Goal: Task Accomplishment & Management: Manage account settings

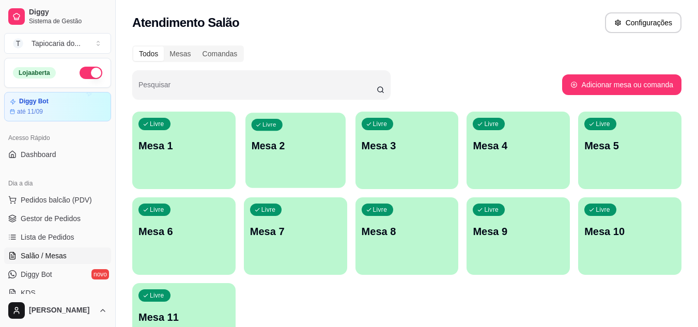
click at [319, 161] on div "Livre Mesa 2" at bounding box center [295, 144] width 100 height 63
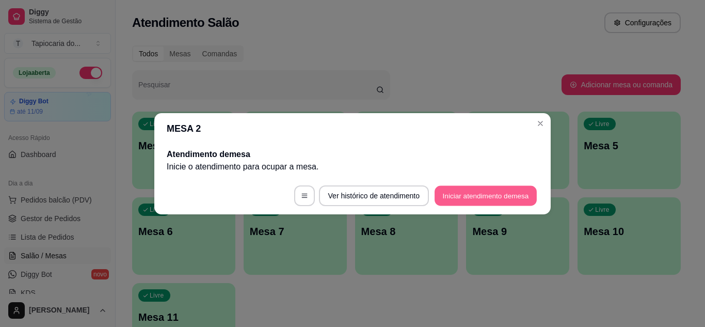
click at [472, 201] on button "Iniciar atendimento de mesa" at bounding box center [486, 195] width 102 height 20
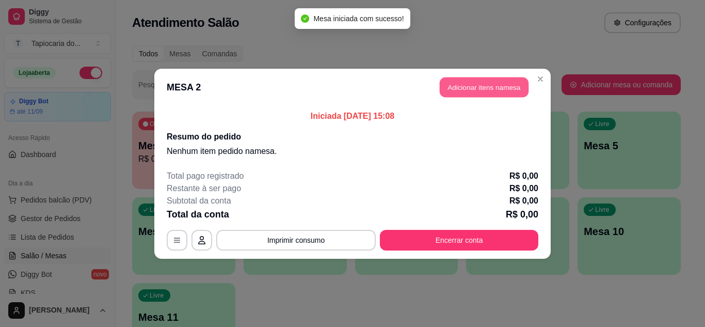
click at [489, 83] on button "Adicionar itens na mesa" at bounding box center [484, 87] width 89 height 20
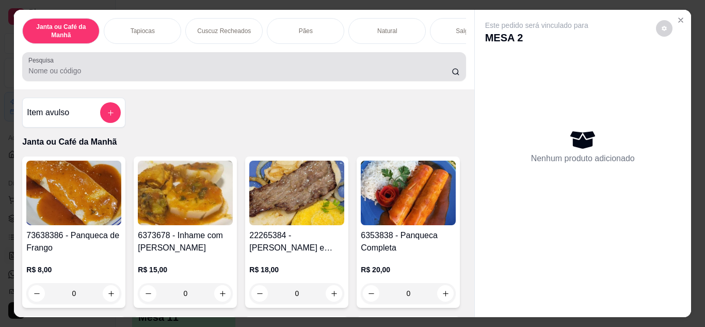
click at [401, 58] on div "Pesquisa" at bounding box center [244, 66] width 444 height 29
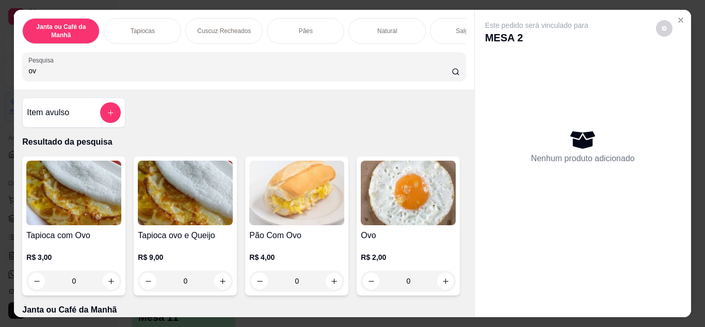
type input "o"
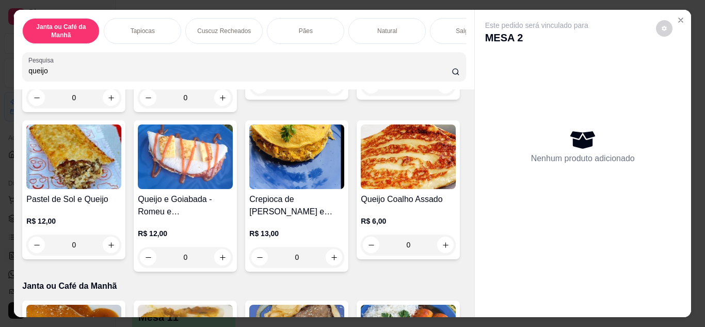
scroll to position [465, 0]
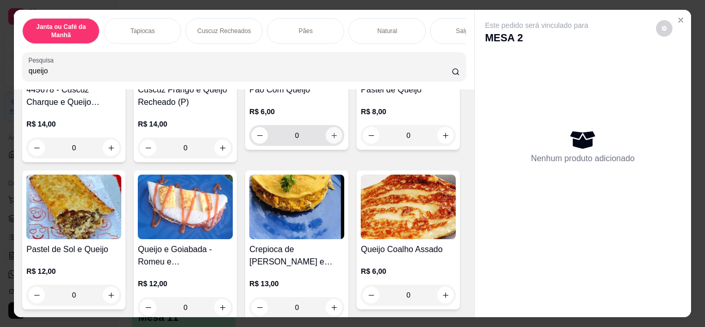
type input "queijo"
click at [330, 139] on icon "increase-product-quantity" at bounding box center [334, 136] width 8 height 8
type input "1"
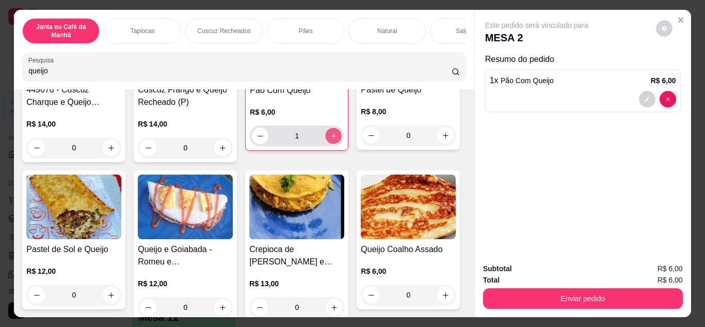
click at [330, 140] on icon "increase-product-quantity" at bounding box center [334, 136] width 8 height 8
type input "2"
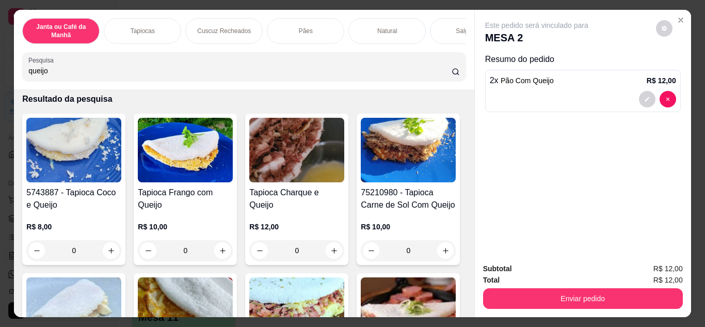
scroll to position [0, 0]
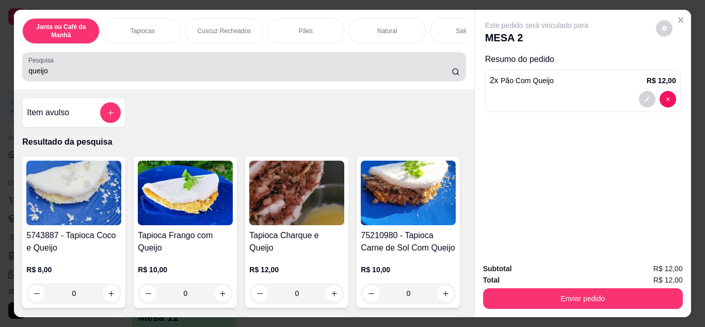
click at [272, 81] on div "Pesquisa queijo" at bounding box center [244, 66] width 444 height 29
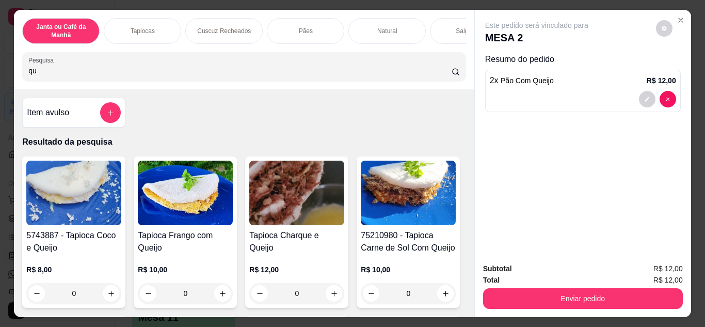
type input "q"
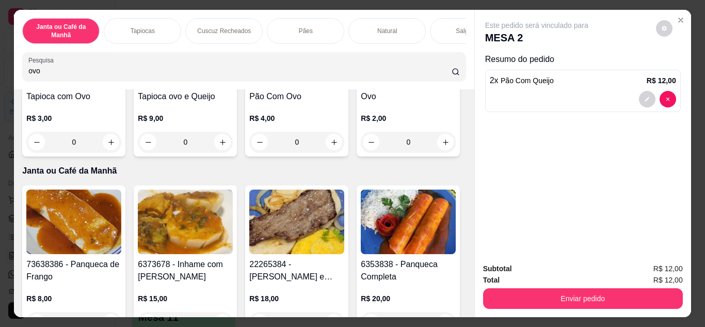
scroll to position [155, 0]
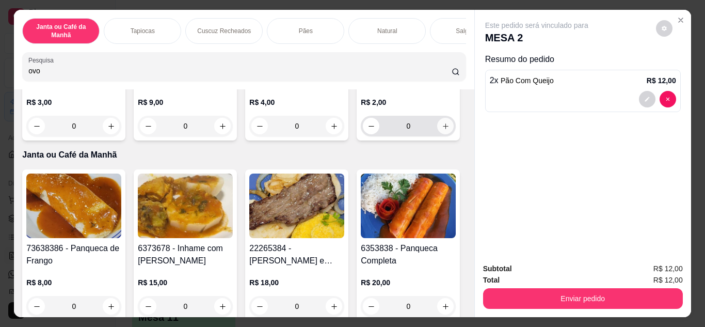
type input "ovo"
click at [438, 134] on button "increase-product-quantity" at bounding box center [446, 126] width 16 height 16
type input "1"
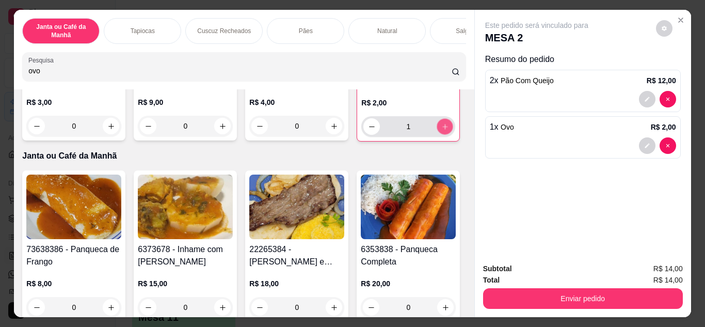
click at [437, 134] on button "increase-product-quantity" at bounding box center [445, 126] width 16 height 16
type input "2"
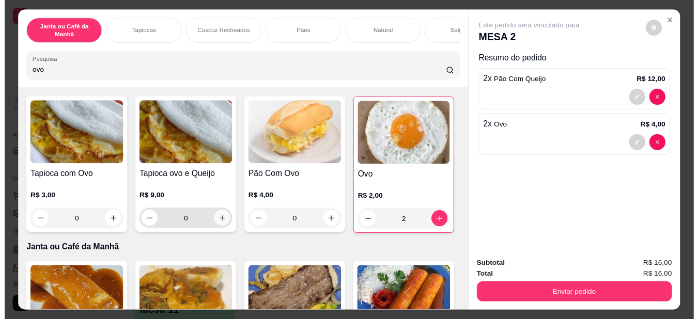
scroll to position [0, 0]
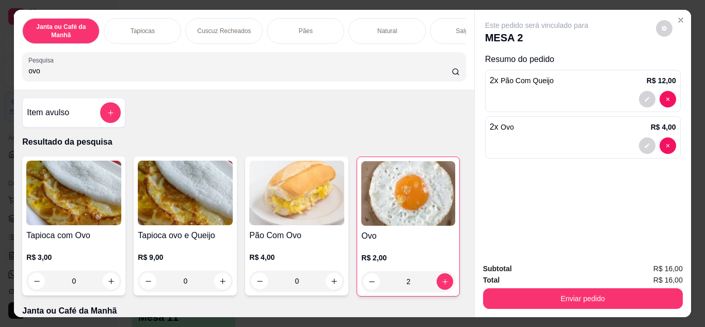
click at [249, 52] on div "Janta ou Café da Manhã Tapiocas Cuscuz Recheados Pães Natural Salgados Tapiocas…" at bounding box center [244, 50] width 460 height 80
click at [256, 70] on input "ovo" at bounding box center [239, 71] width 423 height 10
type input "o"
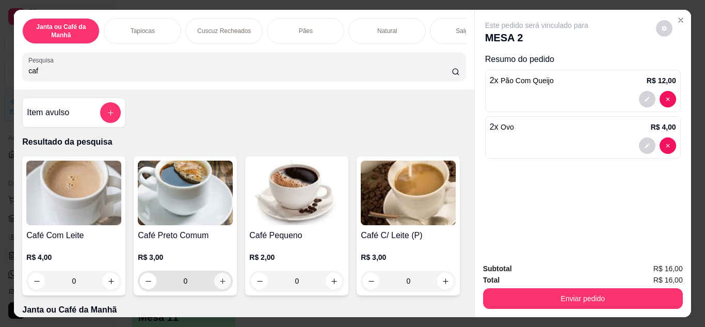
type input "caf"
click at [222, 281] on icon "increase-product-quantity" at bounding box center [223, 281] width 8 height 8
type input "1"
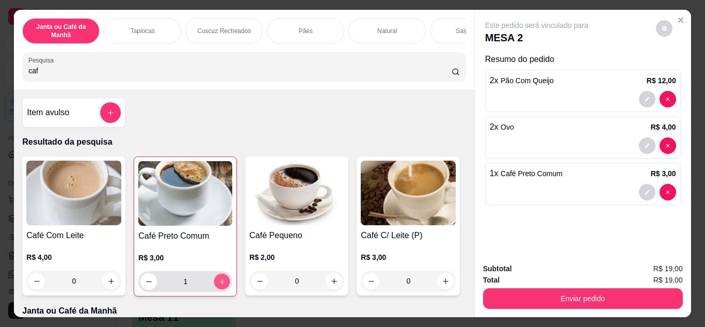
click at [222, 281] on button "increase-product-quantity" at bounding box center [222, 281] width 16 height 16
type input "2"
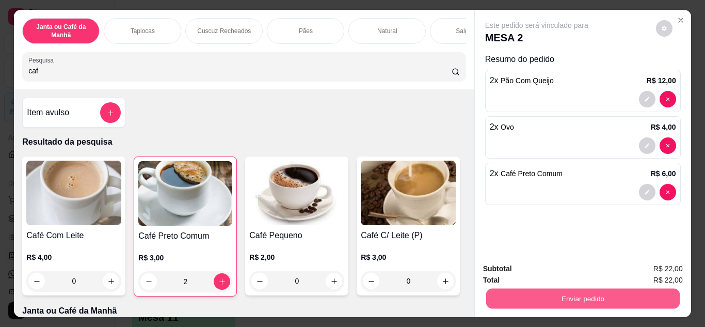
click at [543, 299] on button "Enviar pedido" at bounding box center [583, 299] width 194 height 20
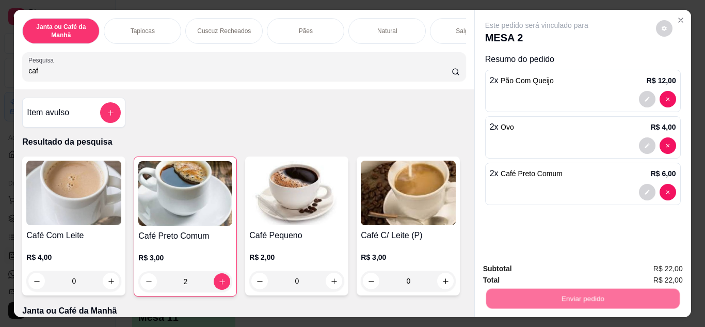
click at [536, 271] on button "Não registrar e enviar pedido" at bounding box center [549, 269] width 104 height 19
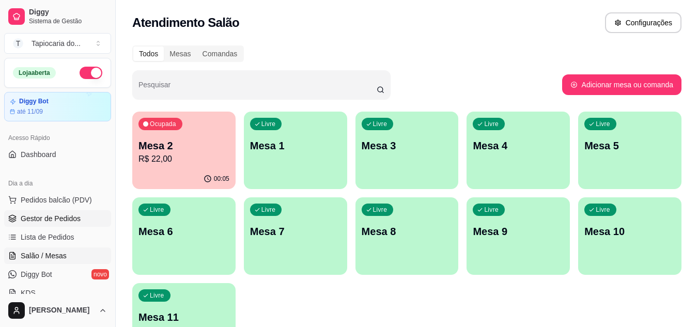
click at [71, 213] on link "Gestor de Pedidos" at bounding box center [57, 218] width 107 height 17
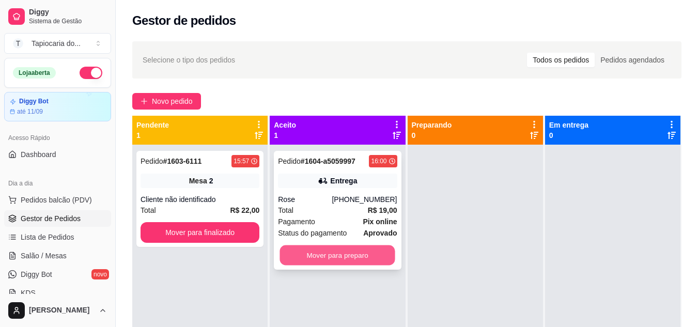
click at [324, 255] on button "Mover para preparo" at bounding box center [337, 255] width 115 height 20
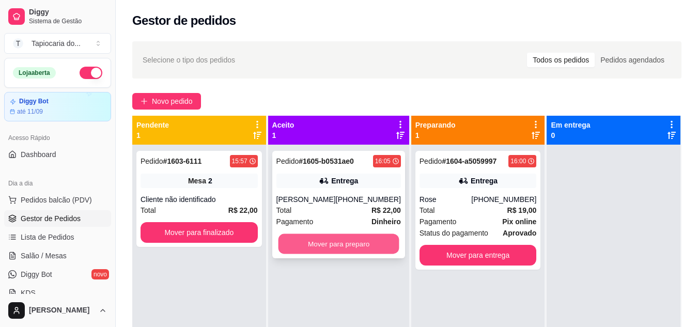
click at [352, 240] on button "Mover para preparo" at bounding box center [338, 244] width 121 height 20
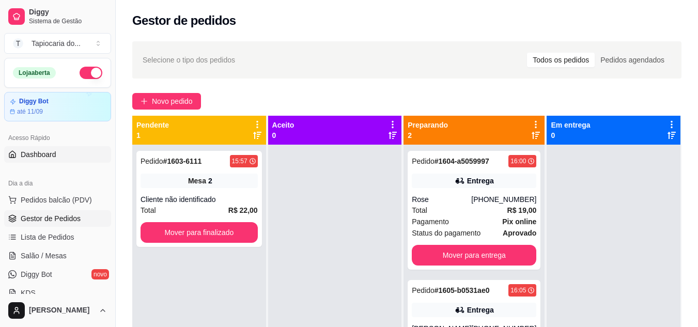
click at [49, 156] on span "Dashboard" at bounding box center [39, 154] width 36 height 10
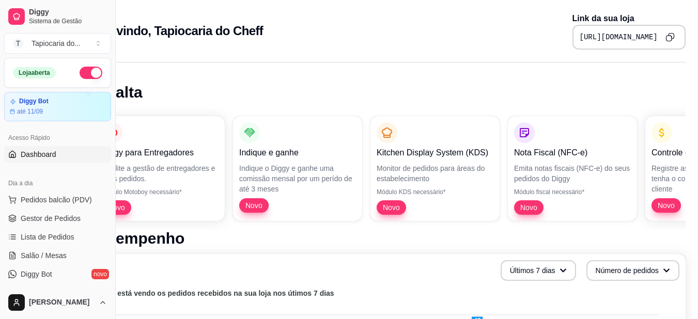
scroll to position [0, 46]
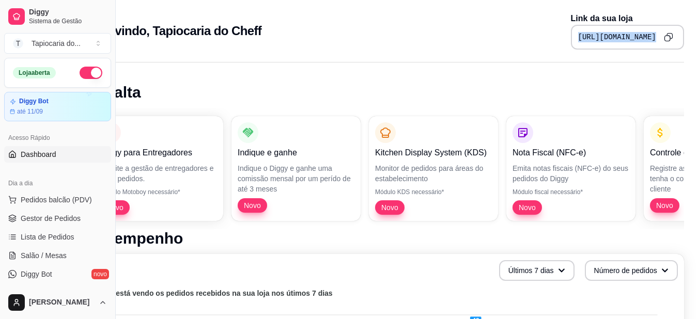
drag, startPoint x: 555, startPoint y: 37, endPoint x: 666, endPoint y: 41, distance: 110.6
click at [669, 43] on div "https://diggy.menu/tapiocariadocheff" at bounding box center [627, 37] width 113 height 25
click at [666, 39] on icon "Copy to clipboard" at bounding box center [667, 37] width 9 height 9
click at [48, 214] on span "Gestor de Pedidos" at bounding box center [51, 218] width 60 height 10
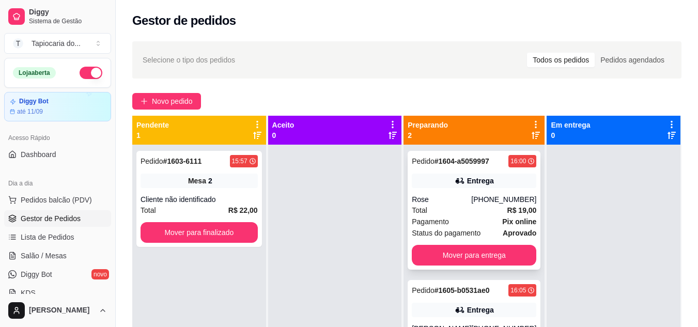
click at [504, 217] on strong "Pix online" at bounding box center [519, 221] width 34 height 8
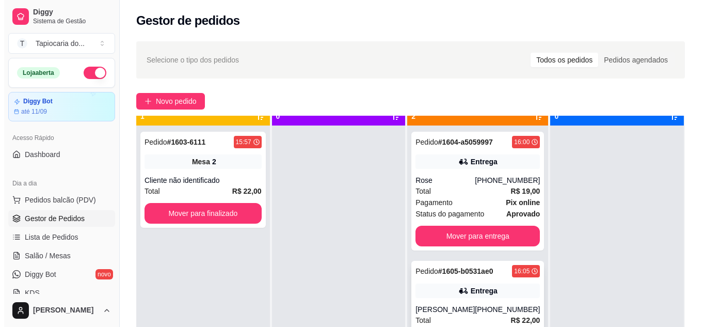
scroll to position [29, 0]
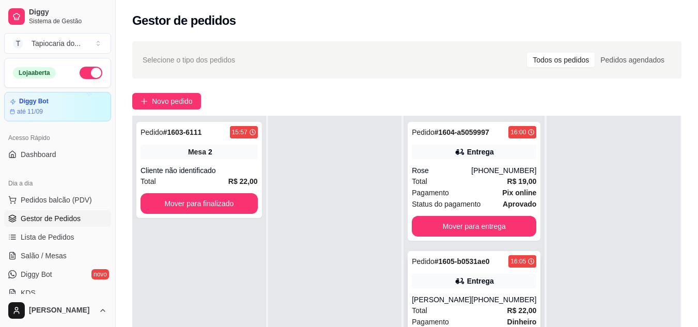
click at [451, 263] on strong "# 1605-b0531ae0" at bounding box center [461, 261] width 55 height 8
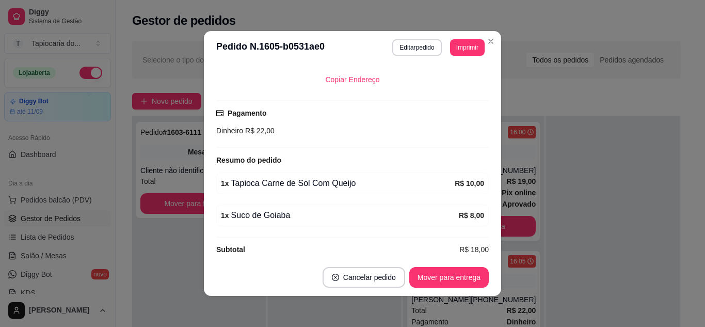
scroll to position [258, 0]
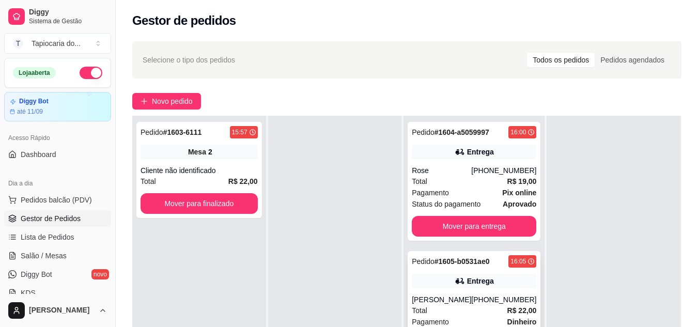
click at [475, 283] on div "Entrega" at bounding box center [480, 281] width 27 height 10
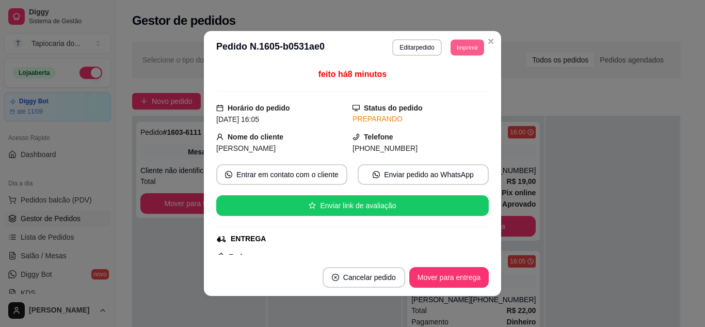
click at [457, 42] on button "Imprimir" at bounding box center [468, 47] width 34 height 16
click at [462, 80] on button "Impressora" at bounding box center [444, 83] width 75 height 17
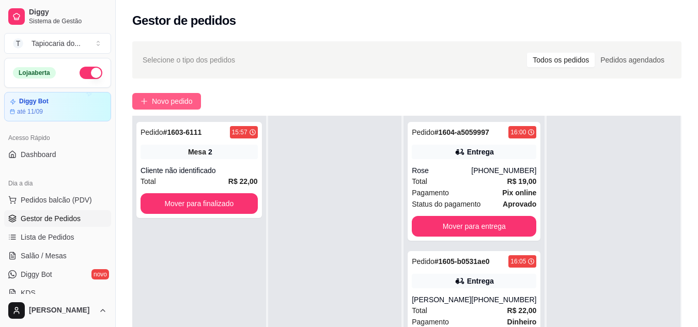
click at [163, 95] on button "Novo pedido" at bounding box center [166, 101] width 69 height 17
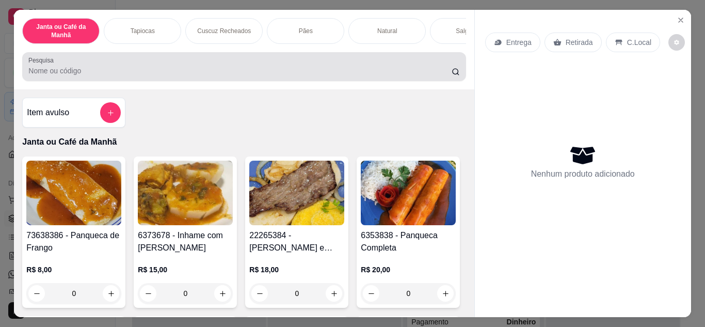
click at [185, 66] on div at bounding box center [243, 66] width 431 height 21
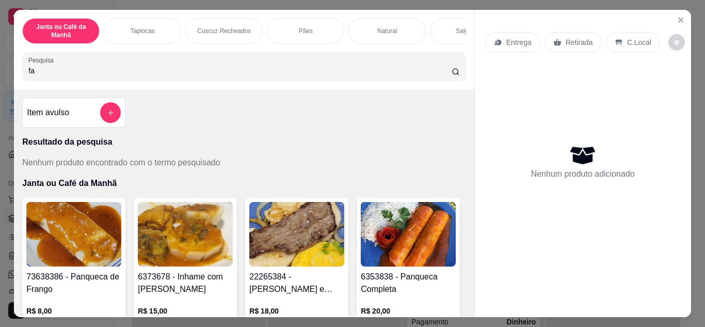
type input "f"
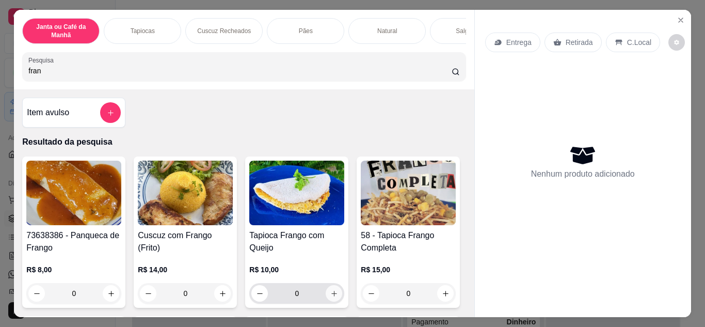
type input "fran"
click at [334, 292] on button "increase-product-quantity" at bounding box center [334, 293] width 17 height 17
type input "1"
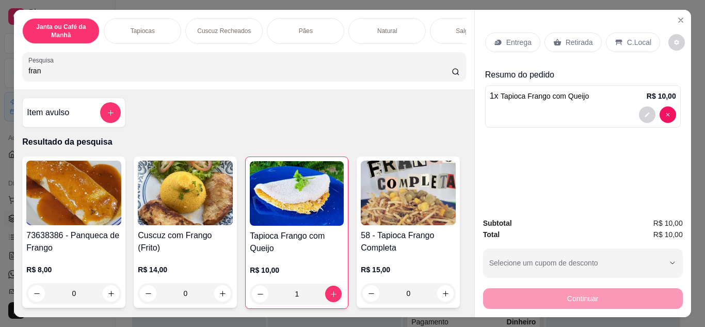
click at [512, 44] on div "Entrega" at bounding box center [512, 43] width 55 height 20
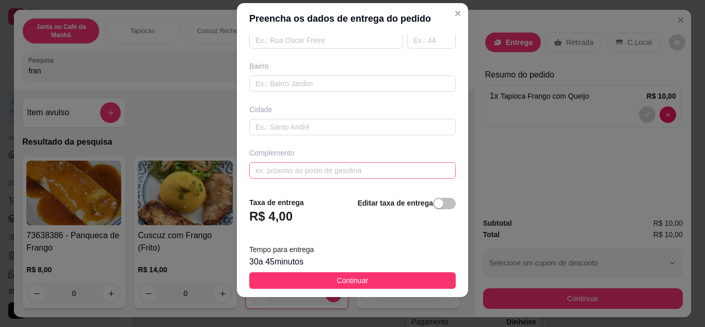
scroll to position [17, 0]
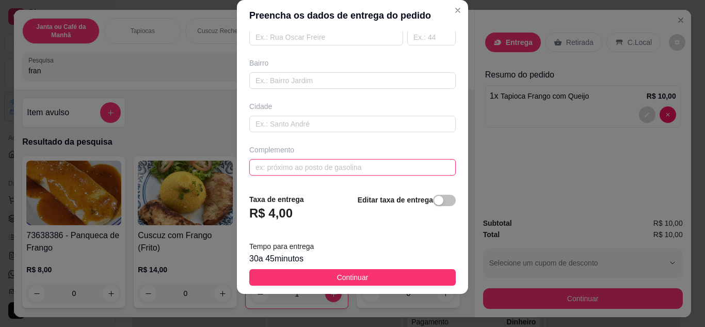
paste input "São Francisco Rua Tancredo Neves sem número ao lado da casa de número 5"
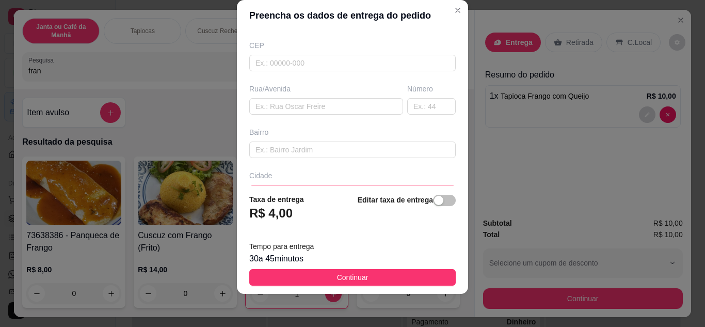
scroll to position [38, 0]
type input "São Francisco Rua Tancredo Neves sem número ao lado da casa de número 5"
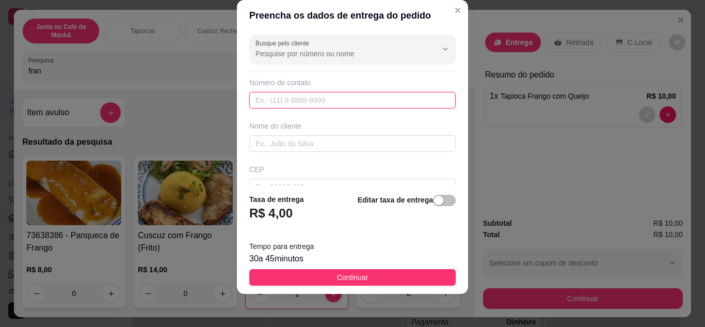
paste input "(83) 9331-5476"
click at [265, 96] on input "(83) 9331-5476" at bounding box center [352, 100] width 207 height 17
type input "(83) 99331-5476"
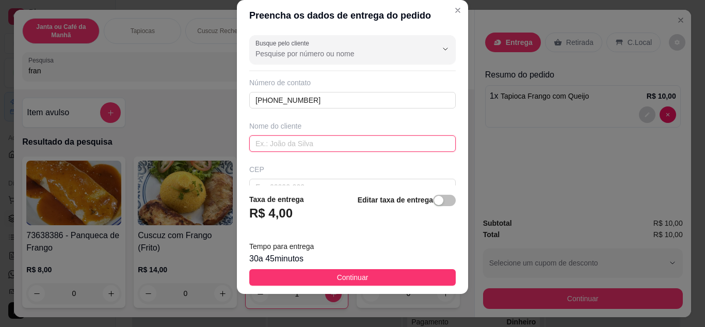
click at [336, 135] on input "text" at bounding box center [352, 143] width 207 height 17
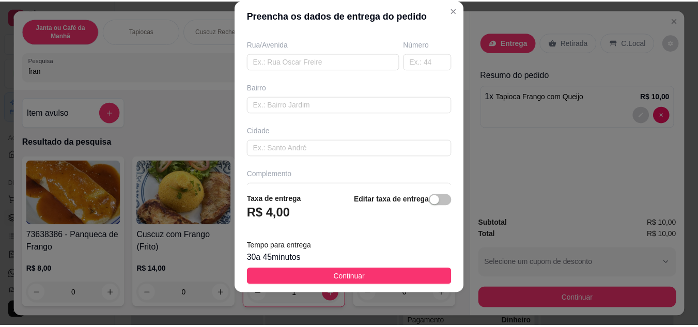
scroll to position [193, 0]
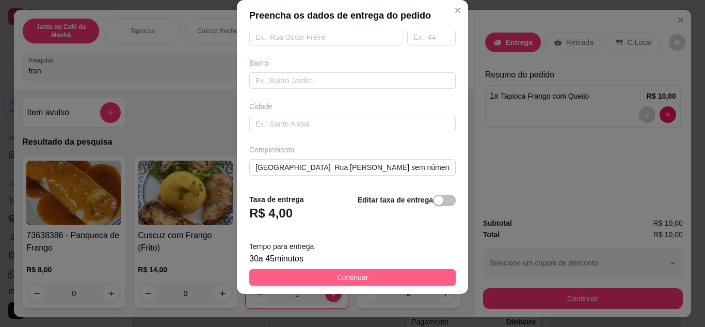
type input "mara"
click at [370, 273] on button "Continuar" at bounding box center [352, 277] width 207 height 17
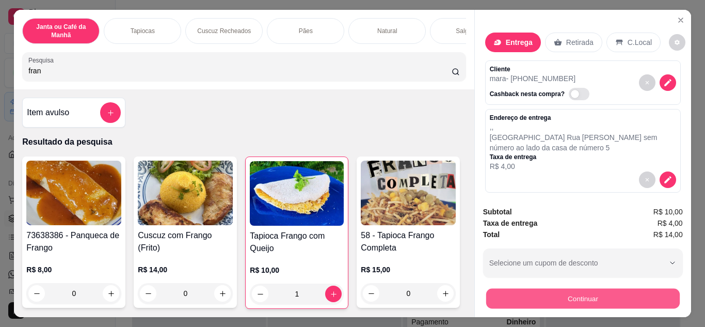
click at [573, 299] on button "Continuar" at bounding box center [583, 299] width 194 height 20
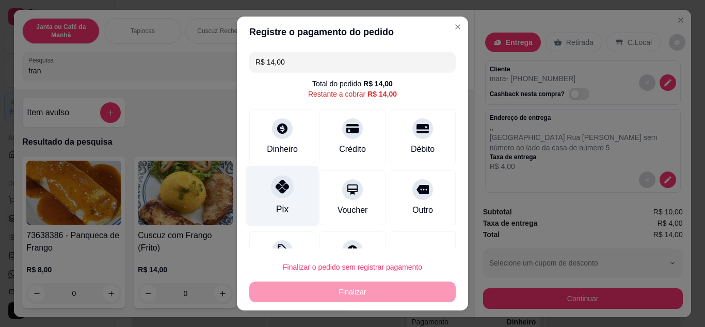
click at [289, 195] on div "Pix" at bounding box center [282, 195] width 73 height 60
type input "R$ 0,00"
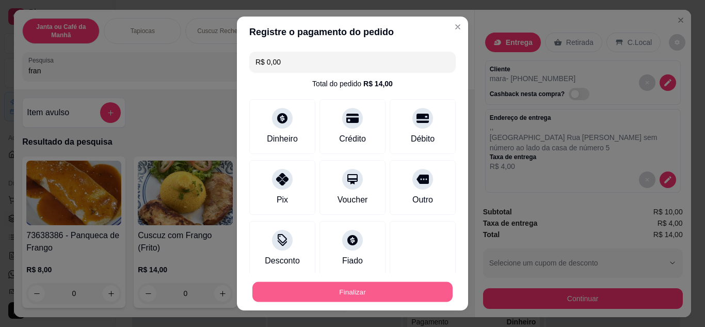
click at [350, 293] on button "Finalizar" at bounding box center [352, 292] width 200 height 20
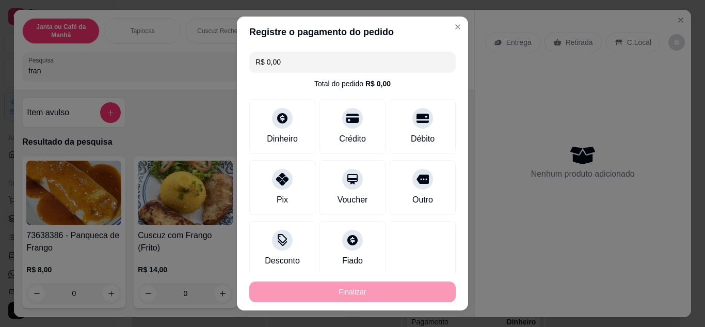
type input "0"
type input "-R$ 14,00"
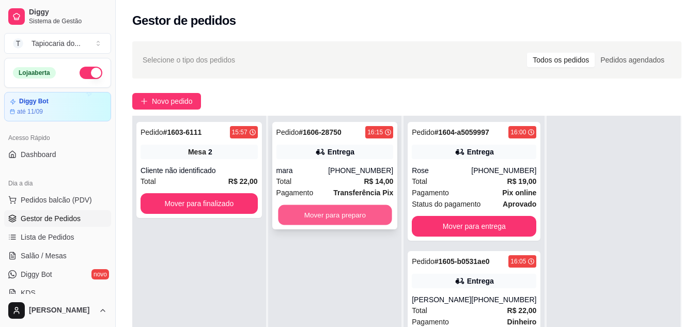
click at [306, 215] on button "Mover para preparo" at bounding box center [335, 215] width 114 height 20
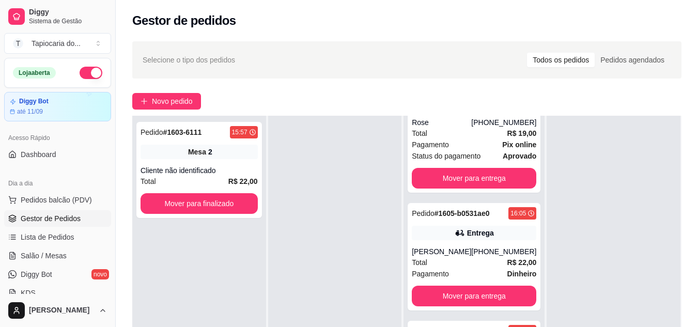
scroll to position [155, 0]
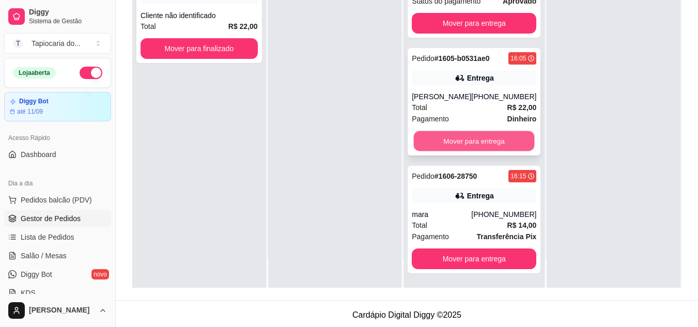
click at [443, 146] on button "Mover para entrega" at bounding box center [474, 141] width 121 height 20
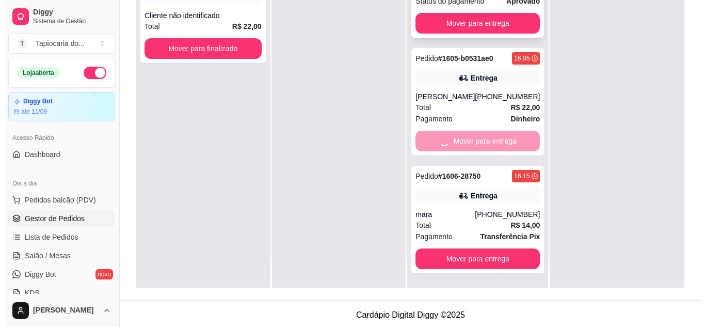
scroll to position [0, 0]
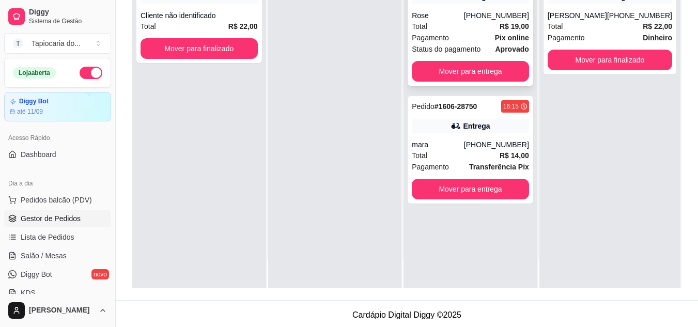
click at [429, 13] on div "Rose" at bounding box center [438, 15] width 52 height 10
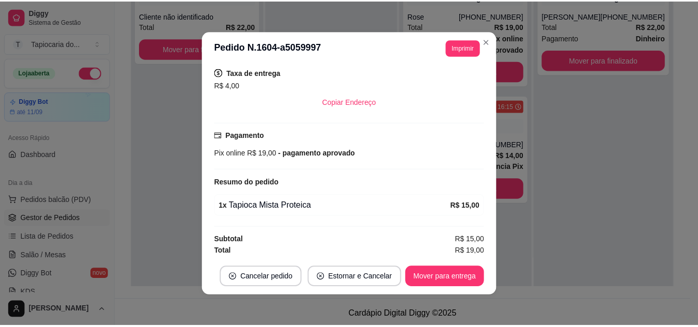
scroll to position [215, 0]
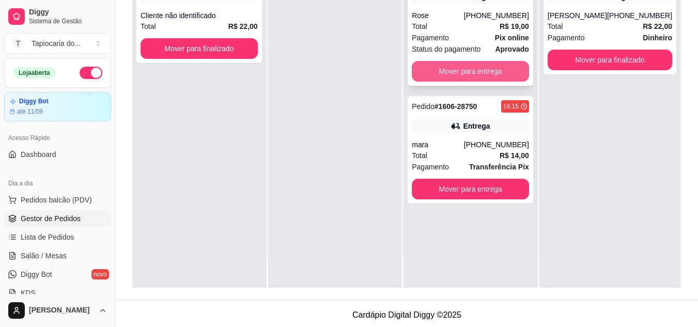
click at [468, 71] on button "Mover para entrega" at bounding box center [470, 71] width 117 height 21
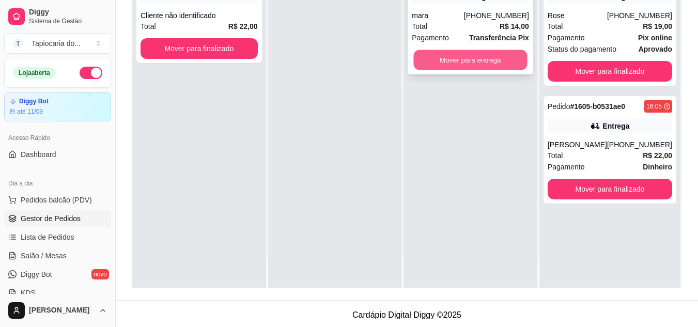
click at [482, 63] on button "Mover para entrega" at bounding box center [471, 60] width 114 height 20
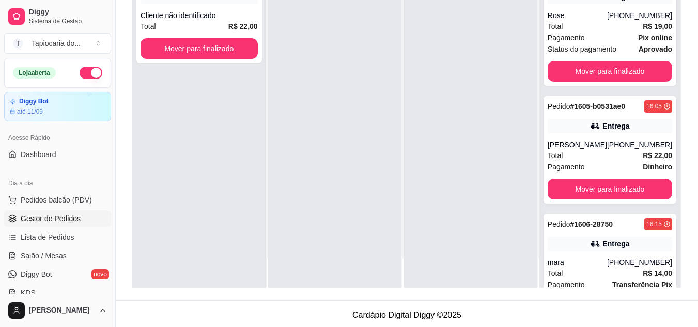
drag, startPoint x: 70, startPoint y: 251, endPoint x: 73, endPoint y: 246, distance: 5.6
click at [70, 251] on link "Salão / Mesas" at bounding box center [57, 255] width 107 height 17
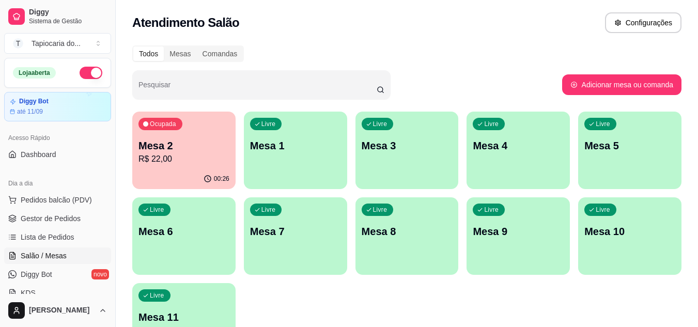
click at [168, 137] on div "Ocupada Mesa 2 R$ 22,00" at bounding box center [183, 140] width 103 height 57
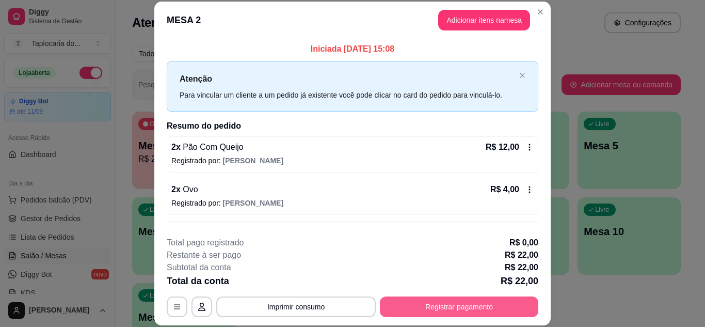
click at [414, 308] on button "Registrar pagamento" at bounding box center [459, 306] width 159 height 21
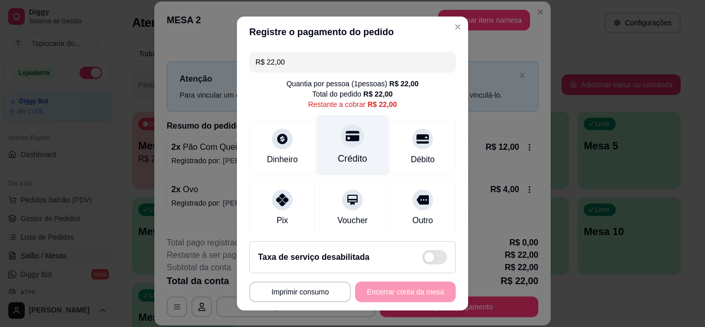
drag, startPoint x: 333, startPoint y: 140, endPoint x: 331, endPoint y: 126, distance: 13.5
click at [341, 131] on div at bounding box center [352, 135] width 23 height 23
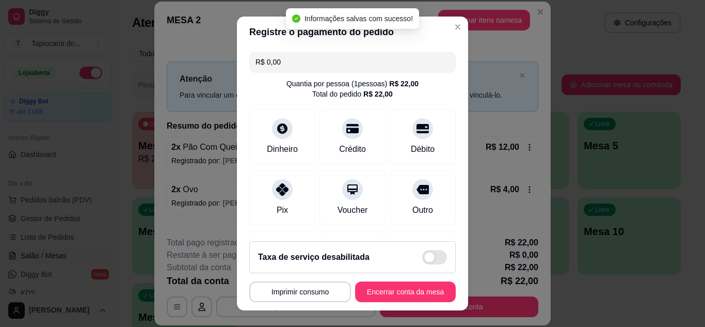
type input "R$ 0,00"
click at [406, 296] on button "Encerrar conta da mesa" at bounding box center [406, 292] width 98 height 20
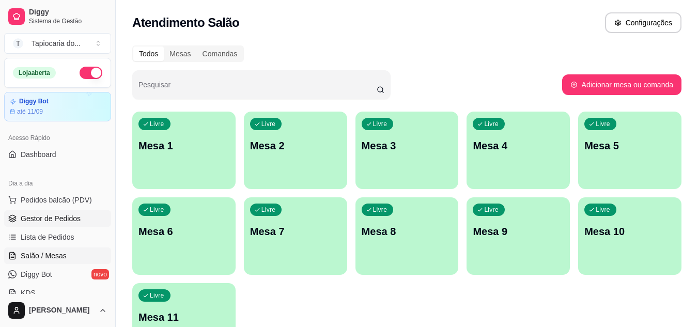
click at [51, 222] on span "Gestor de Pedidos" at bounding box center [51, 218] width 60 height 10
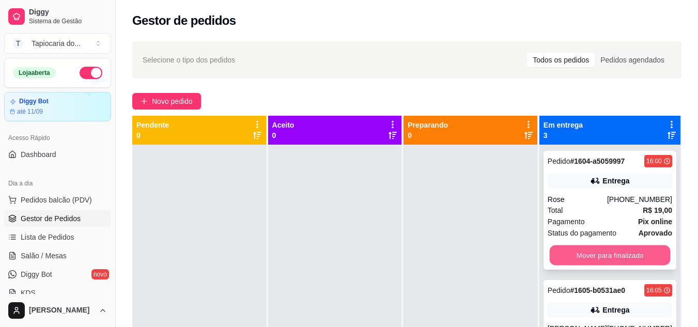
click at [638, 254] on button "Mover para finalizado" at bounding box center [609, 255] width 121 height 20
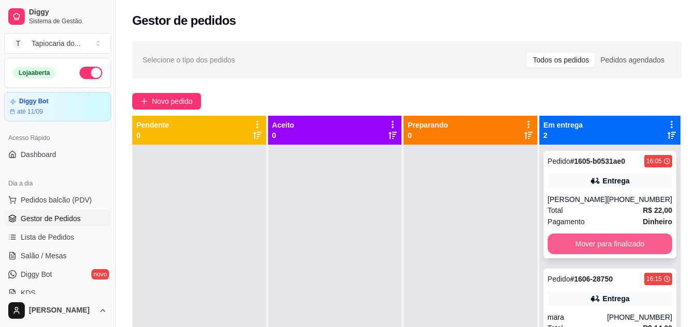
click at [632, 251] on button "Mover para finalizado" at bounding box center [609, 243] width 124 height 21
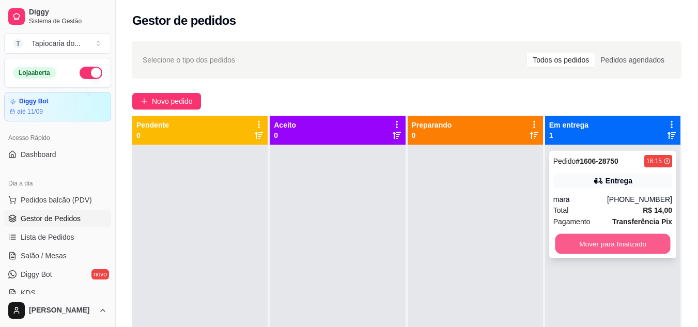
click at [630, 248] on button "Mover para finalizado" at bounding box center [612, 244] width 115 height 20
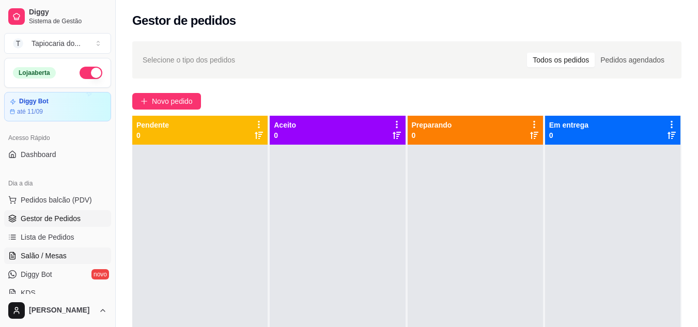
click at [65, 255] on span "Salão / Mesas" at bounding box center [44, 255] width 46 height 10
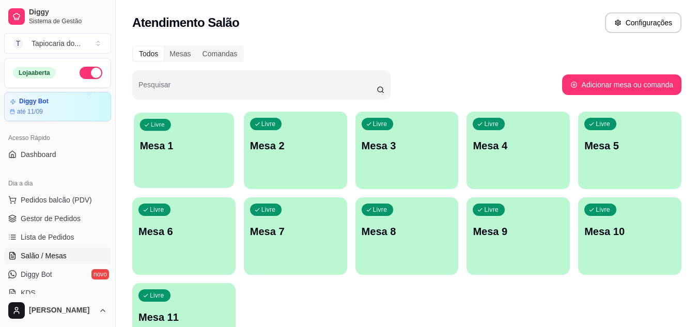
click at [203, 152] on p "Mesa 1" at bounding box center [184, 146] width 88 height 14
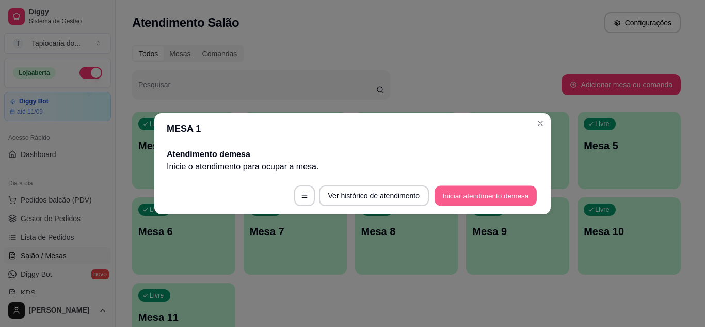
click at [464, 188] on button "Iniciar atendimento de mesa" at bounding box center [486, 195] width 102 height 20
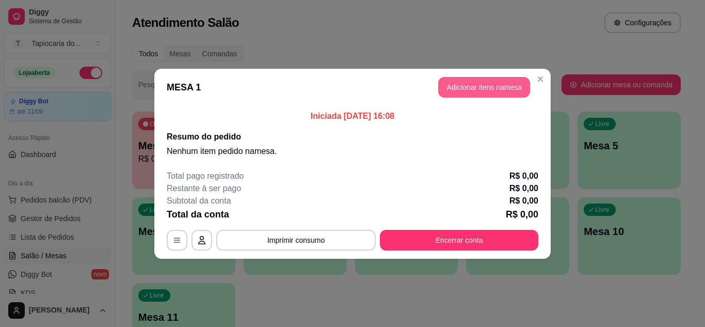
click at [469, 86] on button "Adicionar itens na mesa" at bounding box center [484, 87] width 92 height 21
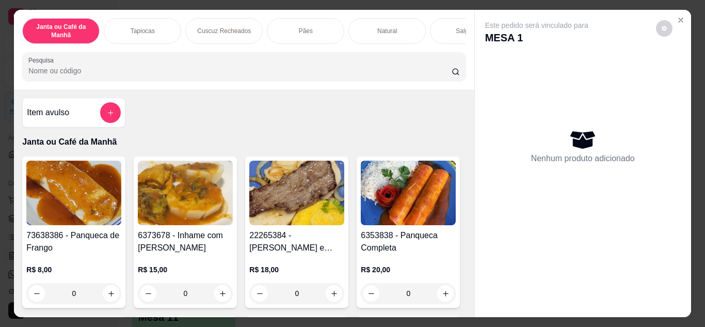
click at [336, 72] on input "Pesquisa" at bounding box center [239, 71] width 423 height 10
click at [107, 296] on icon "increase-product-quantity" at bounding box center [111, 294] width 8 height 8
type input "1"
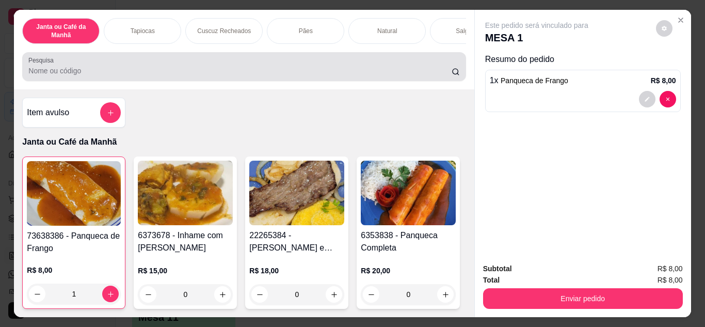
click at [205, 57] on div "Pesquisa" at bounding box center [244, 66] width 444 height 29
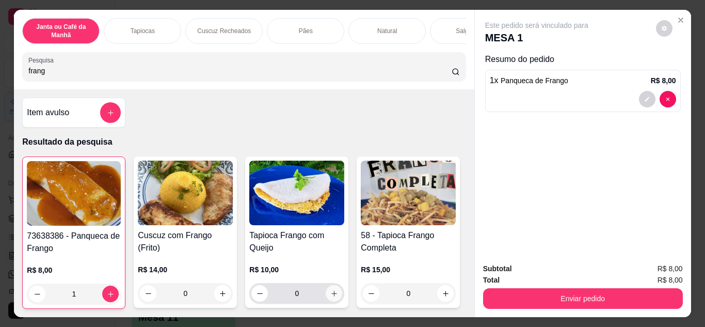
type input "frang"
click at [330, 294] on icon "increase-product-quantity" at bounding box center [334, 294] width 8 height 8
type input "1"
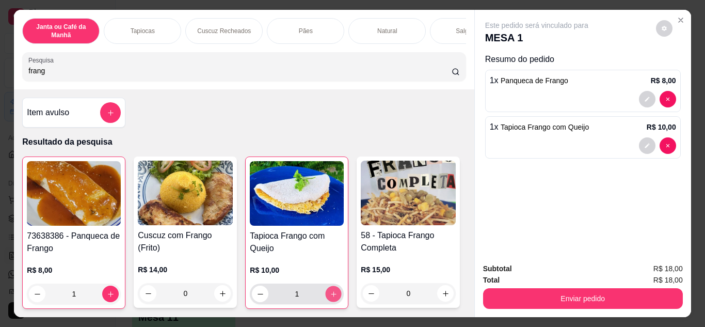
click at [330, 294] on icon "increase-product-quantity" at bounding box center [334, 294] width 8 height 8
type input "2"
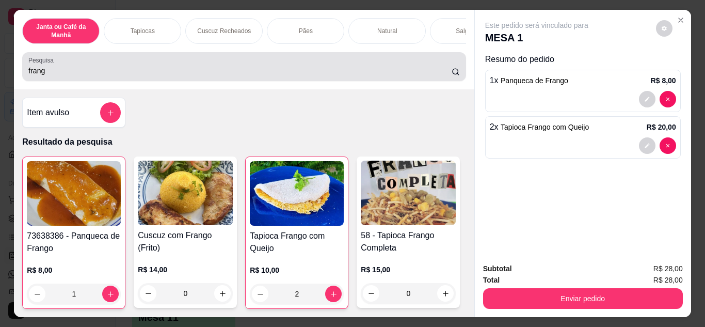
click at [266, 69] on div "frang" at bounding box center [243, 66] width 431 height 21
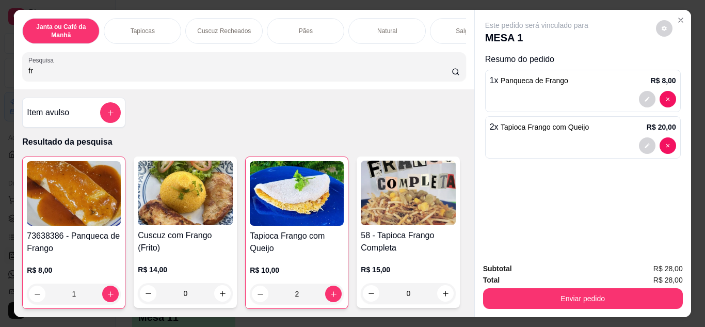
type input "f"
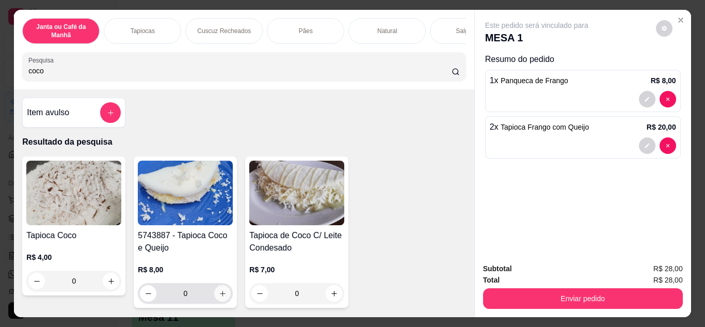
type input "coco"
click at [226, 298] on button "increase-product-quantity" at bounding box center [223, 293] width 16 height 16
type input "1"
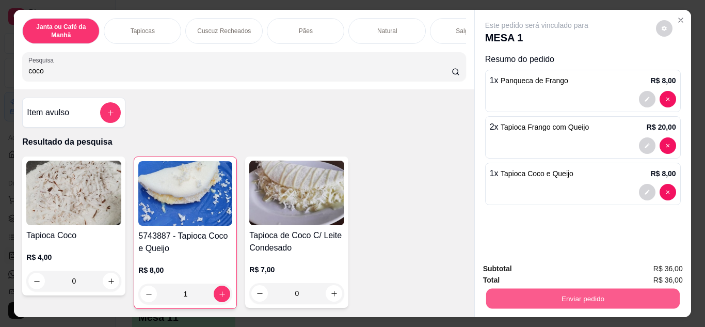
click at [591, 298] on button "Enviar pedido" at bounding box center [583, 299] width 194 height 20
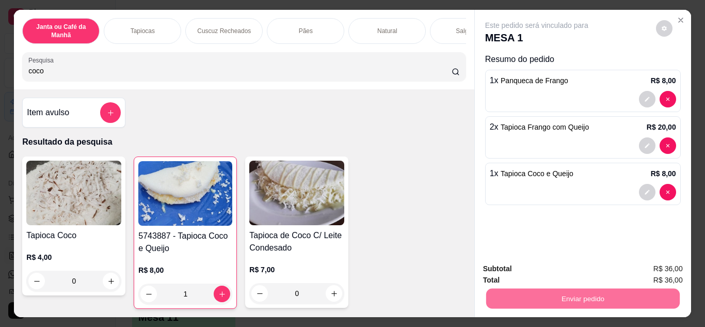
click at [582, 260] on button "Não registrar e enviar pedido" at bounding box center [548, 270] width 107 height 20
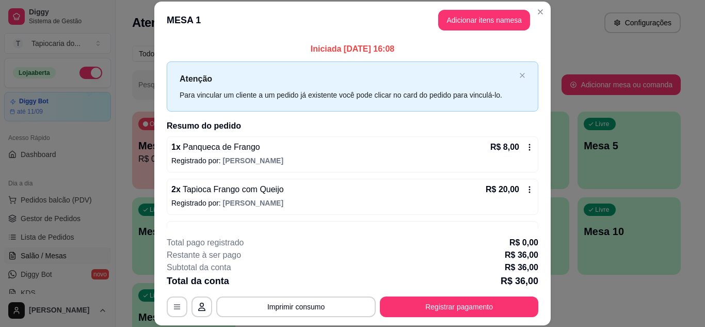
scroll to position [33, 0]
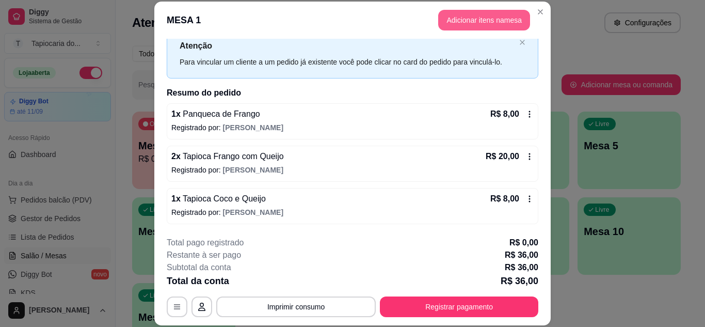
click at [468, 21] on button "Adicionar itens na mesa" at bounding box center [484, 20] width 92 height 21
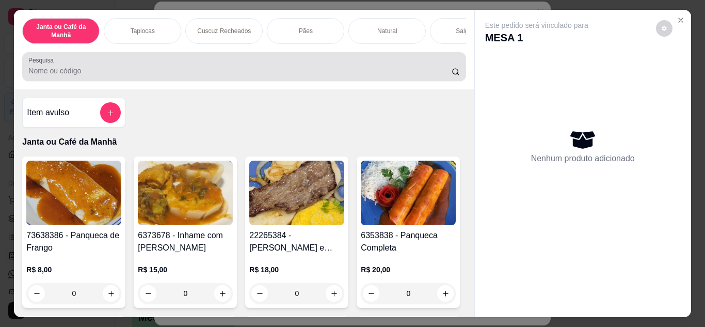
drag, startPoint x: 166, startPoint y: 56, endPoint x: 165, endPoint y: 69, distance: 13.5
click at [165, 67] on div "Pesquisa" at bounding box center [244, 66] width 444 height 29
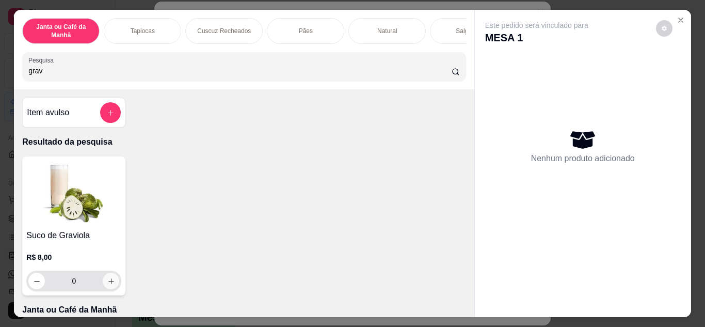
type input "grav"
click at [106, 289] on button "increase-product-quantity" at bounding box center [111, 281] width 16 height 16
type input "1"
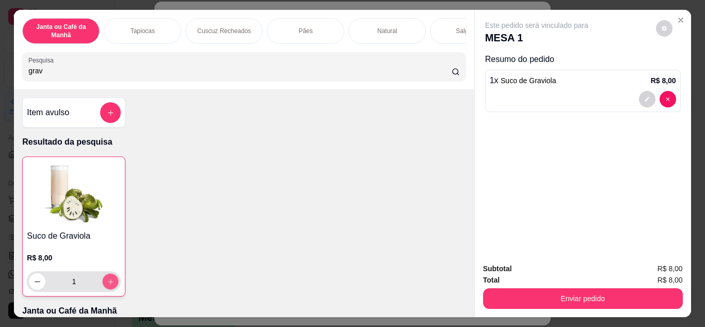
click at [106, 289] on button "increase-product-quantity" at bounding box center [111, 281] width 16 height 16
type input "2"
click at [106, 289] on button "increase-product-quantity" at bounding box center [111, 281] width 16 height 16
type input "3"
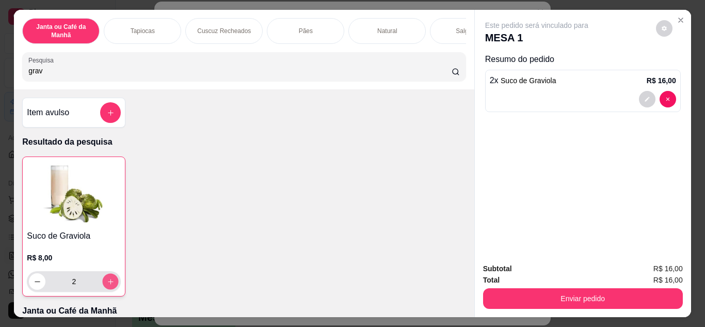
type input "3"
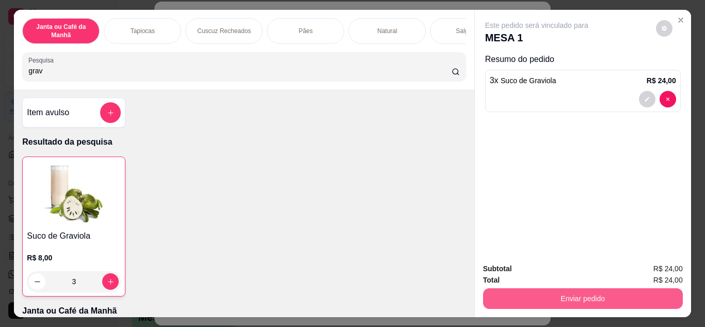
click at [555, 293] on button "Enviar pedido" at bounding box center [583, 298] width 200 height 21
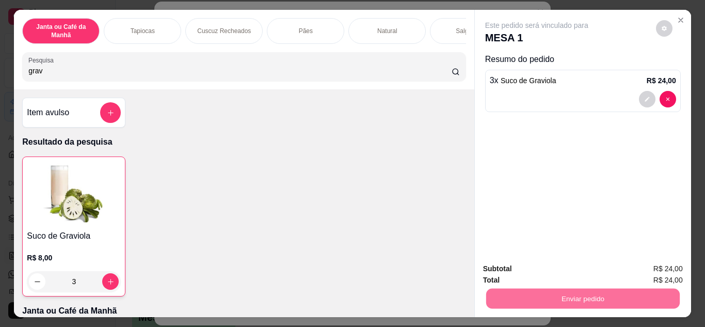
click at [542, 274] on button "Não registrar e enviar pedido" at bounding box center [549, 269] width 104 height 19
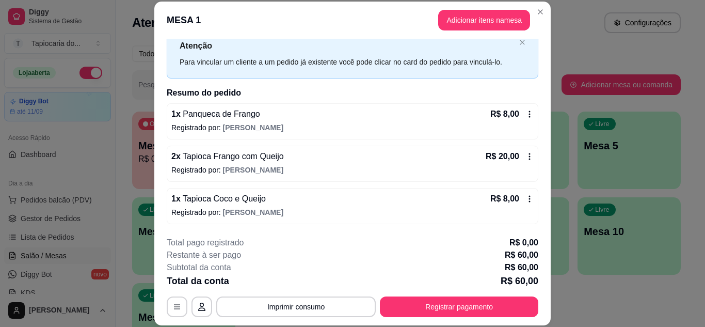
scroll to position [75, 0]
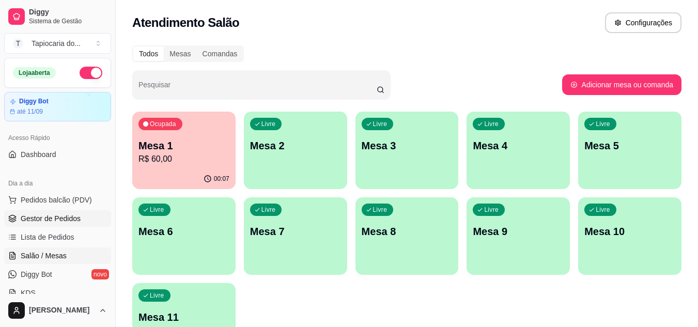
click at [23, 222] on span "Gestor de Pedidos" at bounding box center [51, 218] width 60 height 10
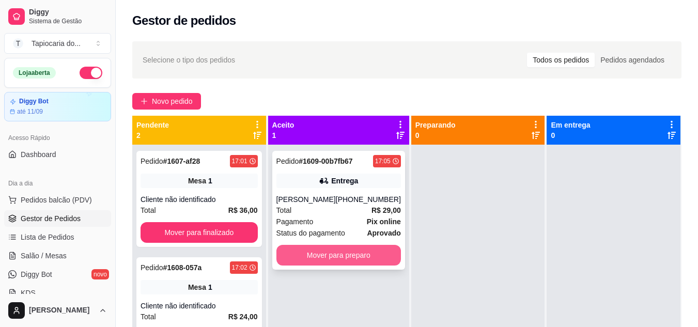
click at [342, 252] on button "Mover para preparo" at bounding box center [338, 255] width 124 height 21
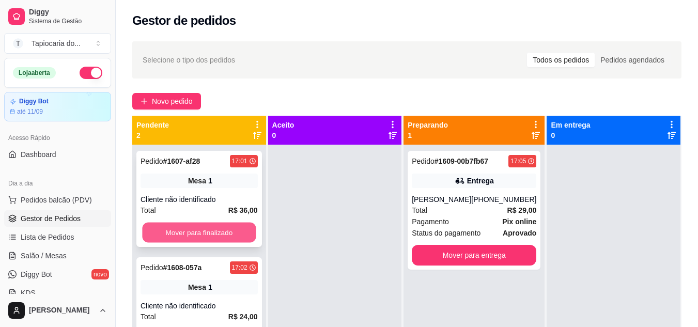
click at [196, 227] on button "Mover para finalizado" at bounding box center [199, 233] width 114 height 20
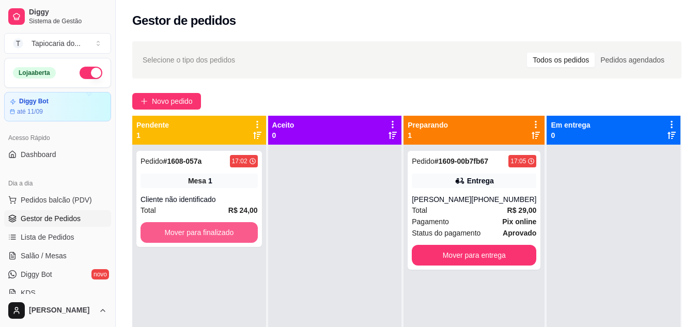
click at [196, 227] on button "Mover para finalizado" at bounding box center [198, 232] width 117 height 21
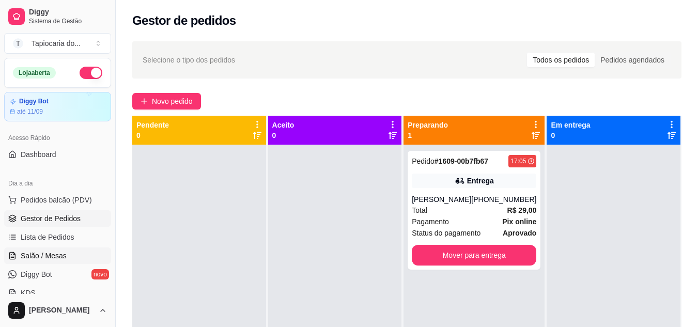
click at [75, 252] on link "Salão / Mesas" at bounding box center [57, 255] width 107 height 17
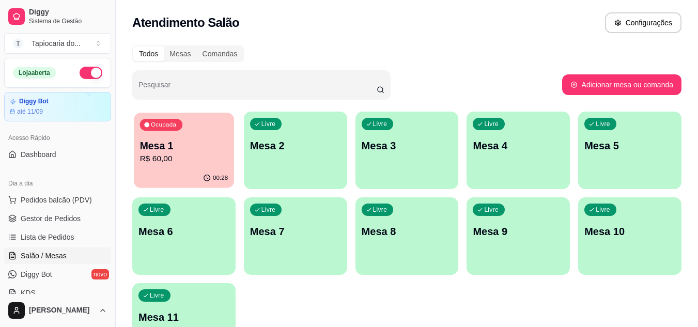
click at [225, 162] on p "R$ 60,00" at bounding box center [184, 159] width 88 height 12
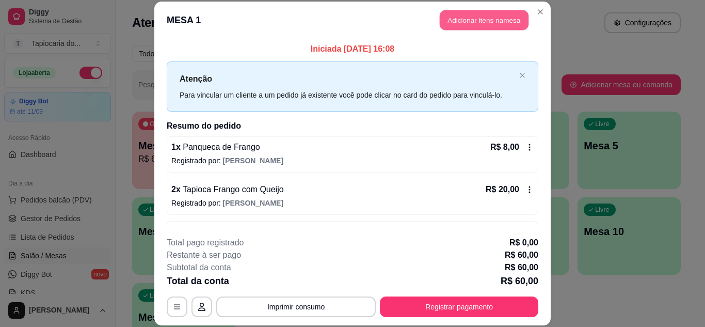
click at [454, 22] on button "Adicionar itens na mesa" at bounding box center [484, 20] width 89 height 20
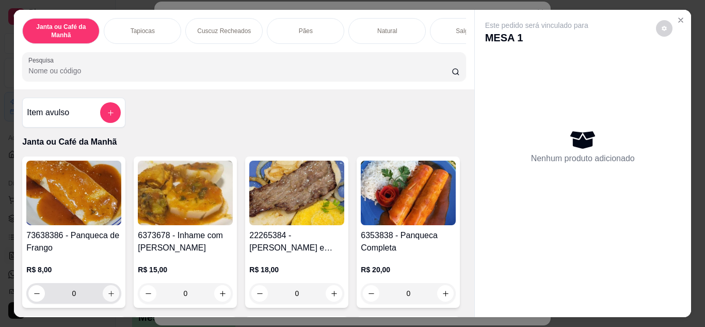
click at [112, 293] on button "increase-product-quantity" at bounding box center [111, 293] width 17 height 17
type input "1"
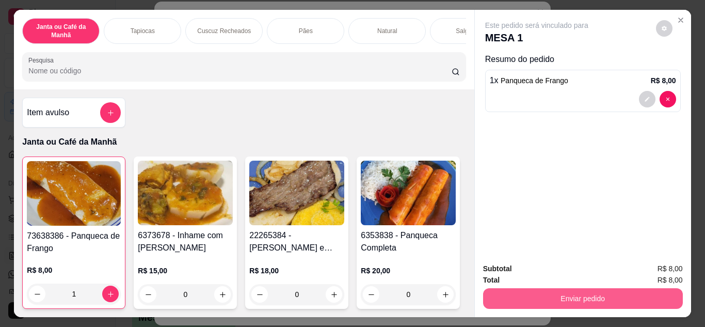
click at [654, 295] on button "Enviar pedido" at bounding box center [583, 298] width 200 height 21
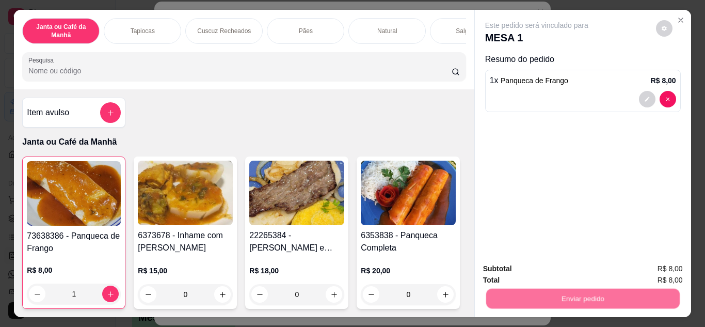
click at [569, 267] on button "Não registrar e enviar pedido" at bounding box center [548, 270] width 107 height 20
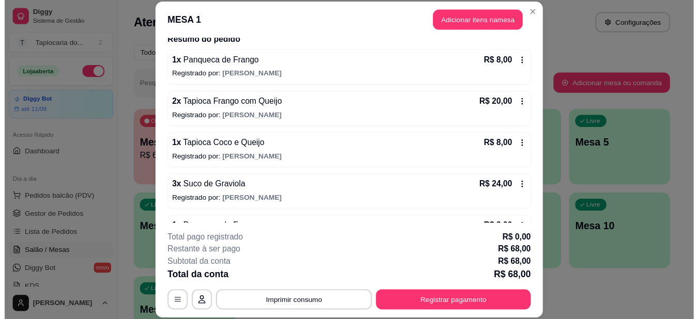
scroll to position [103, 0]
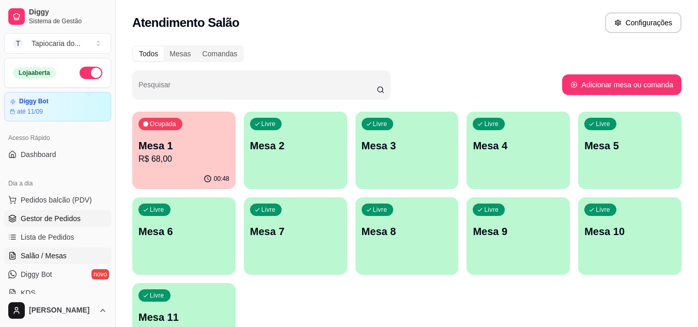
click at [67, 224] on link "Gestor de Pedidos" at bounding box center [57, 218] width 107 height 17
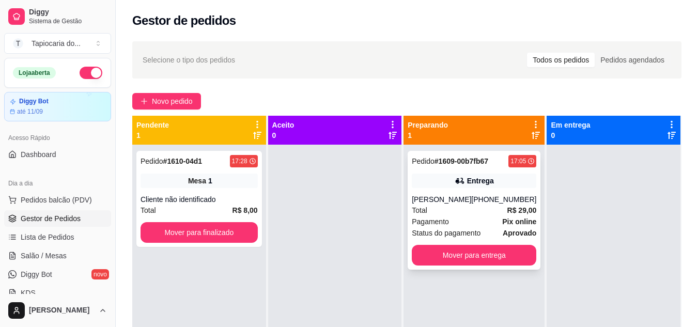
click at [512, 201] on div "(83) 99322-3852" at bounding box center [503, 199] width 65 height 10
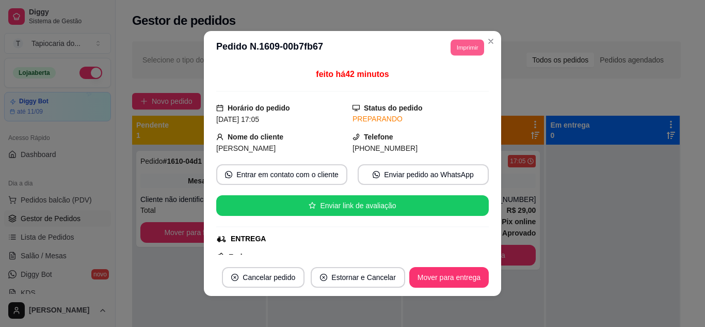
click at [466, 44] on button "Imprimir" at bounding box center [468, 47] width 34 height 16
click at [449, 83] on button "Impressora" at bounding box center [444, 83] width 72 height 16
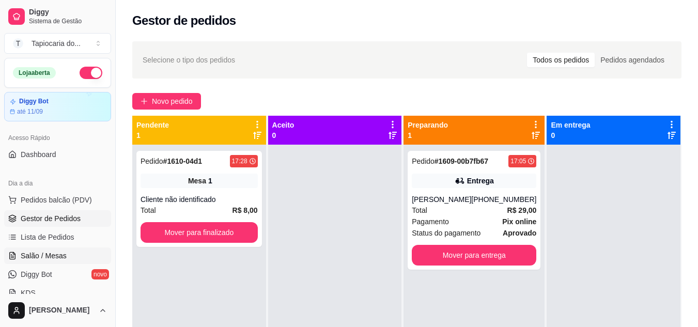
click at [50, 257] on span "Salão / Mesas" at bounding box center [44, 255] width 46 height 10
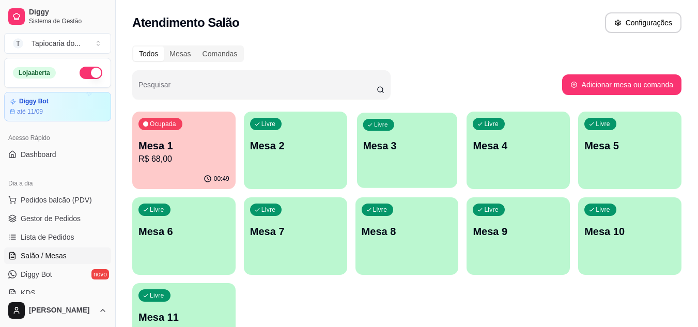
click at [387, 150] on p "Mesa 3" at bounding box center [406, 146] width 88 height 14
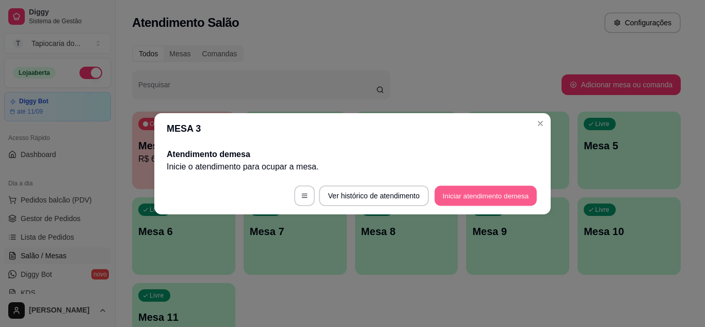
click at [454, 195] on button "Iniciar atendimento de mesa" at bounding box center [486, 195] width 102 height 20
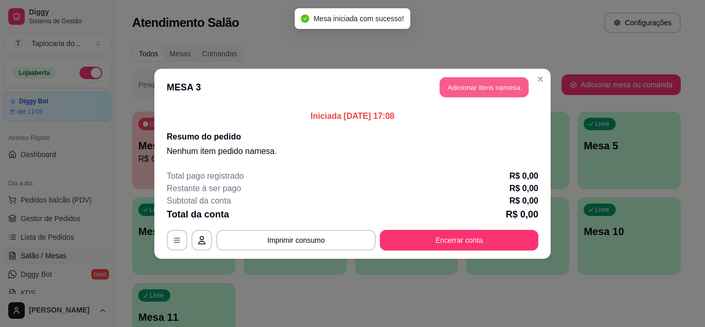
click at [444, 88] on button "Adicionar itens na mesa" at bounding box center [484, 87] width 89 height 20
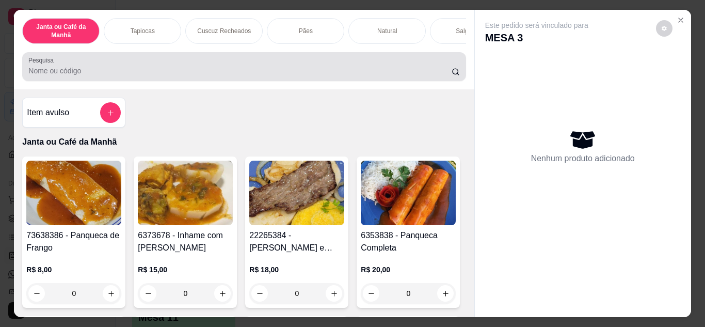
drag, startPoint x: 390, startPoint y: 58, endPoint x: 390, endPoint y: 73, distance: 14.5
click at [390, 73] on div "Pesquisa" at bounding box center [244, 66] width 444 height 29
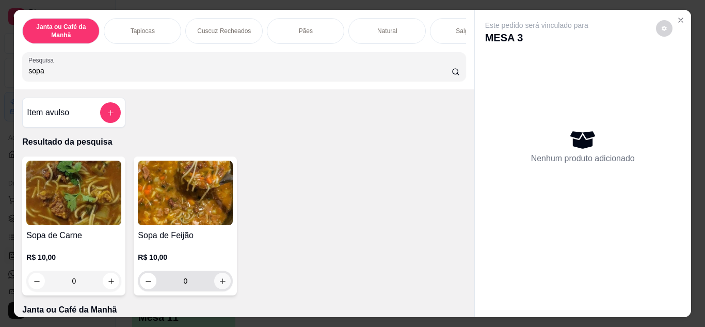
type input "sopa"
click at [224, 284] on button "increase-product-quantity" at bounding box center [223, 281] width 16 height 16
type input "1"
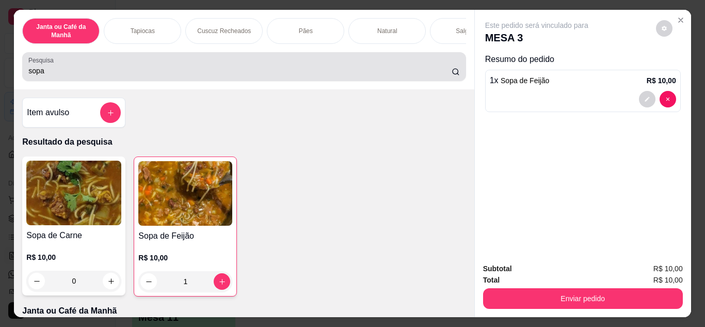
click at [337, 70] on input "sopa" at bounding box center [239, 71] width 423 height 10
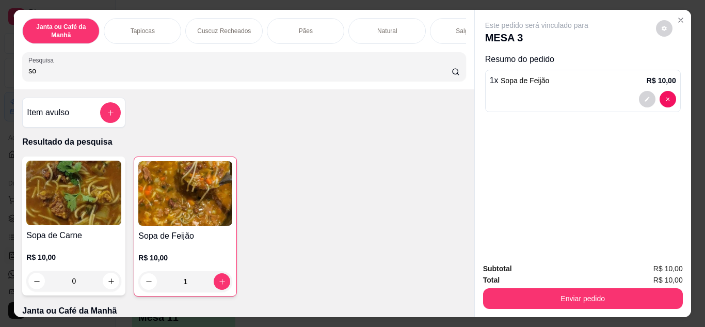
type input "s"
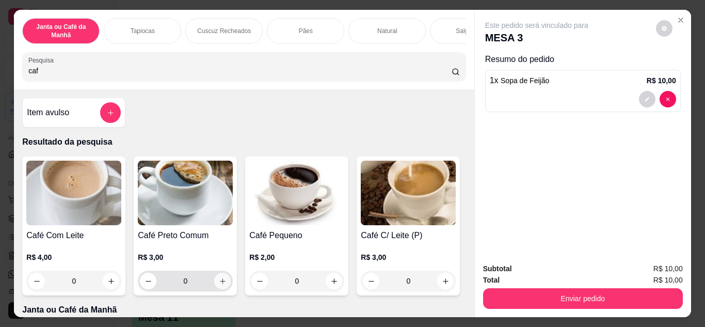
type input "caf"
click at [223, 283] on button "increase-product-quantity" at bounding box center [223, 281] width 16 height 16
type input "1"
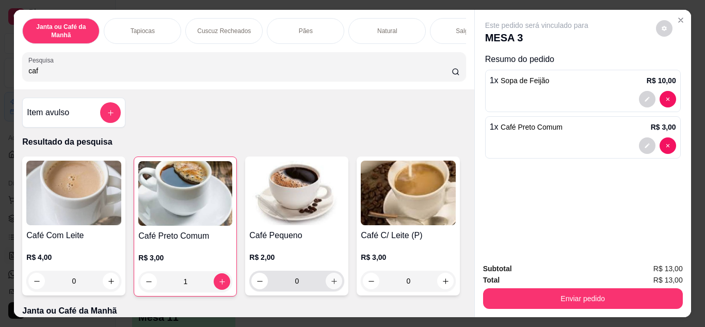
click at [333, 289] on button "increase-product-quantity" at bounding box center [334, 281] width 17 height 17
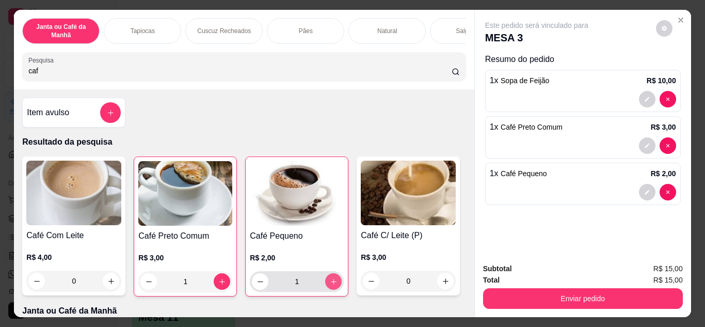
type input "1"
click at [267, 74] on input "caf" at bounding box center [239, 71] width 423 height 10
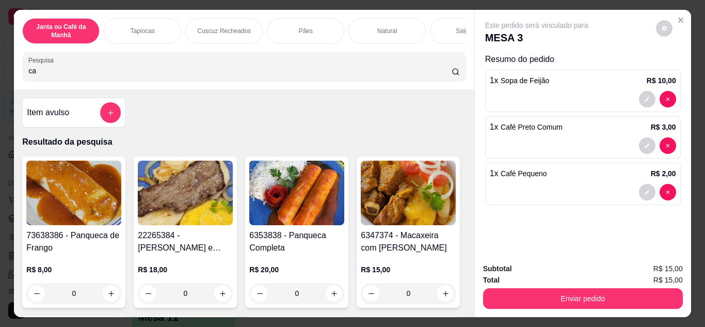
type input "c"
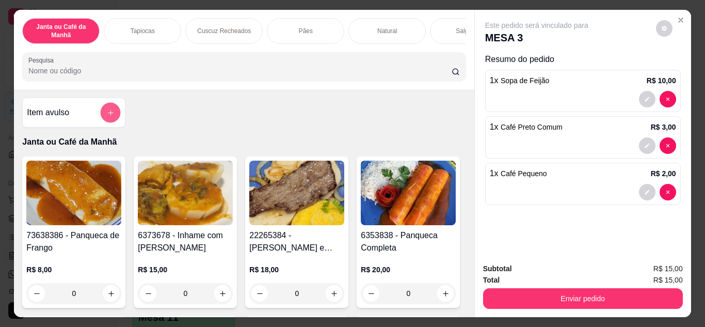
click at [114, 112] on button "add-separate-item" at bounding box center [111, 113] width 20 height 20
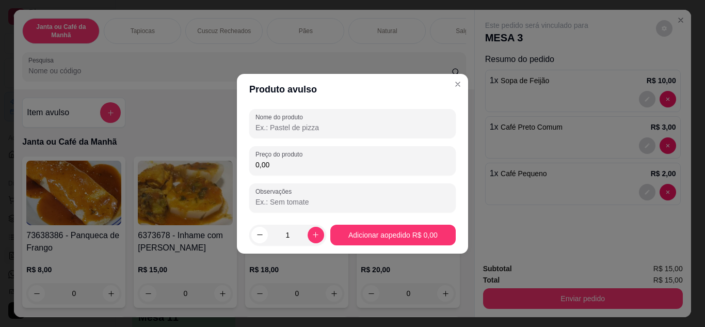
click at [275, 130] on input "Nome do produto" at bounding box center [353, 127] width 194 height 10
type input "tapioca de frango"
click at [339, 168] on input "0,00" at bounding box center [353, 165] width 194 height 10
type input "5,00"
click at [312, 238] on icon "increase-product-quantity" at bounding box center [316, 235] width 8 height 8
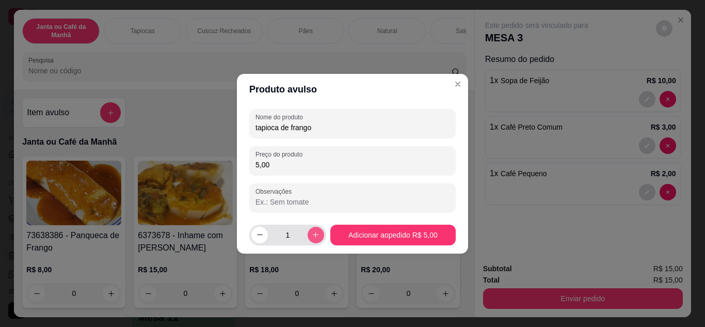
type input "2"
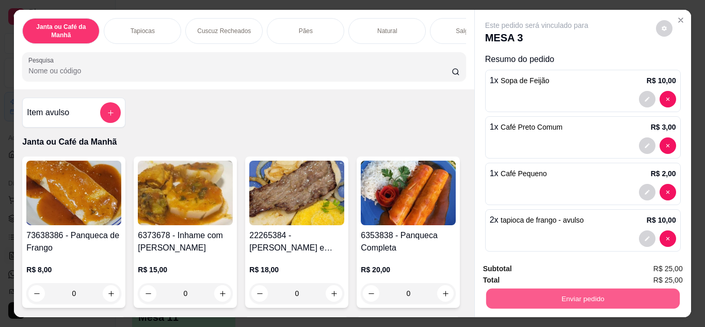
click at [551, 291] on button "Enviar pedido" at bounding box center [583, 299] width 194 height 20
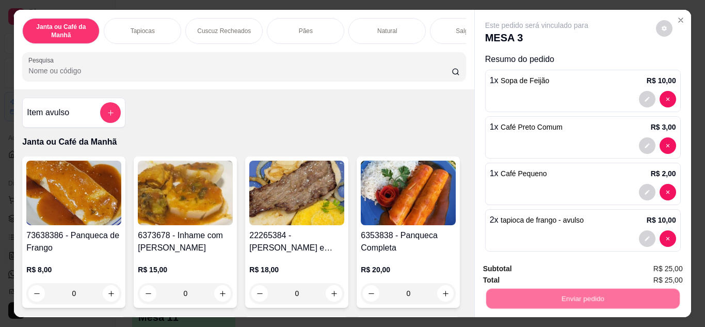
click at [547, 275] on button "Não registrar e enviar pedido" at bounding box center [549, 269] width 104 height 19
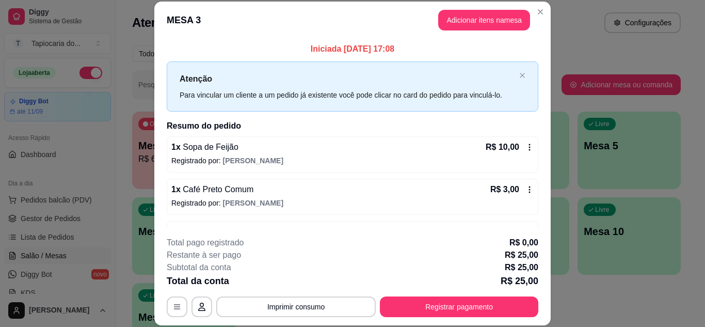
click at [529, 8] on header "MESA 3 Adicionar itens na mesa" at bounding box center [352, 20] width 397 height 37
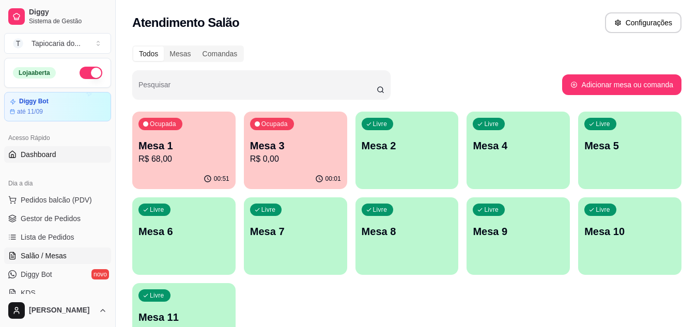
click at [49, 151] on span "Dashboard" at bounding box center [39, 154] width 36 height 10
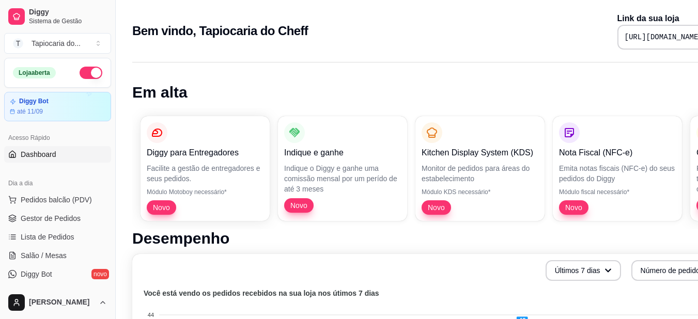
click at [687, 34] on pre "https://diggy.menu/tapiocariadocheff" at bounding box center [663, 37] width 78 height 10
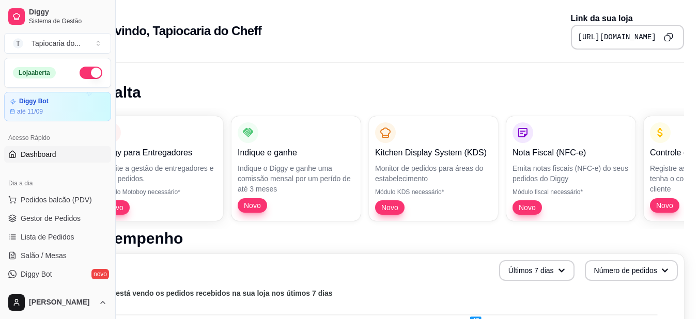
drag, startPoint x: 687, startPoint y: 34, endPoint x: 701, endPoint y: 41, distance: 16.4
click at [651, 41] on html "Diggy Sistema de Gestão T Tapiocaria do ... Loja aberta Diggy Bot até 11/09 Ace…" at bounding box center [303, 159] width 698 height 319
click at [669, 36] on icon "Copy to clipboard" at bounding box center [667, 37] width 9 height 9
click at [48, 217] on span "Gestor de Pedidos" at bounding box center [51, 218] width 60 height 10
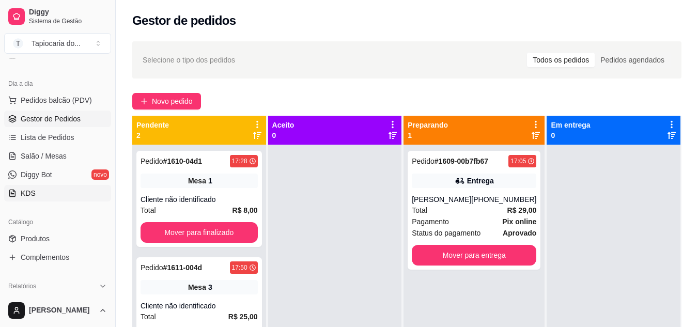
scroll to position [103, 0]
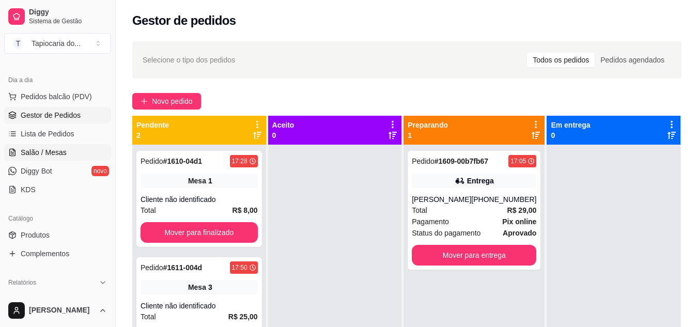
click at [49, 152] on span "Salão / Mesas" at bounding box center [44, 152] width 46 height 10
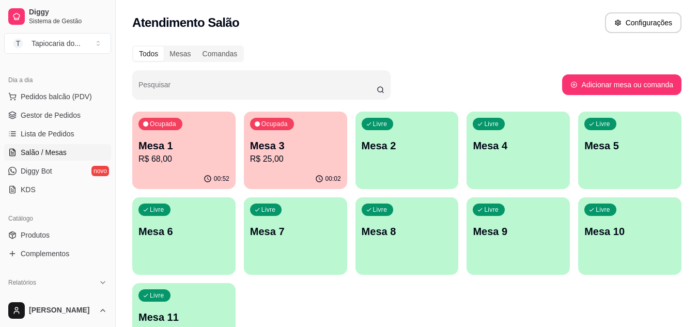
click at [189, 139] on p "Mesa 1" at bounding box center [183, 145] width 91 height 14
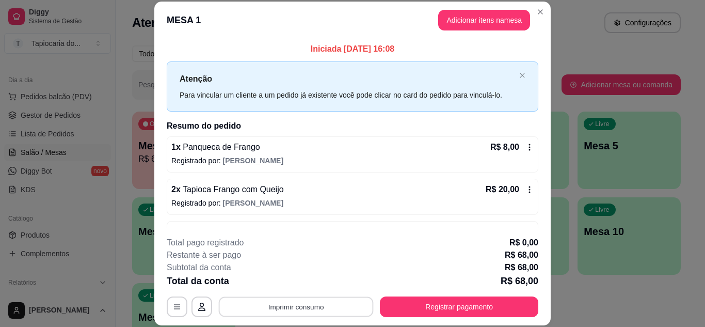
click at [312, 311] on button "Imprimir consumo" at bounding box center [296, 306] width 155 height 20
click at [306, 284] on button "Impressora" at bounding box center [295, 283] width 72 height 16
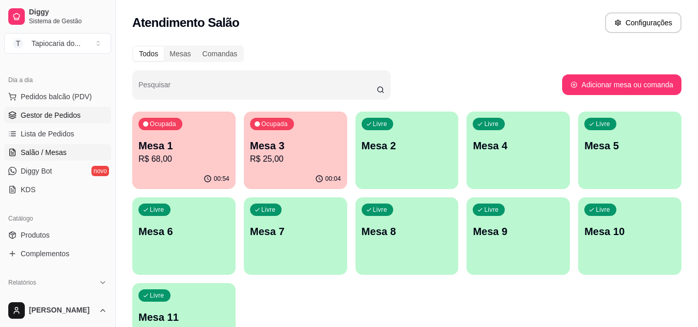
click at [61, 117] on span "Gestor de Pedidos" at bounding box center [51, 115] width 60 height 10
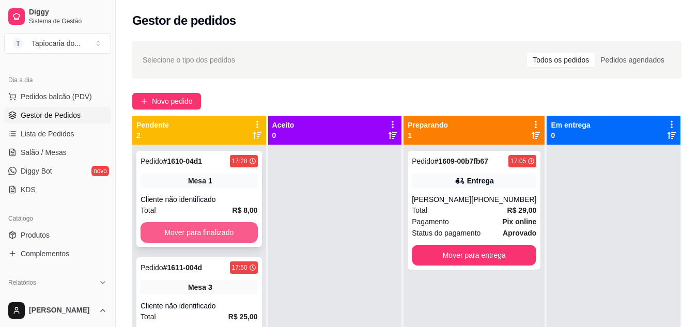
click at [245, 226] on button "Mover para finalizado" at bounding box center [198, 232] width 117 height 21
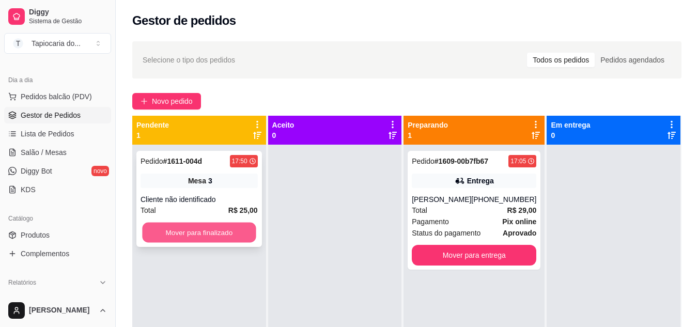
click at [245, 227] on button "Mover para finalizado" at bounding box center [199, 233] width 114 height 20
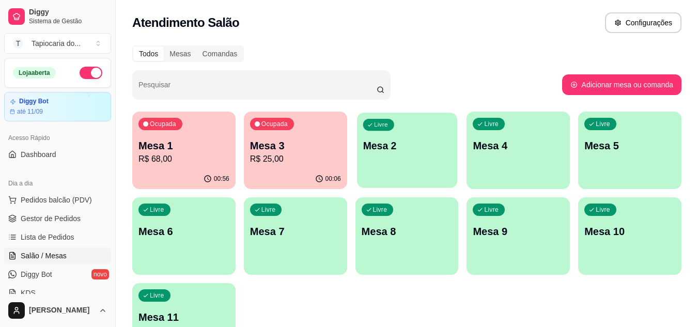
click at [432, 152] on p "Mesa 2" at bounding box center [406, 146] width 88 height 14
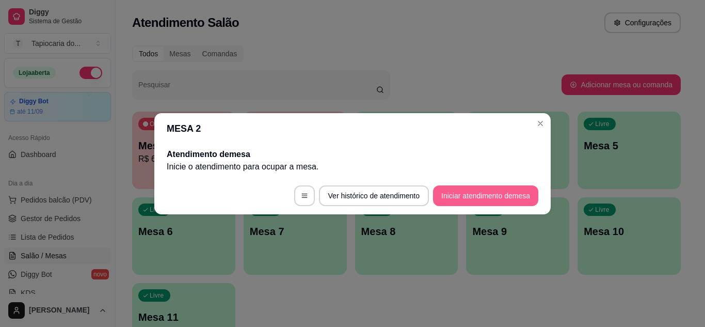
click at [454, 197] on button "Iniciar atendimento de mesa" at bounding box center [485, 195] width 105 height 21
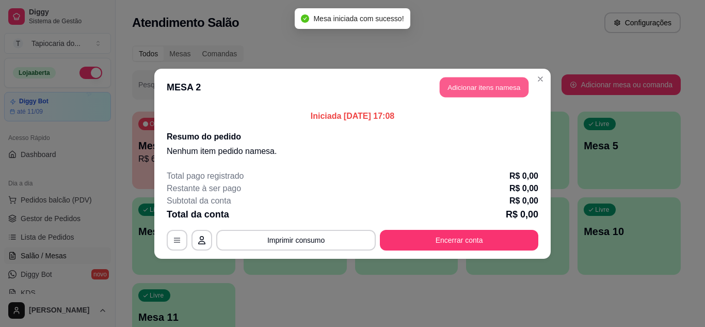
click at [460, 86] on button "Adicionar itens na mesa" at bounding box center [484, 87] width 89 height 20
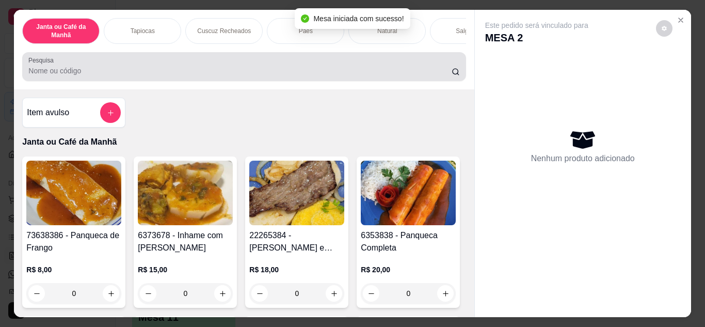
click at [407, 69] on div at bounding box center [243, 66] width 431 height 21
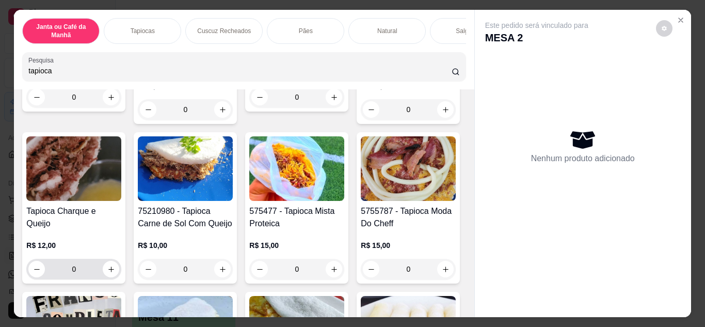
scroll to position [207, 0]
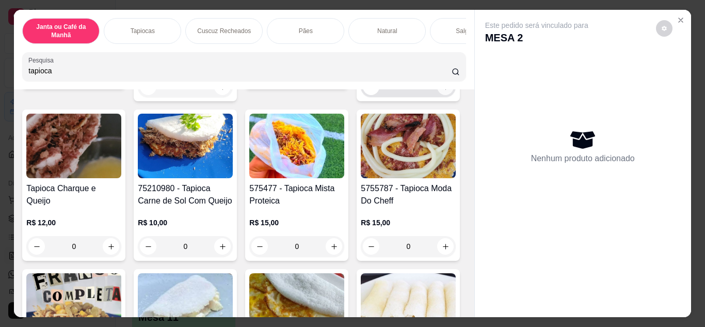
type input "tapioca"
click at [437, 95] on button "increase-product-quantity" at bounding box center [445, 86] width 17 height 17
type input "1"
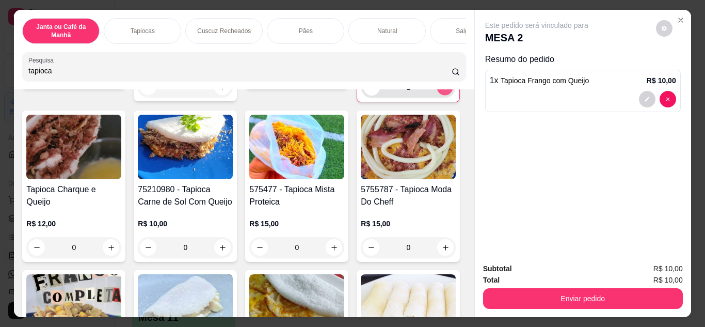
click at [441, 91] on icon "increase-product-quantity" at bounding box center [445, 88] width 8 height 8
type input "2"
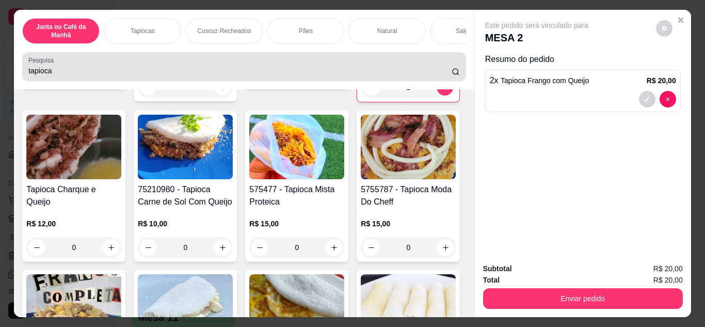
click at [220, 69] on input "tapioca" at bounding box center [239, 71] width 423 height 10
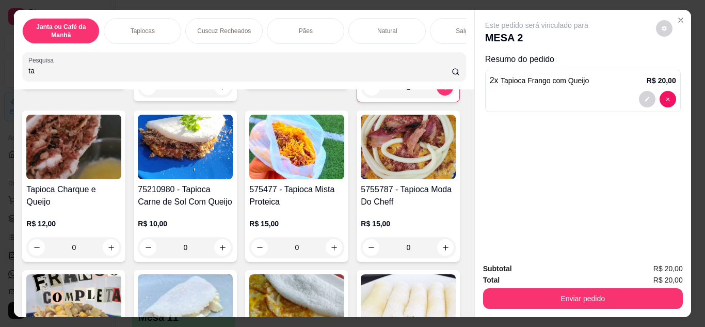
type input "t"
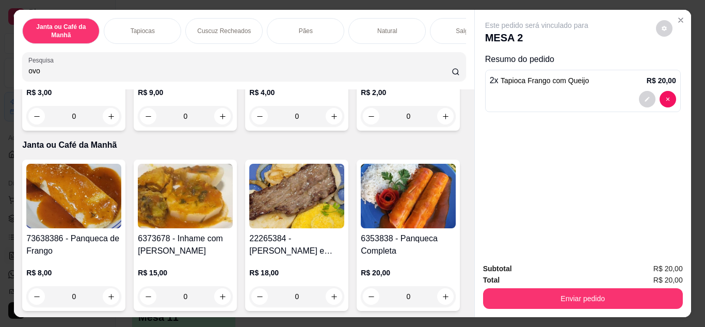
scroll to position [216, 0]
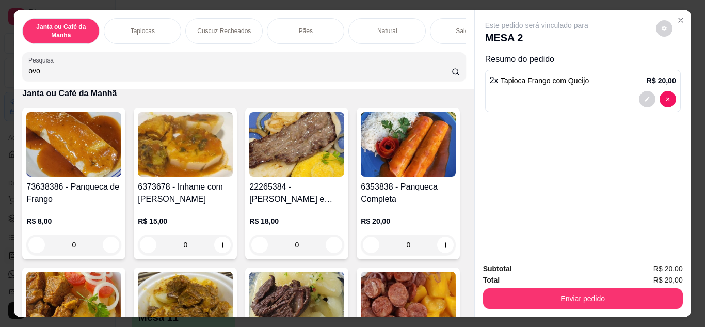
type input "ovo"
click at [379, 75] on input "0" at bounding box center [408, 64] width 58 height 21
click at [437, 73] on button "increase-product-quantity" at bounding box center [445, 64] width 17 height 17
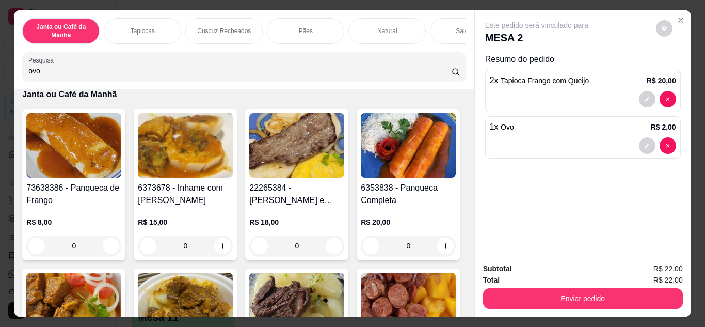
type input "1"
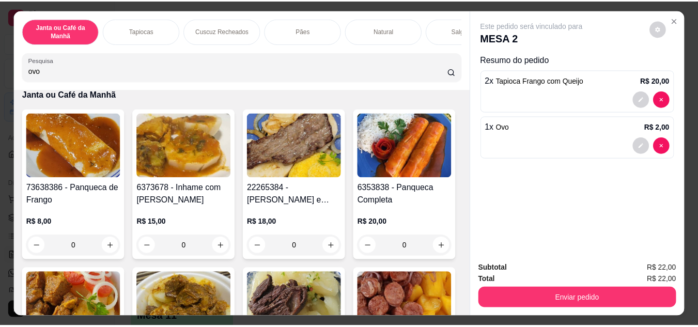
scroll to position [217, 0]
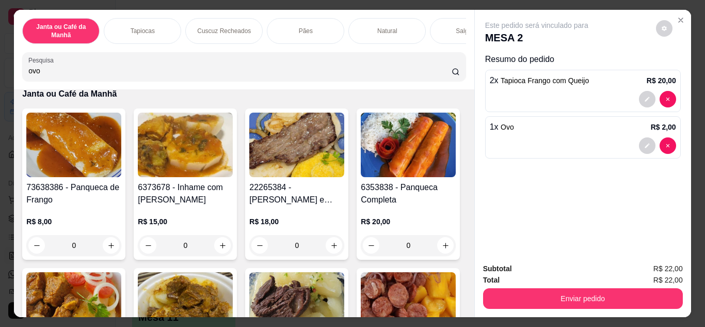
click at [437, 73] on button "increase-product-quantity" at bounding box center [445, 64] width 17 height 17
type input "2"
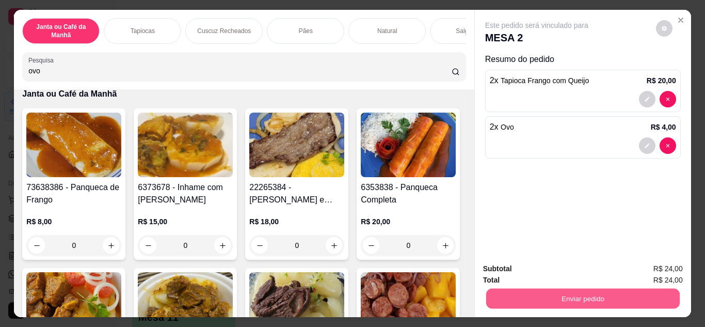
click at [563, 291] on button "Enviar pedido" at bounding box center [583, 299] width 194 height 20
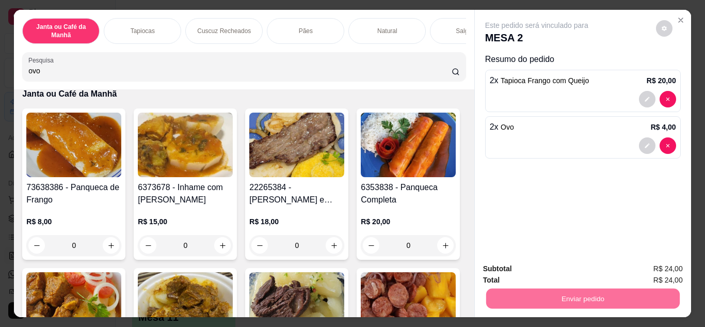
click at [513, 268] on button "Não registrar e enviar pedido" at bounding box center [549, 269] width 104 height 19
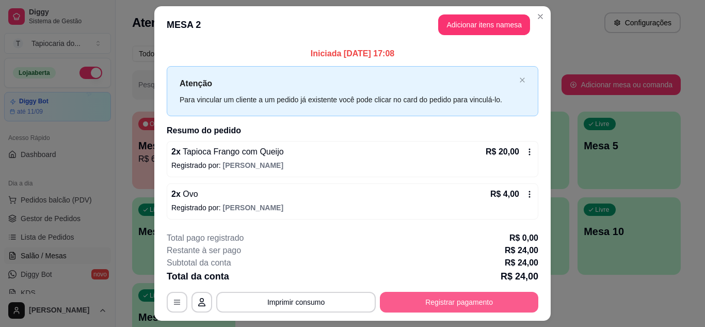
click at [462, 299] on button "Registrar pagamento" at bounding box center [459, 302] width 159 height 21
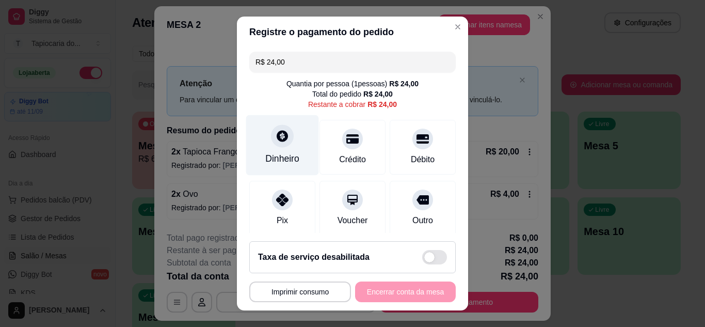
click at [285, 140] on div at bounding box center [282, 135] width 23 height 23
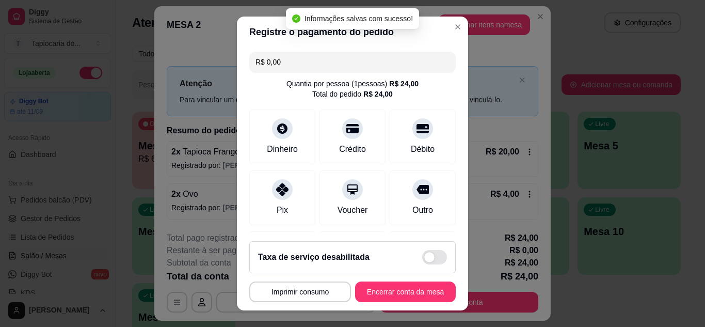
type input "R$ 0,00"
click at [391, 289] on button "Encerrar conta da mesa" at bounding box center [405, 291] width 101 height 21
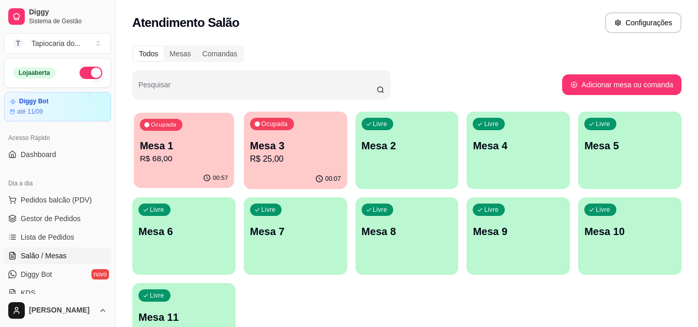
click at [159, 136] on div "Ocupada Mesa 1 R$ 68,00" at bounding box center [184, 141] width 100 height 56
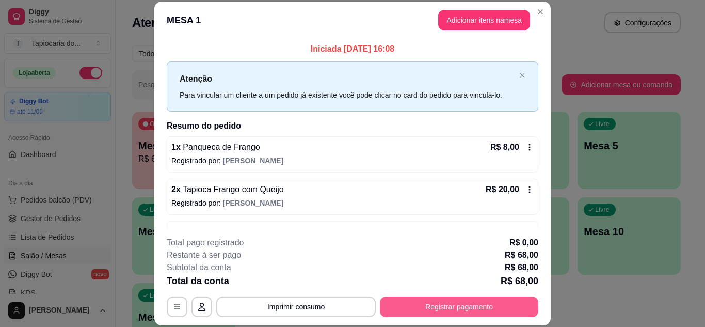
click at [478, 304] on button "Registrar pagamento" at bounding box center [459, 306] width 159 height 21
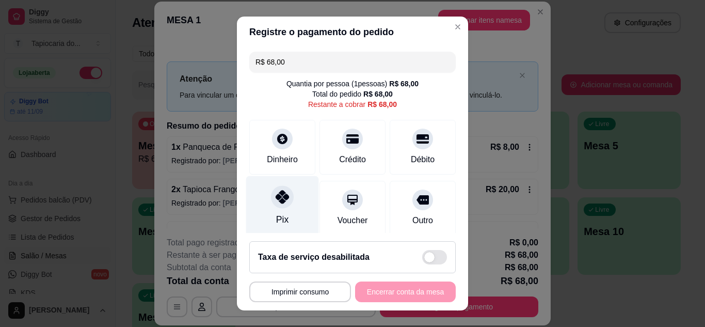
click at [282, 198] on icon at bounding box center [282, 196] width 13 height 13
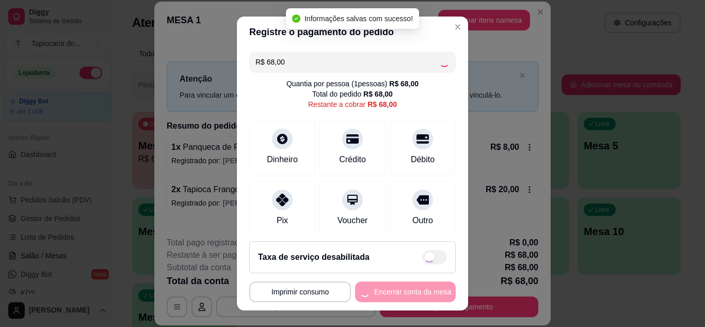
type input "R$ 0,00"
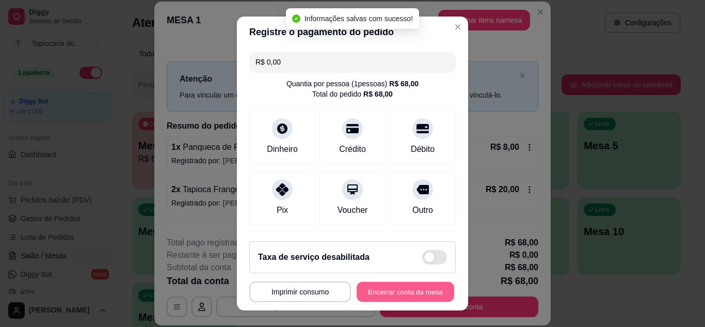
click at [386, 294] on button "Encerrar conta da mesa" at bounding box center [406, 292] width 98 height 20
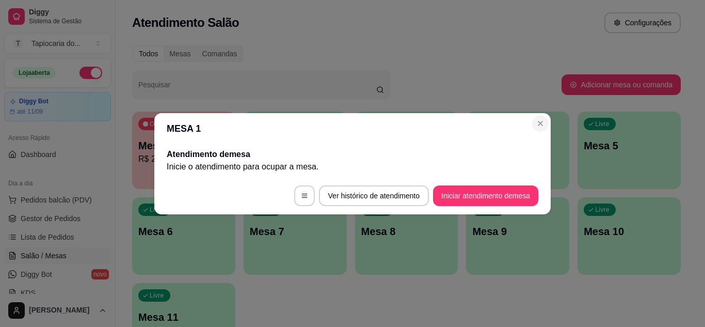
click at [525, 119] on section "MESA 1 Atendimento de mesa Inicie o atendimento para ocupar a mesa . Ver histór…" at bounding box center [352, 163] width 397 height 101
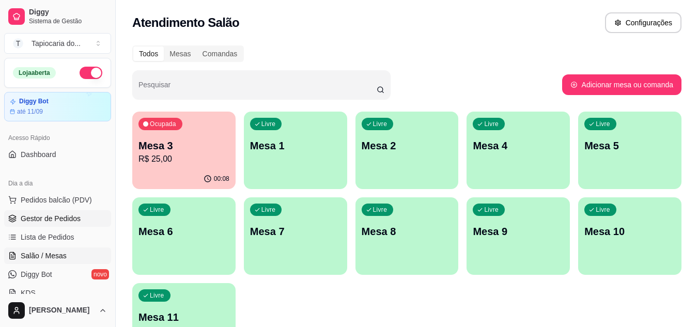
click at [44, 217] on span "Gestor de Pedidos" at bounding box center [51, 218] width 60 height 10
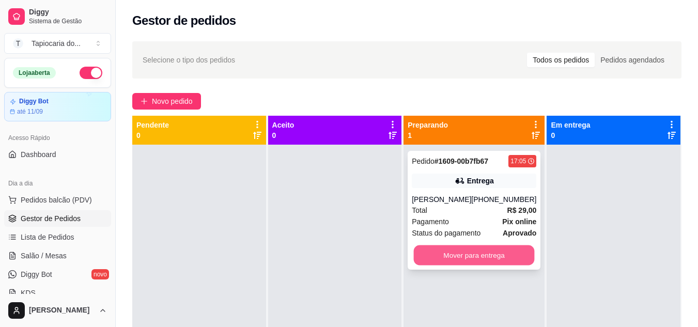
click at [463, 247] on button "Mover para entrega" at bounding box center [474, 255] width 121 height 20
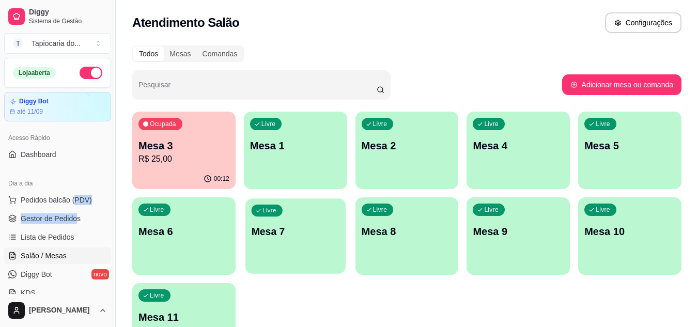
click at [293, 232] on p "Mesa 7" at bounding box center [295, 232] width 88 height 14
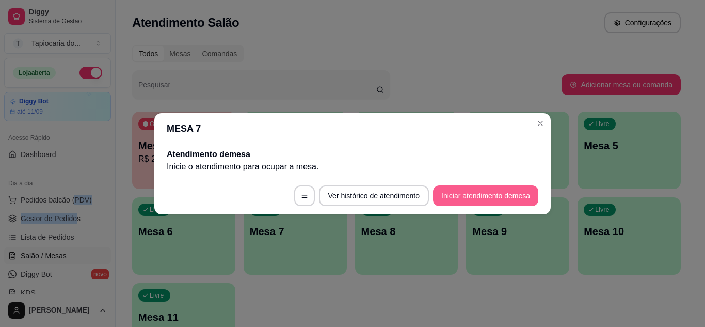
click at [466, 198] on button "Iniciar atendimento de mesa" at bounding box center [485, 195] width 105 height 21
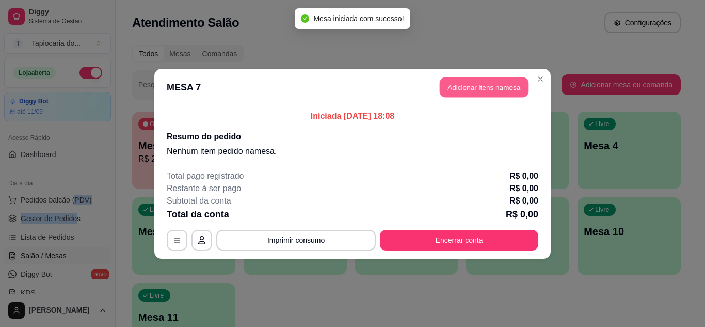
click at [492, 76] on header "MESA 7 Adicionar itens na mesa" at bounding box center [352, 87] width 397 height 37
click at [485, 82] on button "Adicionar itens na mesa" at bounding box center [484, 87] width 89 height 20
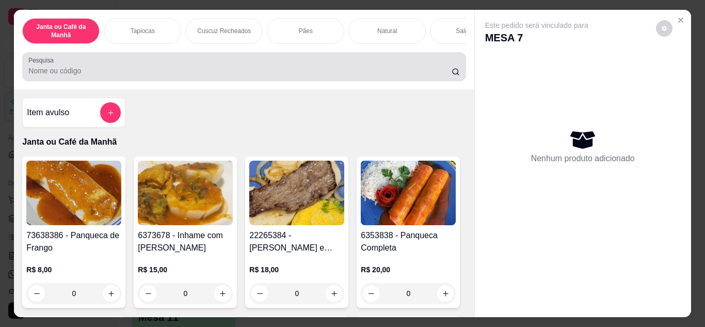
click at [408, 77] on div at bounding box center [243, 66] width 431 height 21
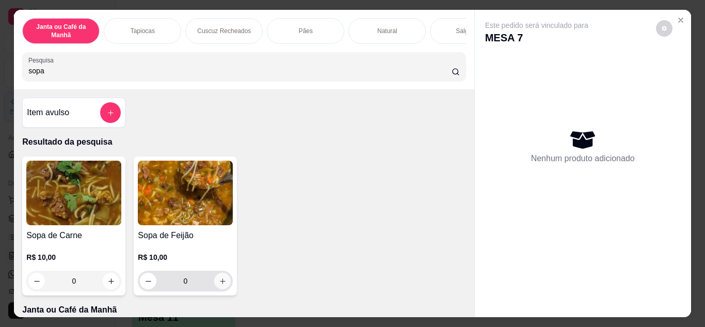
type input "sopa"
click at [216, 279] on button "increase-product-quantity" at bounding box center [223, 281] width 16 height 16
type input "1"
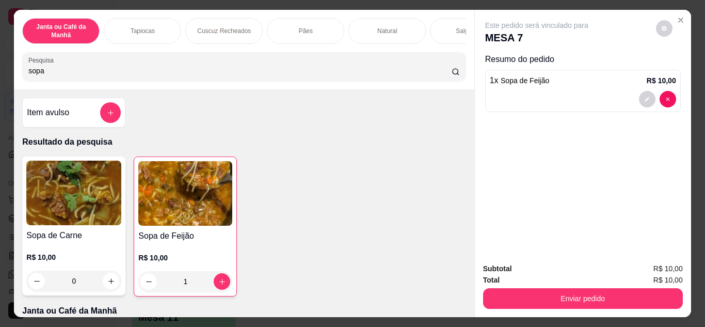
click at [390, 69] on input "sopa" at bounding box center [239, 71] width 423 height 10
type input "s"
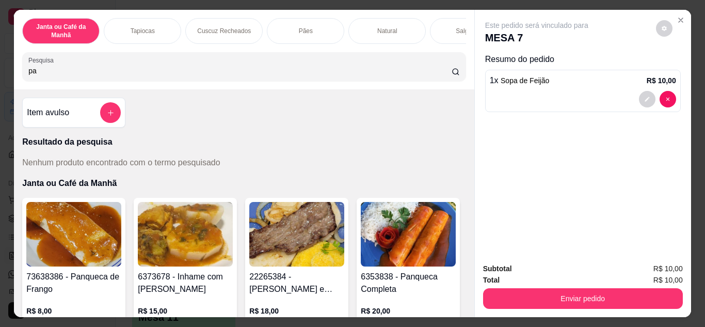
type input "p"
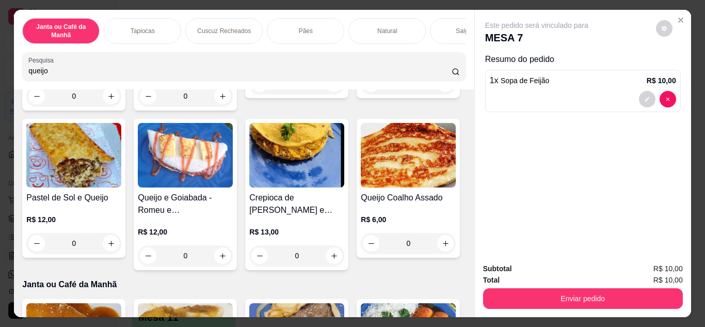
scroll to position [620, 0]
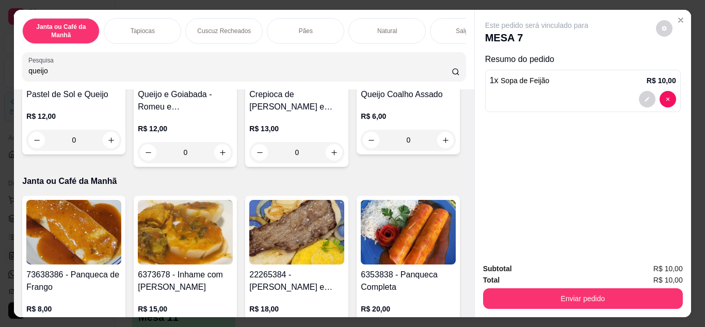
type input "queijo"
type input "1"
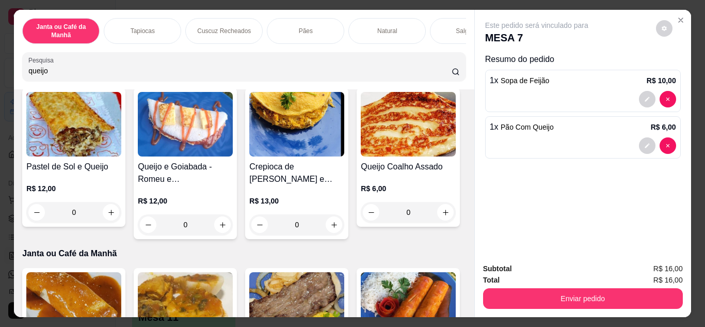
scroll to position [516, 0]
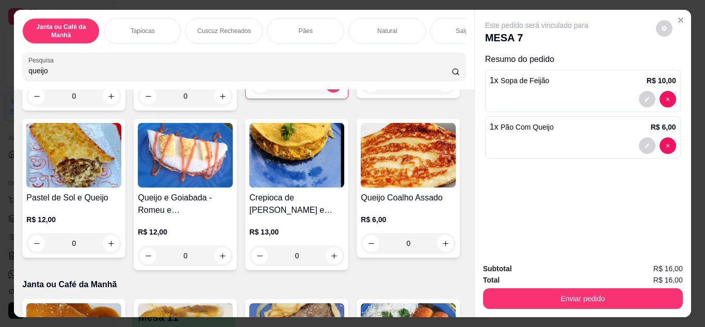
click at [375, 72] on input "queijo" at bounding box center [239, 71] width 423 height 10
type input "q"
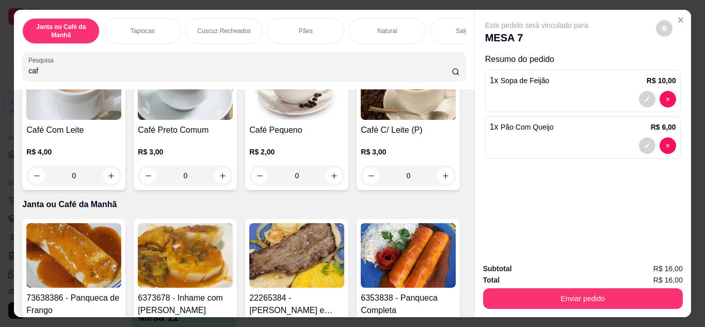
scroll to position [0, 0]
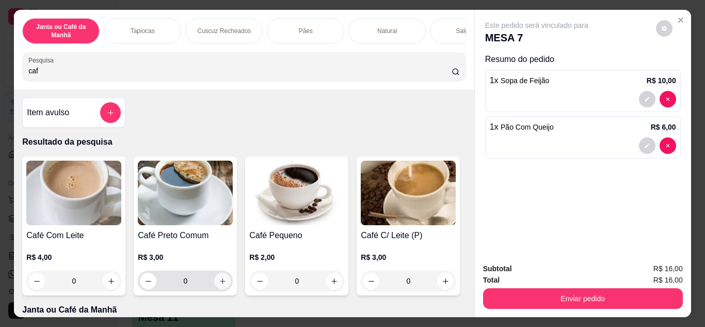
type input "caf"
click at [220, 282] on icon "increase-product-quantity" at bounding box center [222, 280] width 5 height 5
type input "1"
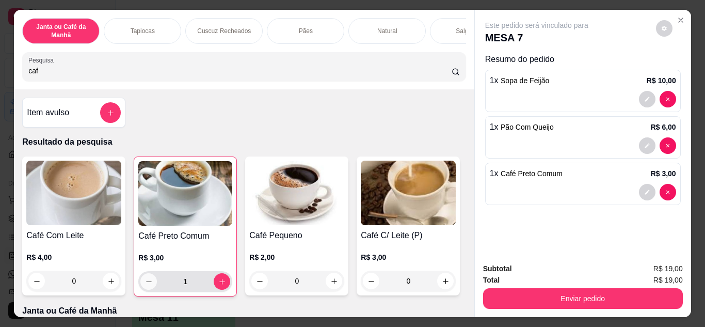
click at [145, 282] on icon "decrease-product-quantity" at bounding box center [149, 282] width 8 height 8
type input "0"
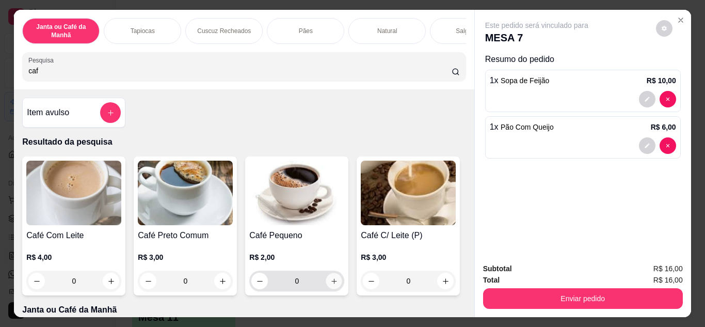
click at [326, 279] on button "increase-product-quantity" at bounding box center [334, 281] width 16 height 16
type input "1"
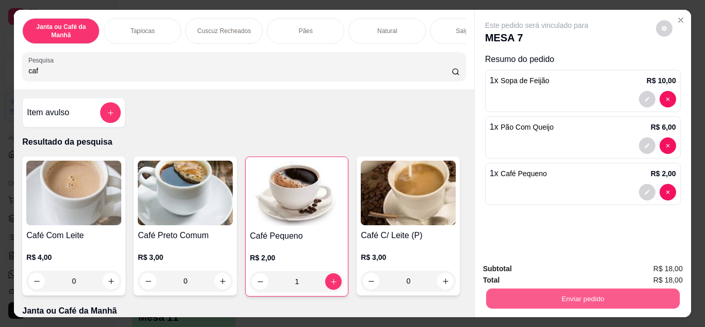
click at [579, 293] on button "Enviar pedido" at bounding box center [583, 299] width 194 height 20
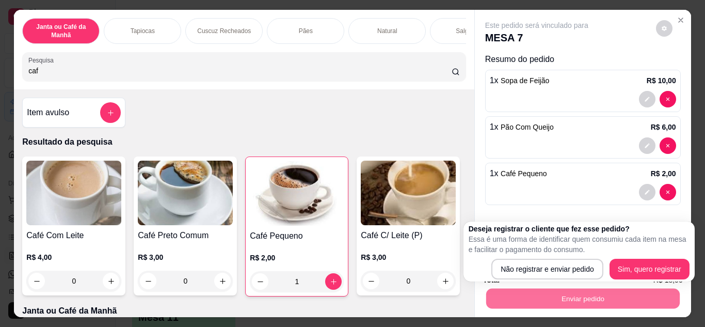
drag, startPoint x: 569, startPoint y: 258, endPoint x: 571, endPoint y: 269, distance: 11.5
click at [568, 258] on div "Deseja registrar o cliente que fez esse pedido? Essa é uma forma de identificar…" at bounding box center [579, 252] width 221 height 56
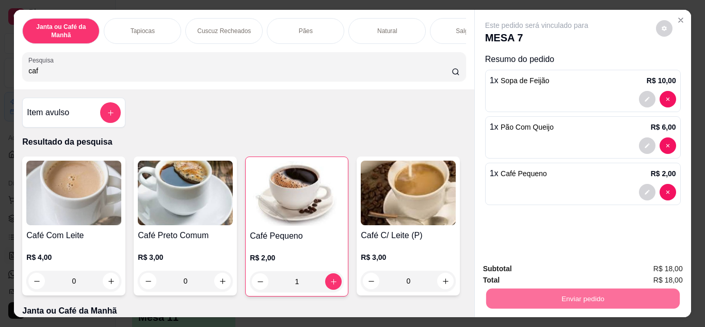
click at [571, 269] on button "Não registrar e enviar pedido" at bounding box center [549, 269] width 104 height 19
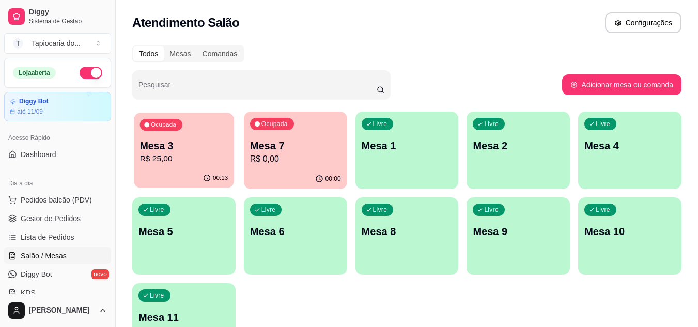
click at [217, 152] on p "Mesa 3" at bounding box center [184, 146] width 88 height 14
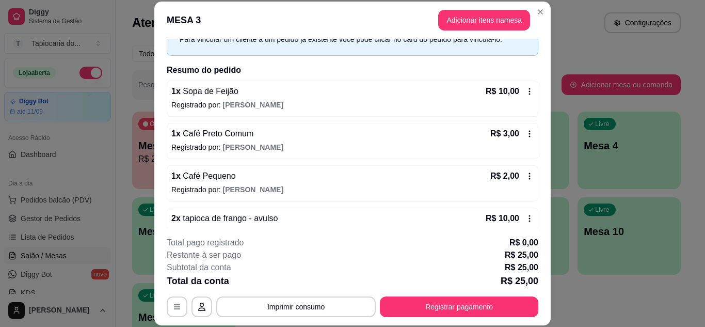
scroll to position [75, 0]
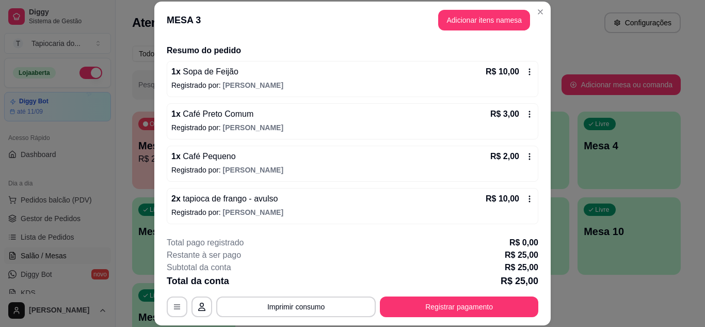
click at [526, 197] on icon at bounding box center [530, 199] width 8 height 8
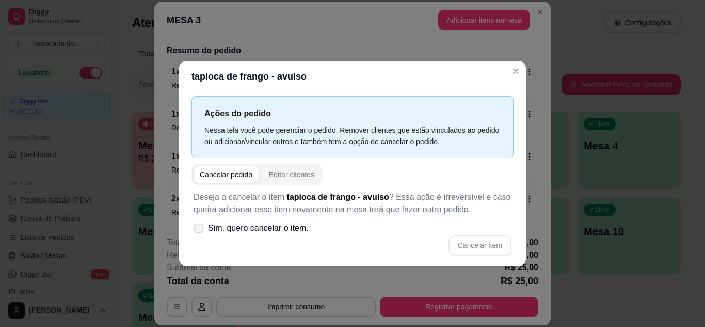
click at [195, 228] on icon at bounding box center [199, 228] width 8 height 6
click at [195, 230] on input "Sim, quero cancelar o item." at bounding box center [196, 233] width 7 height 7
checkbox input "true"
click at [463, 243] on button "Cancelar item" at bounding box center [480, 245] width 63 height 21
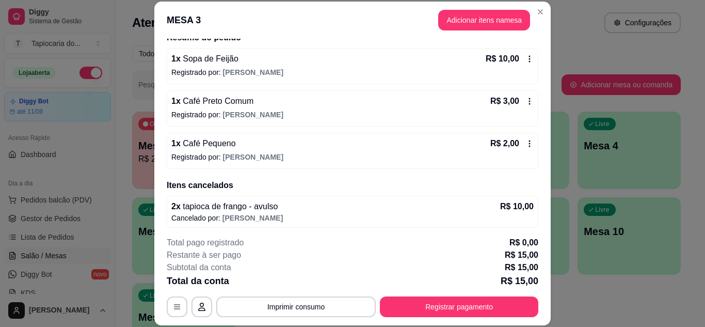
scroll to position [92, 0]
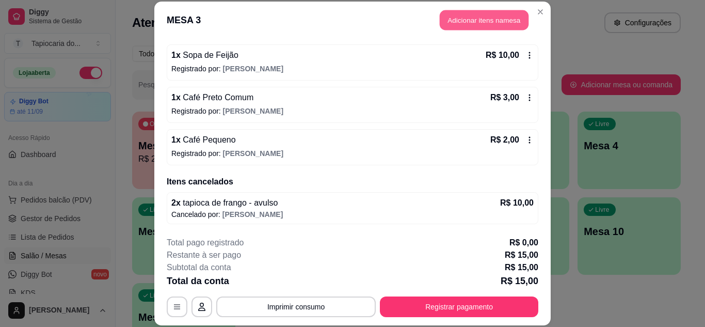
click at [475, 18] on button "Adicionar itens na mesa" at bounding box center [484, 20] width 89 height 20
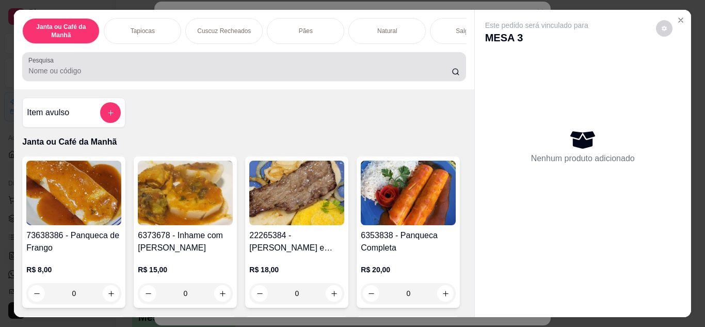
click at [382, 76] on input "Pesquisa" at bounding box center [239, 71] width 423 height 10
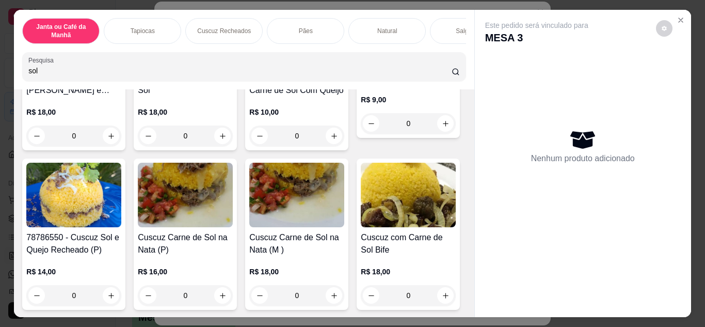
scroll to position [207, 0]
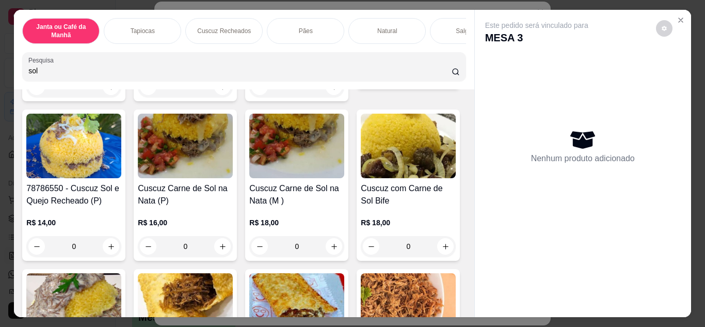
type input "sol"
click at [438, 82] on button "increase-product-quantity" at bounding box center [446, 74] width 16 height 16
type input "1"
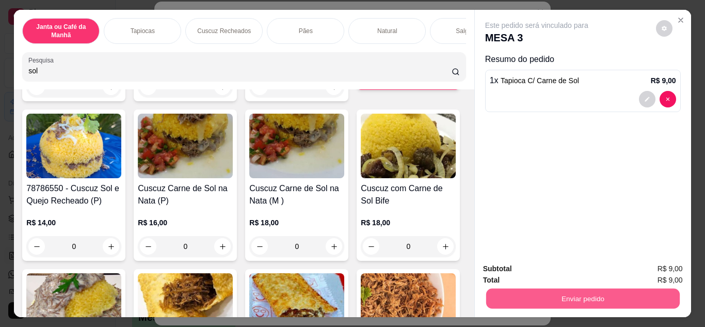
click at [493, 291] on button "Enviar pedido" at bounding box center [583, 299] width 194 height 20
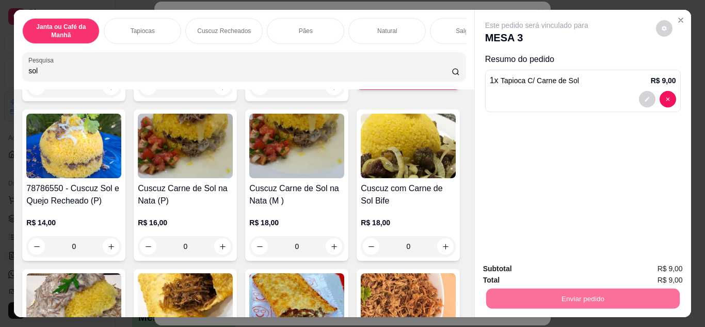
click at [512, 264] on button "Não registrar e enviar pedido" at bounding box center [549, 269] width 104 height 19
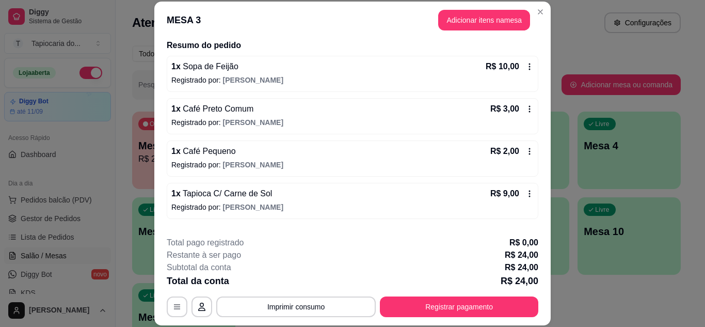
scroll to position [92, 0]
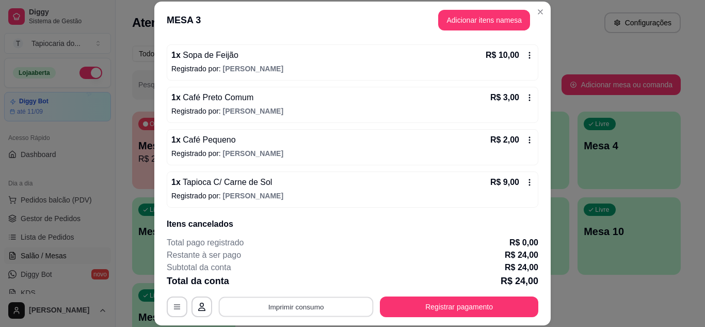
click at [256, 307] on button "Imprimir consumo" at bounding box center [296, 306] width 155 height 20
click at [286, 288] on button "Impressora" at bounding box center [295, 283] width 72 height 16
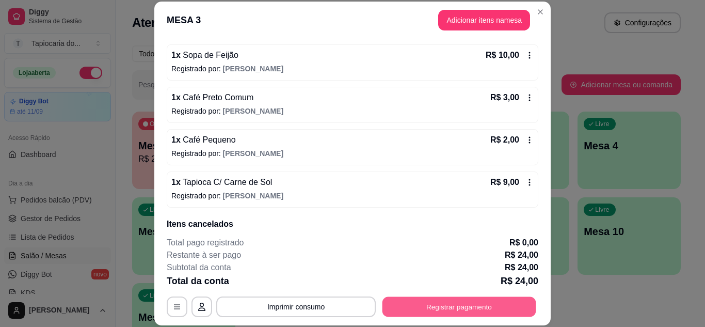
click at [470, 305] on button "Registrar pagamento" at bounding box center [460, 306] width 154 height 20
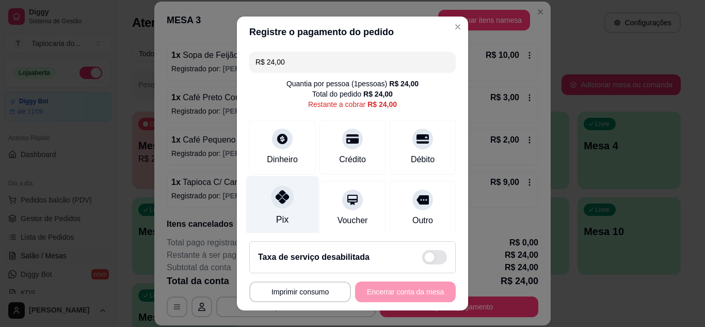
click at [289, 217] on div "Pix" at bounding box center [282, 206] width 73 height 60
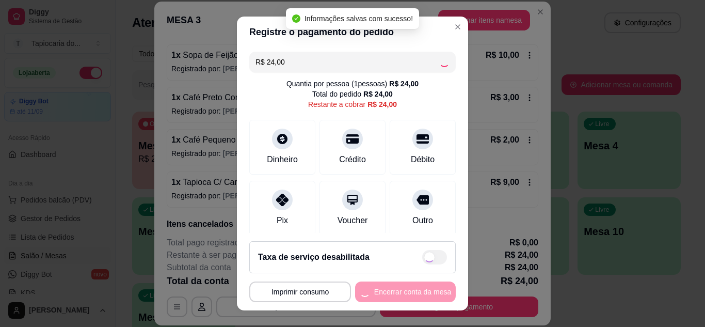
type input "R$ 0,00"
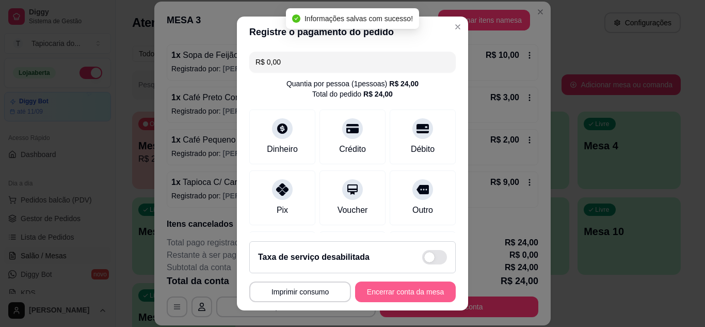
click at [384, 289] on button "Encerrar conta da mesa" at bounding box center [405, 291] width 101 height 21
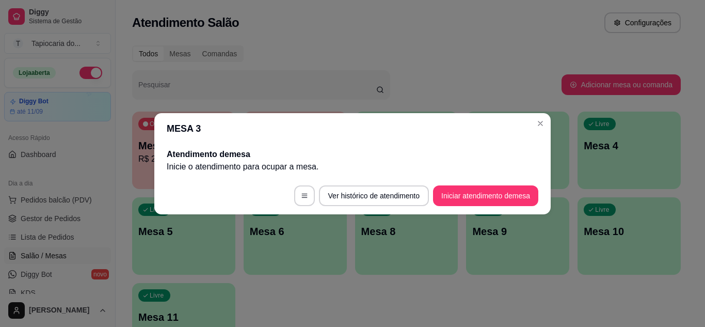
scroll to position [0, 0]
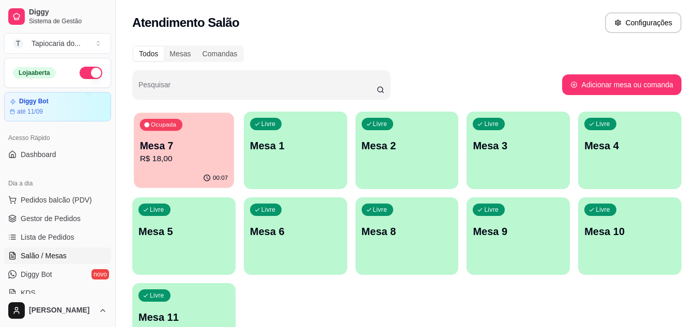
click at [179, 140] on p "Mesa 7" at bounding box center [184, 146] width 88 height 14
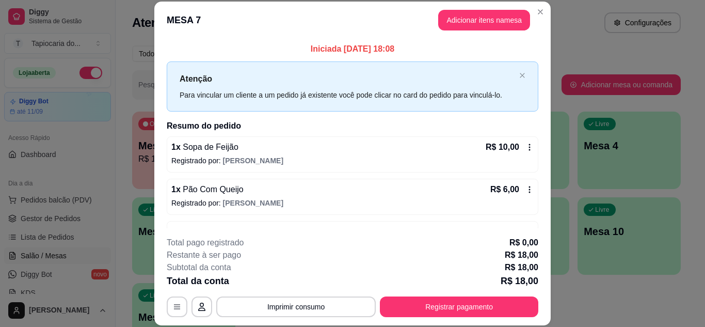
click at [526, 144] on icon at bounding box center [530, 147] width 8 height 8
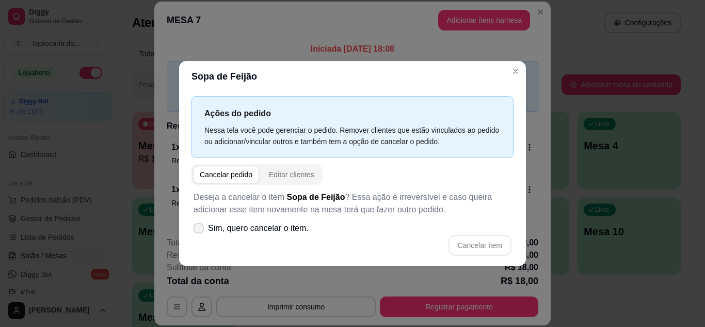
click at [202, 228] on icon at bounding box center [199, 228] width 8 height 6
click at [200, 230] on input "Sim, quero cancelar o item." at bounding box center [196, 233] width 7 height 7
checkbox input "true"
click at [462, 246] on button "Cancelar item" at bounding box center [480, 245] width 63 height 21
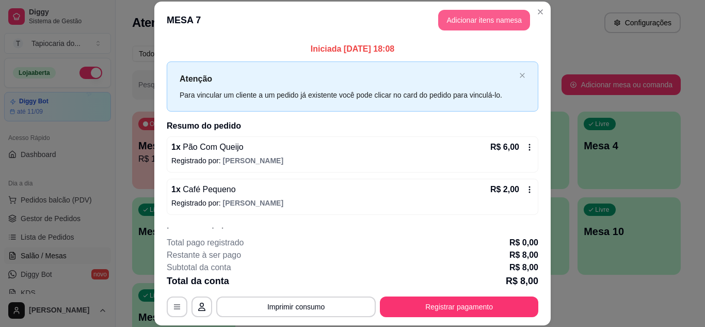
click at [496, 19] on button "Adicionar itens na mesa" at bounding box center [484, 20] width 92 height 21
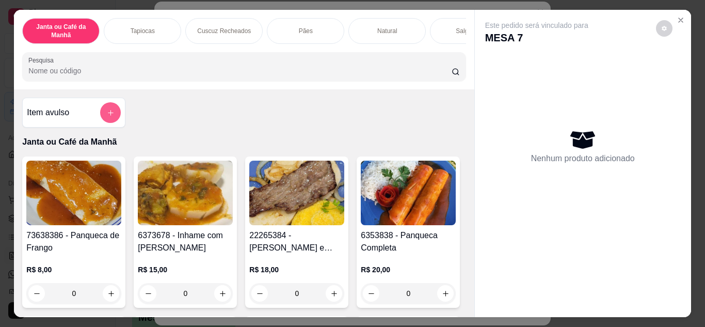
click at [107, 116] on icon "add-separate-item" at bounding box center [111, 113] width 8 height 8
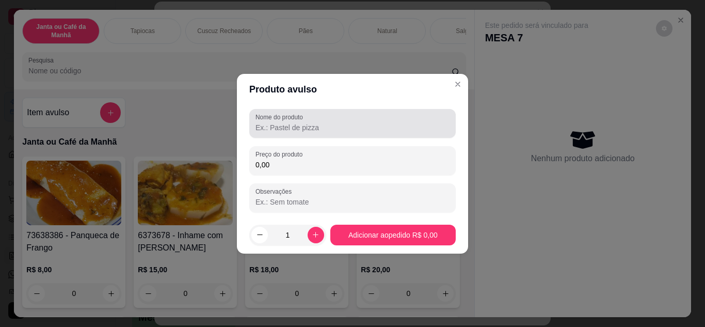
click at [315, 114] on div at bounding box center [353, 123] width 194 height 21
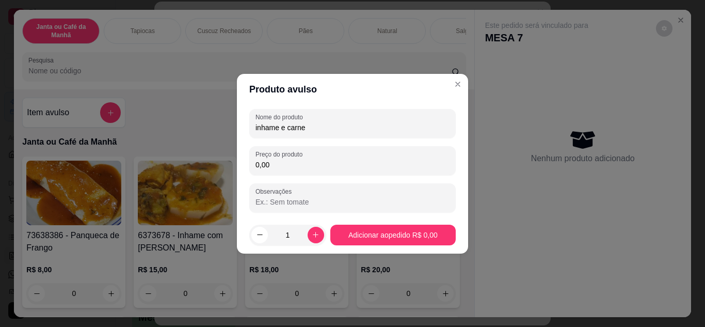
type input "inhame e carne"
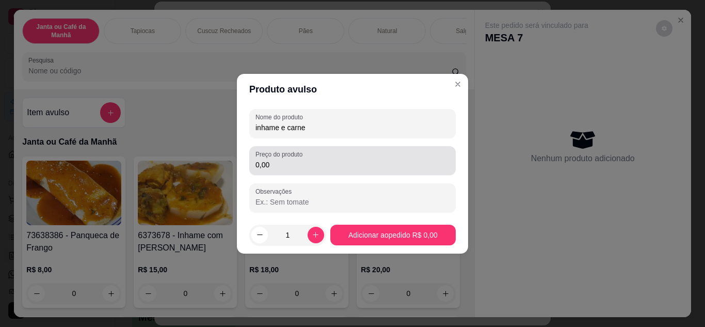
click at [388, 165] on input "0,00" at bounding box center [353, 165] width 194 height 10
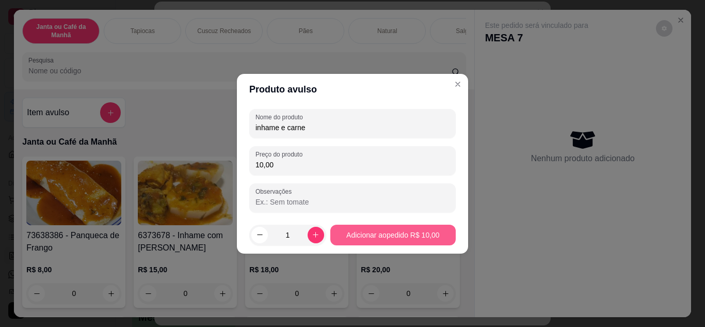
type input "10,00"
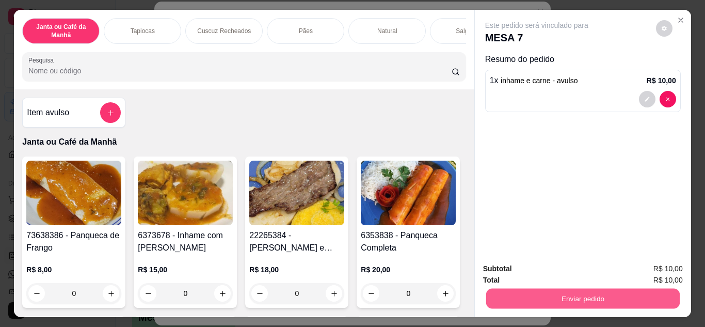
click at [596, 289] on button "Enviar pedido" at bounding box center [583, 299] width 194 height 20
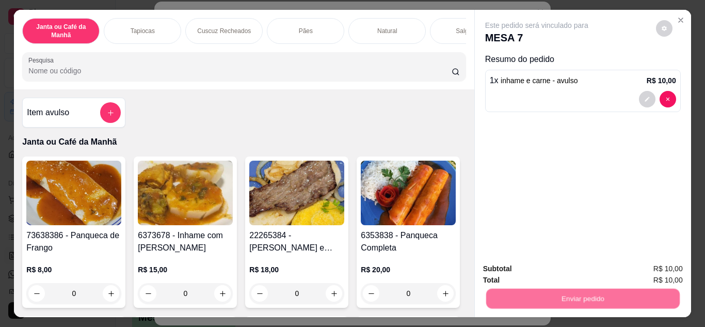
click at [570, 272] on button "Não registrar e enviar pedido" at bounding box center [549, 269] width 104 height 19
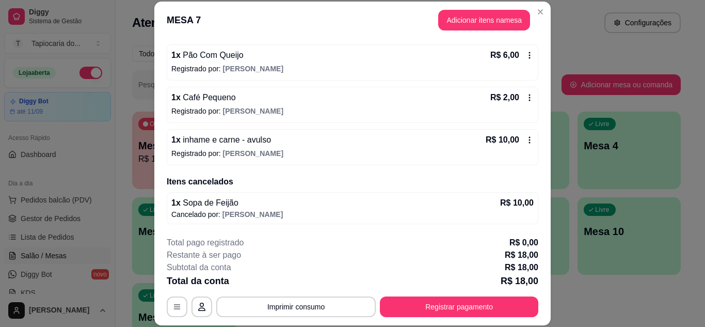
scroll to position [31, 0]
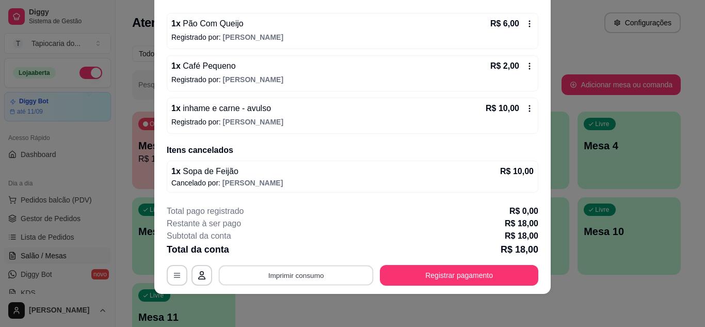
click at [295, 269] on button "Imprimir consumo" at bounding box center [296, 275] width 155 height 20
click at [300, 259] on button "Impressora" at bounding box center [295, 251] width 75 height 17
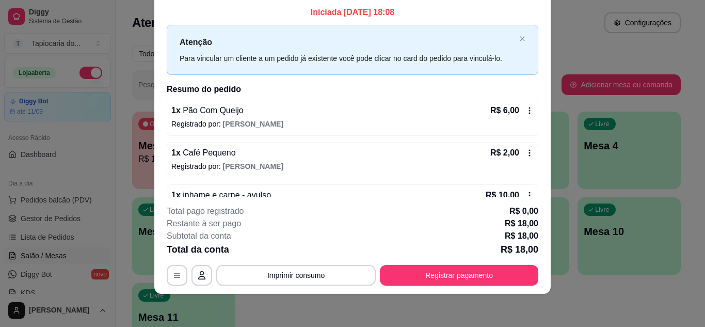
scroll to position [0, 0]
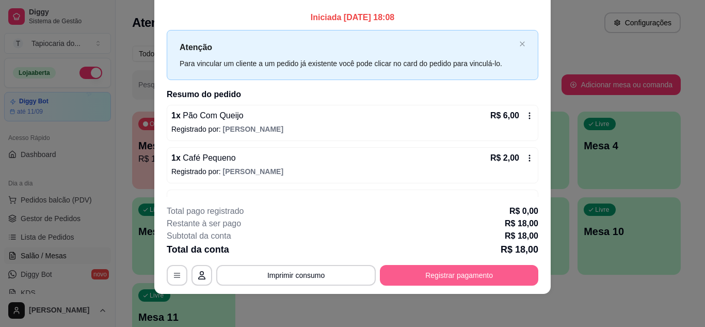
click at [436, 267] on button "Registrar pagamento" at bounding box center [459, 275] width 159 height 21
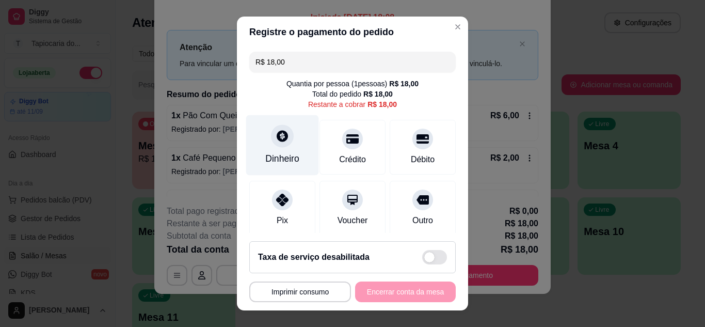
click at [263, 150] on div "Dinheiro" at bounding box center [282, 145] width 73 height 60
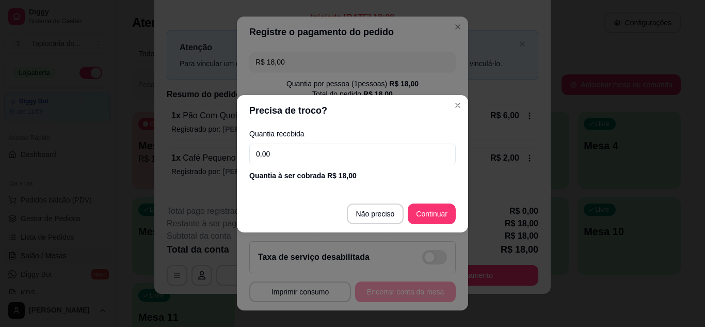
click at [277, 158] on input "0,00" at bounding box center [352, 154] width 207 height 21
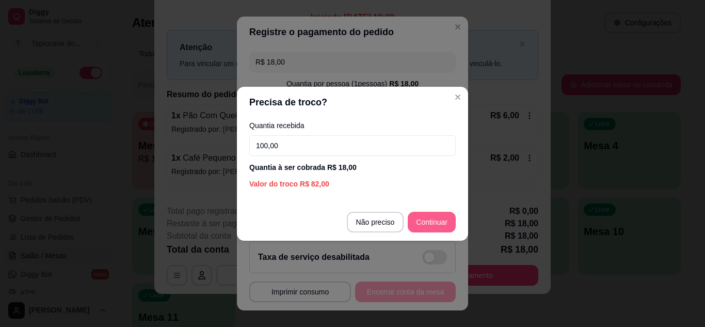
type input "100,00"
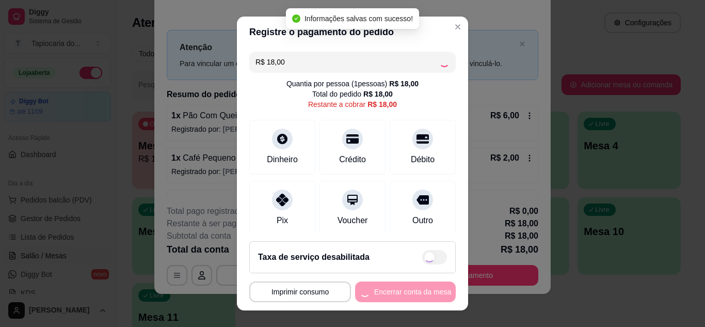
type input "R$ 0,00"
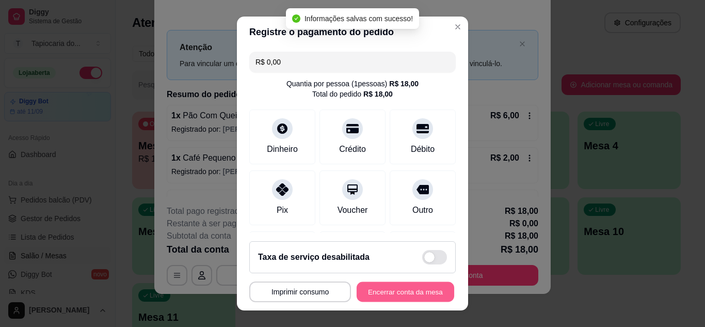
click at [427, 285] on button "Encerrar conta da mesa" at bounding box center [406, 292] width 98 height 20
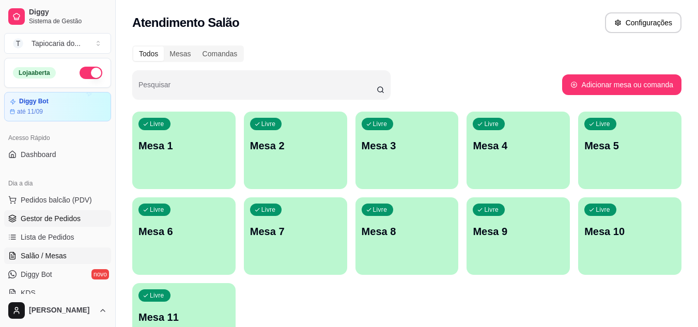
click at [34, 216] on span "Gestor de Pedidos" at bounding box center [51, 218] width 60 height 10
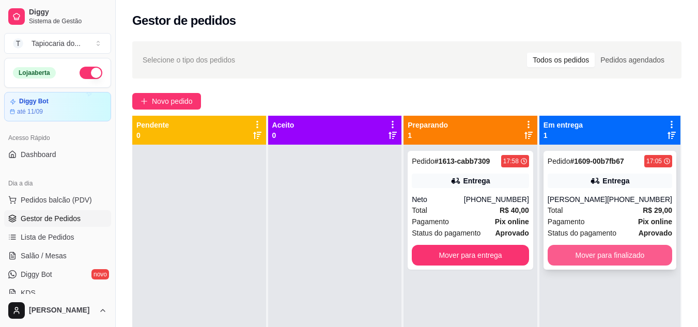
click at [640, 262] on button "Mover para finalizado" at bounding box center [609, 255] width 124 height 21
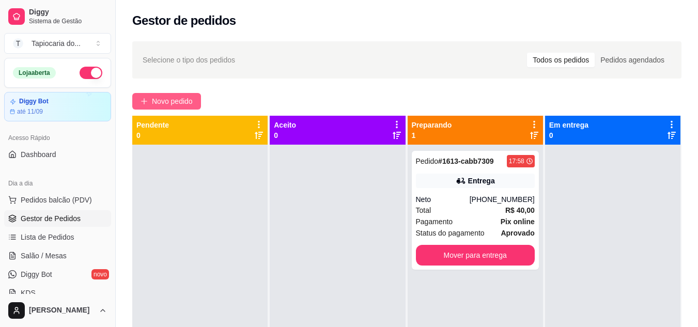
click at [186, 97] on span "Novo pedido" at bounding box center [172, 101] width 41 height 11
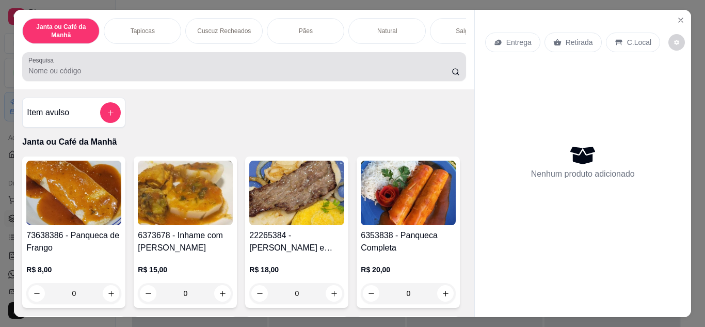
click at [220, 69] on div at bounding box center [243, 66] width 431 height 21
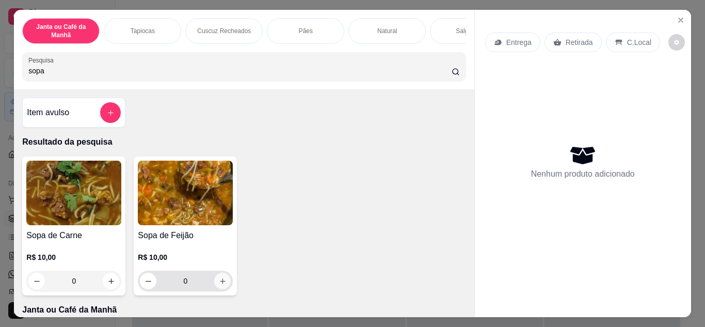
type input "sopa"
click at [219, 284] on icon "increase-product-quantity" at bounding box center [223, 281] width 8 height 8
type input "1"
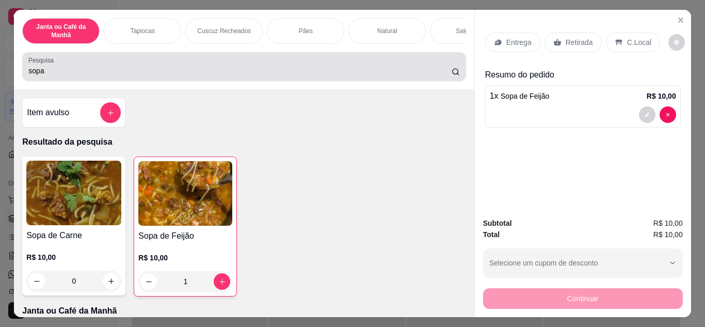
click at [270, 75] on input "sopa" at bounding box center [239, 71] width 423 height 10
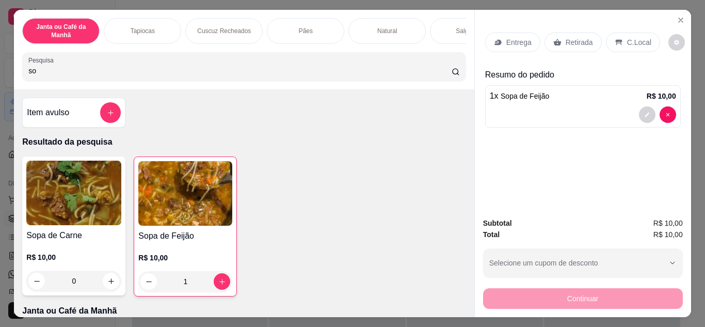
type input "s"
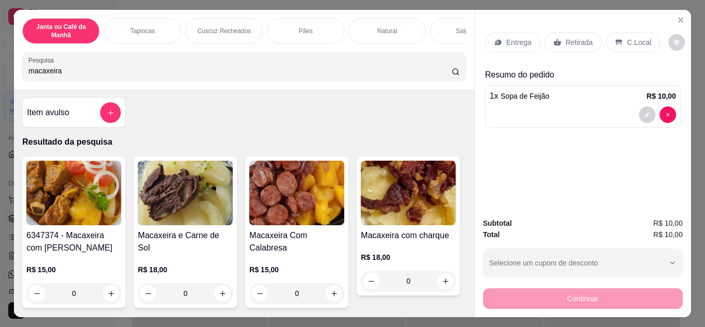
type input "macaxeira"
click at [105, 107] on button "add-separate-item" at bounding box center [111, 113] width 20 height 20
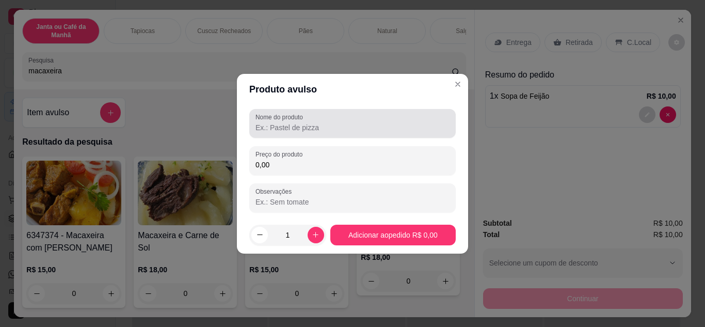
click at [261, 119] on label "Nome do produto" at bounding box center [281, 117] width 51 height 9
click at [261, 122] on input "Nome do produto" at bounding box center [353, 127] width 194 height 10
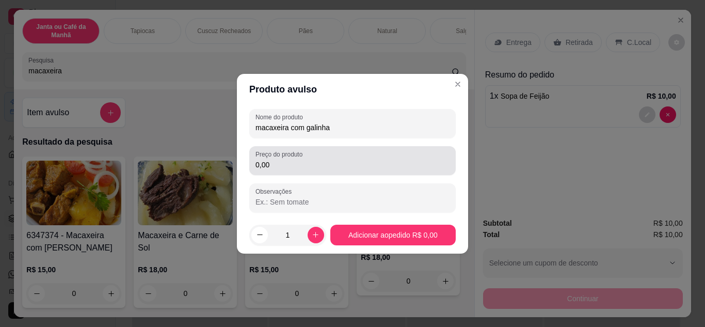
type input "macaxeira com galinha"
click at [280, 170] on div "0,00" at bounding box center [353, 160] width 194 height 21
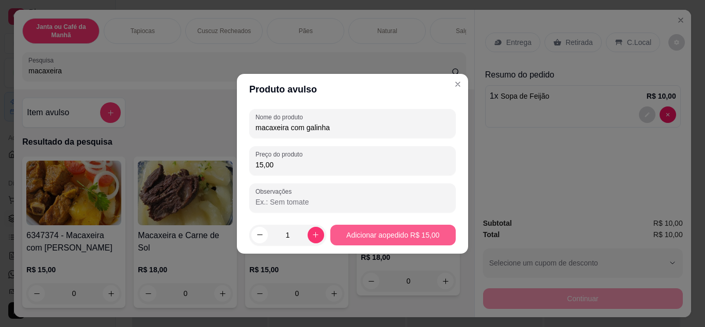
type input "15,00"
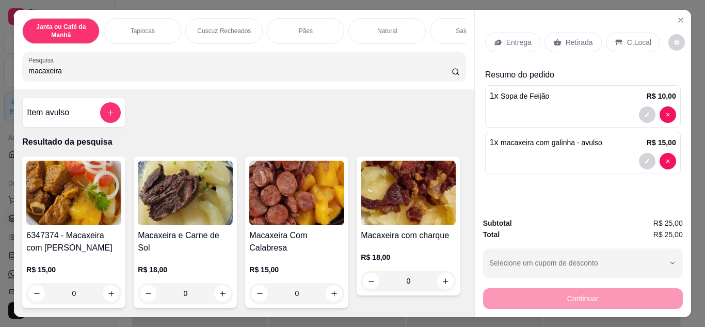
click at [554, 40] on icon at bounding box center [558, 42] width 8 height 7
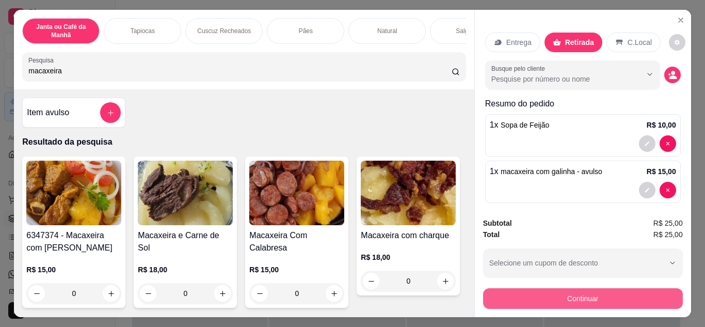
click at [547, 300] on button "Continuar" at bounding box center [583, 298] width 200 height 21
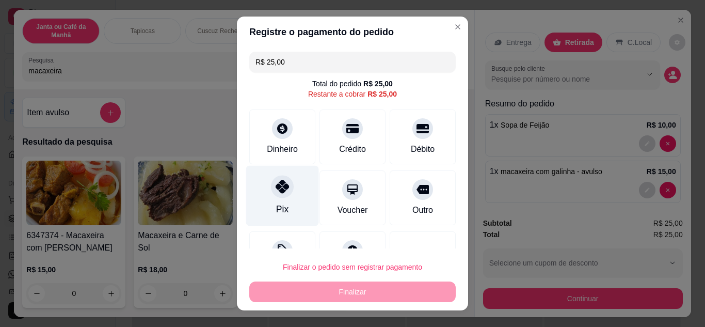
click at [276, 192] on icon at bounding box center [282, 186] width 13 height 13
type input "R$ 0,00"
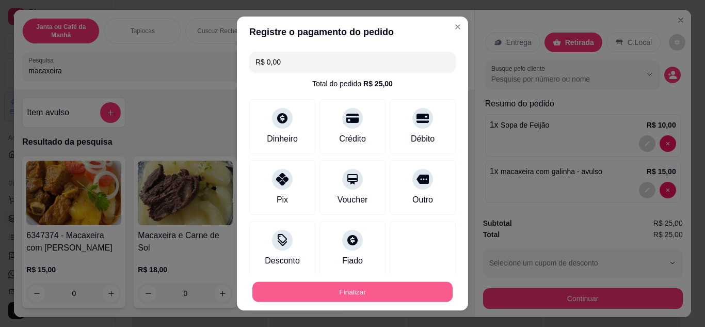
click at [331, 299] on button "Finalizar" at bounding box center [352, 292] width 200 height 20
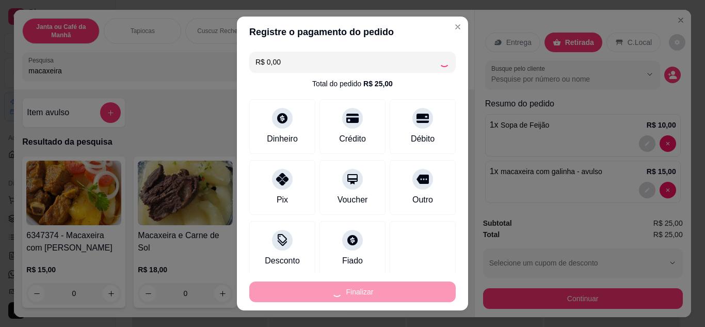
type input "0"
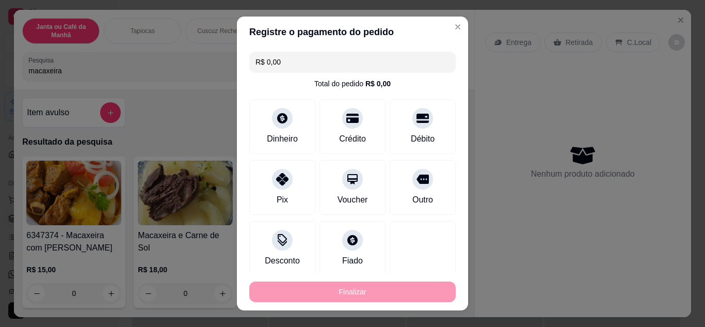
type input "-R$ 25,00"
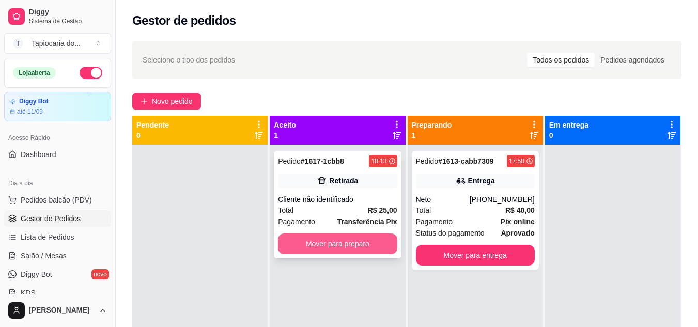
click at [301, 246] on button "Mover para preparo" at bounding box center [337, 243] width 119 height 21
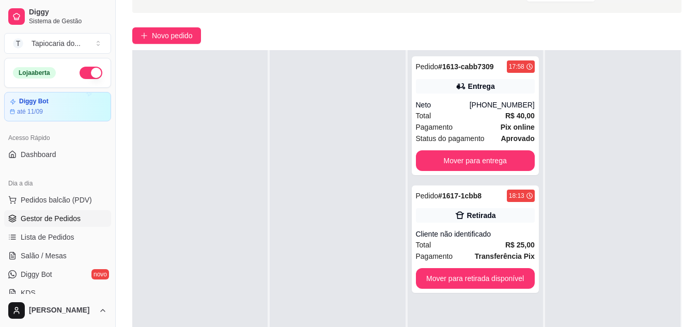
scroll to position [155, 0]
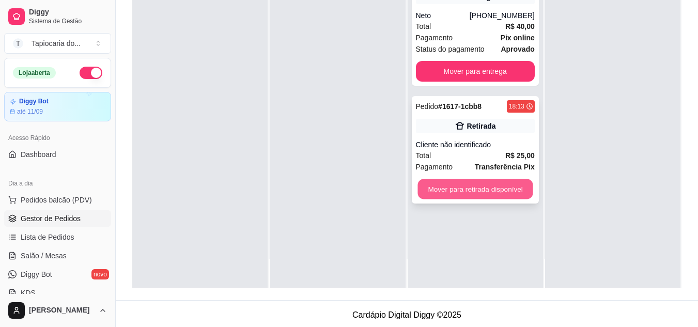
click at [466, 187] on button "Mover para retirada disponível" at bounding box center [474, 189] width 115 height 20
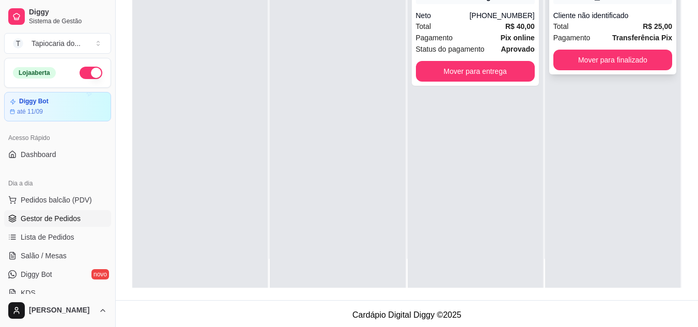
click at [653, 48] on div "Pedido # 1617-1cbb8 18:13 Retirada Cliente não identificado Total R$ 25,00 Paga…" at bounding box center [612, 20] width 127 height 107
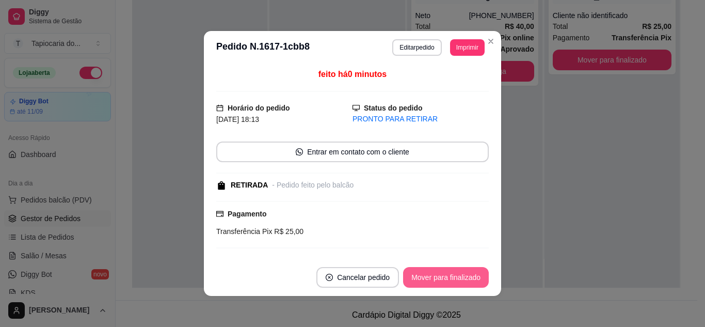
click at [467, 278] on button "Mover para finalizado" at bounding box center [446, 277] width 86 height 21
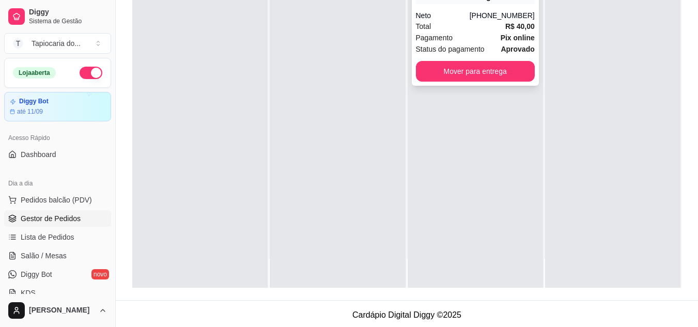
click at [518, 35] on strong "Pix online" at bounding box center [517, 38] width 34 height 8
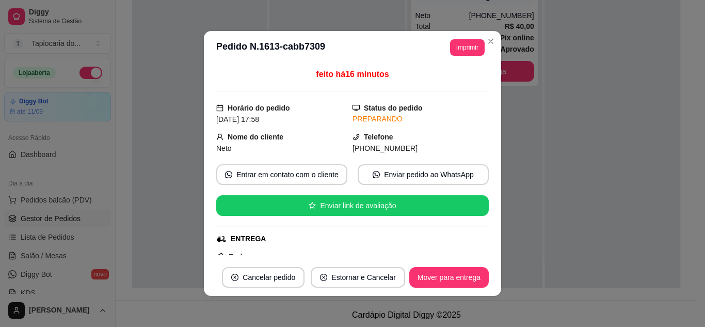
click at [459, 39] on header "**********" at bounding box center [352, 47] width 297 height 33
click at [454, 47] on button "Imprimir" at bounding box center [468, 47] width 34 height 16
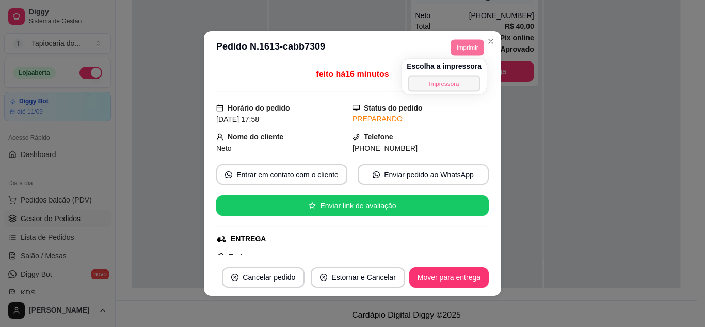
click at [450, 79] on button "Impressora" at bounding box center [444, 83] width 72 height 16
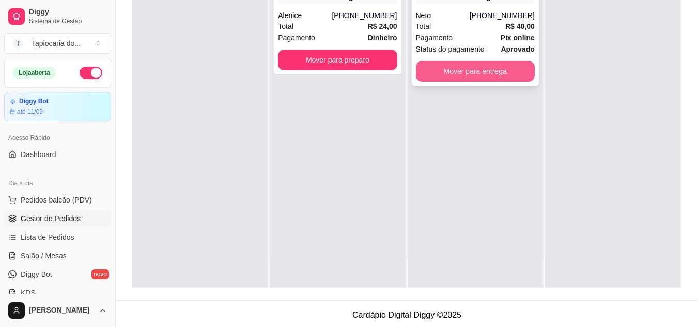
click at [464, 67] on button "Mover para entrega" at bounding box center [475, 71] width 119 height 21
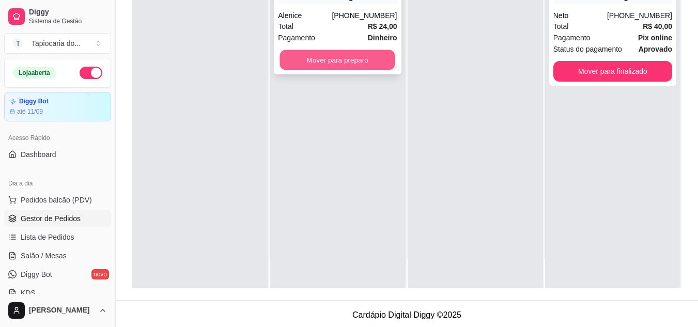
click at [361, 58] on button "Mover para preparo" at bounding box center [337, 60] width 115 height 20
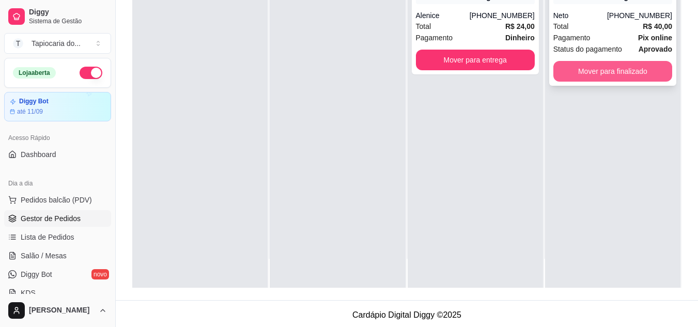
click at [607, 67] on button "Mover para finalizado" at bounding box center [612, 71] width 119 height 21
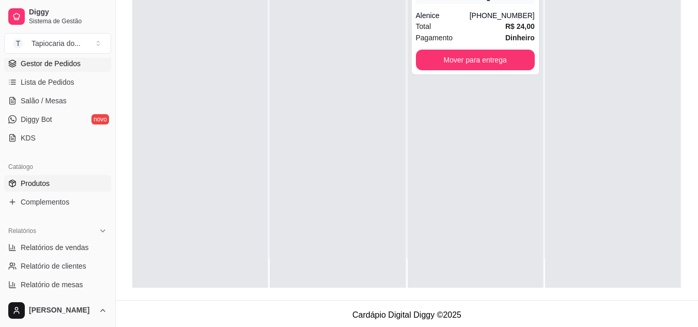
click at [72, 188] on link "Produtos" at bounding box center [57, 183] width 107 height 17
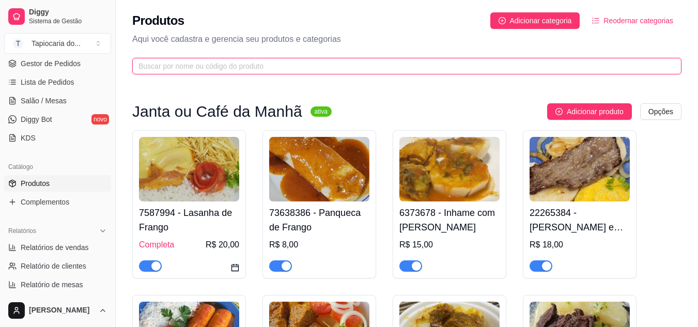
click at [376, 69] on input "text" at bounding box center [402, 65] width 528 height 11
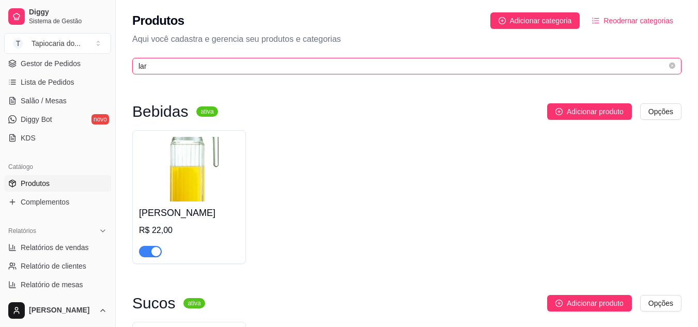
type input "lar"
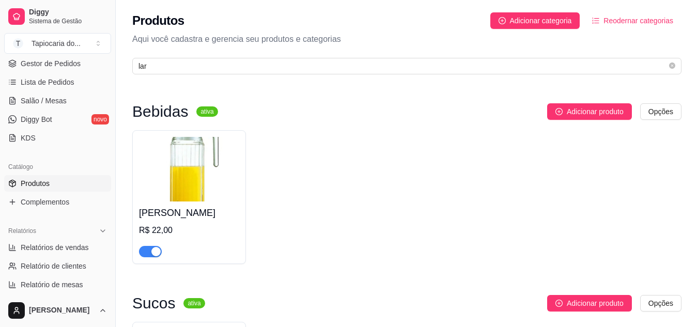
click at [152, 252] on div "button" at bounding box center [155, 251] width 9 height 9
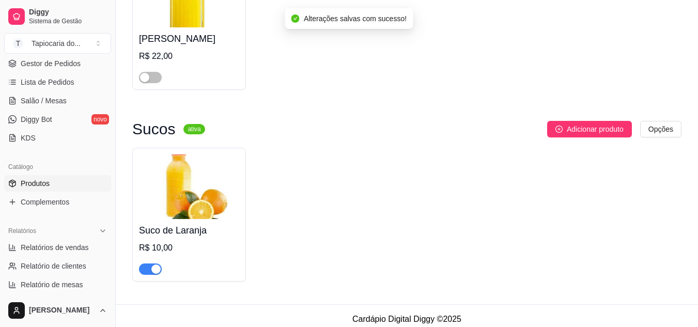
scroll to position [182, 0]
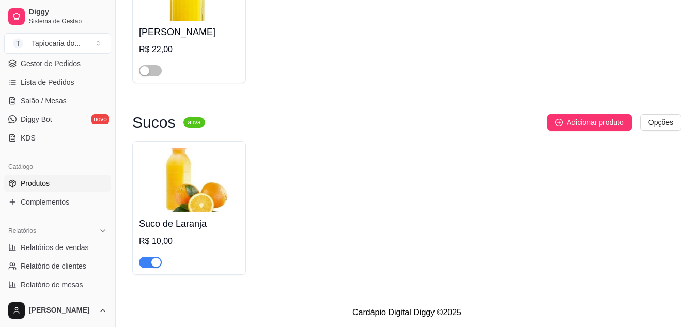
click at [144, 257] on span "button" at bounding box center [150, 262] width 23 height 11
click at [46, 61] on span "Gestor de Pedidos" at bounding box center [51, 63] width 60 height 10
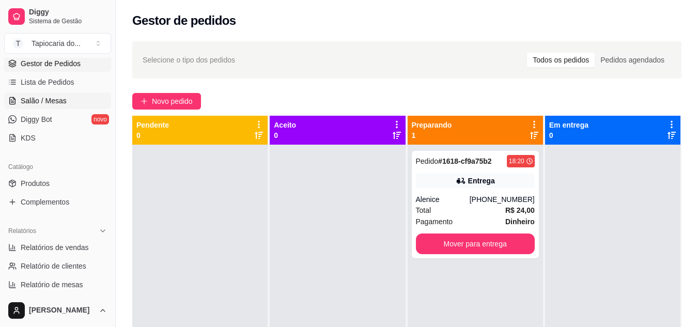
click at [40, 102] on span "Salão / Mesas" at bounding box center [44, 101] width 46 height 10
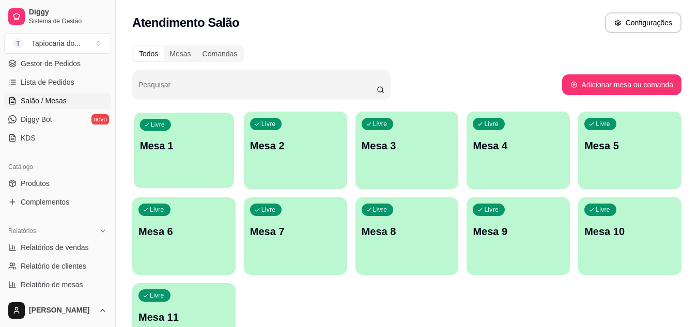
click at [191, 135] on div "Livre Mesa 1" at bounding box center [184, 144] width 100 height 63
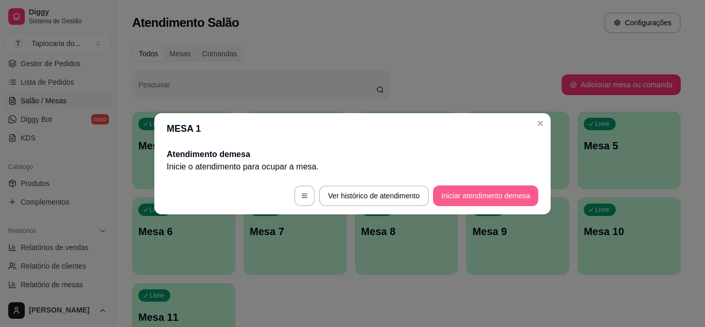
click at [507, 199] on button "Iniciar atendimento de mesa" at bounding box center [485, 195] width 105 height 21
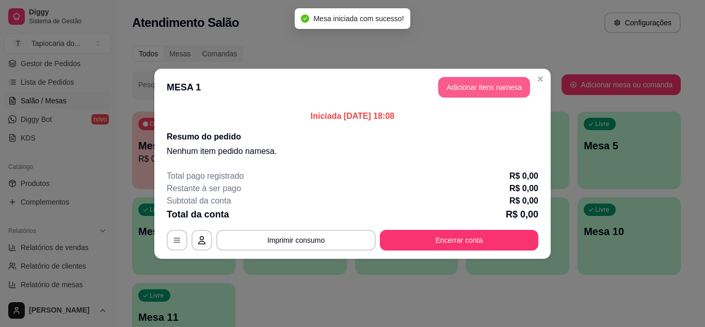
click at [482, 85] on button "Adicionar itens na mesa" at bounding box center [484, 87] width 92 height 21
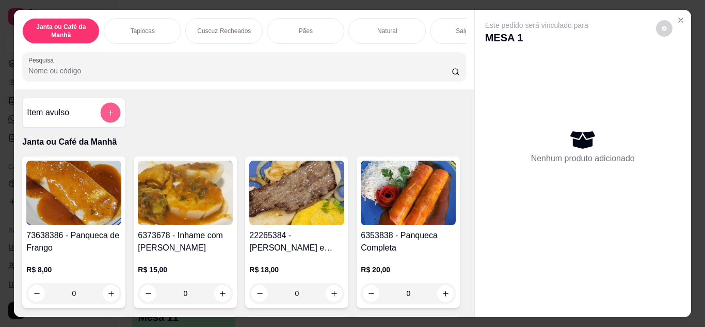
click at [101, 118] on button "add-separate-item" at bounding box center [111, 113] width 20 height 20
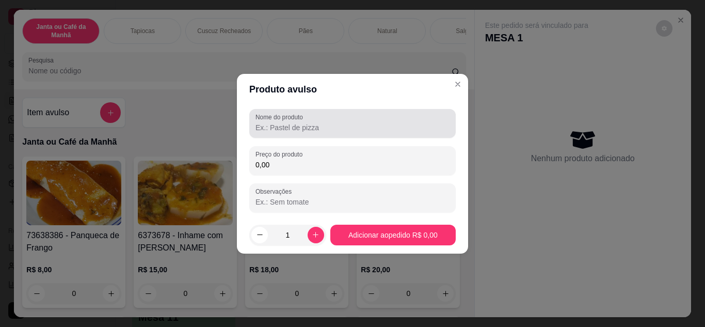
click at [271, 130] on input "Nome do produto" at bounding box center [353, 127] width 194 height 10
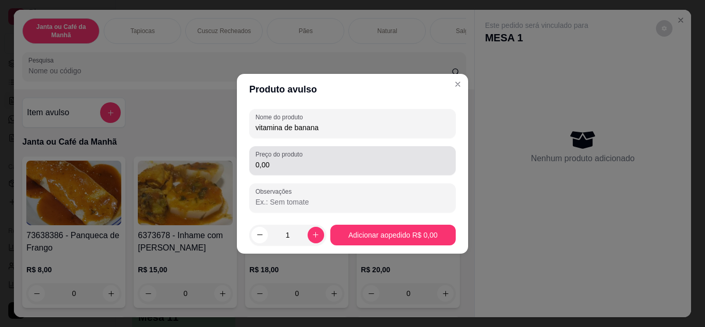
type input "vitamina de banana"
click at [281, 157] on label "Preço do produto" at bounding box center [281, 154] width 51 height 9
click at [281, 160] on input "0,00" at bounding box center [353, 165] width 194 height 10
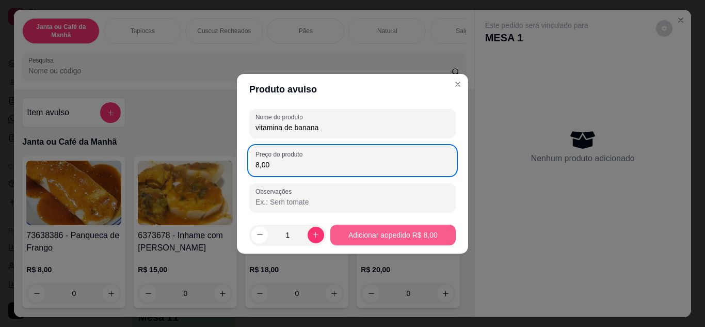
type input "8,00"
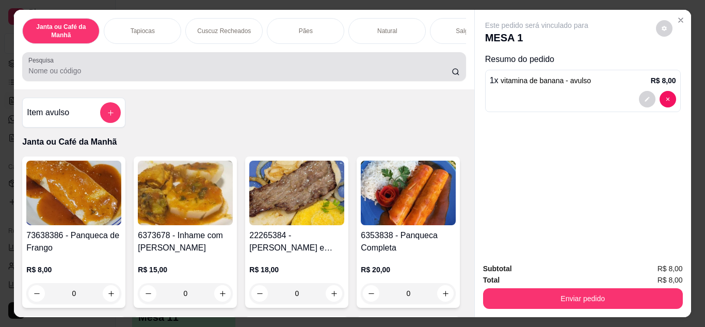
click at [373, 59] on div "Pesquisa" at bounding box center [244, 66] width 444 height 29
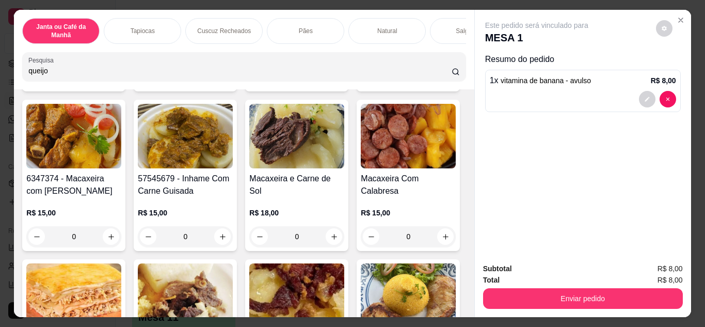
scroll to position [878, 0]
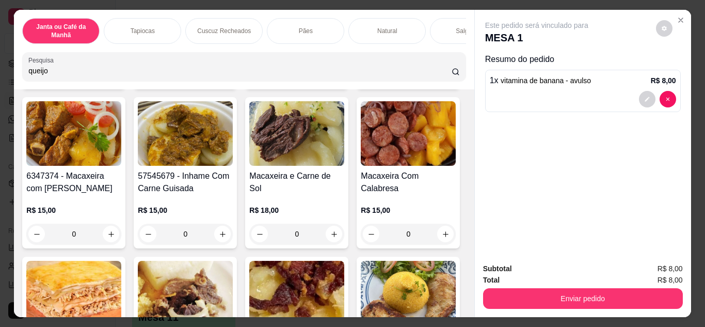
type input "queijo"
type input "1"
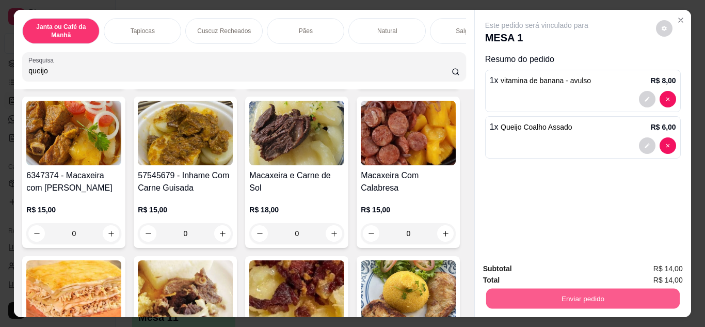
click at [567, 295] on button "Enviar pedido" at bounding box center [583, 299] width 194 height 20
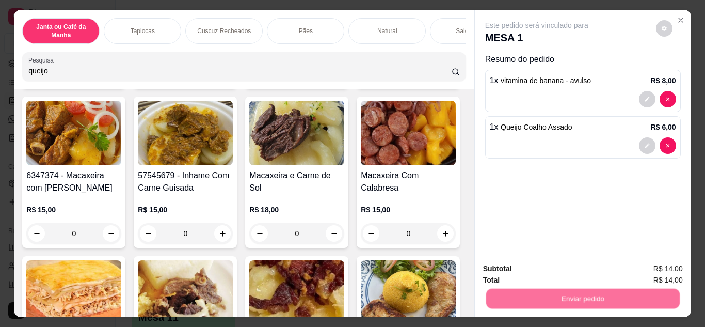
click at [544, 274] on button "Não registrar e enviar pedido" at bounding box center [549, 269] width 104 height 19
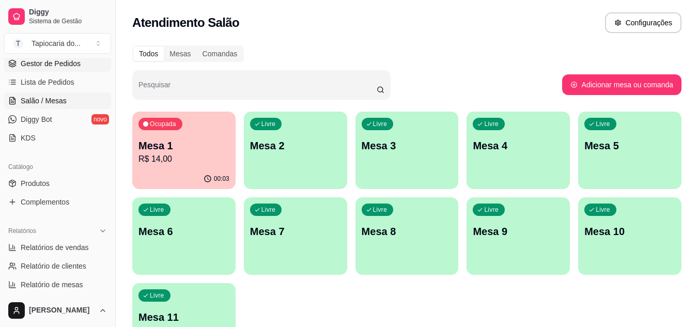
click at [66, 69] on link "Gestor de Pedidos" at bounding box center [57, 63] width 107 height 17
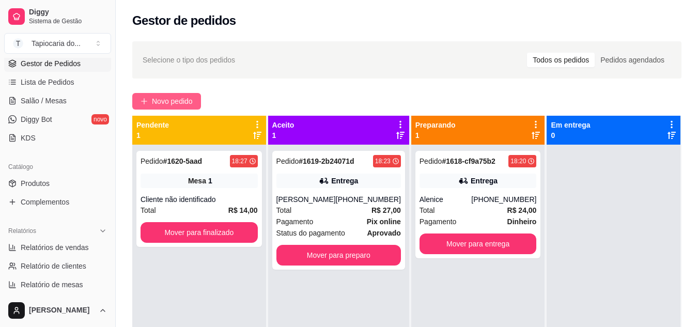
click at [189, 103] on span "Novo pedido" at bounding box center [172, 101] width 41 height 11
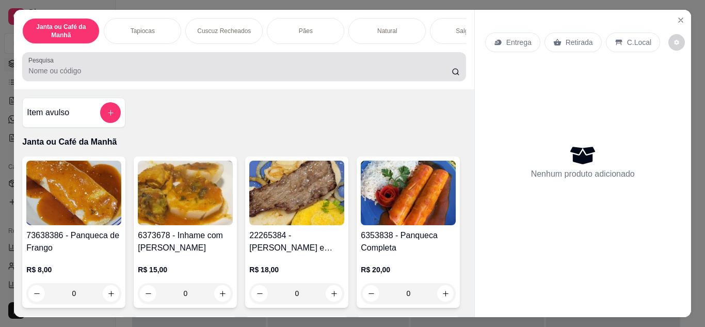
click at [275, 69] on input "Pesquisa" at bounding box center [239, 71] width 423 height 10
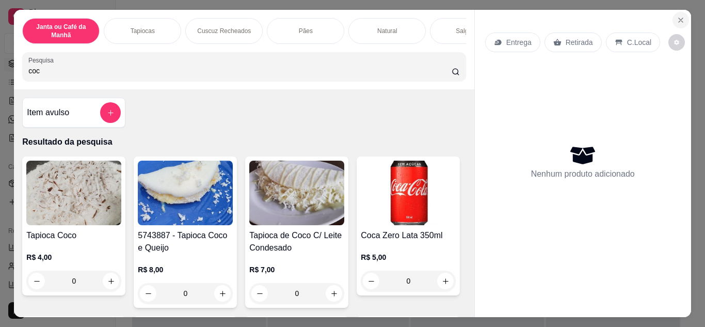
type input "coc"
click at [677, 16] on icon "Close" at bounding box center [681, 20] width 8 height 8
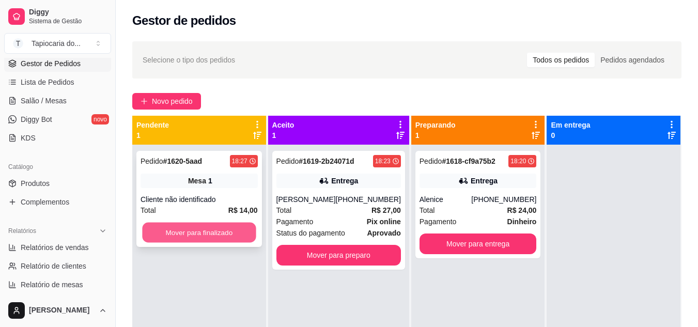
click at [196, 234] on button "Mover para finalizado" at bounding box center [199, 233] width 114 height 20
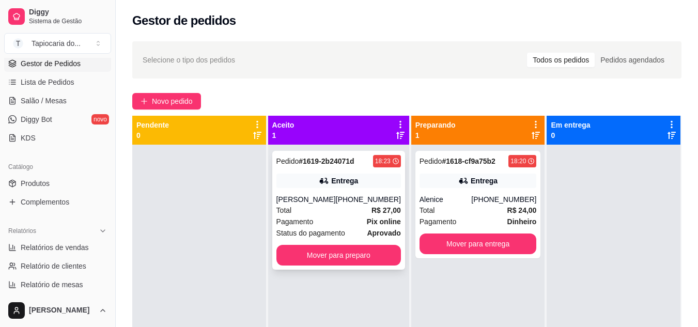
click at [315, 186] on div "Entrega" at bounding box center [338, 180] width 124 height 14
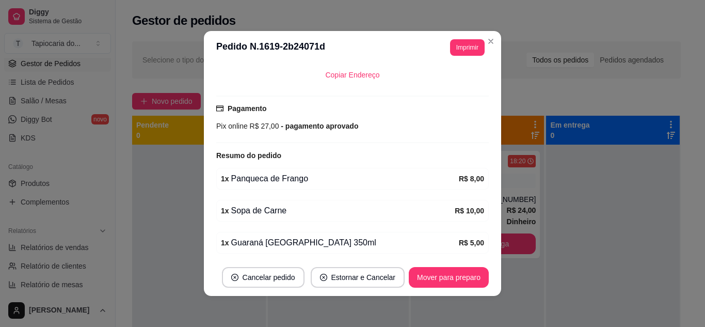
scroll to position [279, 0]
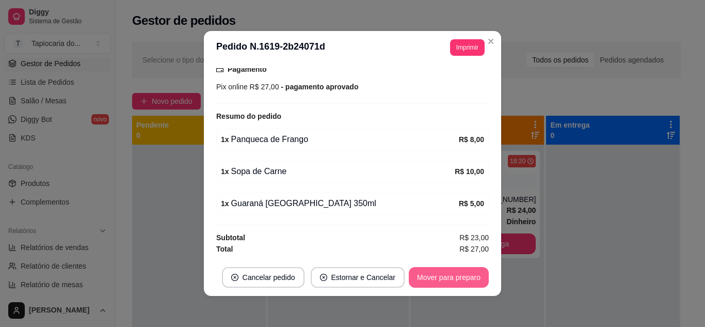
click at [460, 275] on button "Mover para preparo" at bounding box center [449, 277] width 80 height 21
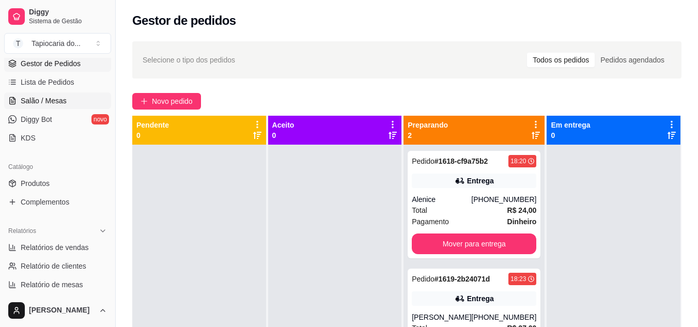
click at [48, 100] on span "Salão / Mesas" at bounding box center [44, 101] width 46 height 10
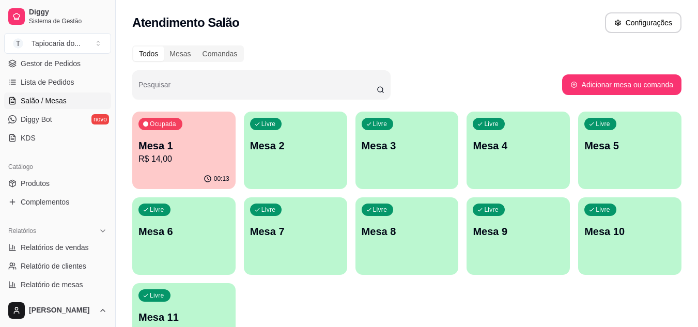
click at [187, 145] on p "Mesa 1" at bounding box center [183, 145] width 91 height 14
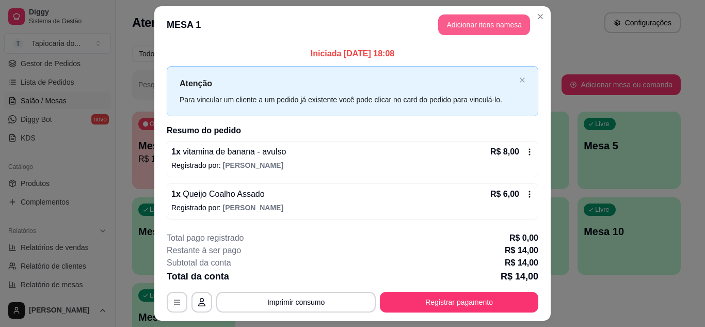
click at [446, 23] on button "Adicionar itens na mesa" at bounding box center [484, 24] width 92 height 21
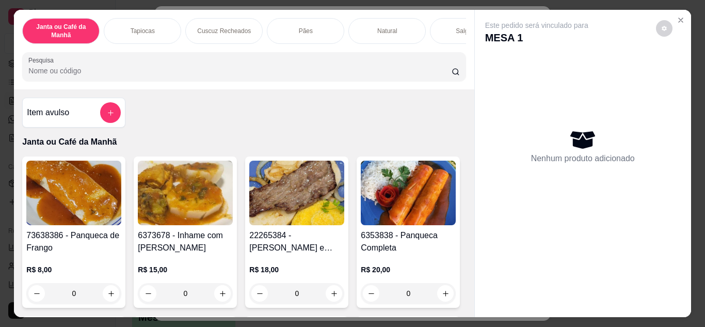
click at [385, 61] on div at bounding box center [243, 66] width 431 height 21
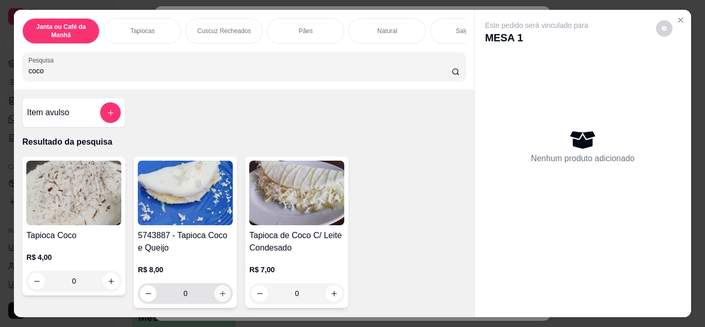
type input "coco"
click at [215, 295] on button "increase-product-quantity" at bounding box center [223, 293] width 16 height 16
type input "1"
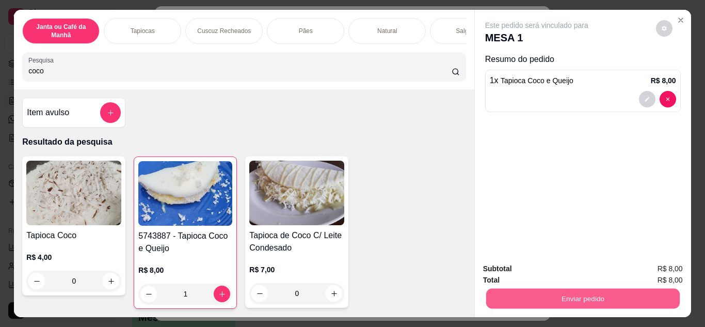
click at [615, 293] on button "Enviar pedido" at bounding box center [583, 299] width 194 height 20
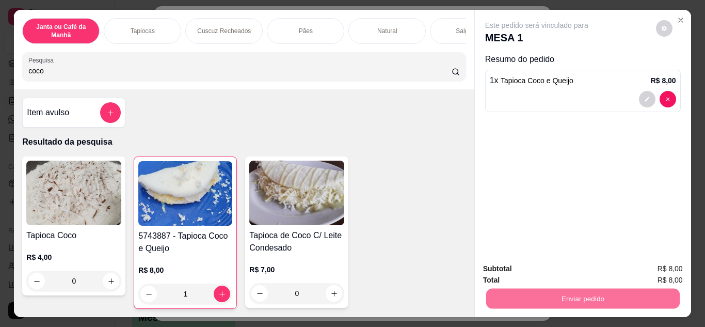
click at [578, 272] on button "Não registrar e enviar pedido" at bounding box center [549, 269] width 104 height 19
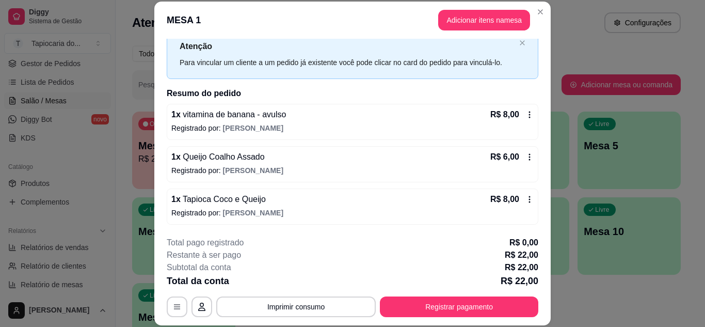
scroll to position [33, 0]
click at [526, 196] on icon at bounding box center [530, 199] width 8 height 8
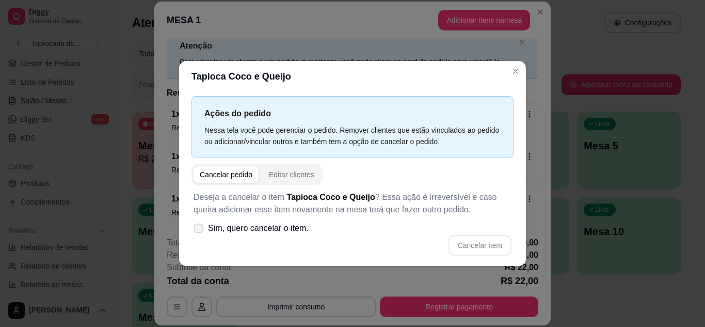
click at [200, 229] on icon at bounding box center [199, 228] width 8 height 6
click at [200, 230] on input "Sim, quero cancelar o item." at bounding box center [196, 233] width 7 height 7
checkbox input "true"
click at [467, 248] on button "Cancelar item" at bounding box center [480, 245] width 63 height 21
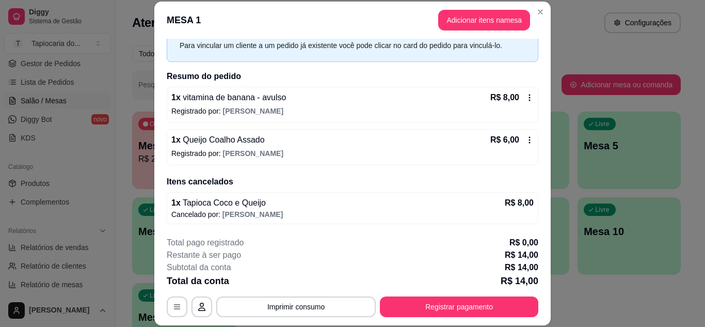
scroll to position [31, 0]
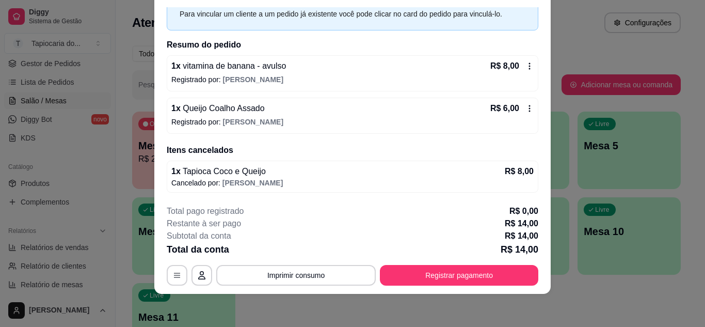
click at [529, 112] on icon at bounding box center [530, 108] width 2 height 7
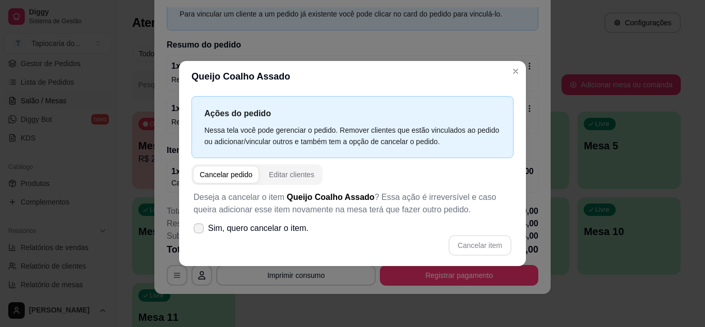
click at [197, 224] on span at bounding box center [199, 228] width 10 height 10
click at [197, 230] on input "Sim, quero cancelar o item." at bounding box center [196, 233] width 7 height 7
checkbox input "true"
click at [466, 243] on button "Cancelar item" at bounding box center [479, 245] width 61 height 20
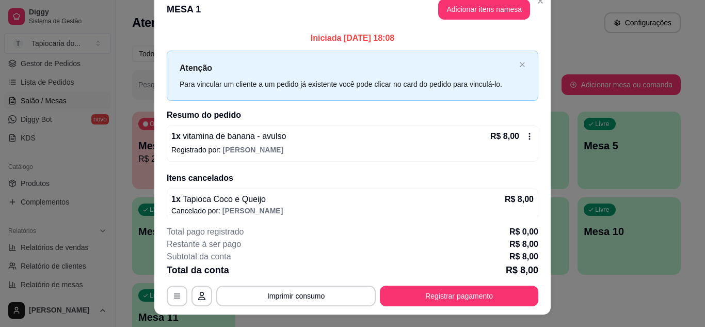
scroll to position [0, 0]
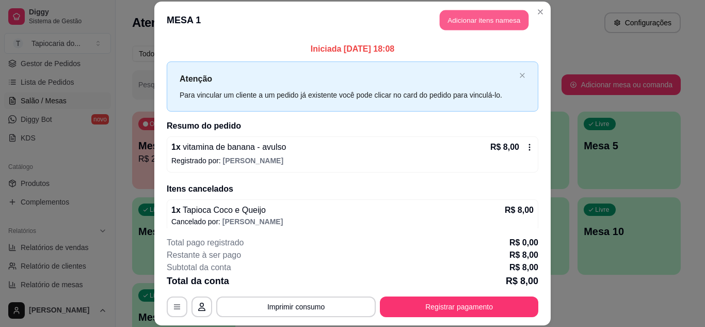
click at [490, 28] on button "Adicionar itens na mesa" at bounding box center [484, 20] width 89 height 20
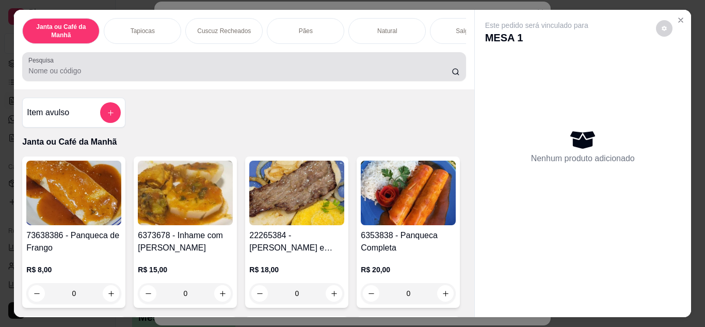
click at [423, 68] on div at bounding box center [243, 66] width 431 height 21
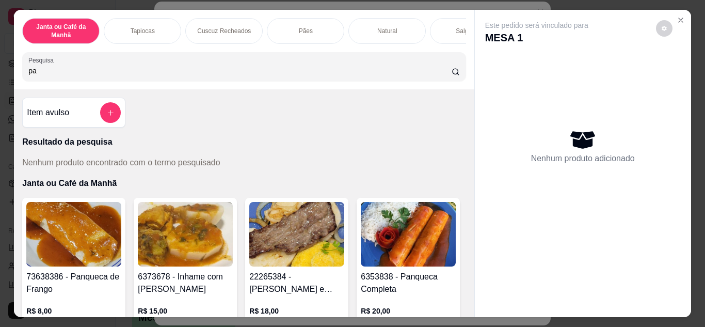
type input "p"
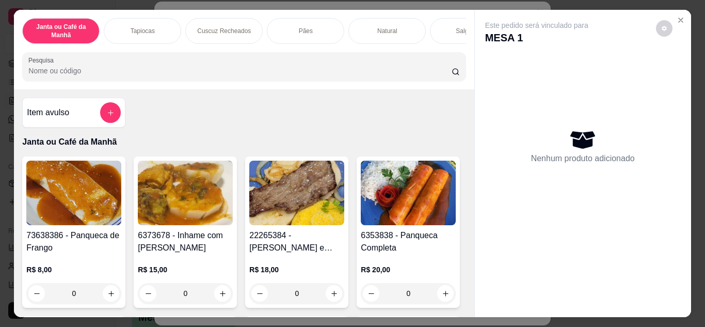
type input "u"
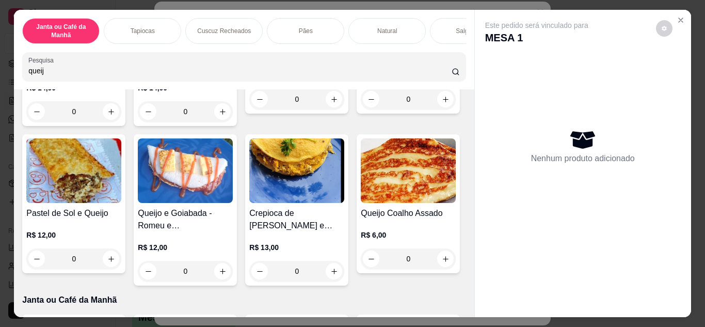
scroll to position [516, 0]
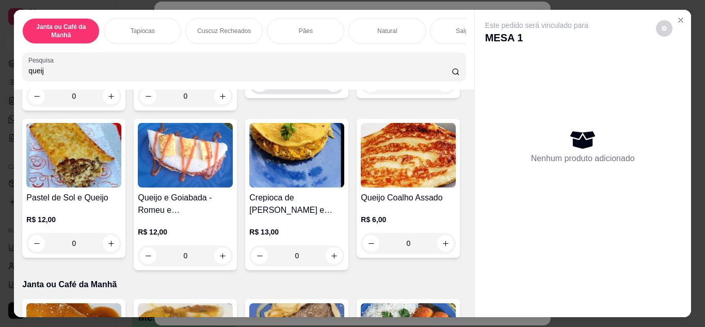
type input "queij"
click at [326, 91] on button "increase-product-quantity" at bounding box center [334, 83] width 16 height 16
type input "1"
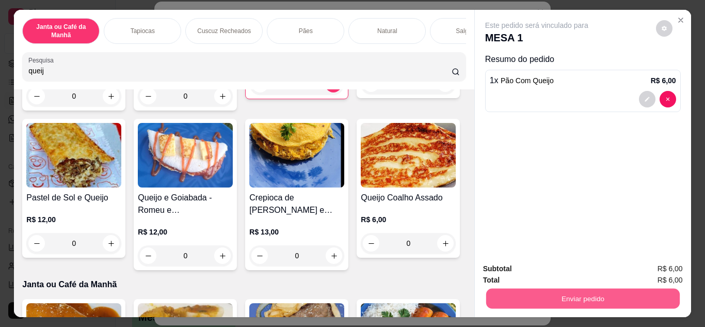
click at [615, 301] on button "Enviar pedido" at bounding box center [583, 299] width 194 height 20
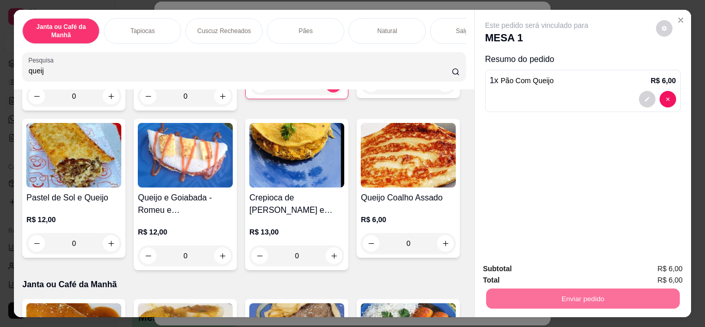
click at [561, 272] on button "Não registrar e enviar pedido" at bounding box center [548, 270] width 107 height 20
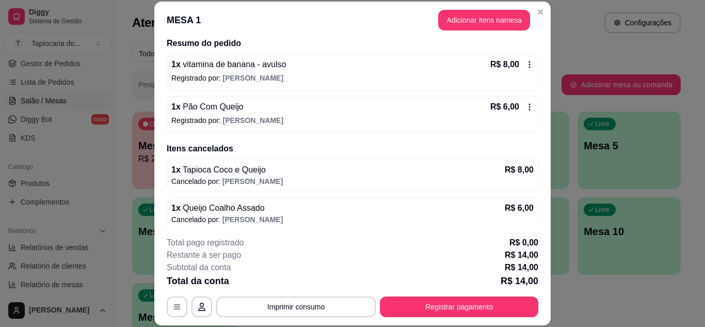
scroll to position [88, 0]
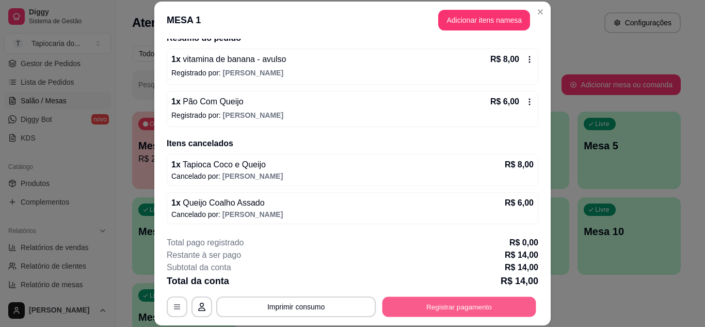
click at [436, 309] on button "Registrar pagamento" at bounding box center [460, 306] width 154 height 20
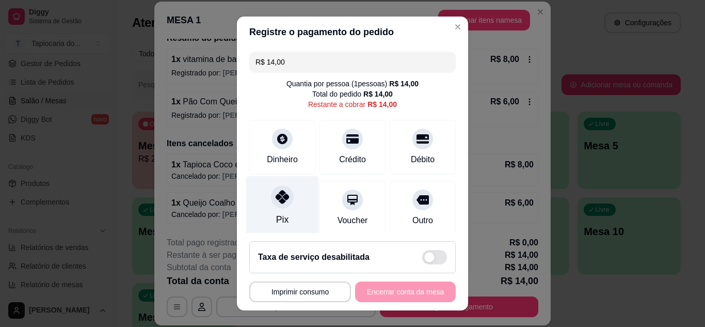
click at [285, 200] on div at bounding box center [282, 196] width 23 height 23
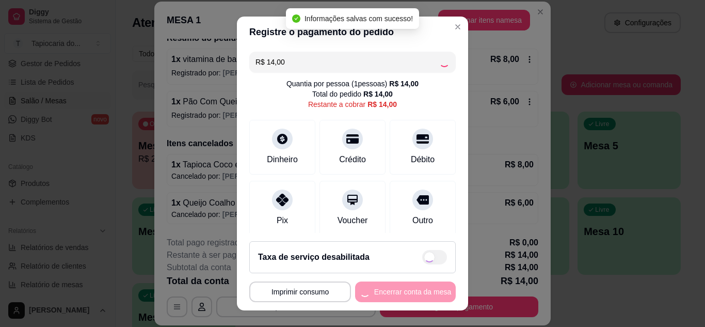
type input "R$ 0,00"
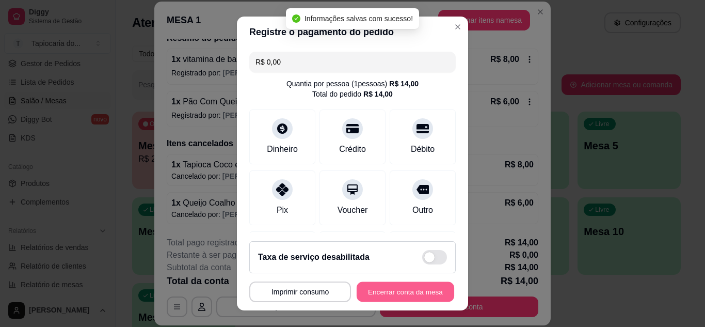
click at [380, 291] on button "Encerrar conta da mesa" at bounding box center [406, 292] width 98 height 20
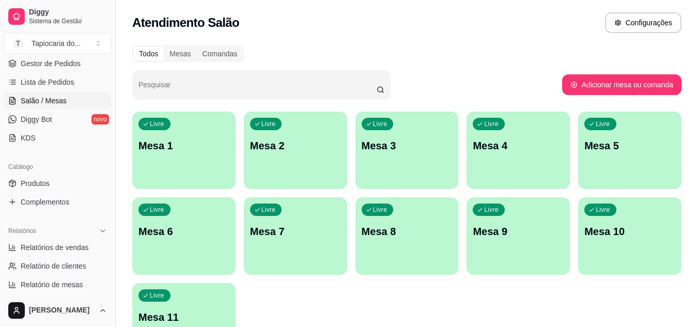
click at [315, 152] on p "Mesa 2" at bounding box center [295, 145] width 91 height 14
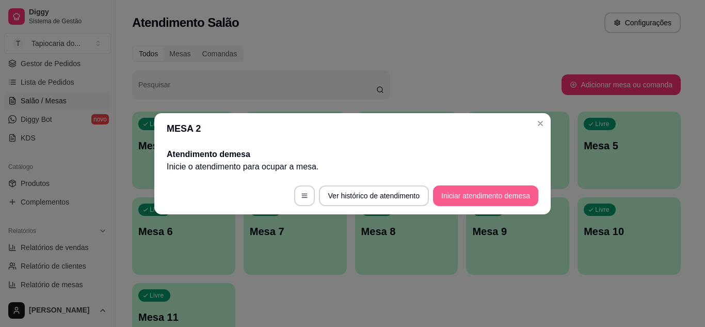
click at [494, 200] on button "Iniciar atendimento de mesa" at bounding box center [485, 195] width 105 height 21
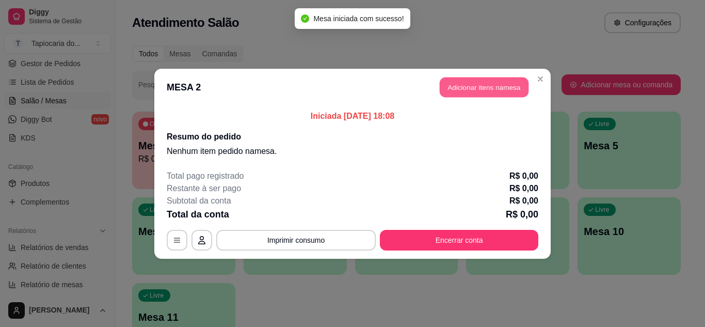
click at [454, 91] on button "Adicionar itens na mesa" at bounding box center [484, 87] width 89 height 20
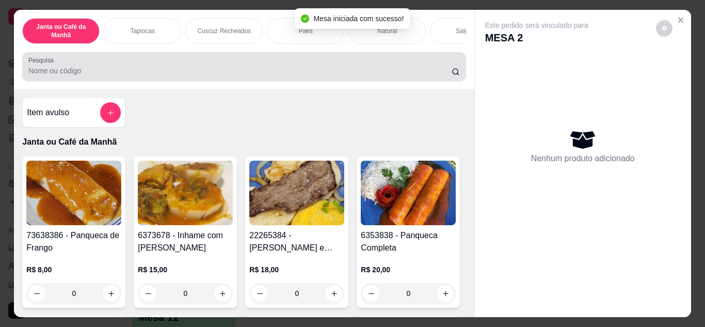
click at [406, 69] on input "Pesquisa" at bounding box center [239, 71] width 423 height 10
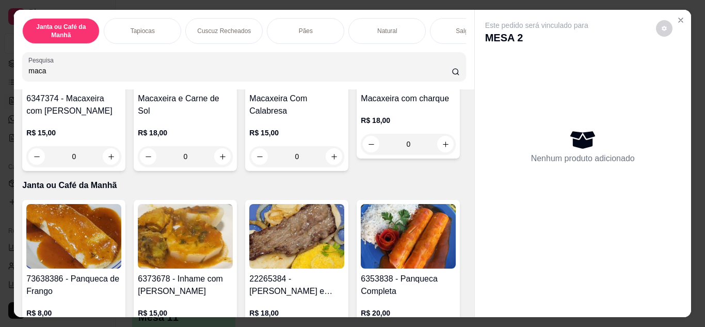
scroll to position [155, 0]
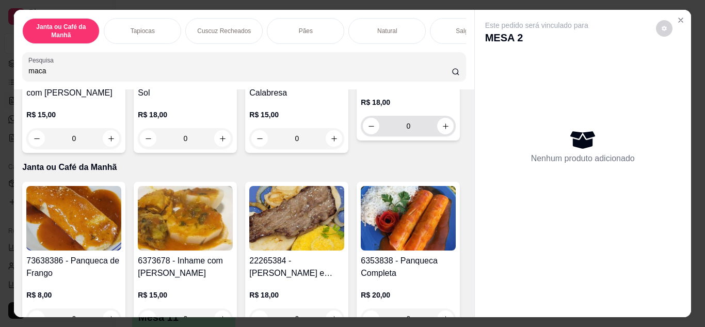
type input "maca"
click at [363, 136] on div "0" at bounding box center [408, 126] width 91 height 21
click at [442, 130] on icon "increase-product-quantity" at bounding box center [446, 126] width 8 height 8
type input "1"
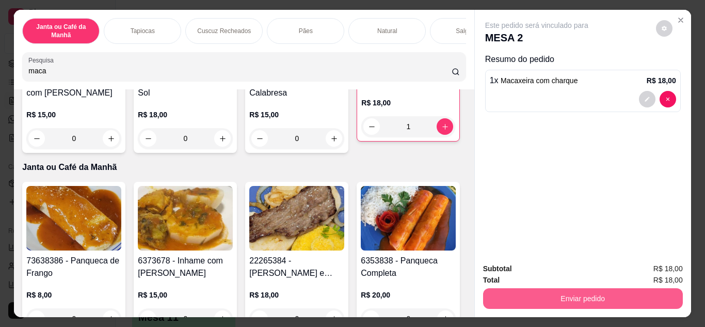
click at [513, 292] on button "Enviar pedido" at bounding box center [583, 298] width 200 height 21
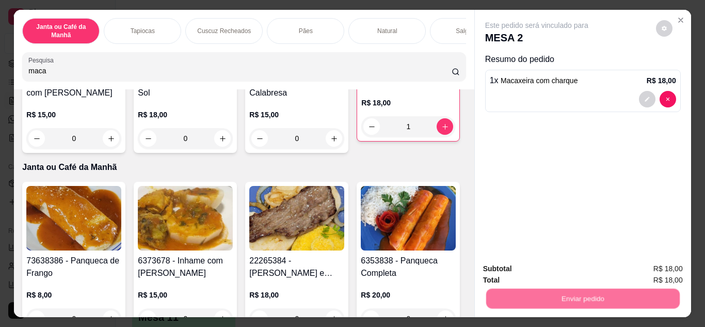
click at [513, 274] on button "Não registrar e enviar pedido" at bounding box center [548, 270] width 107 height 20
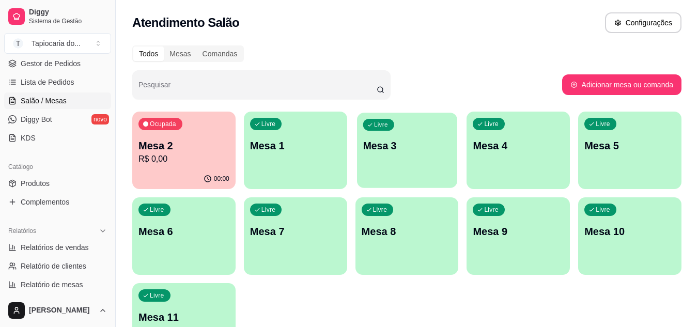
click at [414, 168] on div "Livre Mesa 3" at bounding box center [407, 144] width 100 height 63
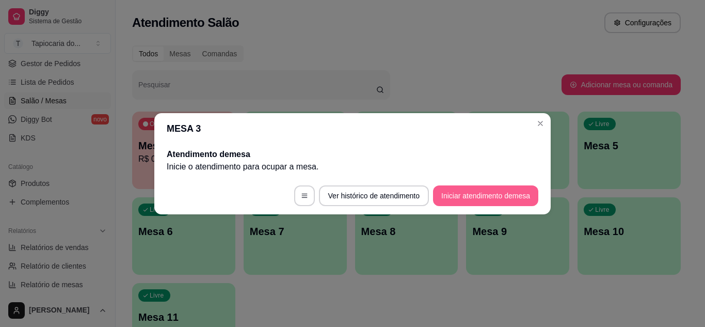
click at [441, 186] on button "Iniciar atendimento de mesa" at bounding box center [485, 195] width 105 height 21
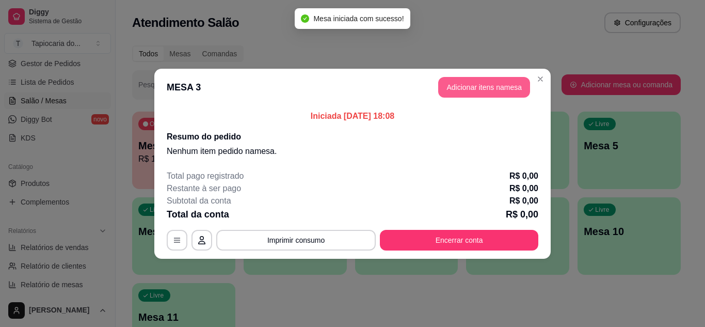
click at [482, 80] on button "Adicionar itens na mesa" at bounding box center [484, 87] width 92 height 21
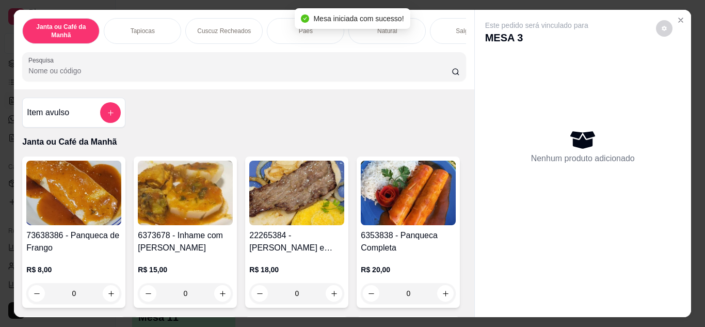
click at [409, 76] on input "Pesquisa" at bounding box center [239, 71] width 423 height 10
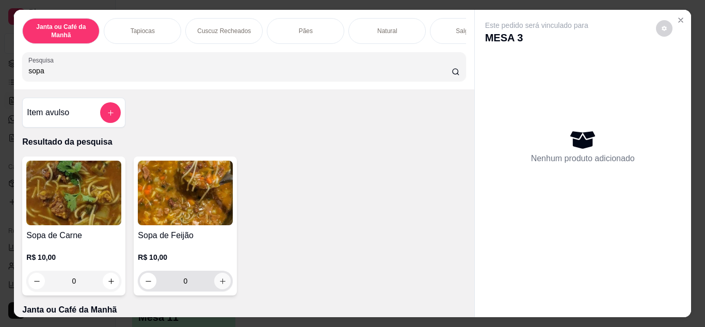
type input "sopa"
click at [217, 289] on button "increase-product-quantity" at bounding box center [222, 281] width 17 height 17
type input "1"
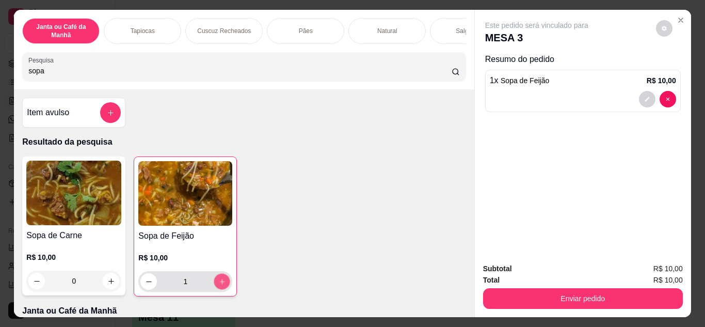
click at [217, 289] on button "increase-product-quantity" at bounding box center [222, 281] width 16 height 16
type input "2"
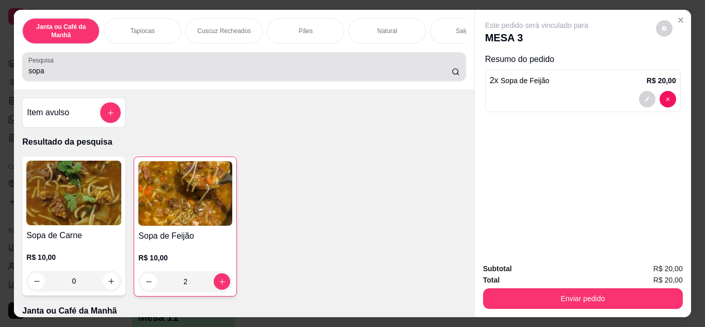
click at [263, 81] on div "Pesquisa sopa" at bounding box center [244, 66] width 444 height 29
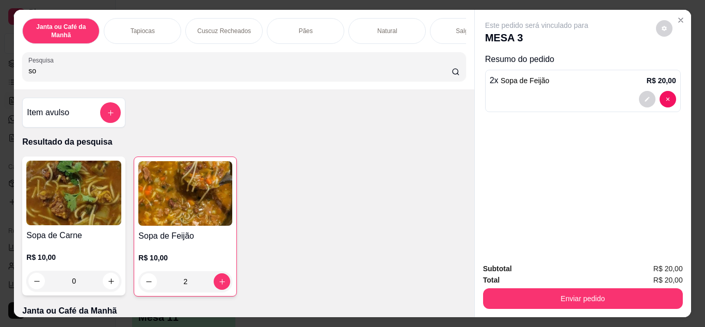
type input "s"
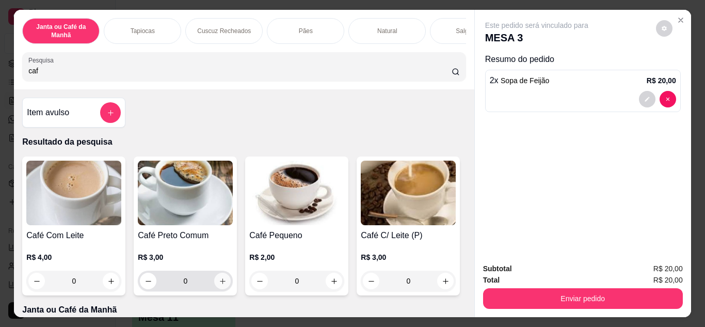
type input "caf"
click at [222, 284] on button "increase-product-quantity" at bounding box center [222, 281] width 17 height 17
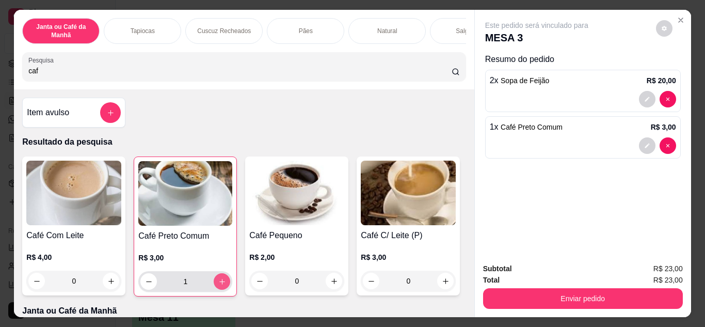
type input "1"
click at [220, 286] on icon "increase-product-quantity" at bounding box center [222, 282] width 8 height 8
type input "2"
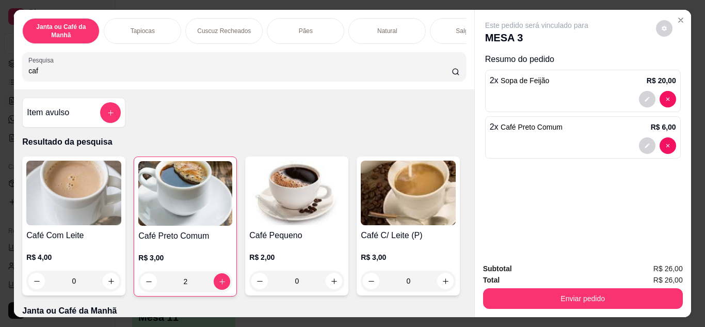
click at [235, 71] on input "caf" at bounding box center [239, 71] width 423 height 10
type input "c"
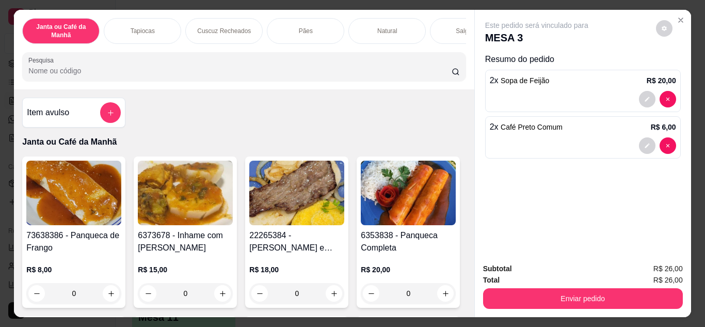
type input "t"
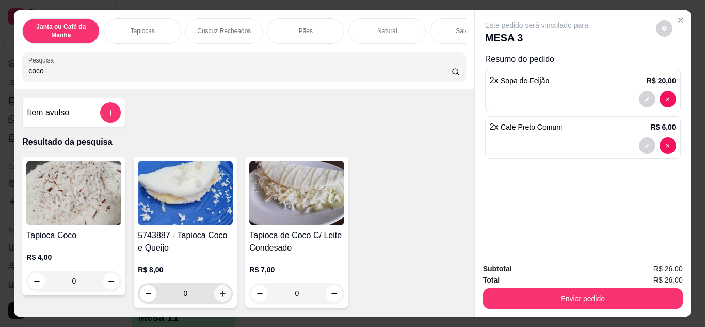
type input "coco"
click at [219, 297] on icon "increase-product-quantity" at bounding box center [223, 294] width 8 height 8
type input "1"
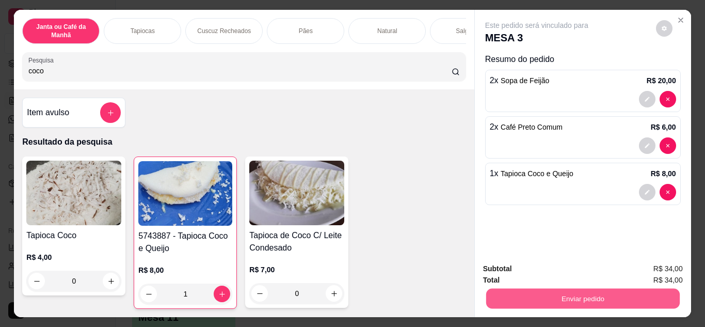
click at [608, 293] on button "Enviar pedido" at bounding box center [583, 299] width 194 height 20
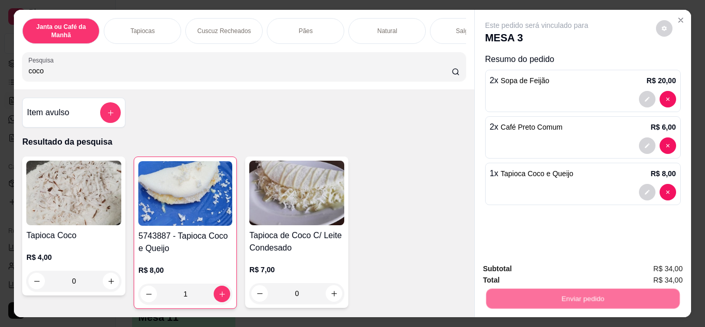
click at [564, 267] on button "Não registrar e enviar pedido" at bounding box center [549, 269] width 104 height 19
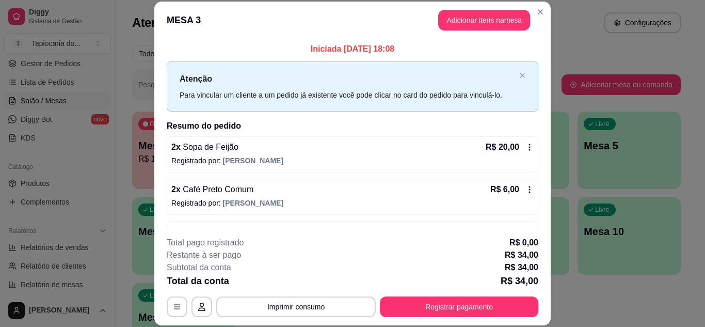
scroll to position [33, 0]
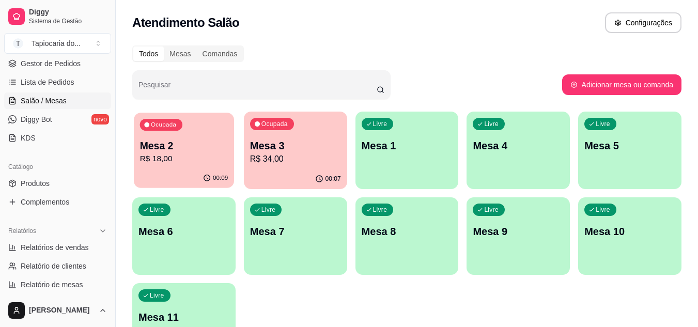
click at [205, 150] on p "Mesa 2" at bounding box center [184, 146] width 88 height 14
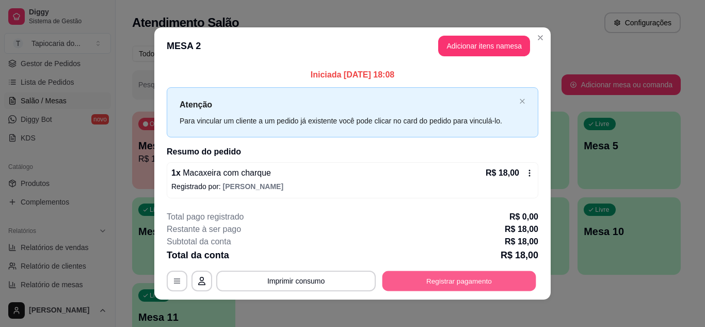
click at [481, 274] on button "Registrar pagamento" at bounding box center [460, 281] width 154 height 20
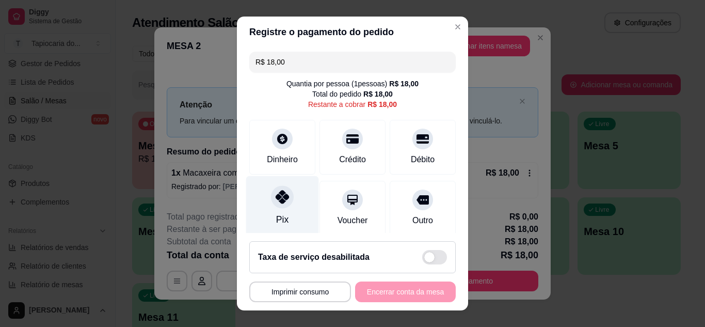
click at [277, 216] on div "Pix" at bounding box center [282, 219] width 12 height 13
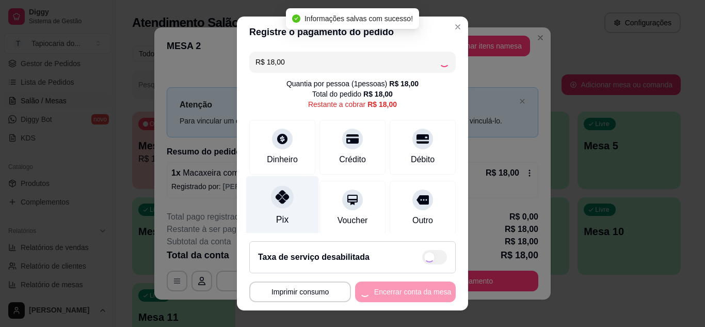
type input "R$ 0,00"
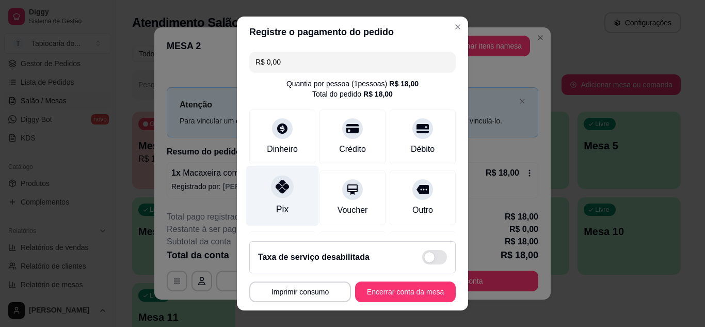
click at [278, 199] on div "Pix" at bounding box center [282, 195] width 73 height 60
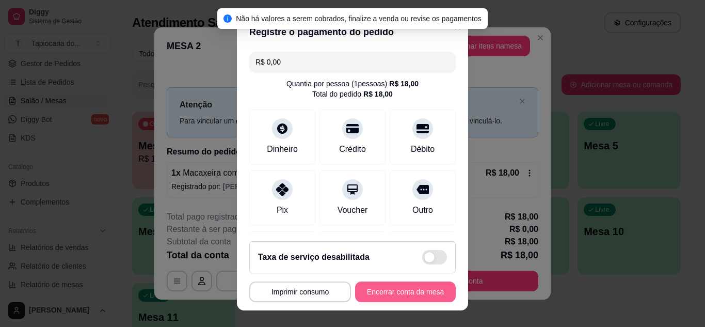
click at [383, 296] on button "Encerrar conta da mesa" at bounding box center [405, 291] width 101 height 21
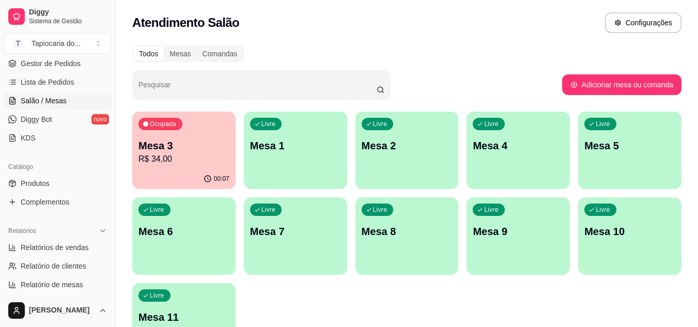
click at [193, 173] on div "00:07" at bounding box center [183, 179] width 103 height 20
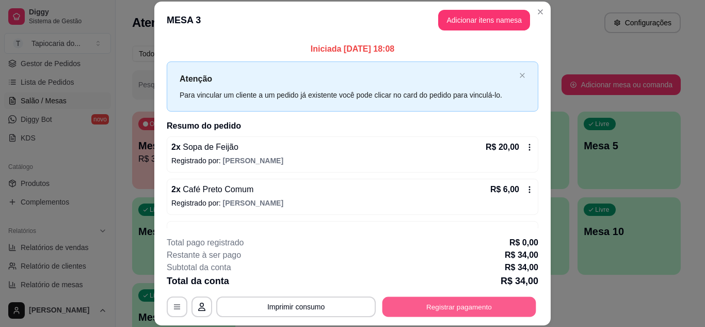
click at [418, 312] on button "Registrar pagamento" at bounding box center [460, 306] width 154 height 20
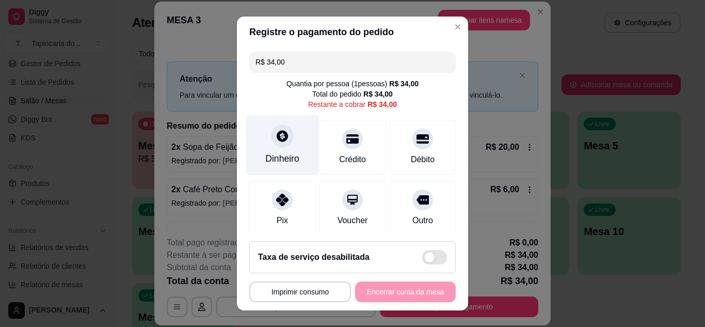
click at [279, 163] on div "Dinheiro" at bounding box center [282, 158] width 34 height 13
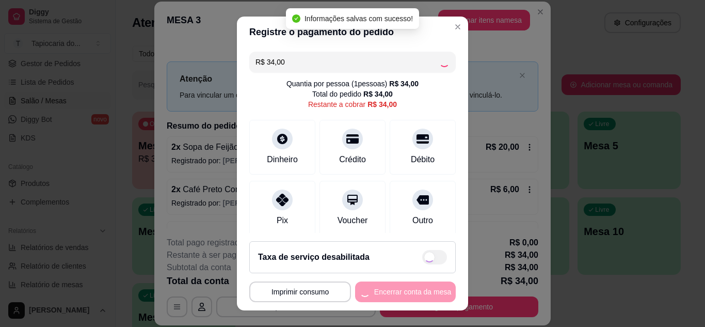
type input "R$ 0,00"
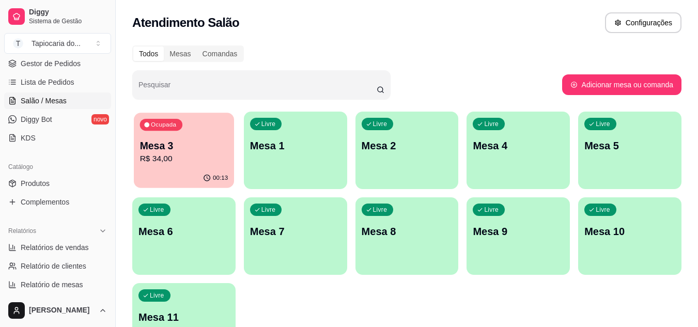
click at [187, 178] on div "00:13" at bounding box center [184, 178] width 100 height 20
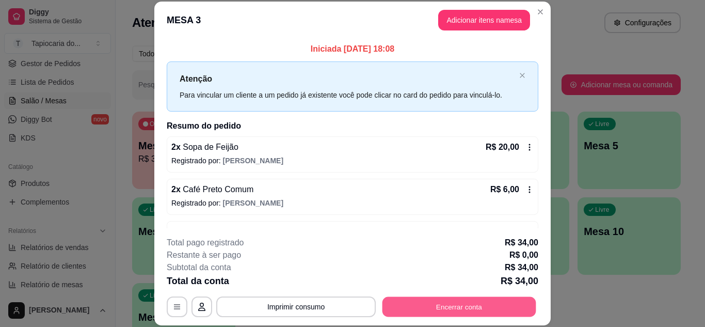
click at [426, 305] on button "Encerrar conta" at bounding box center [460, 306] width 154 height 20
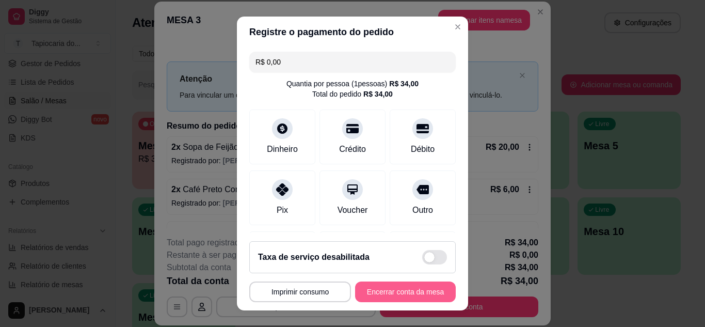
click at [415, 290] on button "Encerrar conta da mesa" at bounding box center [405, 291] width 101 height 21
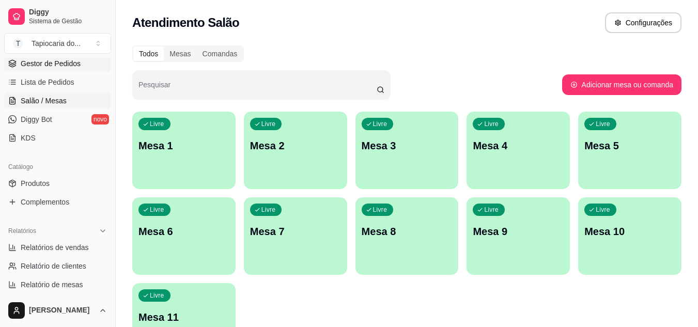
click at [47, 64] on span "Gestor de Pedidos" at bounding box center [51, 63] width 60 height 10
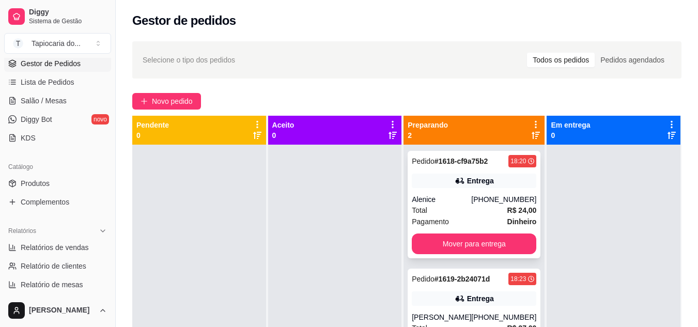
click at [451, 197] on div "Alenice" at bounding box center [441, 199] width 59 height 10
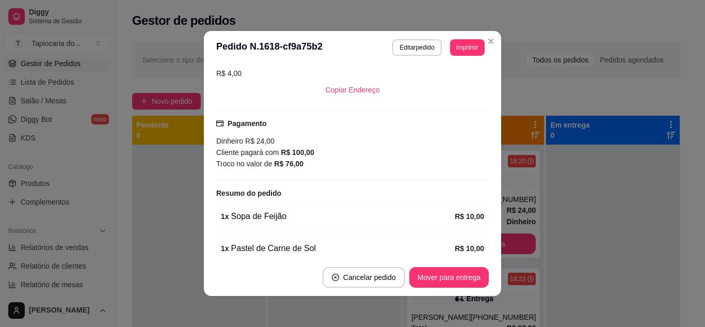
scroll to position [258, 0]
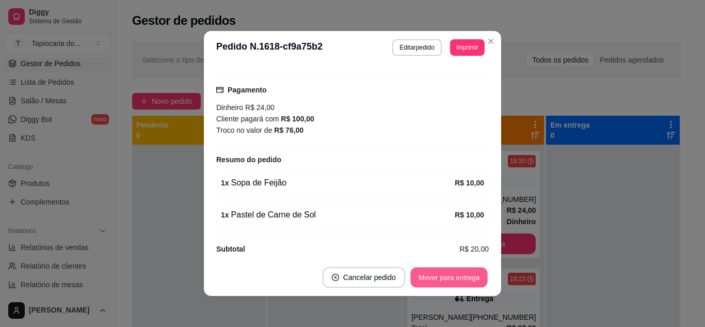
click at [455, 283] on button "Mover para entrega" at bounding box center [448, 277] width 77 height 20
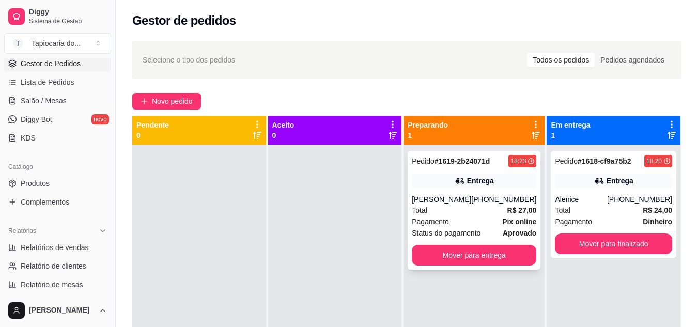
click at [491, 192] on div "Pedido # 1619-2b24071d 18:23 Entrega João Arthur (83) 99189-1398 Total R$ 27,00…" at bounding box center [473, 210] width 133 height 119
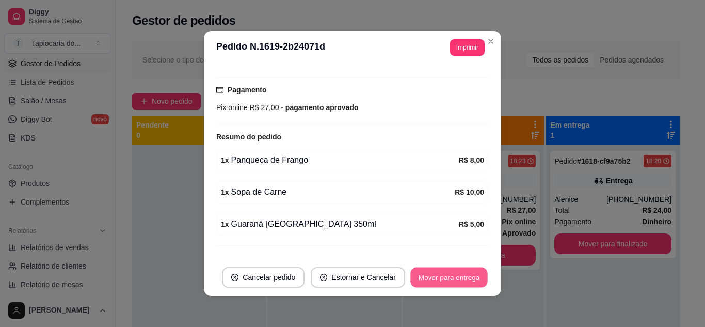
click at [447, 275] on button "Mover para entrega" at bounding box center [448, 277] width 77 height 20
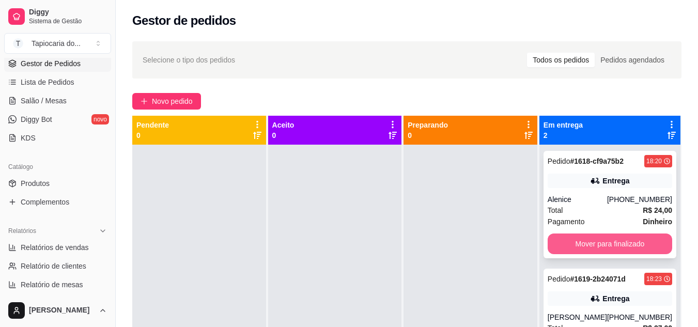
click at [607, 237] on button "Mover para finalizado" at bounding box center [609, 243] width 124 height 21
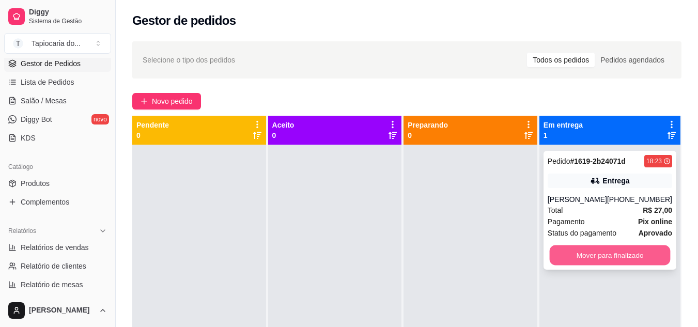
click at [612, 246] on button "Mover para finalizado" at bounding box center [609, 255] width 121 height 20
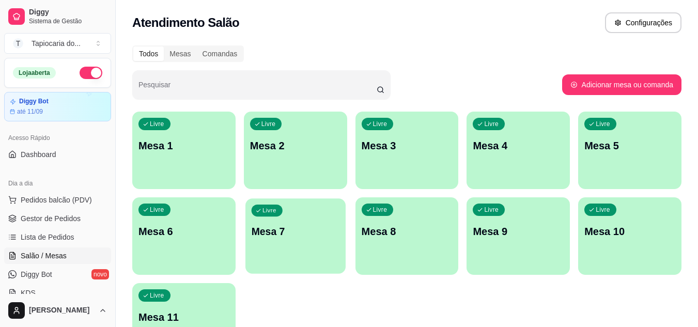
click at [310, 234] on p "Mesa 7" at bounding box center [295, 232] width 88 height 14
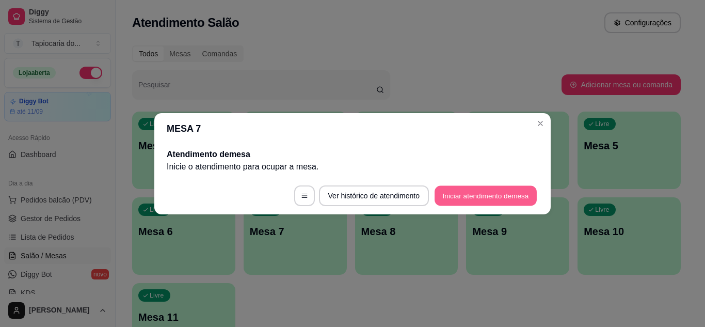
click at [454, 197] on button "Iniciar atendimento de mesa" at bounding box center [486, 195] width 102 height 20
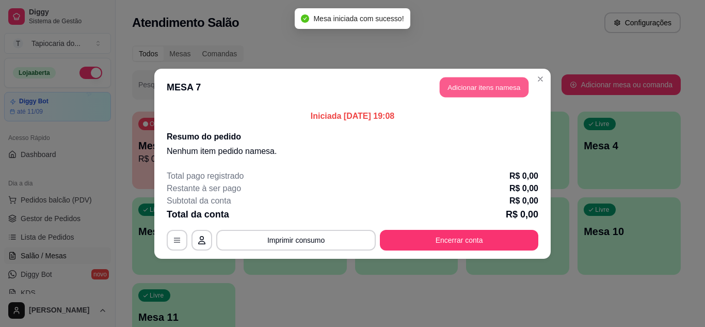
click at [475, 86] on button "Adicionar itens na mesa" at bounding box center [484, 87] width 89 height 20
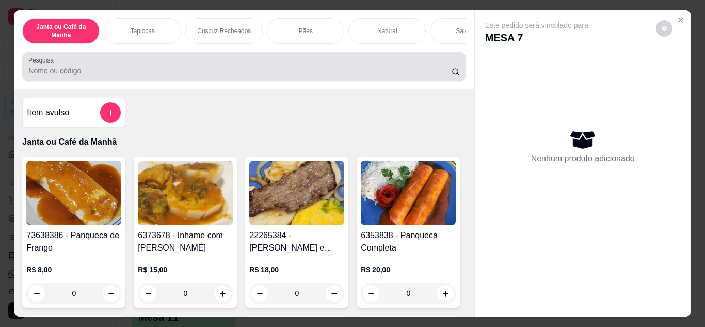
click at [320, 70] on input "Pesquisa" at bounding box center [239, 71] width 423 height 10
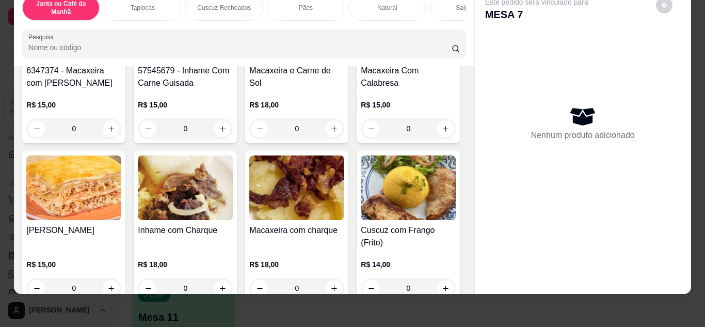
scroll to position [310, 0]
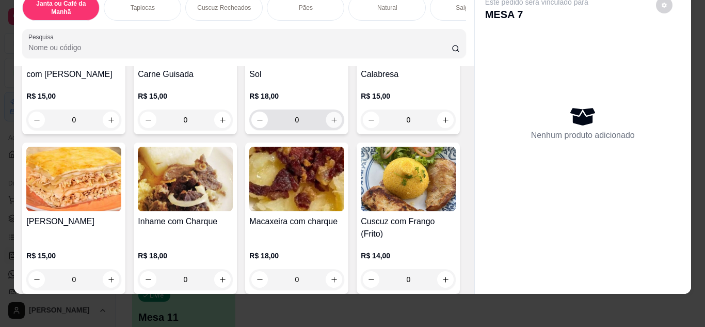
click at [326, 128] on button "increase-product-quantity" at bounding box center [334, 120] width 16 height 16
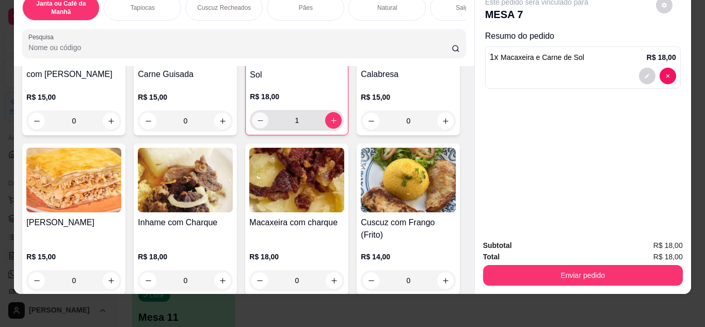
click at [257, 124] on icon "decrease-product-quantity" at bounding box center [261, 121] width 8 height 8
type input "0"
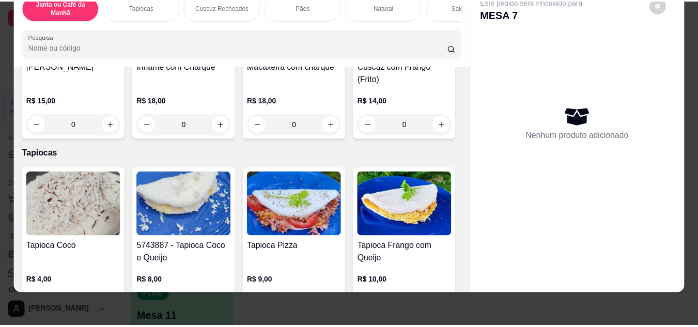
scroll to position [516, 0]
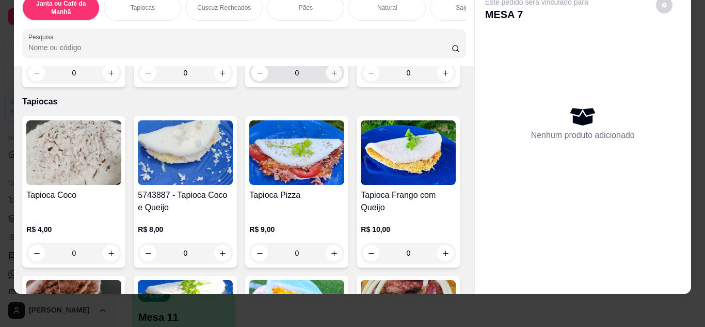
click at [326, 81] on button "increase-product-quantity" at bounding box center [334, 73] width 16 height 16
type input "1"
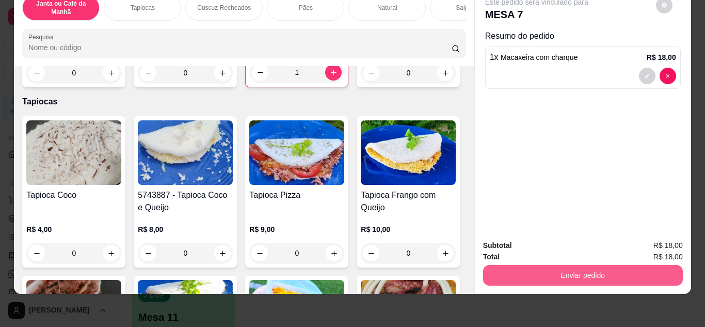
click at [649, 271] on button "Enviar pedido" at bounding box center [583, 275] width 200 height 21
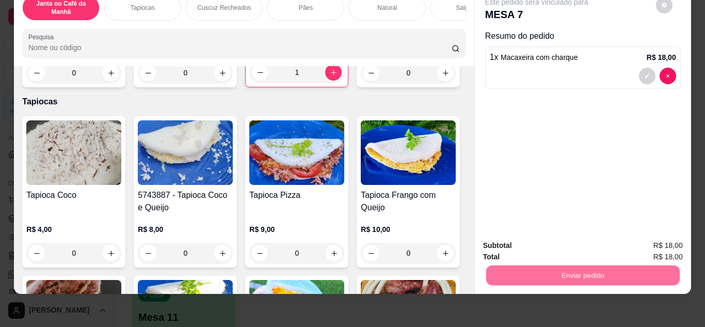
click at [582, 239] on button "Não registrar e enviar pedido" at bounding box center [548, 242] width 107 height 20
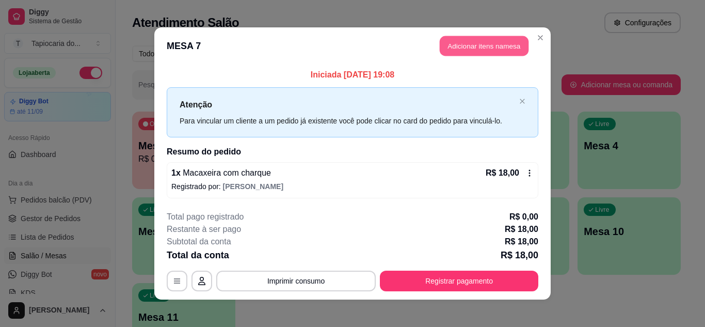
click at [481, 47] on button "Adicionar itens na mesa" at bounding box center [484, 46] width 89 height 20
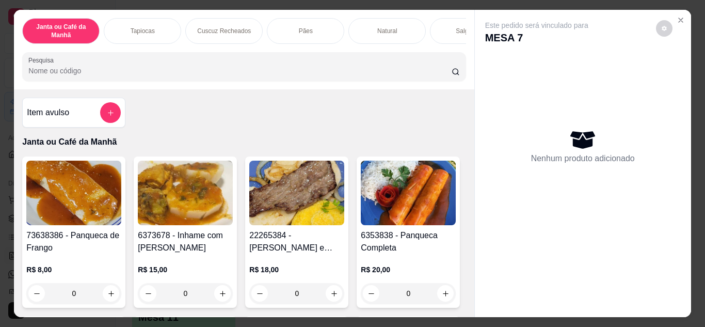
click at [386, 76] on input "Pesquisa" at bounding box center [239, 71] width 423 height 10
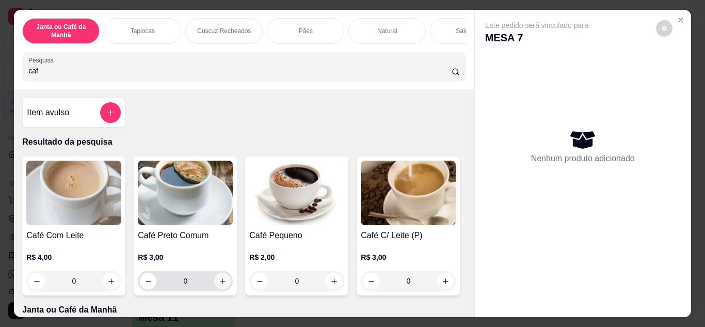
type input "caf"
click at [220, 283] on icon "increase-product-quantity" at bounding box center [222, 280] width 5 height 5
type input "1"
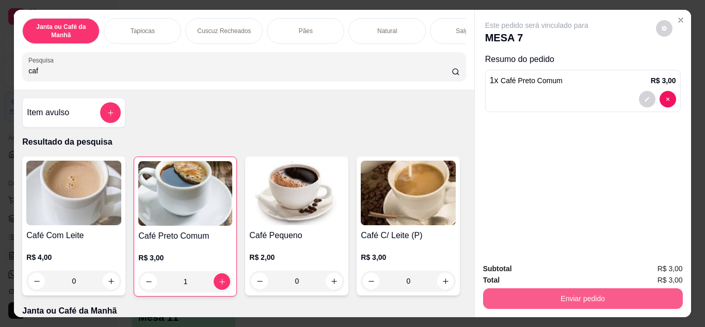
click at [596, 286] on div "Enviar pedido" at bounding box center [583, 297] width 200 height 23
click at [589, 292] on button "Enviar pedido" at bounding box center [583, 298] width 200 height 21
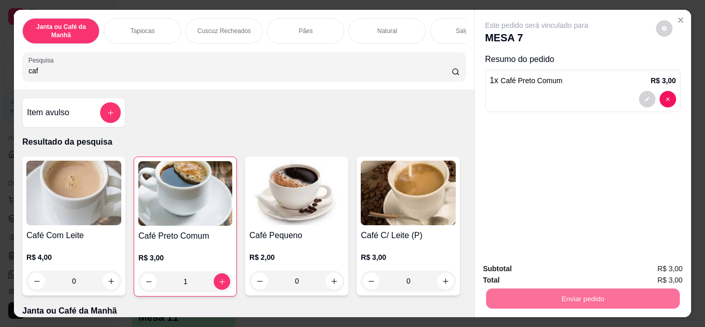
click at [575, 270] on button "Não registrar e enviar pedido" at bounding box center [549, 269] width 104 height 19
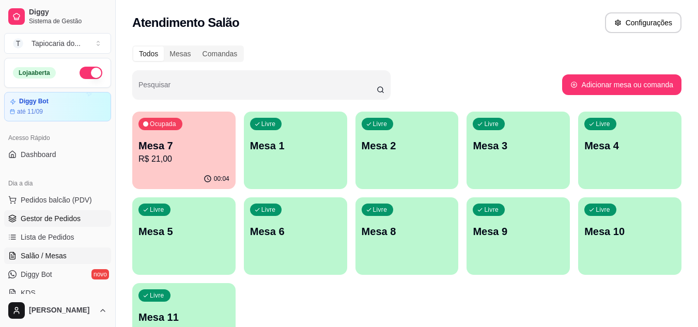
click at [42, 220] on span "Gestor de Pedidos" at bounding box center [51, 218] width 60 height 10
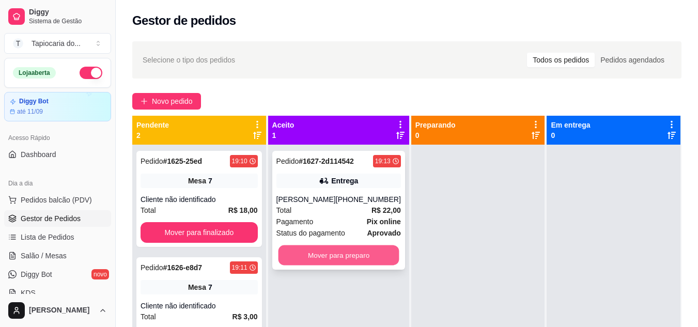
click at [287, 265] on button "Mover para preparo" at bounding box center [338, 255] width 121 height 20
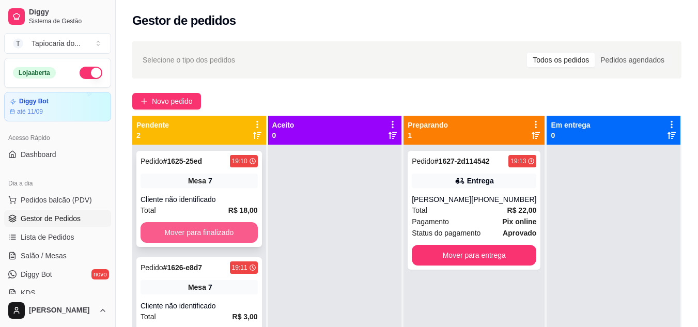
click at [229, 241] on button "Mover para finalizado" at bounding box center [198, 232] width 117 height 21
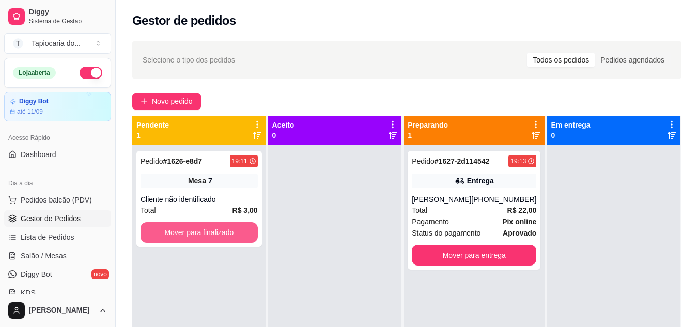
click at [229, 241] on button "Mover para finalizado" at bounding box center [198, 232] width 117 height 21
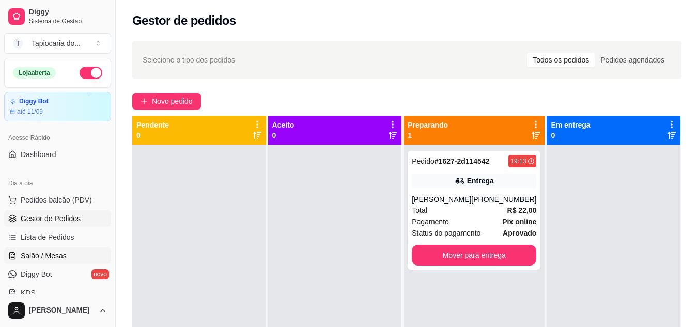
click at [43, 252] on span "Salão / Mesas" at bounding box center [44, 255] width 46 height 10
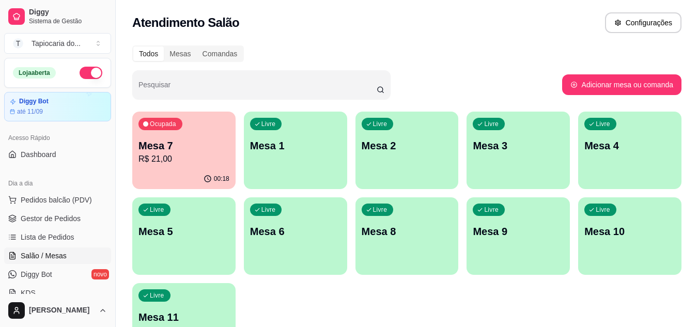
click at [191, 144] on p "Mesa 7" at bounding box center [183, 145] width 91 height 14
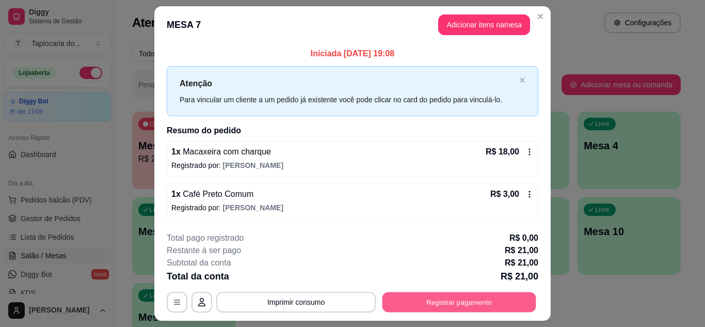
click at [480, 304] on button "Registrar pagamento" at bounding box center [460, 302] width 154 height 20
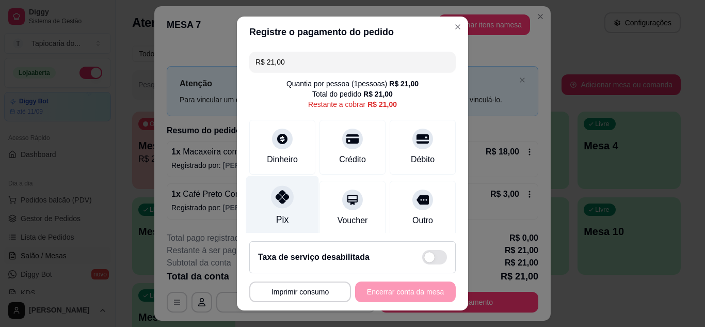
click at [277, 213] on div "Pix" at bounding box center [282, 219] width 12 height 13
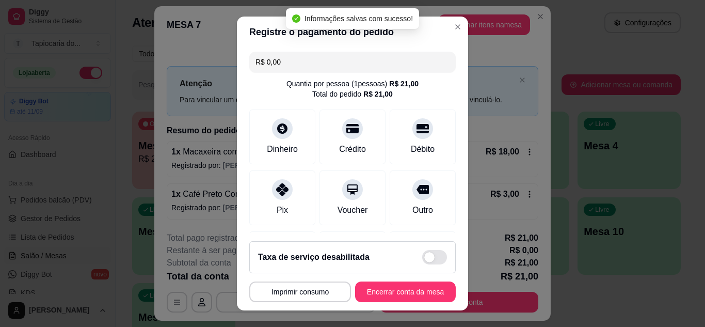
type input "R$ 0,00"
click at [431, 295] on button "Encerrar conta da mesa" at bounding box center [406, 292] width 98 height 20
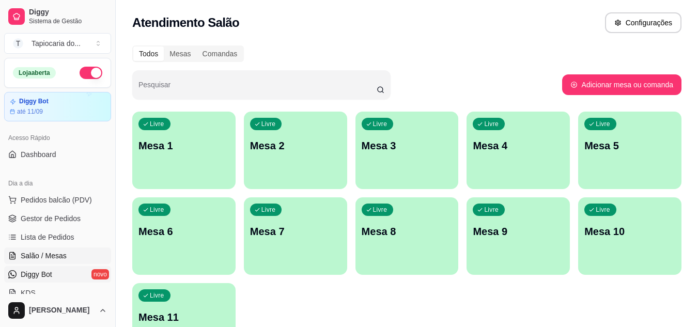
click at [91, 275] on link "Diggy Bot novo" at bounding box center [57, 274] width 107 height 17
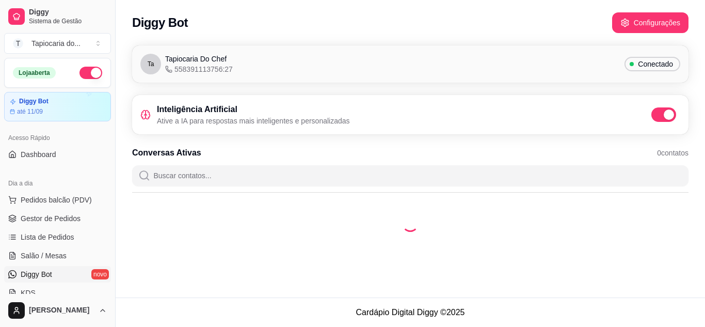
click at [658, 116] on div "Inteligência Artificial Ative a IA para respostas mais inteligentes e personali…" at bounding box center [410, 114] width 540 height 23
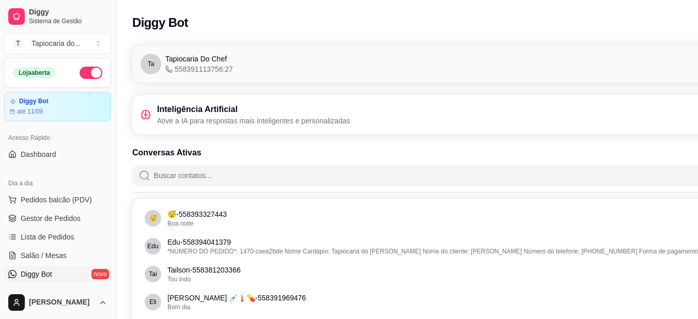
click at [670, 115] on div "Inteligência Artificial Ative a IA para respostas mais inteligentes e personali…" at bounding box center [464, 114] width 648 height 23
click at [636, 108] on div "Inteligência Artificial Ative a IA para respostas mais inteligentes e personali…" at bounding box center [464, 114] width 648 height 23
click at [400, 123] on div "Inteligência Artificial Ative a IA para respostas mais inteligentes e personali…" at bounding box center [464, 114] width 648 height 23
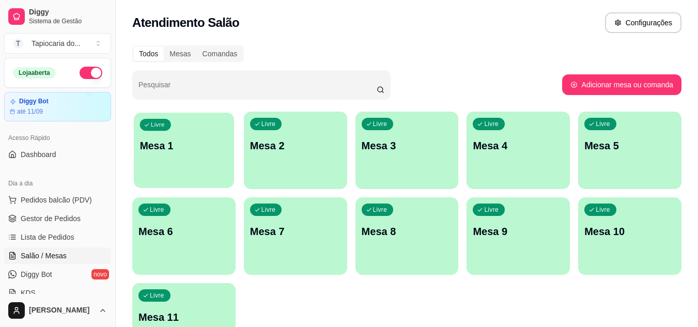
click at [144, 140] on p "Mesa 1" at bounding box center [184, 146] width 88 height 14
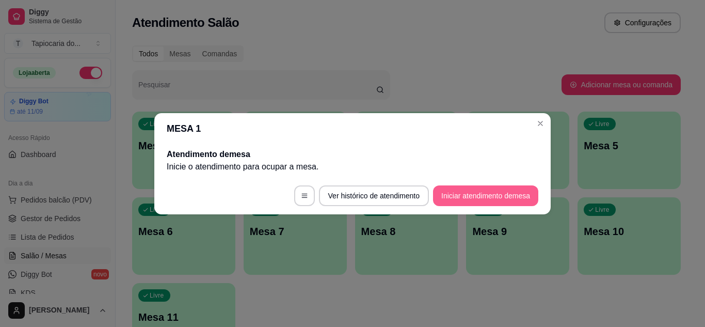
click at [499, 193] on button "Iniciar atendimento de mesa" at bounding box center [485, 195] width 105 height 21
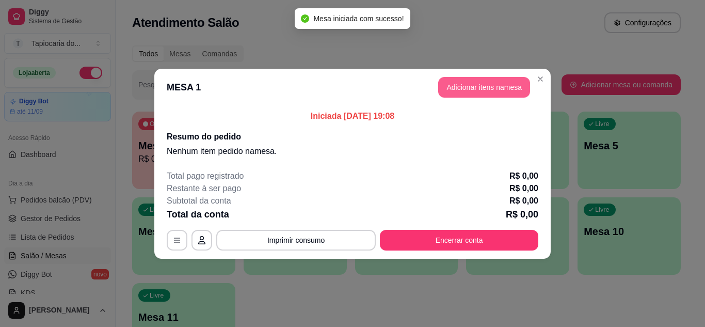
click at [463, 80] on button "Adicionar itens na mesa" at bounding box center [484, 87] width 92 height 21
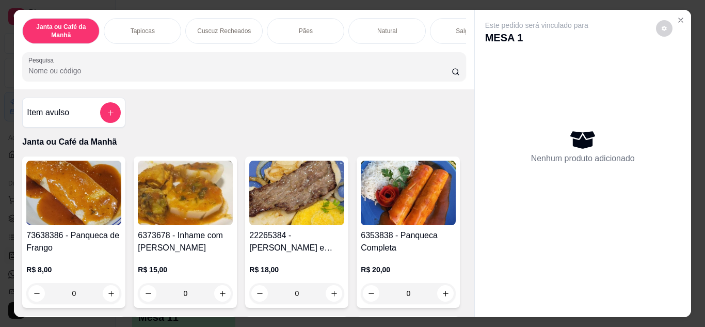
click at [130, 71] on input "Pesquisa" at bounding box center [239, 71] width 423 height 10
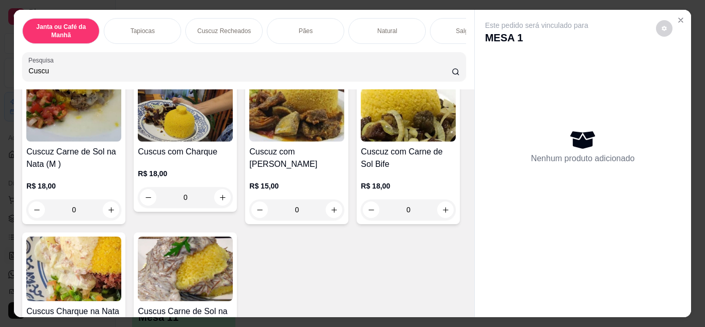
scroll to position [413, 0]
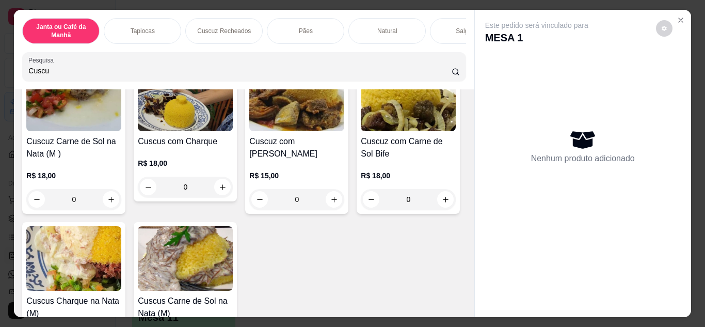
type input "Cuscu"
click at [330, 44] on icon "increase-product-quantity" at bounding box center [334, 40] width 8 height 8
type input "1"
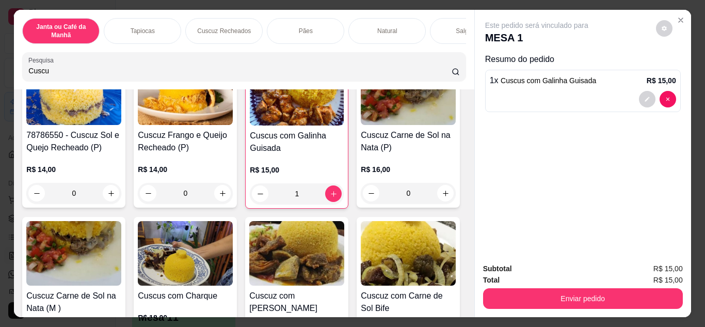
scroll to position [259, 0]
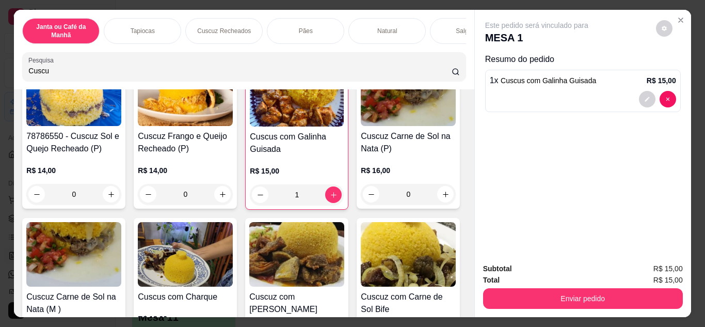
drag, startPoint x: 136, startPoint y: 70, endPoint x: 0, endPoint y: 72, distance: 135.8
click at [0, 72] on div "Janta ou Café da Manhã Tapiocas Cuscuz Recheados Pães Natural Salgados Tapiocas…" at bounding box center [352, 163] width 705 height 327
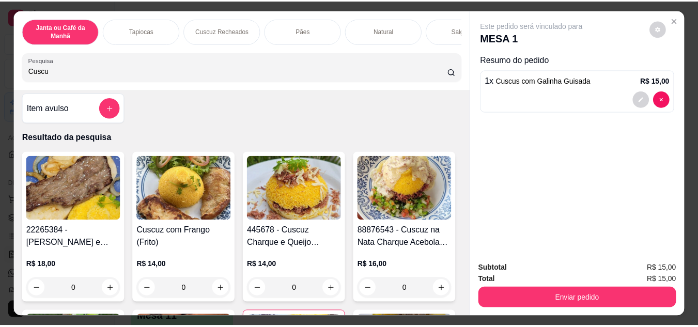
scroll to position [0, 0]
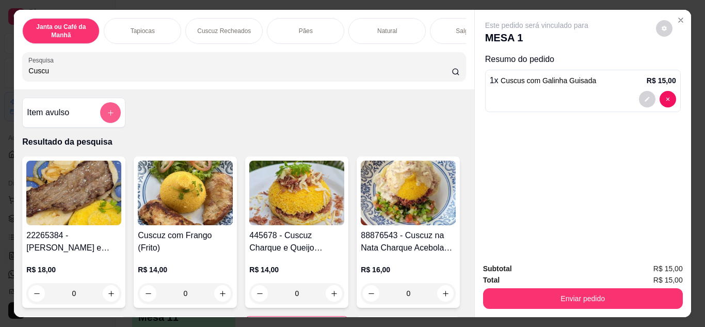
click at [106, 109] on button "add-separate-item" at bounding box center [110, 112] width 21 height 21
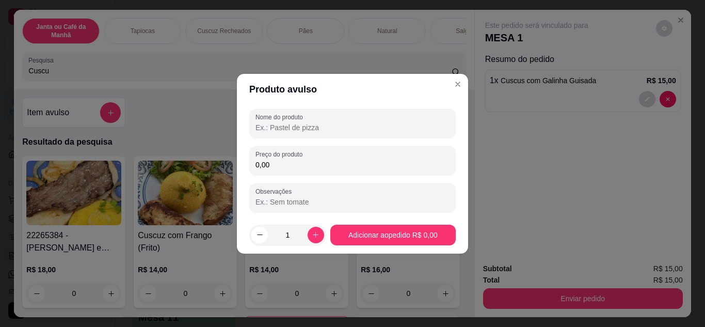
click at [331, 131] on input "Nome do produto" at bounding box center [353, 127] width 194 height 10
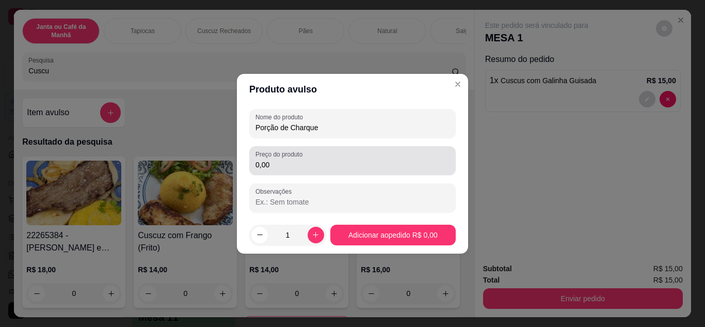
type input "Porção de Charque"
click at [330, 166] on input "0,00" at bounding box center [353, 165] width 194 height 10
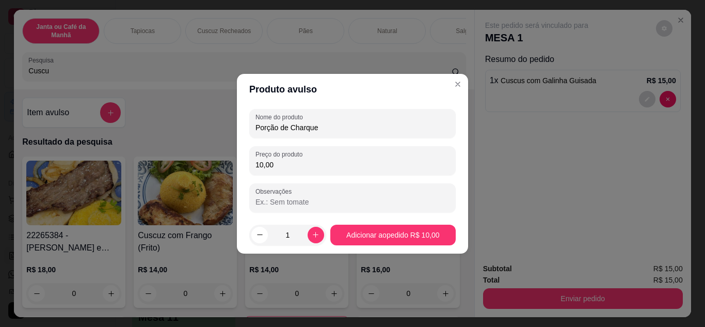
type input "10,00"
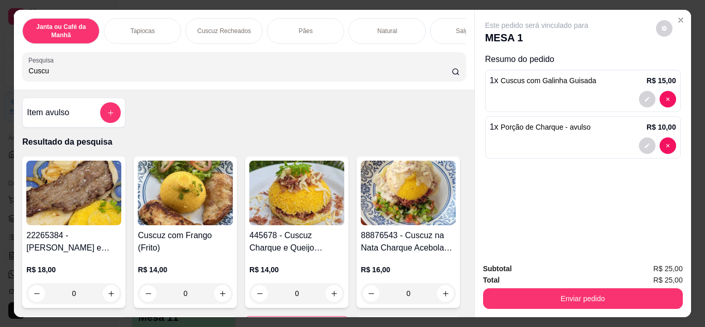
drag, startPoint x: 95, startPoint y: 74, endPoint x: 8, endPoint y: 51, distance: 89.9
click at [0, 64] on div "Janta ou Café da Manhã Tapiocas Cuscuz Recheados Pães Natural Salgados Tapiocas…" at bounding box center [352, 163] width 705 height 327
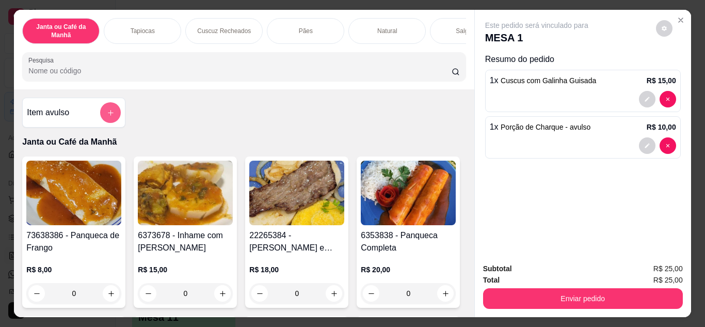
click at [101, 112] on button "add-separate-item" at bounding box center [110, 112] width 21 height 21
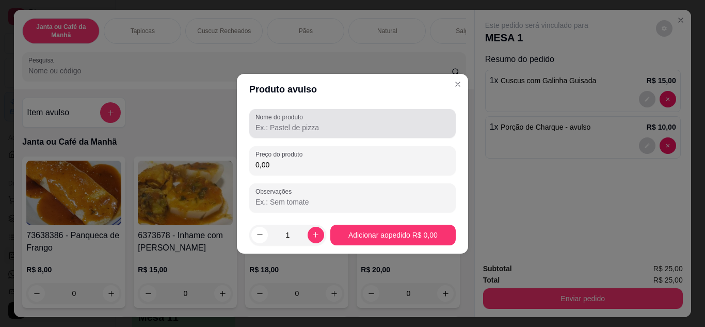
click at [268, 124] on input "Nome do produto" at bounding box center [353, 127] width 194 height 10
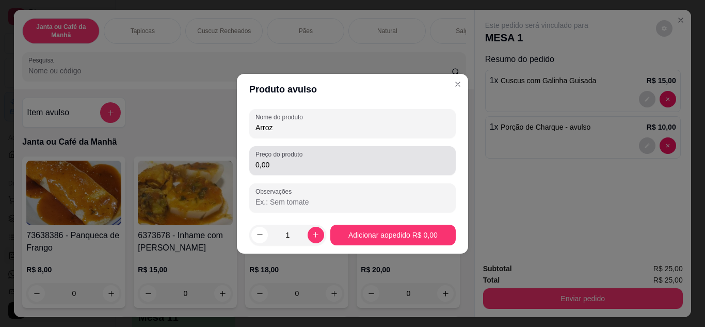
type input "Arroz"
click at [312, 162] on input "0,00" at bounding box center [353, 165] width 194 height 10
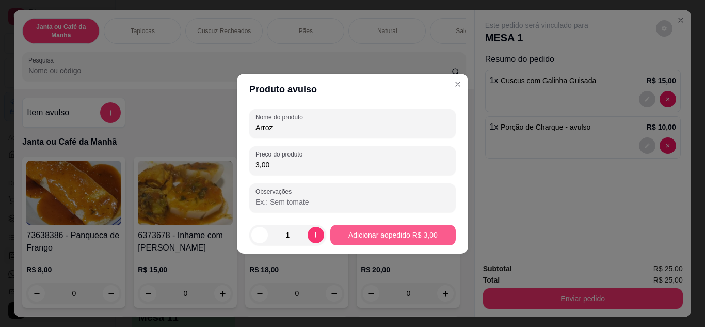
type input "3,00"
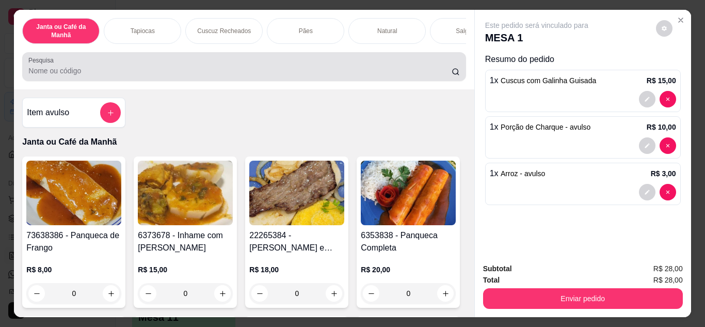
click at [334, 67] on div at bounding box center [243, 66] width 431 height 21
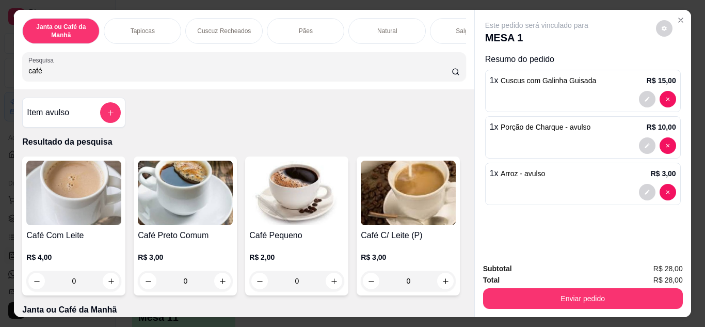
type input "café"
click at [222, 274] on div "R$ 3,00 0" at bounding box center [185, 271] width 95 height 39
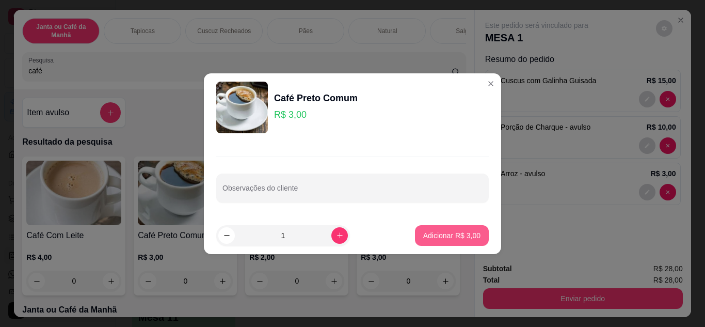
click at [455, 236] on p "Adicionar R$ 3,00" at bounding box center [451, 235] width 57 height 10
type input "1"
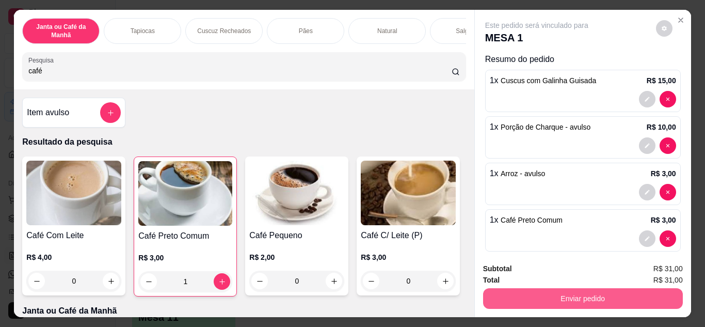
click at [575, 296] on button "Enviar pedido" at bounding box center [583, 298] width 200 height 21
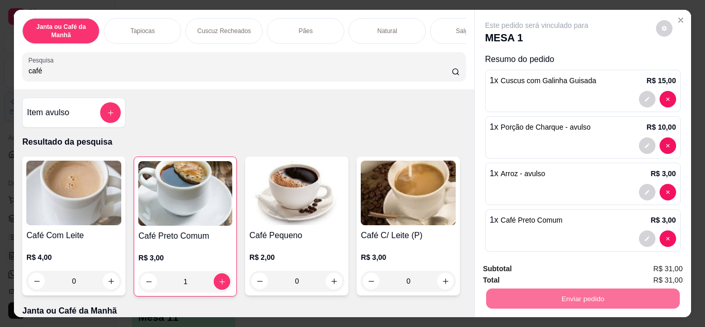
click at [565, 269] on button "Não registrar e enviar pedido" at bounding box center [548, 270] width 107 height 20
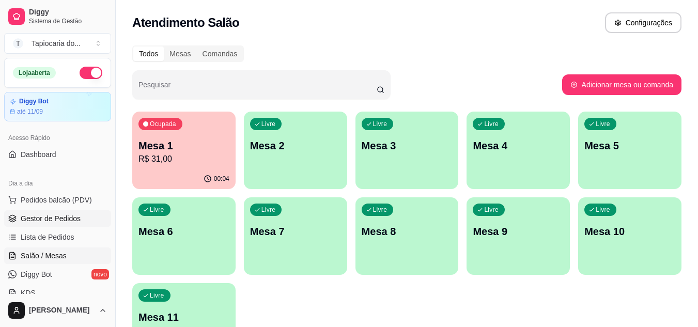
click at [25, 223] on span "Gestor de Pedidos" at bounding box center [51, 218] width 60 height 10
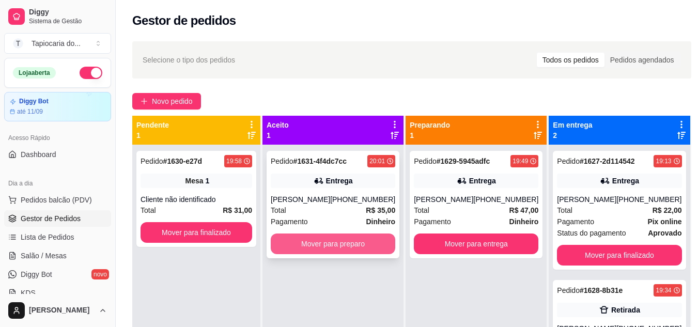
click at [376, 242] on button "Mover para preparo" at bounding box center [333, 243] width 124 height 21
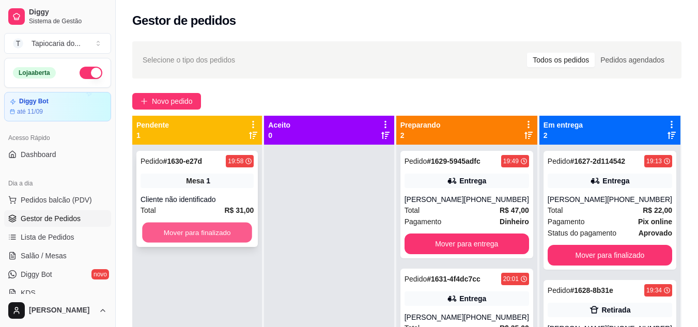
click at [233, 234] on button "Mover para finalizado" at bounding box center [197, 233] width 110 height 20
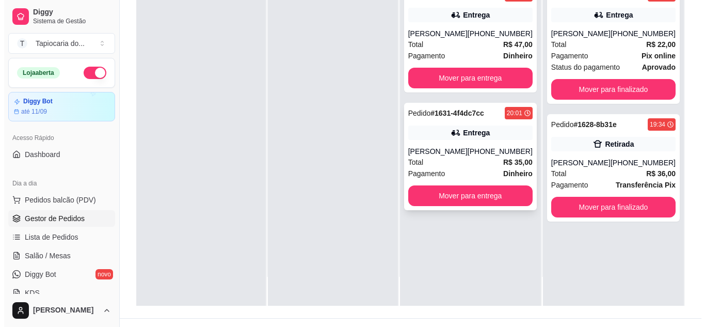
scroll to position [155, 0]
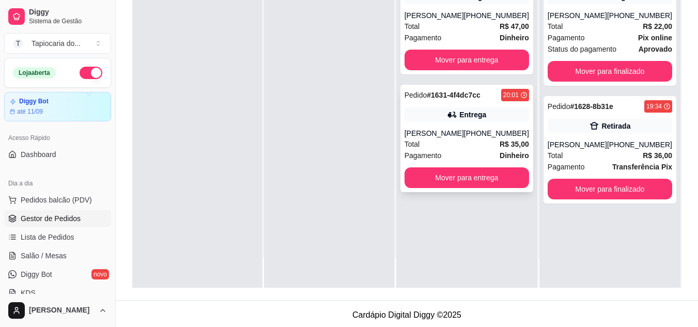
click at [475, 150] on div "Total R$ 35,00" at bounding box center [466, 143] width 124 height 11
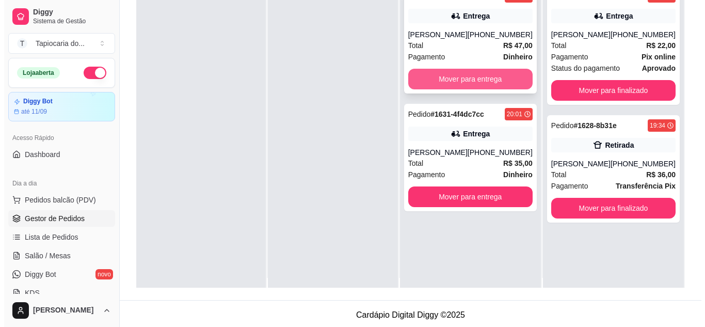
scroll to position [0, 0]
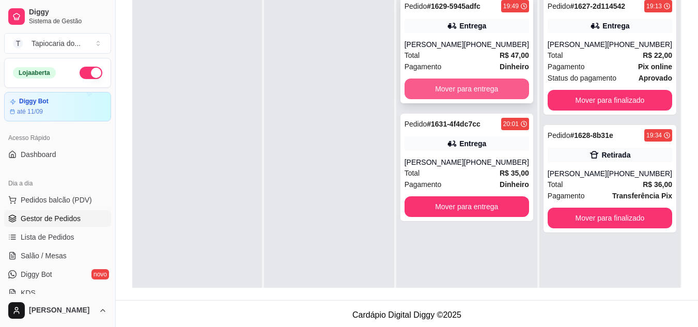
click at [475, 61] on div "Total R$ 47,00" at bounding box center [466, 55] width 124 height 11
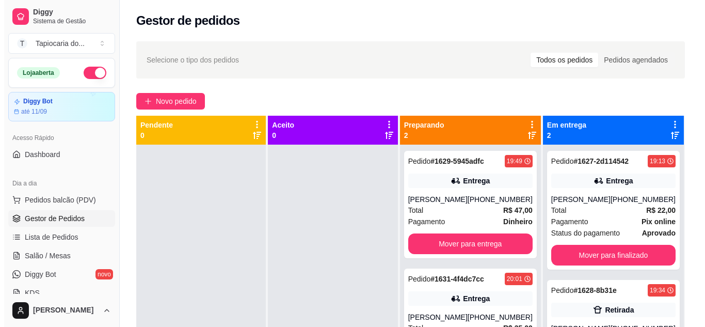
scroll to position [29, 0]
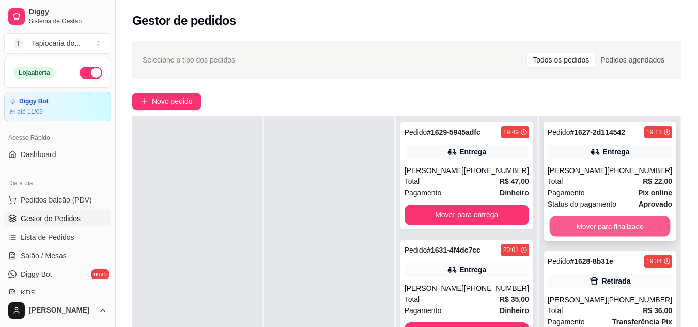
click at [566, 233] on button "Mover para finalizado" at bounding box center [609, 226] width 121 height 20
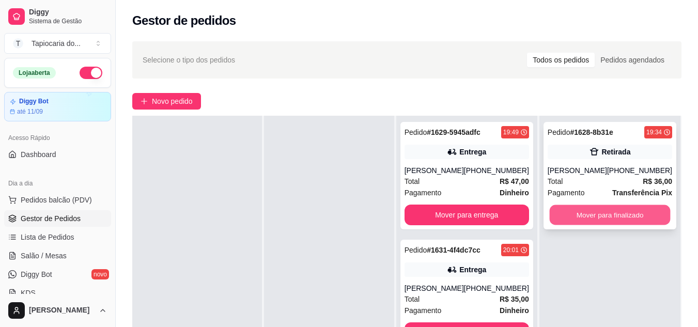
click at [560, 209] on button "Mover para finalizado" at bounding box center [609, 215] width 121 height 20
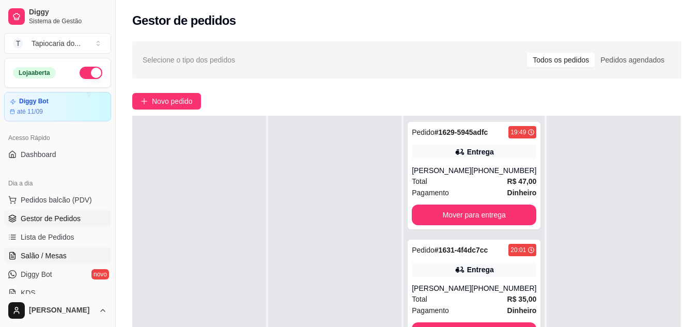
click at [46, 259] on span "Salão / Mesas" at bounding box center [44, 255] width 46 height 10
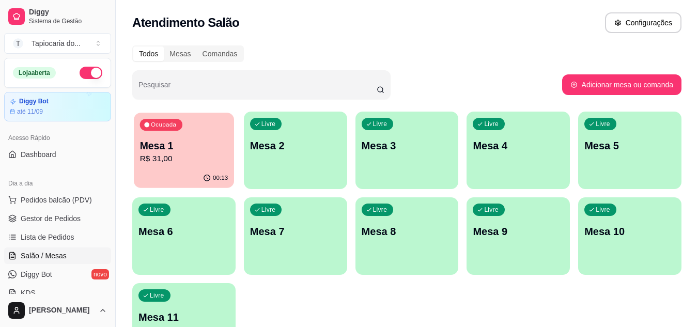
click at [145, 171] on div "00:13" at bounding box center [184, 178] width 100 height 20
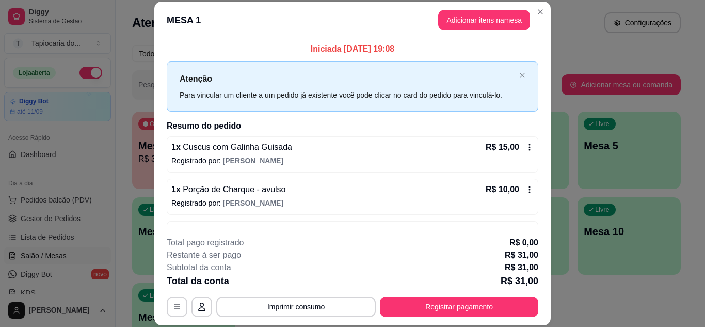
scroll to position [52, 0]
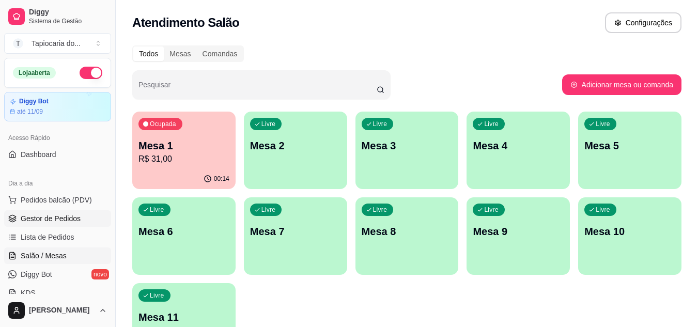
click at [38, 219] on span "Gestor de Pedidos" at bounding box center [51, 218] width 60 height 10
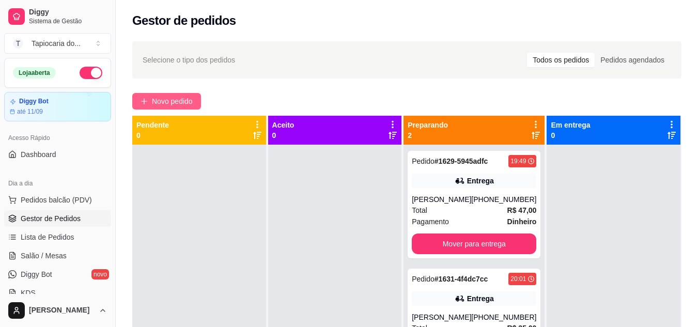
click at [192, 94] on button "Novo pedido" at bounding box center [166, 101] width 69 height 17
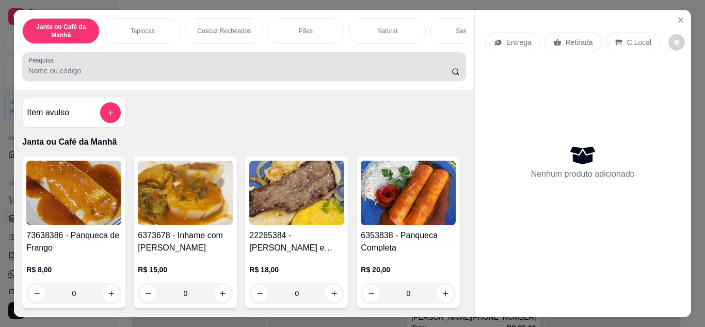
click at [217, 57] on div "Pesquisa" at bounding box center [244, 66] width 444 height 29
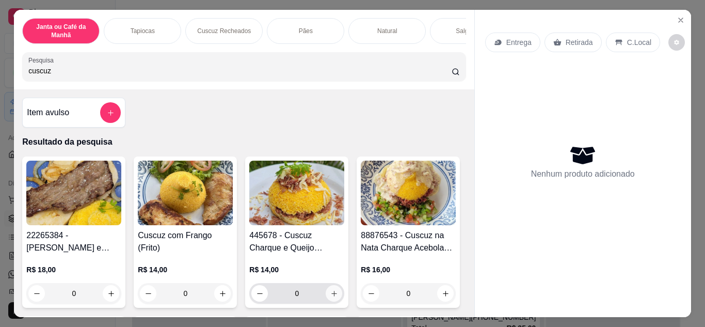
type input "cuscuz"
click at [330, 297] on icon "increase-product-quantity" at bounding box center [334, 294] width 8 height 8
type input "1"
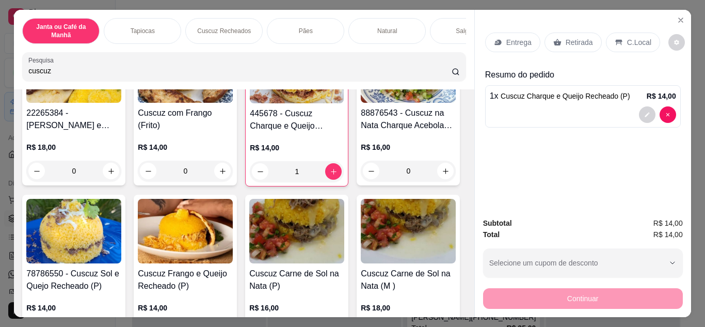
scroll to position [155, 0]
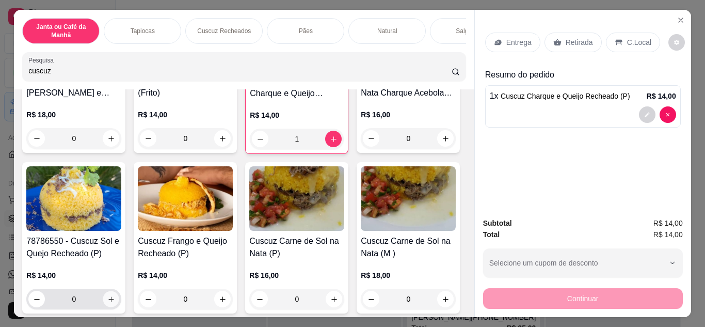
click at [115, 301] on icon "increase-product-quantity" at bounding box center [111, 299] width 8 height 8
type input "1"
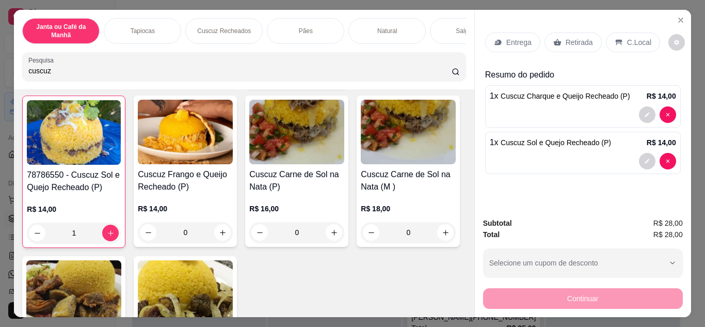
scroll to position [0, 0]
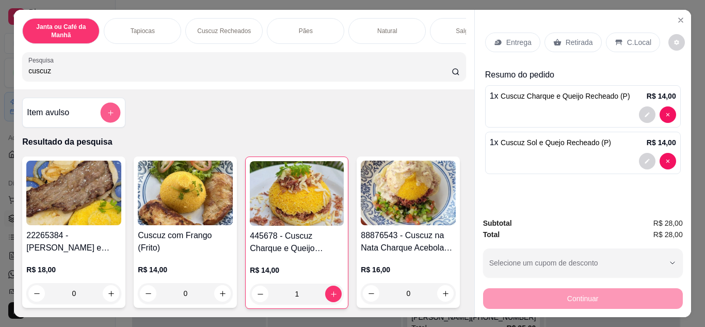
click at [108, 115] on icon "add-separate-item" at bounding box center [111, 113] width 8 height 8
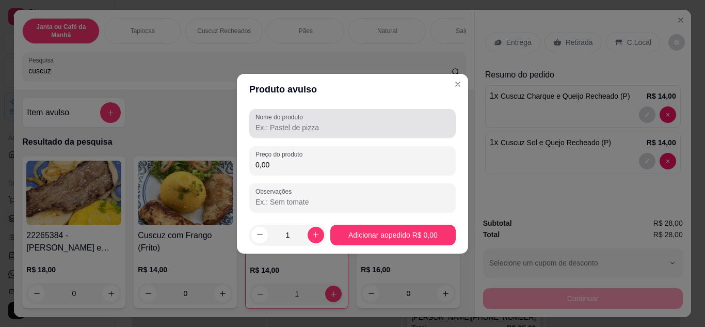
click at [301, 119] on label "Nome do produto" at bounding box center [281, 117] width 51 height 9
click at [301, 122] on input "Nome do produto" at bounding box center [353, 127] width 194 height 10
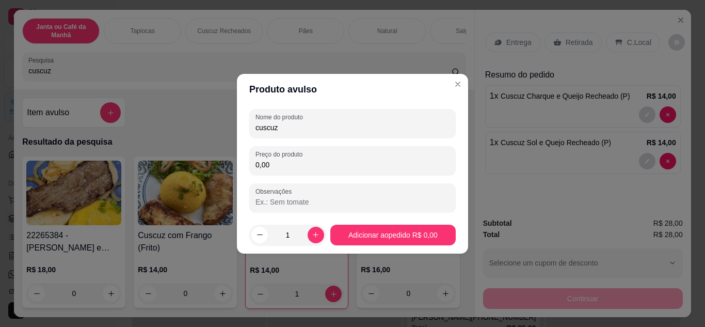
click at [377, 118] on div "cuscuz" at bounding box center [353, 123] width 194 height 21
type input "c"
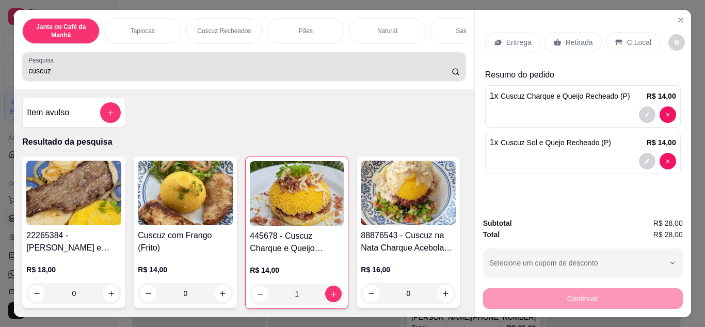
click at [339, 62] on div "cuscuz" at bounding box center [243, 66] width 431 height 21
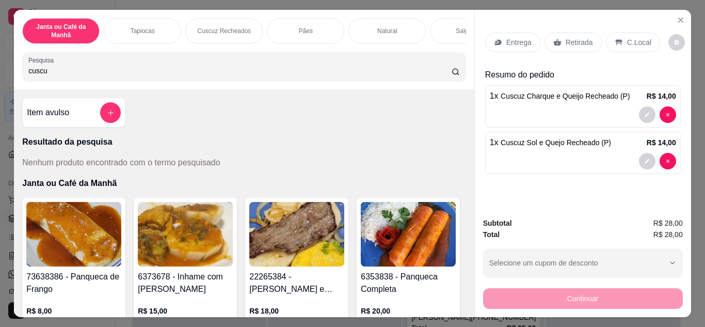
type input "cuscuz"
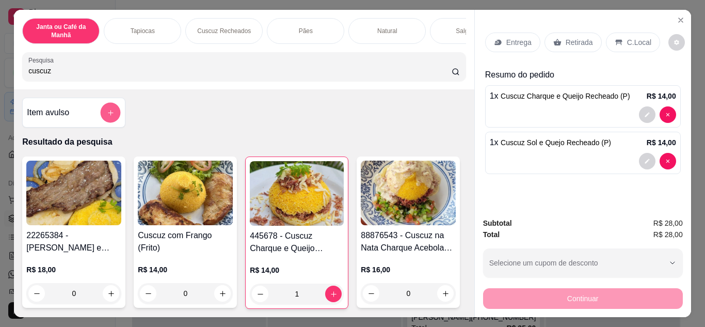
click at [114, 110] on button "add-separate-item" at bounding box center [111, 113] width 20 height 20
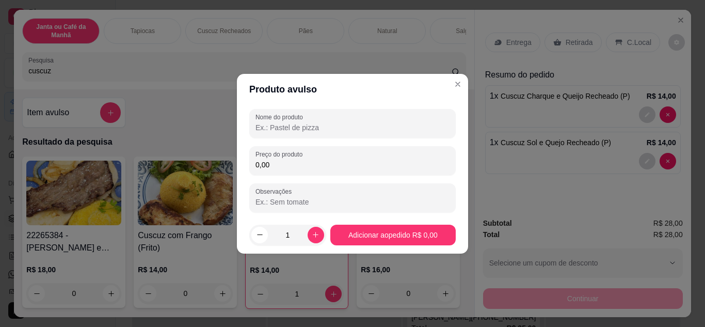
click at [308, 127] on input "Nome do produto" at bounding box center [353, 127] width 194 height 10
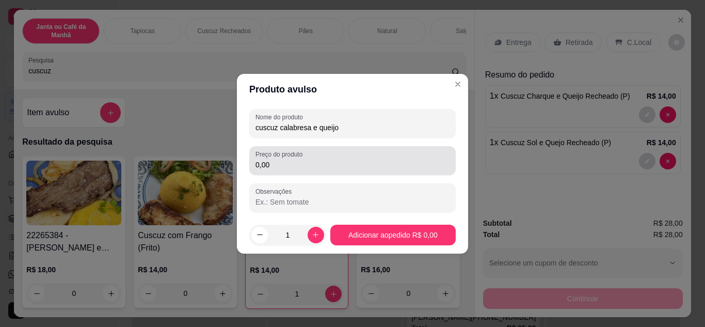
type input "cuscuz calabresa e queijo"
click at [262, 168] on input "0,00" at bounding box center [353, 165] width 194 height 10
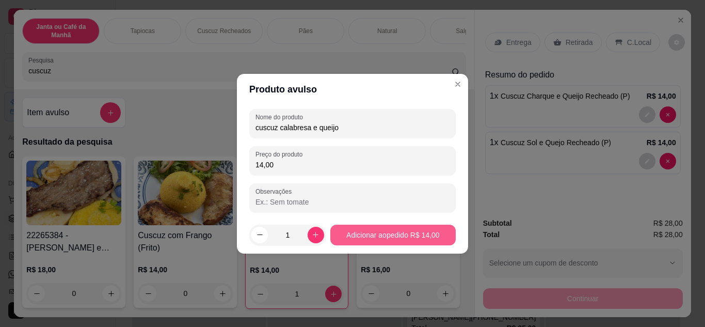
type input "14,00"
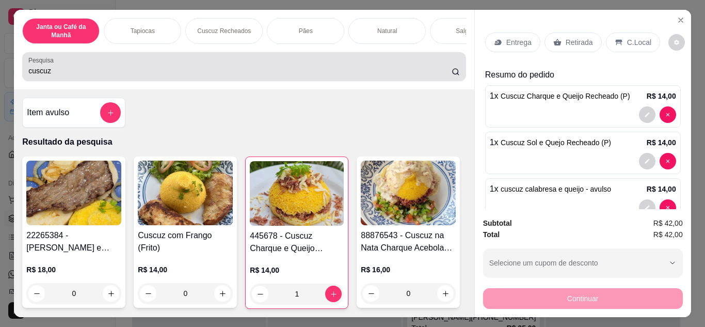
click at [436, 67] on div "cuscuz" at bounding box center [243, 66] width 431 height 21
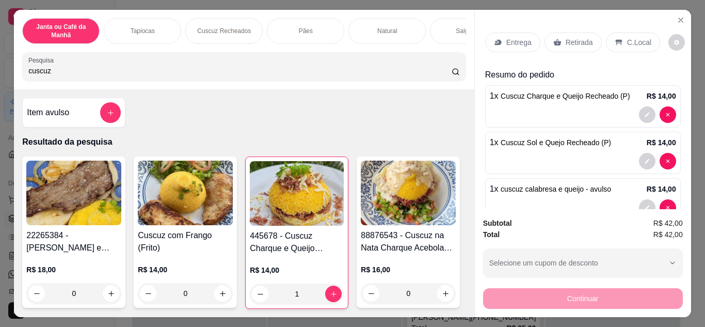
click at [440, 74] on input "cuscuz" at bounding box center [239, 71] width 423 height 10
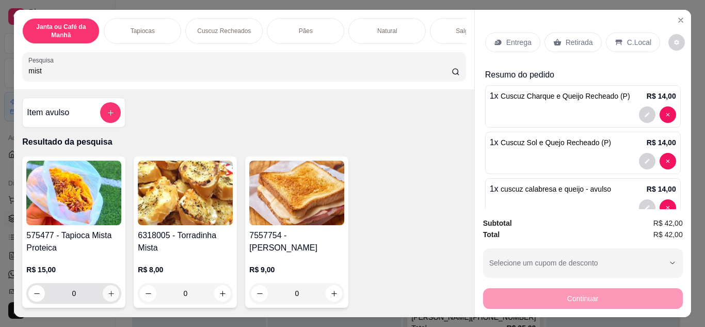
type input "mist"
click at [109, 294] on icon "increase-product-quantity" at bounding box center [111, 294] width 8 height 8
type input "1"
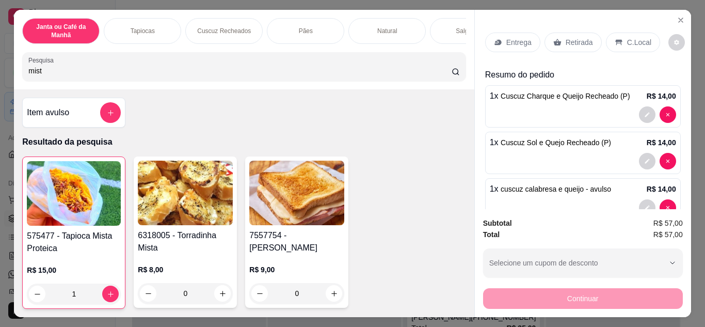
click at [508, 37] on p "Entrega" at bounding box center [519, 42] width 25 height 10
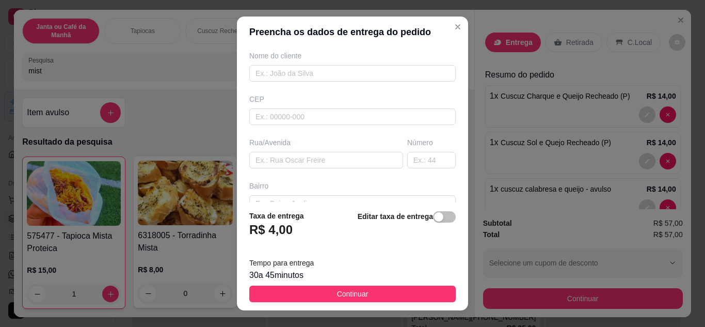
scroll to position [103, 0]
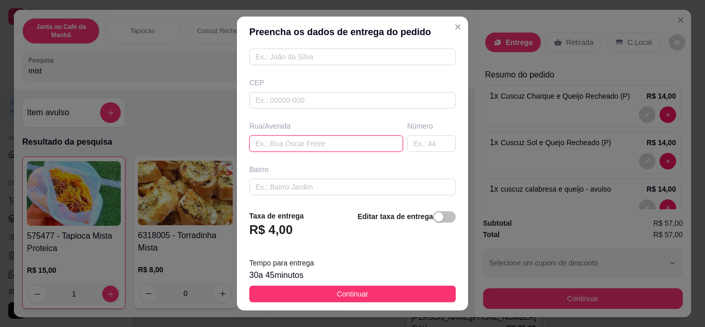
click at [341, 143] on input "text" at bounding box center [326, 143] width 154 height 17
type input "[PERSON_NAME] n 30"
click at [359, 187] on input "text" at bounding box center [352, 187] width 207 height 17
type input "santa marina"
click at [268, 141] on input "[PERSON_NAME] n 30" at bounding box center [326, 143] width 154 height 17
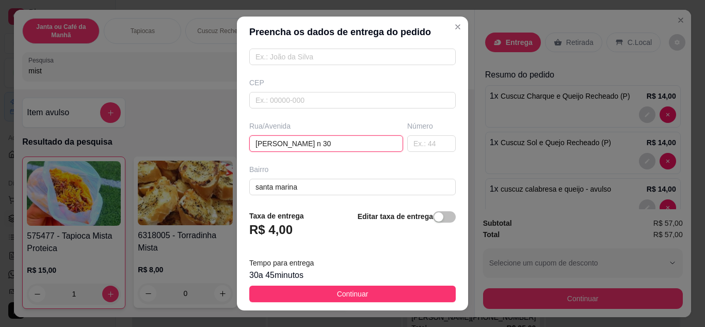
type input "[PERSON_NAME] n 30"
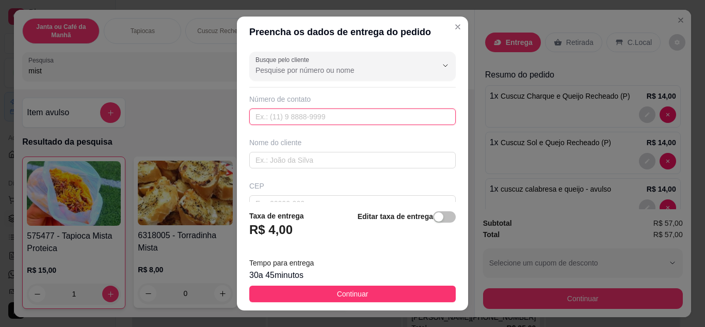
paste input "[PHONE_NUMBER]"
click at [269, 112] on input "[PHONE_NUMBER]" at bounding box center [352, 116] width 207 height 17
type input "[PHONE_NUMBER]"
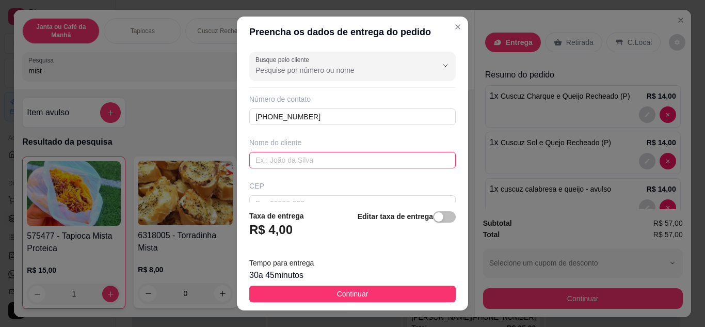
click at [311, 167] on input "text" at bounding box center [352, 160] width 207 height 17
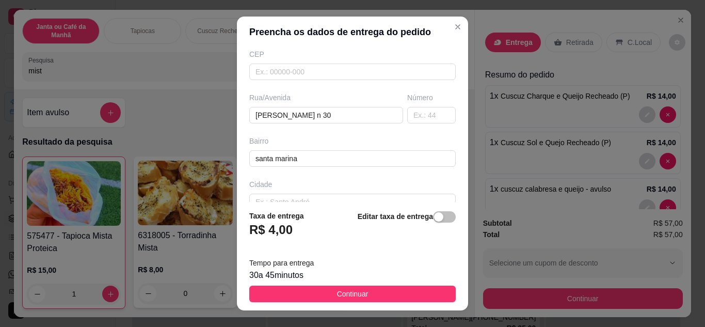
scroll to position [155, 0]
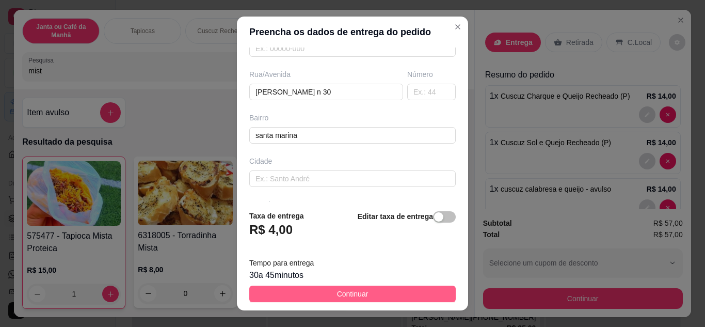
type input "Giza"
click at [354, 293] on span "Continuar" at bounding box center [352, 293] width 31 height 11
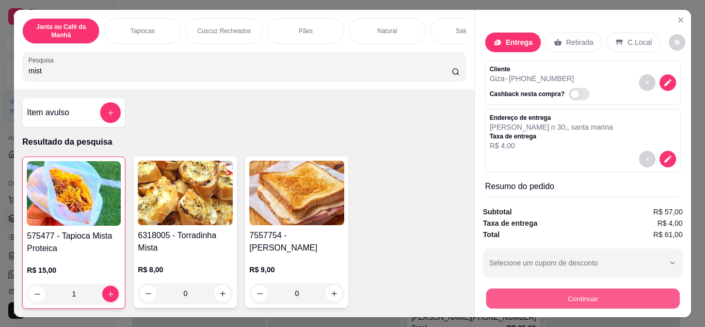
click at [642, 297] on button "Continuar" at bounding box center [583, 299] width 194 height 20
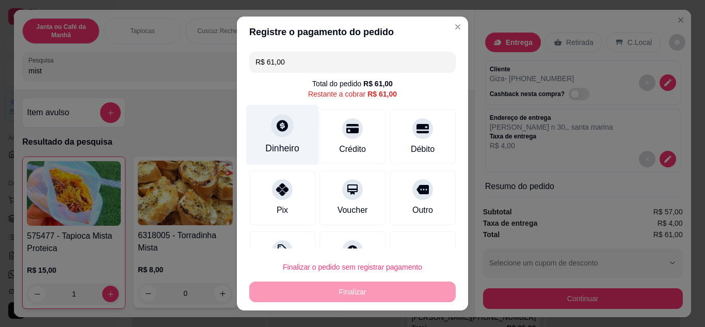
click at [283, 149] on div "Dinheiro" at bounding box center [282, 147] width 34 height 13
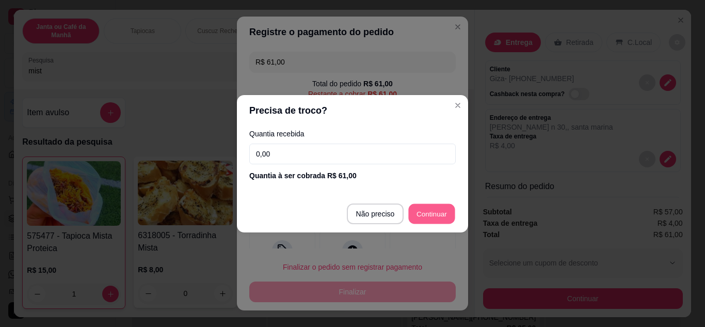
type input "R$ 0,00"
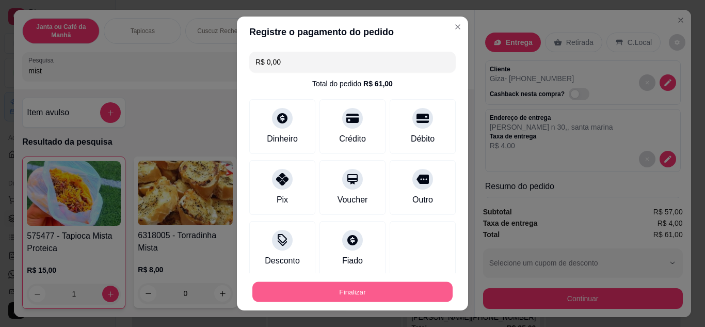
click at [385, 293] on button "Finalizar" at bounding box center [352, 292] width 200 height 20
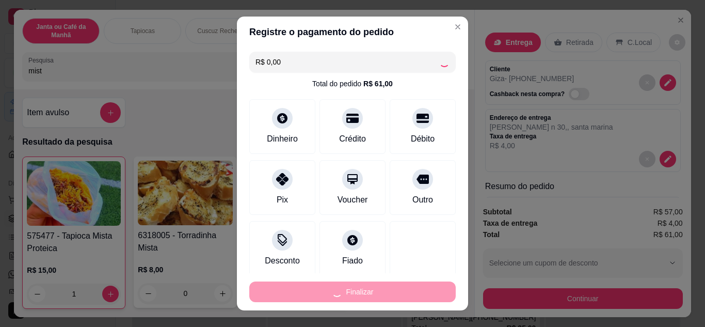
type input "0"
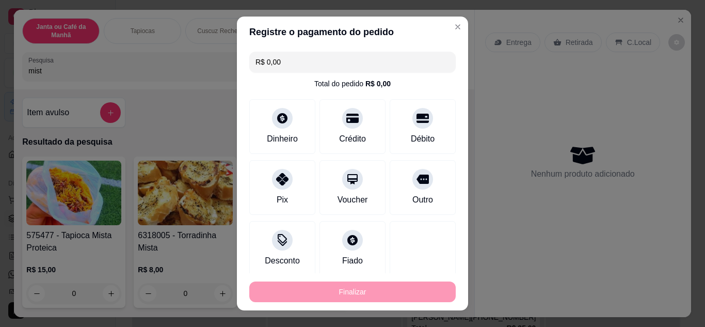
type input "-R$ 61,00"
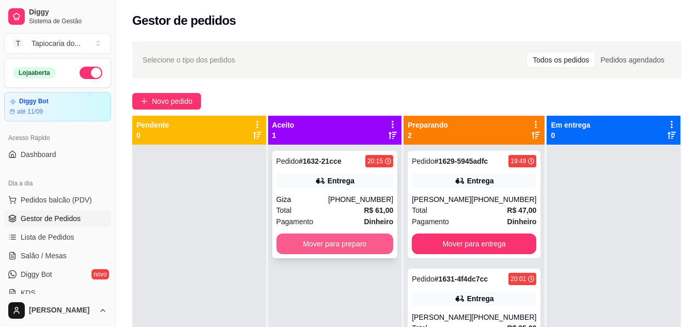
click at [373, 242] on button "Mover para preparo" at bounding box center [334, 243] width 117 height 21
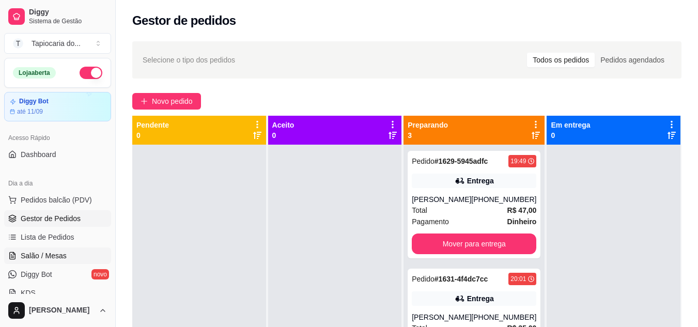
drag, startPoint x: 68, startPoint y: 258, endPoint x: 76, endPoint y: 253, distance: 9.0
click at [68, 258] on link "Salão / Mesas" at bounding box center [57, 255] width 107 height 17
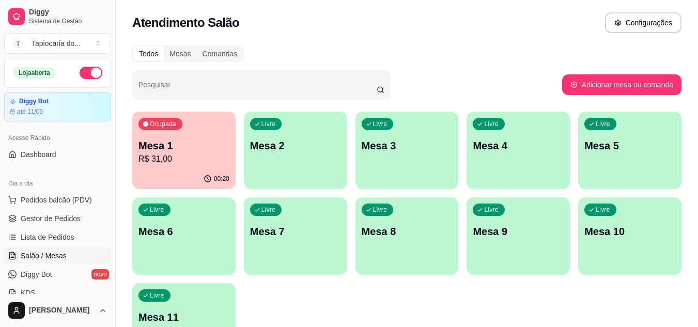
click at [293, 151] on div "Livre Mesa 2" at bounding box center [295, 144] width 103 height 65
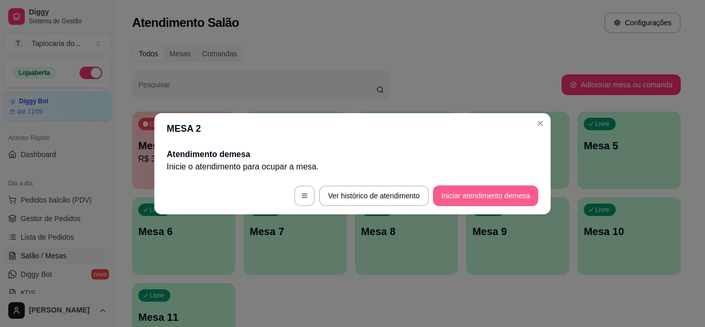
click at [490, 189] on button "Iniciar atendimento de mesa" at bounding box center [485, 195] width 105 height 21
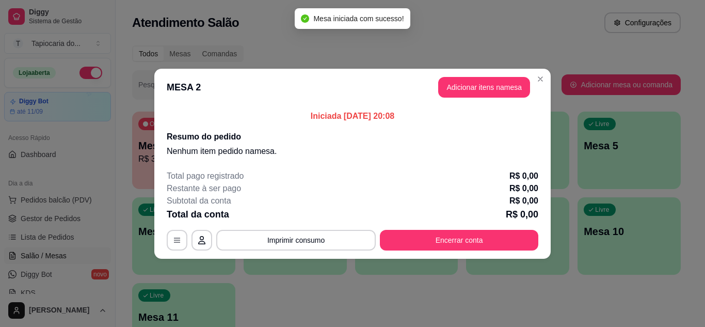
click at [452, 99] on header "MESA 2 Adicionar itens na mesa" at bounding box center [352, 87] width 397 height 37
click at [454, 92] on button "Adicionar itens na mesa" at bounding box center [484, 87] width 92 height 21
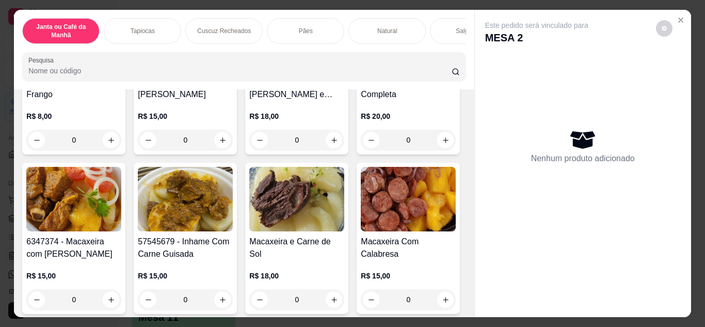
scroll to position [155, 0]
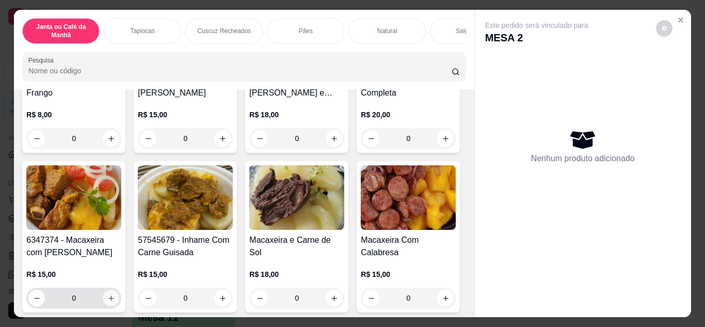
click at [119, 306] on button "increase-product-quantity" at bounding box center [111, 298] width 17 height 17
type input "1"
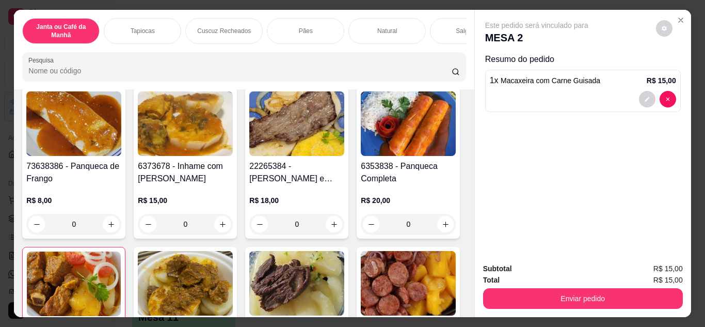
scroll to position [0, 0]
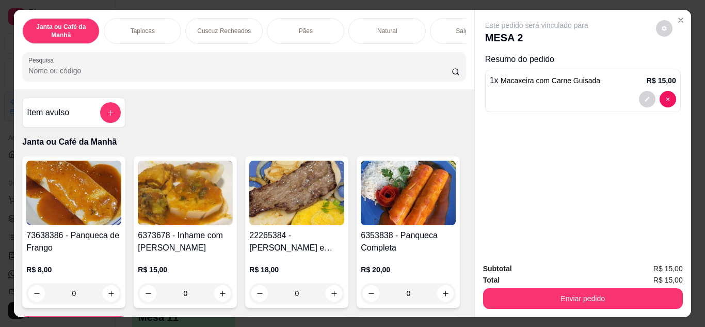
click at [216, 69] on input "Pesquisa" at bounding box center [239, 71] width 423 height 10
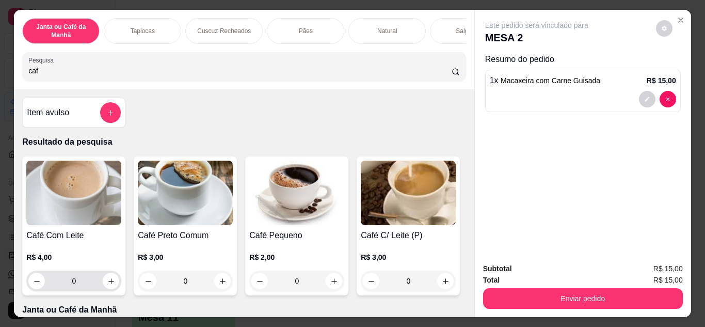
type input "caf"
click at [103, 284] on button "increase-product-quantity" at bounding box center [111, 281] width 16 height 16
type input "1"
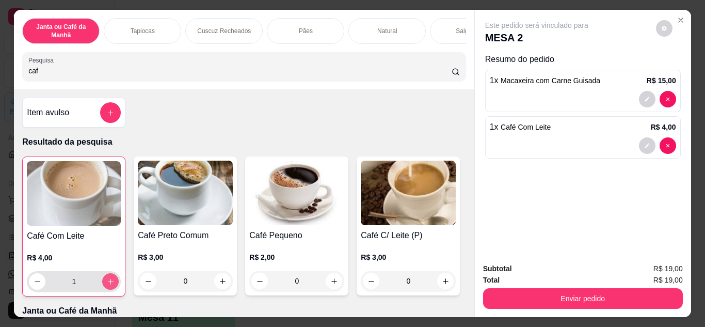
click at [107, 284] on icon "increase-product-quantity" at bounding box center [111, 282] width 8 height 8
type input "2"
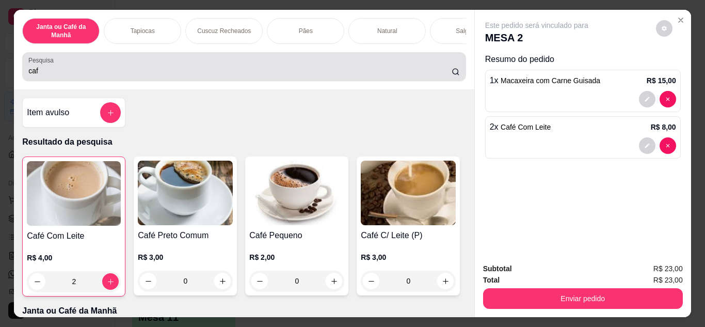
click at [349, 63] on div "caf" at bounding box center [243, 66] width 431 height 21
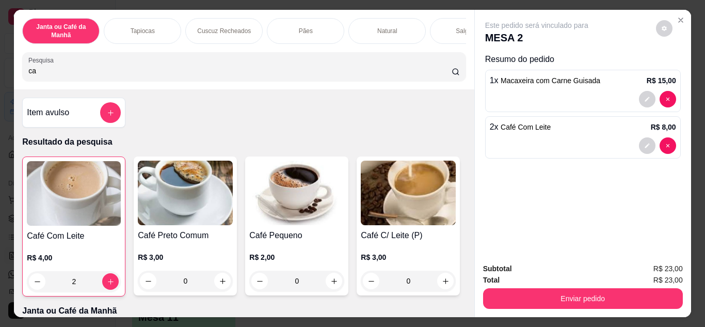
type input "c"
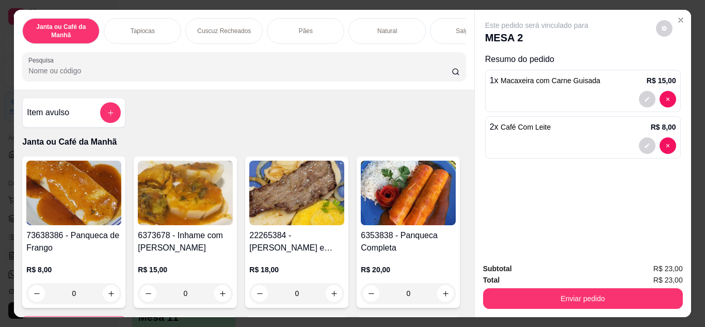
type input "m"
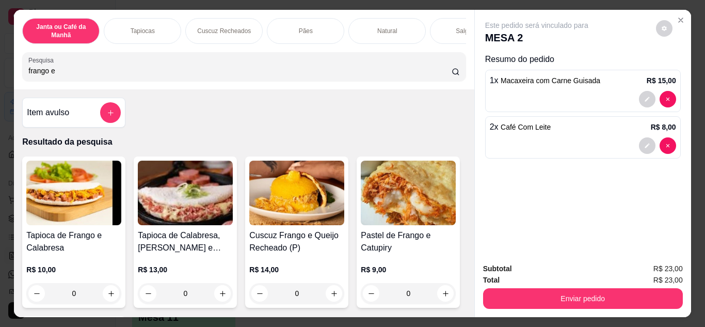
click at [273, 70] on input "frango e" at bounding box center [239, 71] width 423 height 10
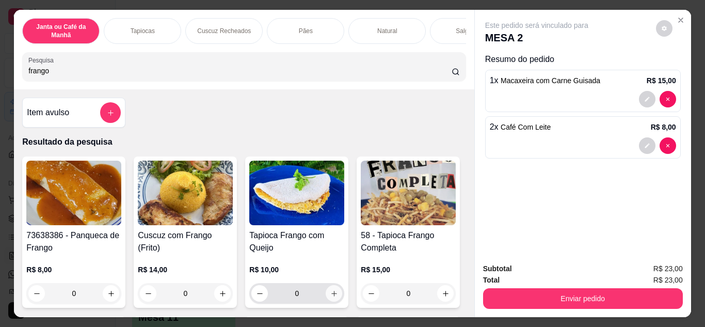
type input "frango"
click at [333, 301] on button "increase-product-quantity" at bounding box center [334, 293] width 16 height 16
type input "1"
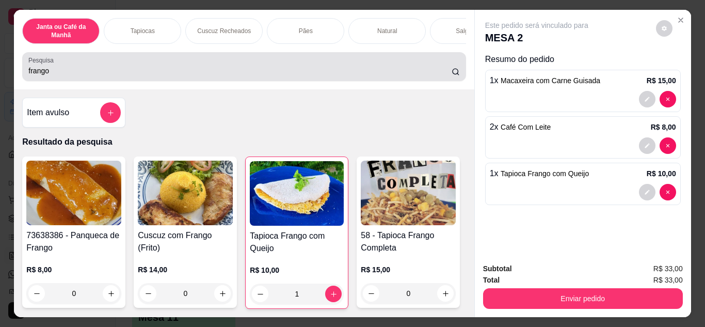
click at [326, 62] on div "frango" at bounding box center [243, 66] width 431 height 21
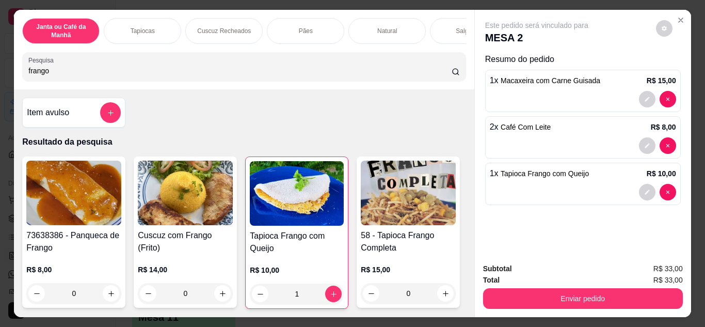
click at [440, 76] on input "frango" at bounding box center [239, 71] width 423 height 10
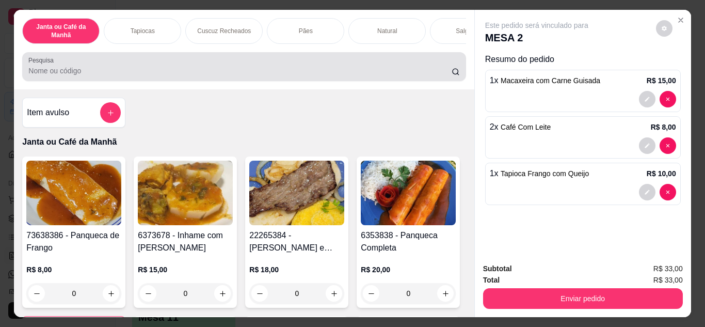
click at [338, 67] on div at bounding box center [243, 66] width 431 height 21
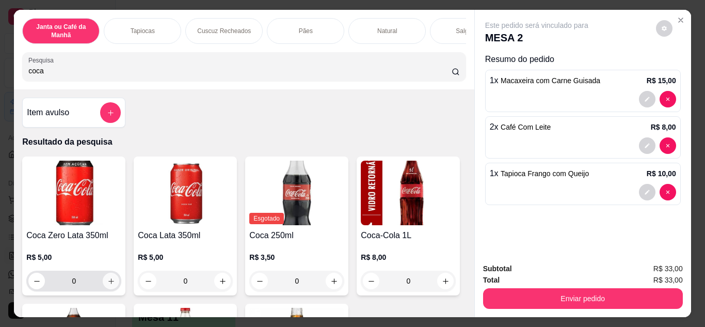
type input "coca"
click at [107, 285] on icon "increase-product-quantity" at bounding box center [111, 281] width 8 height 8
type input "1"
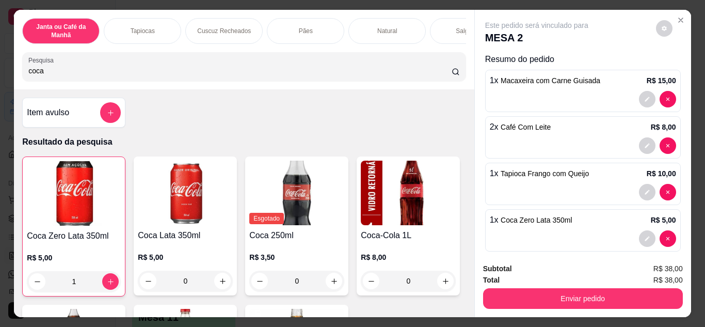
drag, startPoint x: 148, startPoint y: 89, endPoint x: 150, endPoint y: 72, distance: 17.6
click at [148, 85] on div "Janta ou Café da Manhã Tapiocas Cuscuz Recheados Pães Natural Salgados Tapiocas…" at bounding box center [244, 50] width 460 height 80
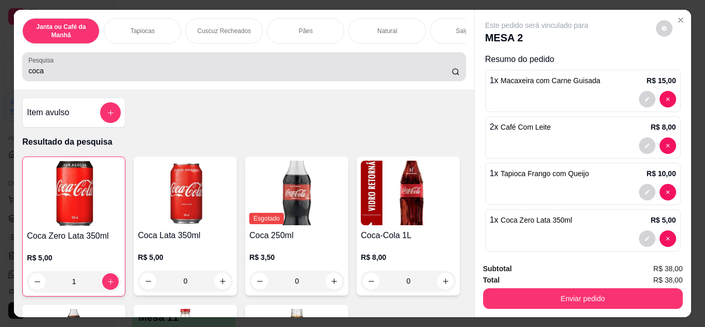
click at [150, 72] on input "coca" at bounding box center [239, 71] width 423 height 10
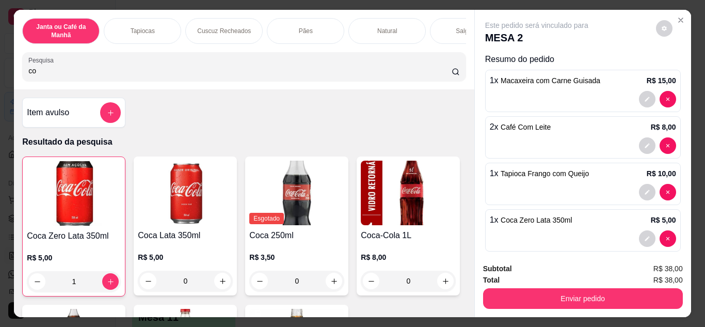
type input "c"
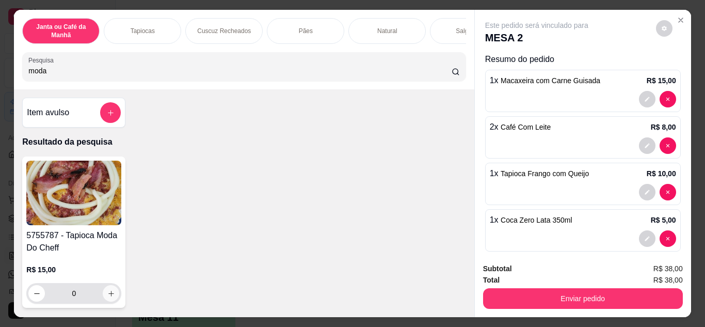
type input "moda"
click at [105, 301] on button "increase-product-quantity" at bounding box center [111, 293] width 17 height 17
type input "1"
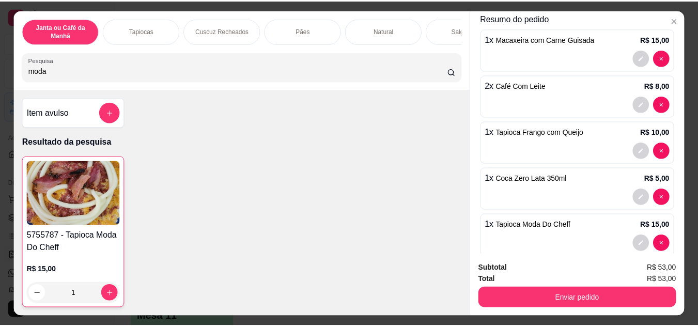
scroll to position [52, 0]
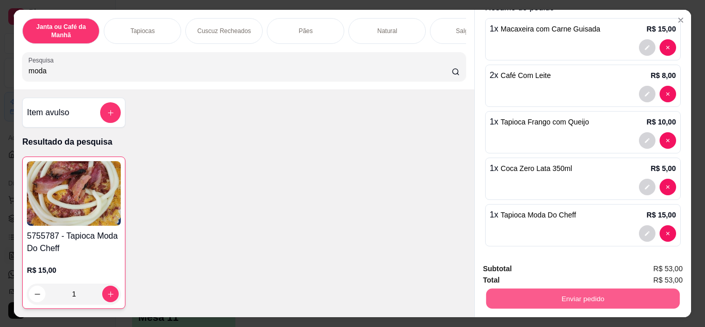
click at [563, 299] on button "Enviar pedido" at bounding box center [583, 299] width 194 height 20
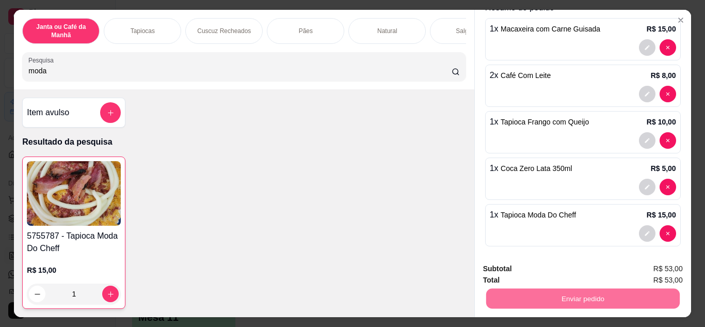
click at [543, 278] on button "Não registrar e enviar pedido" at bounding box center [549, 268] width 104 height 19
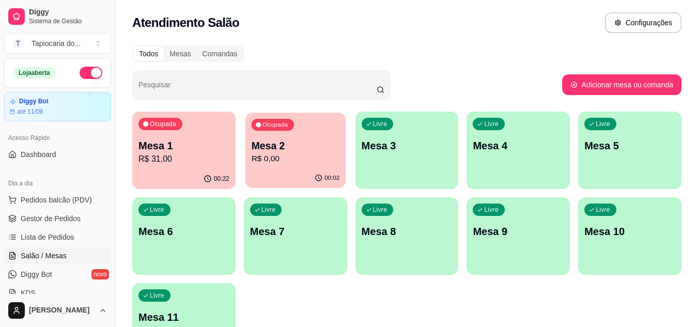
click at [257, 165] on p "R$ 0,00" at bounding box center [295, 159] width 88 height 12
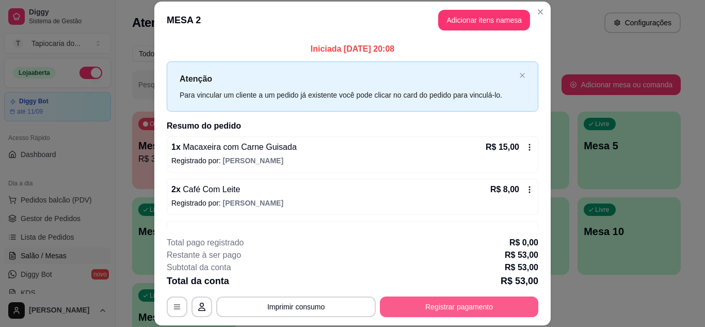
click at [471, 313] on button "Registrar pagamento" at bounding box center [459, 306] width 159 height 21
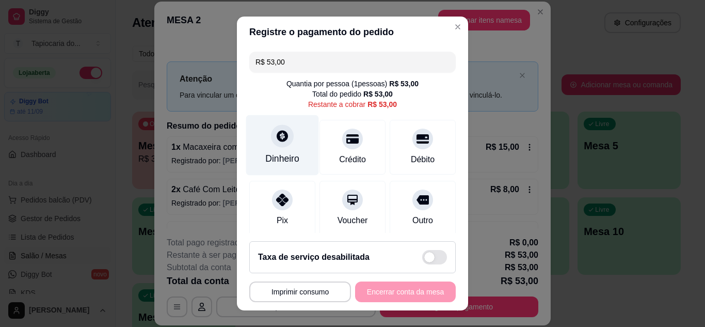
click at [271, 138] on div at bounding box center [282, 135] width 23 height 23
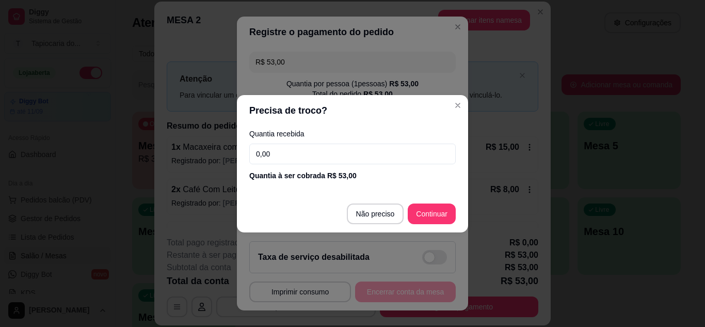
click at [313, 137] on label "Quantia recebida" at bounding box center [352, 133] width 207 height 7
click at [305, 151] on input "0,00" at bounding box center [352, 154] width 207 height 21
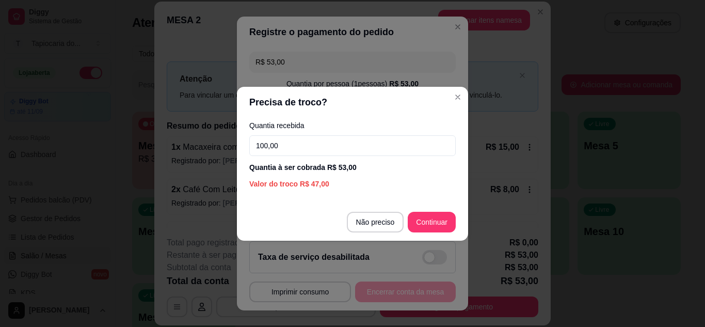
type input "100,00"
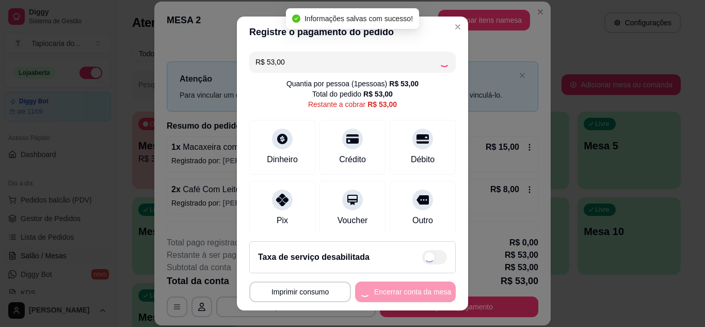
type input "R$ 0,00"
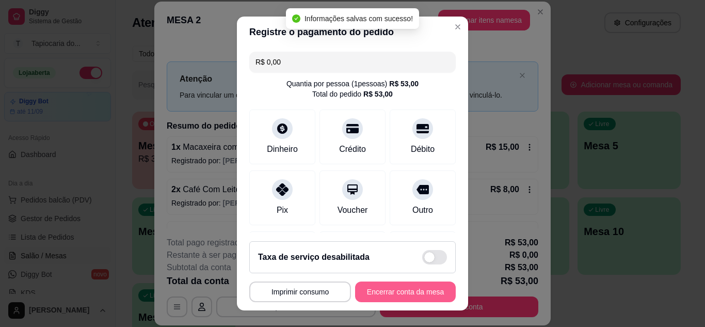
click at [407, 289] on button "Encerrar conta da mesa" at bounding box center [405, 291] width 101 height 21
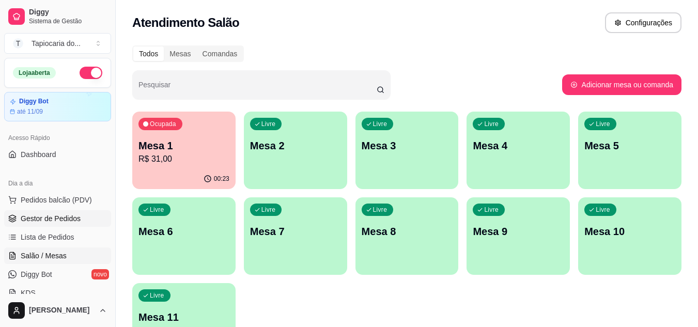
click at [76, 217] on span "Gestor de Pedidos" at bounding box center [51, 218] width 60 height 10
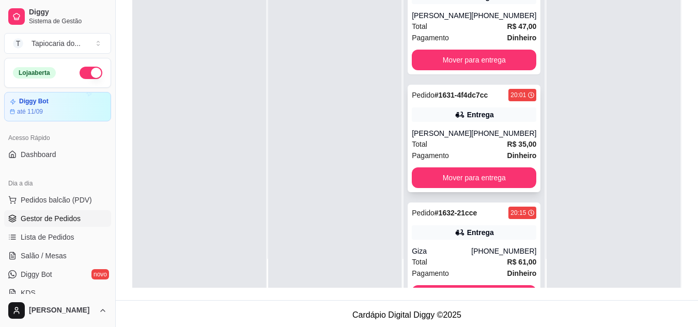
click at [436, 122] on div "Entrega" at bounding box center [474, 114] width 124 height 14
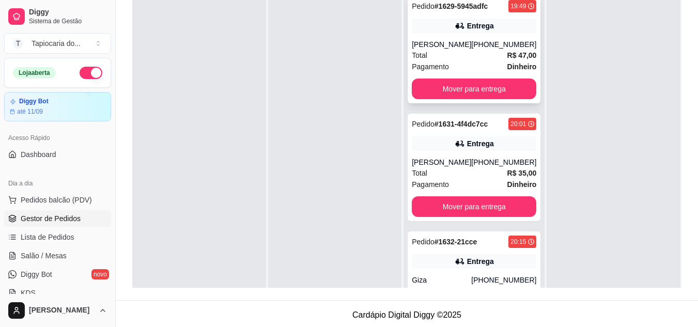
click at [473, 36] on div "Pedido # 1629-5945adfc 19:49 Entrega [PERSON_NAME] [PHONE_NUMBER] Total R$ 47,0…" at bounding box center [473, 49] width 133 height 107
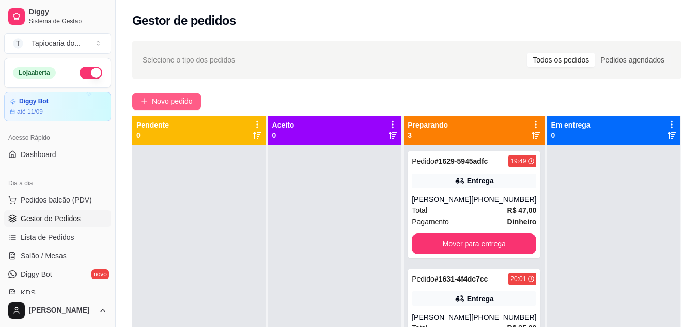
click at [179, 105] on span "Novo pedido" at bounding box center [172, 101] width 41 height 11
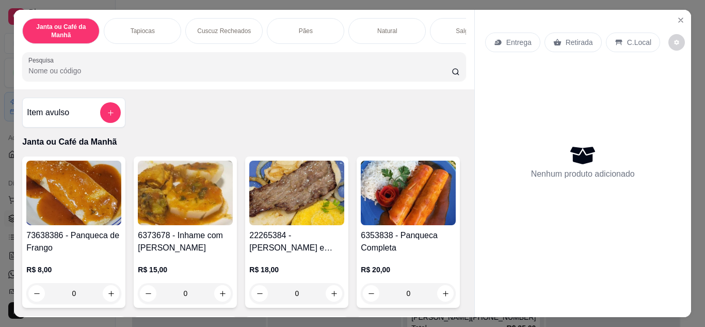
click at [224, 72] on input "Pesquisa" at bounding box center [239, 71] width 423 height 10
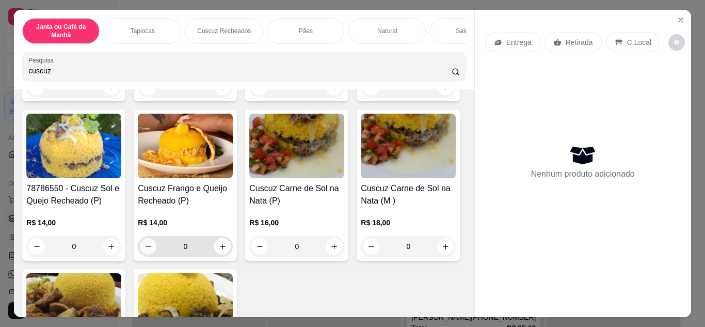
scroll to position [258, 0]
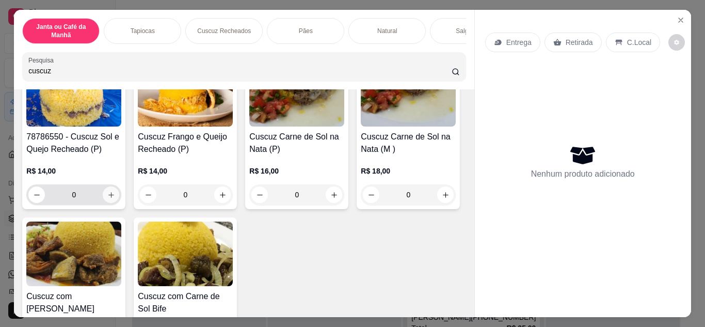
type input "cuscuz"
click at [115, 199] on icon "increase-product-quantity" at bounding box center [111, 195] width 8 height 8
type input "1"
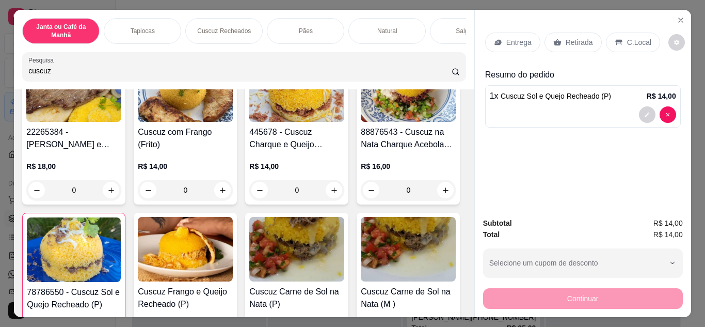
scroll to position [0, 0]
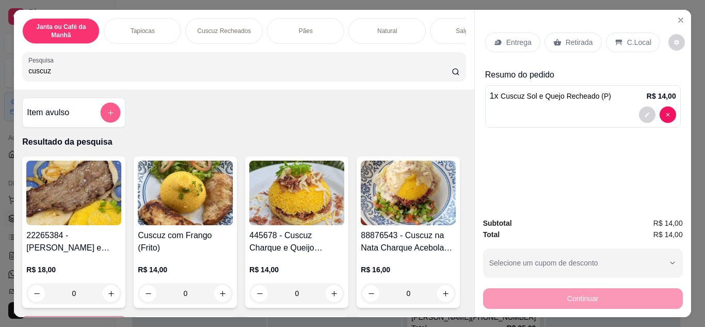
click at [102, 114] on button "add-separate-item" at bounding box center [111, 113] width 20 height 20
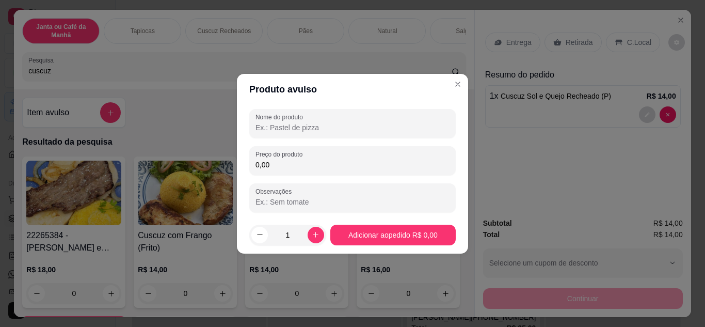
click at [309, 131] on input "Nome do produto" at bounding box center [353, 127] width 194 height 10
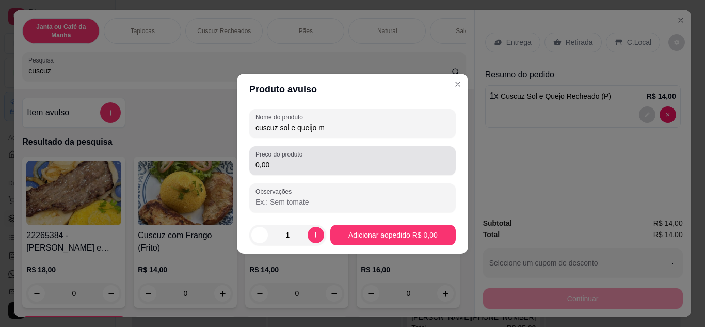
type input "cuscuz sol e queijo m"
click at [305, 159] on div "0,00" at bounding box center [353, 160] width 194 height 21
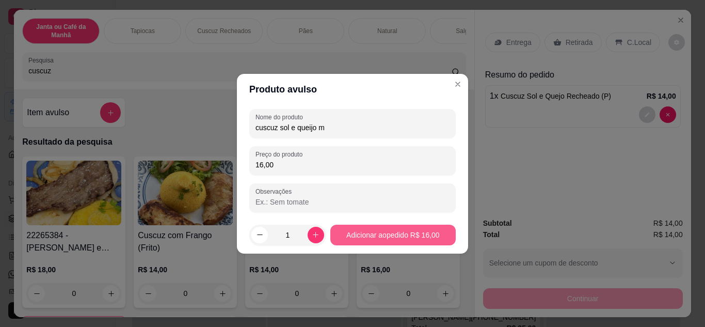
type input "16,00"
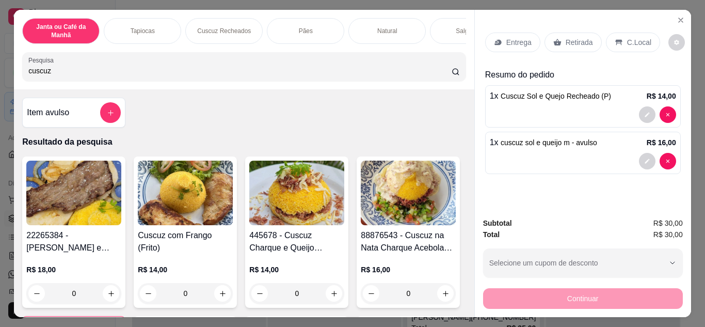
click at [510, 39] on p "Entrega" at bounding box center [519, 42] width 25 height 10
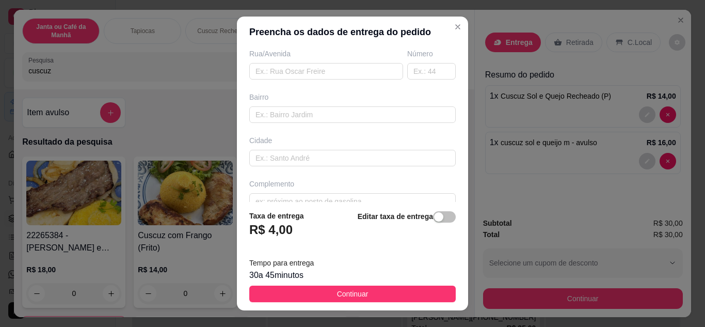
scroll to position [193, 0]
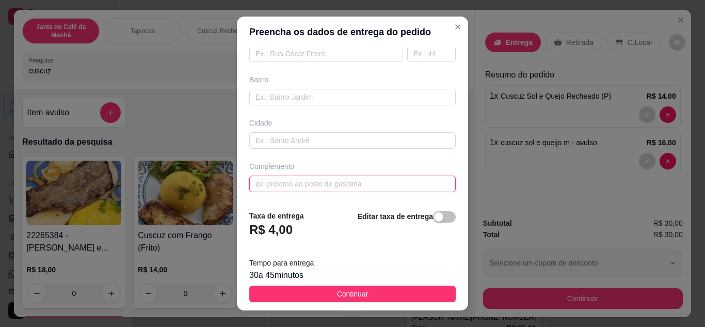
paste input "Aluísio Guedes de Vasconcelo Santa Maria , 110,"
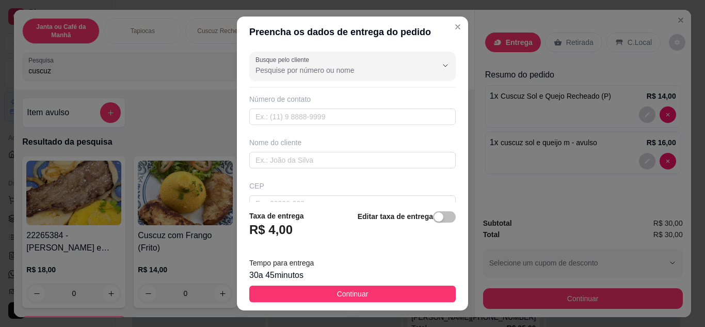
type input "Aluísio Guedes de Vasconcelo Santa Maria , 110,"
paste input "[PHONE_NUMBER]"
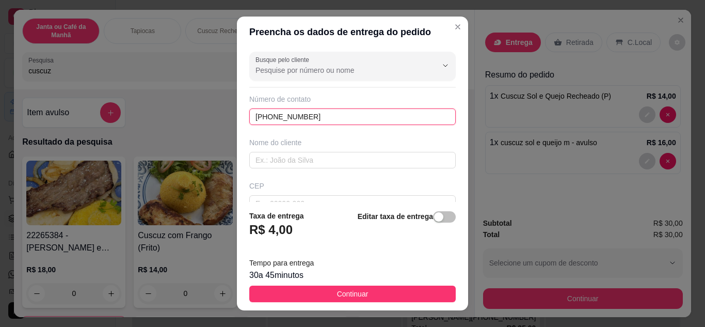
click at [268, 118] on input "[PHONE_NUMBER]" at bounding box center [352, 116] width 207 height 17
type input "[PHONE_NUMBER]"
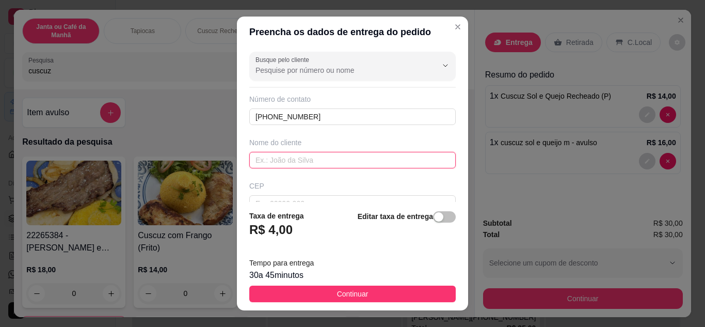
click at [280, 155] on input "text" at bounding box center [352, 160] width 207 height 17
type input "gilda"
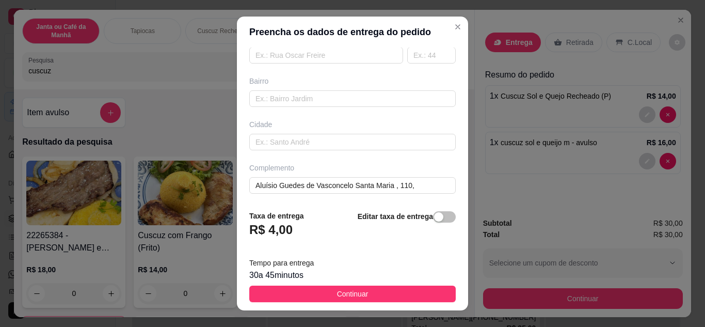
scroll to position [193, 0]
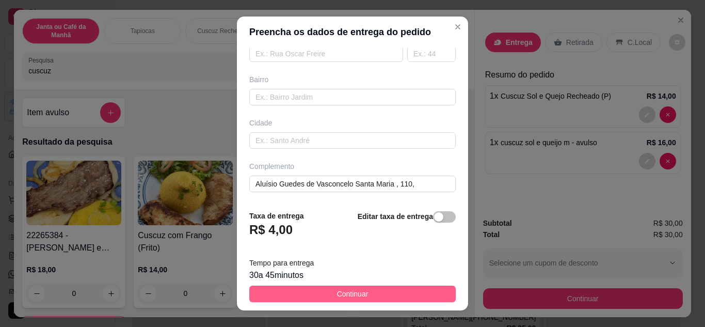
click at [373, 296] on button "Continuar" at bounding box center [352, 294] width 207 height 17
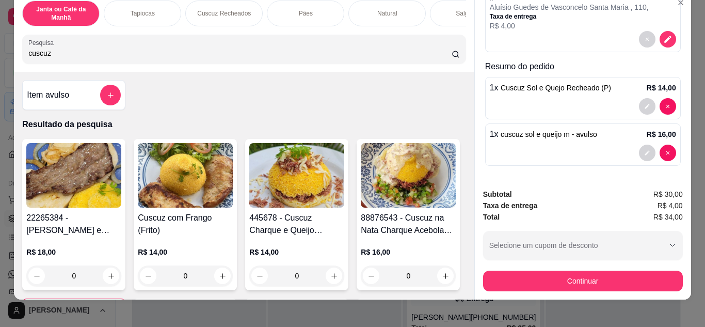
scroll to position [27, 0]
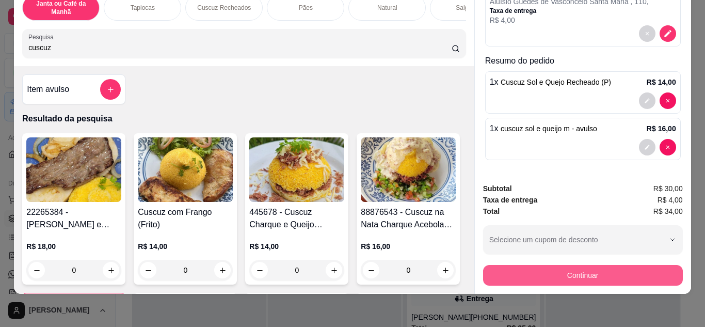
click at [571, 265] on button "Continuar" at bounding box center [583, 275] width 200 height 21
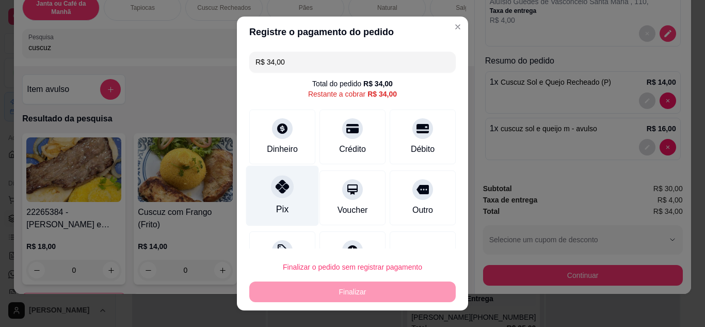
click at [284, 195] on div "Pix" at bounding box center [282, 195] width 73 height 60
type input "R$ 0,00"
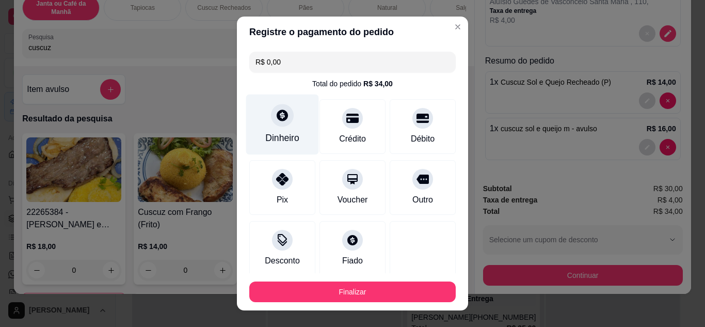
click at [276, 122] on icon at bounding box center [282, 114] width 13 height 13
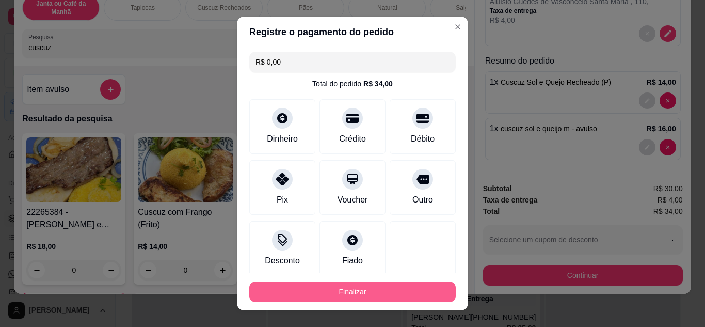
click at [403, 297] on button "Finalizar" at bounding box center [352, 291] width 207 height 21
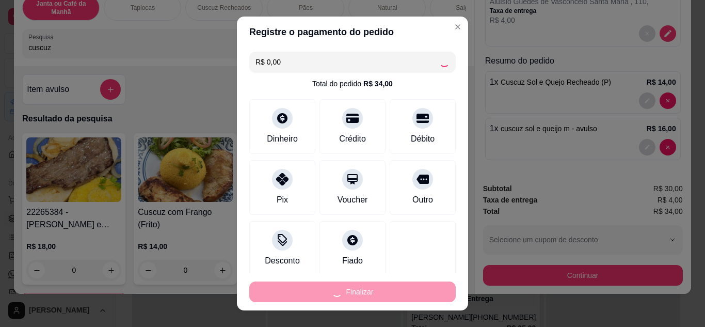
type input "0"
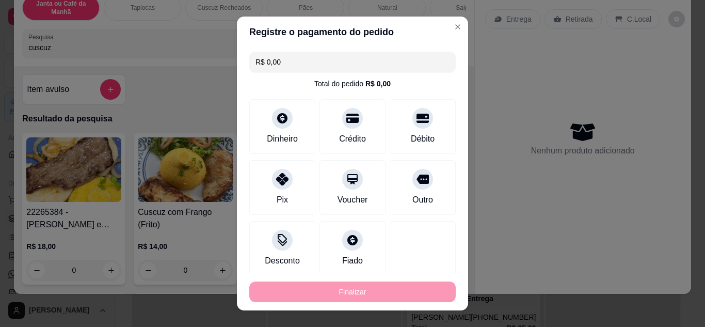
type input "-R$ 34,00"
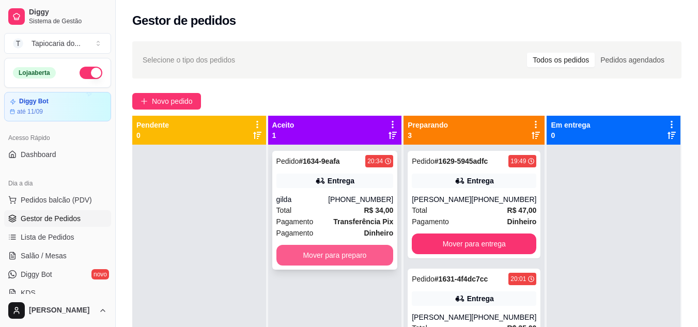
click at [321, 253] on button "Mover para preparo" at bounding box center [334, 255] width 117 height 21
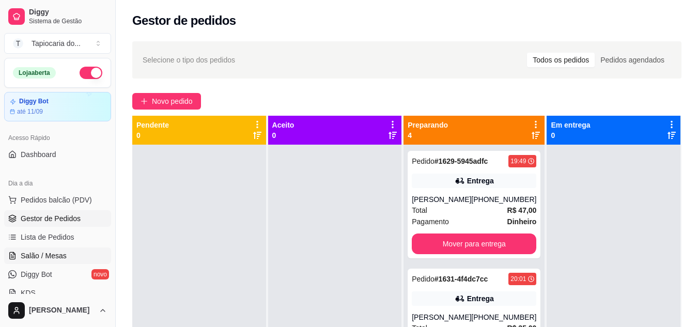
click at [65, 255] on span "Salão / Mesas" at bounding box center [44, 255] width 46 height 10
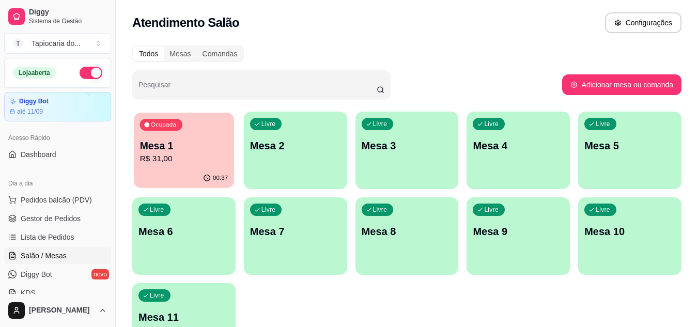
click at [204, 156] on p "R$ 31,00" at bounding box center [184, 159] width 88 height 12
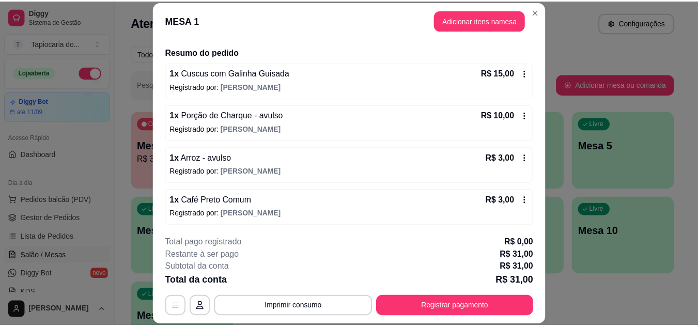
scroll to position [75, 0]
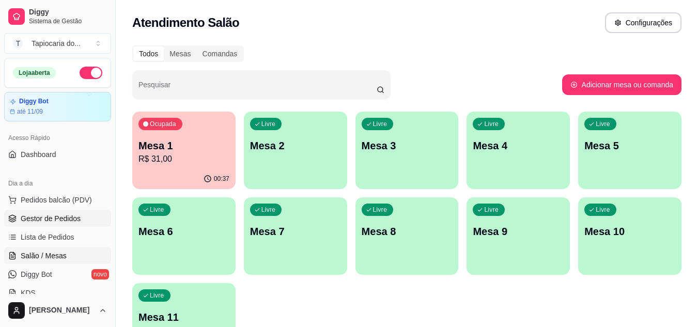
click at [54, 222] on span "Gestor de Pedidos" at bounding box center [51, 218] width 60 height 10
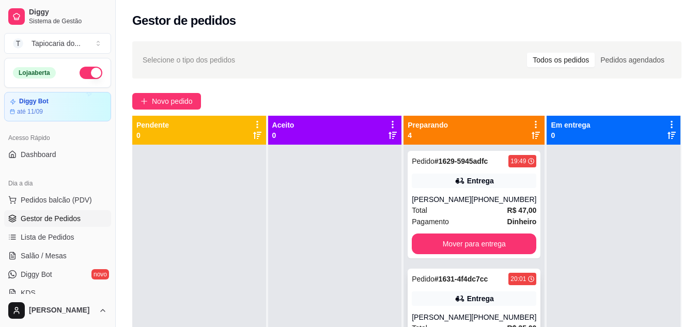
click at [467, 216] on div "Total R$ 47,00" at bounding box center [474, 209] width 124 height 11
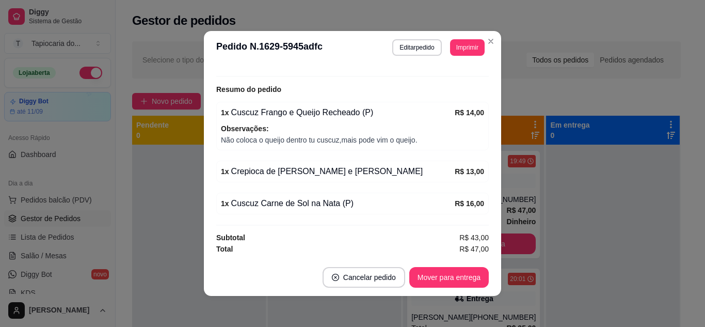
scroll to position [2, 0]
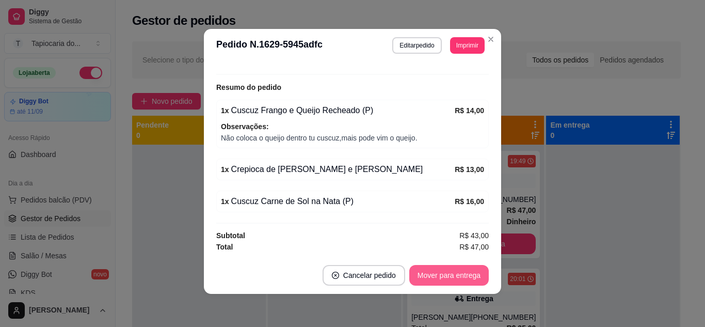
click at [465, 279] on button "Mover para entrega" at bounding box center [449, 275] width 80 height 21
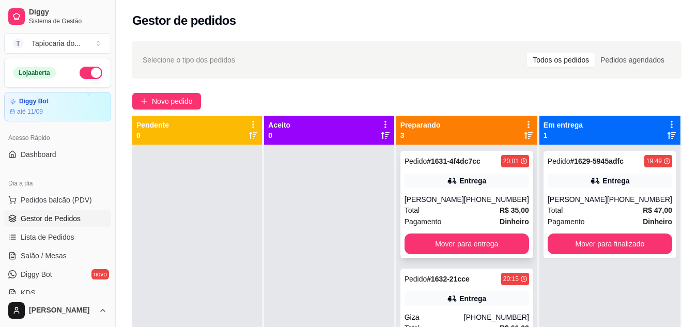
click at [475, 224] on div "Pagamento Dinheiro" at bounding box center [466, 221] width 124 height 11
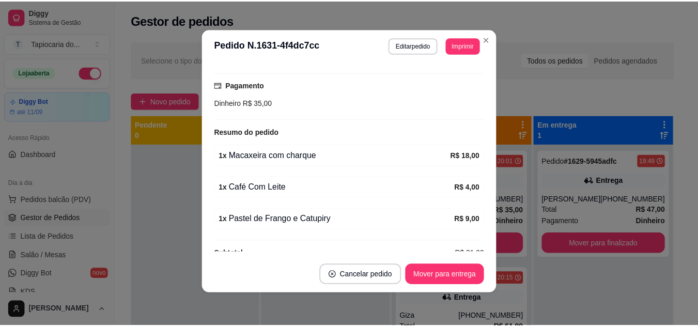
scroll to position [279, 0]
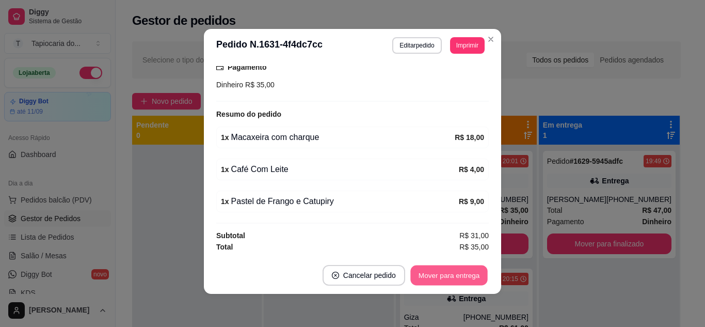
click at [434, 269] on button "Mover para entrega" at bounding box center [448, 275] width 77 height 20
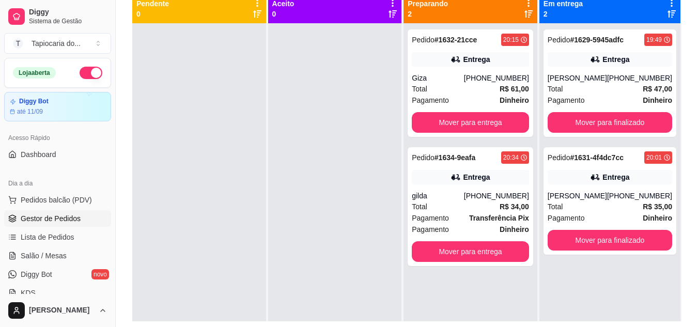
scroll to position [52, 0]
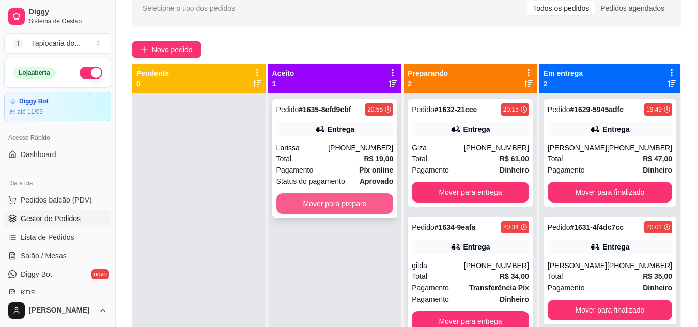
click at [340, 208] on button "Mover para preparo" at bounding box center [334, 203] width 117 height 21
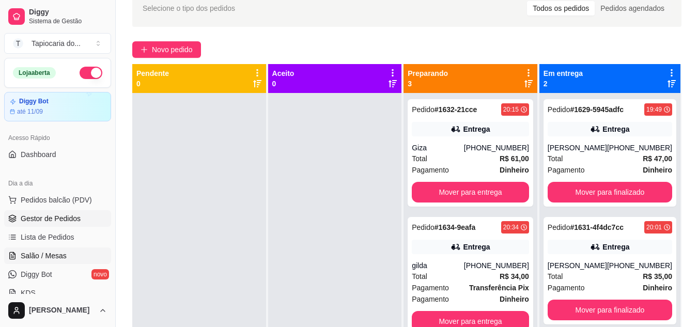
click at [58, 253] on span "Salão / Mesas" at bounding box center [44, 255] width 46 height 10
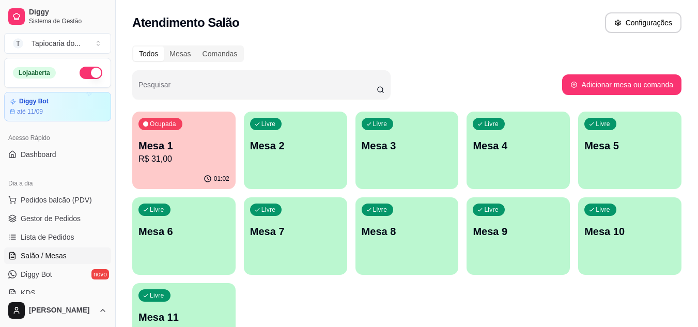
click at [197, 165] on div "Ocupada Mesa 1 R$ 31,00" at bounding box center [183, 140] width 103 height 57
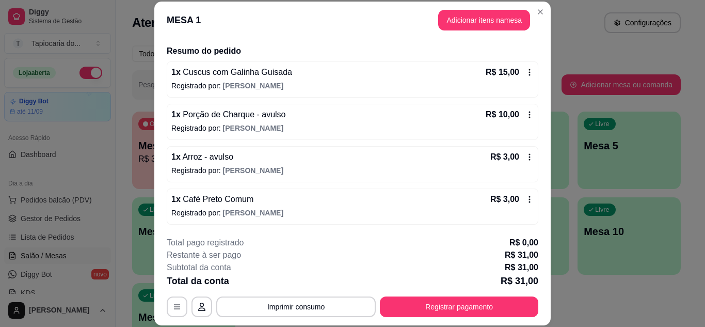
scroll to position [75, 0]
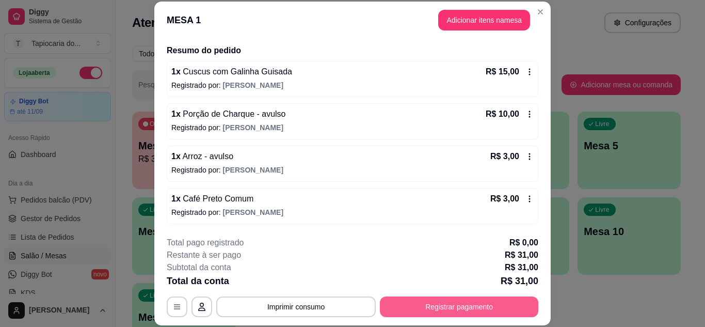
click at [463, 299] on button "Registrar pagamento" at bounding box center [459, 306] width 159 height 21
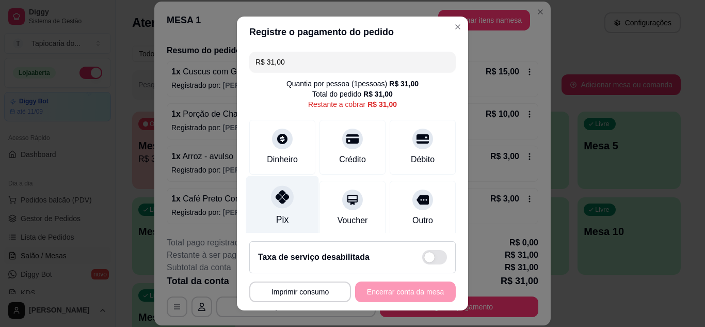
click at [288, 207] on div "Pix" at bounding box center [282, 206] width 73 height 60
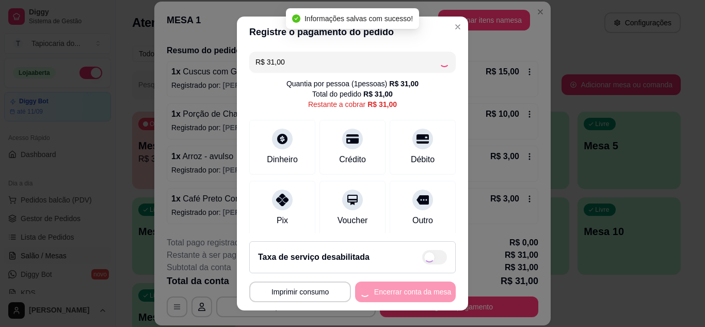
type input "R$ 0,00"
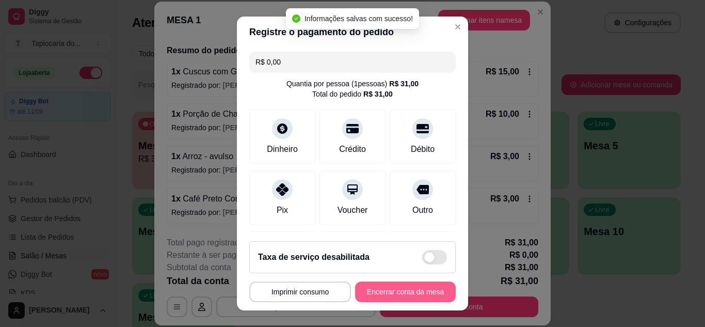
click at [424, 289] on button "Encerrar conta da mesa" at bounding box center [405, 291] width 101 height 21
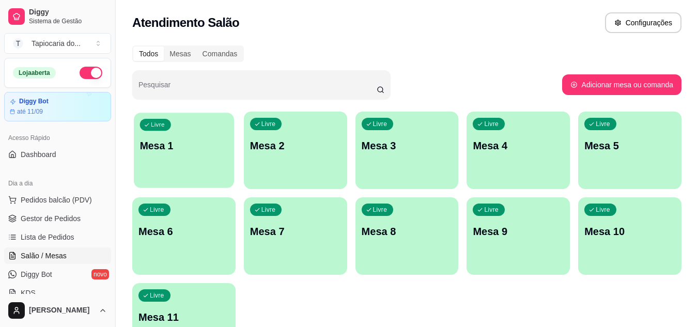
click at [157, 147] on p "Mesa 1" at bounding box center [184, 146] width 88 height 14
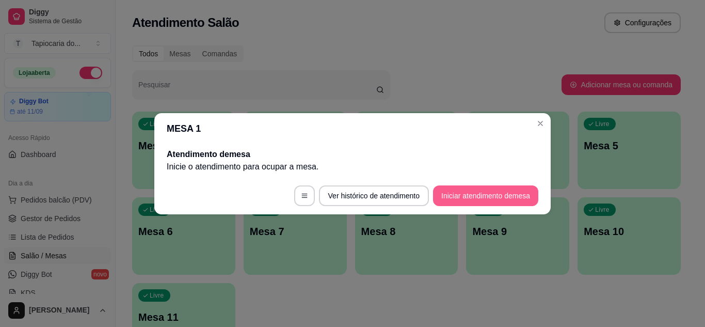
click at [507, 200] on button "Iniciar atendimento de mesa" at bounding box center [485, 195] width 105 height 21
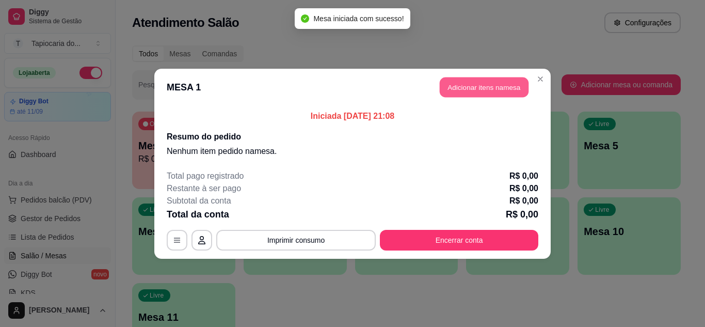
click at [489, 88] on button "Adicionar itens na mesa" at bounding box center [484, 87] width 89 height 20
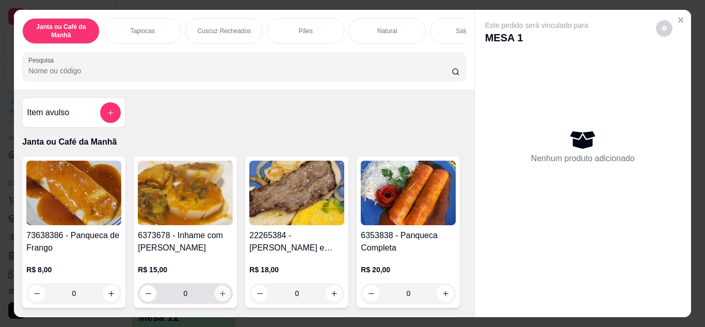
click at [220, 297] on icon "increase-product-quantity" at bounding box center [223, 294] width 8 height 8
type input "1"
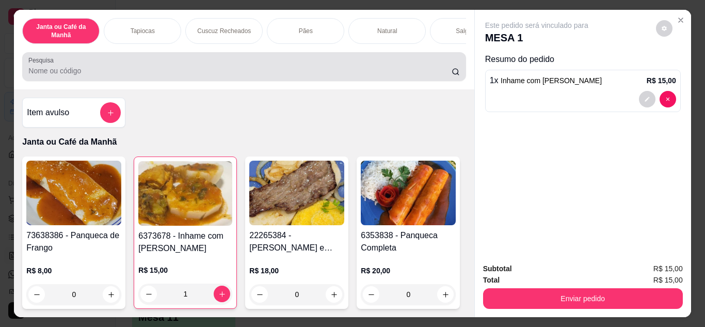
click at [207, 76] on input "Pesquisa" at bounding box center [239, 71] width 423 height 10
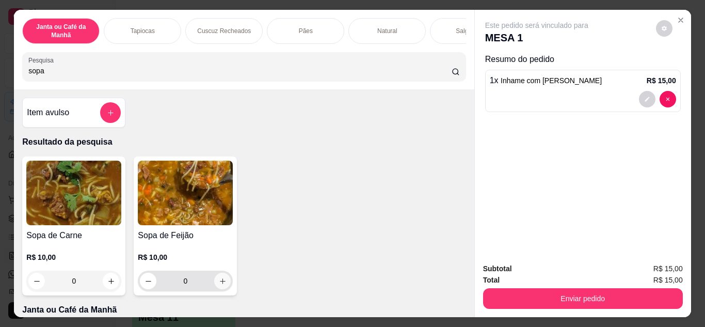
type input "sopa"
click at [215, 279] on button "increase-product-quantity" at bounding box center [223, 281] width 16 height 16
type input "1"
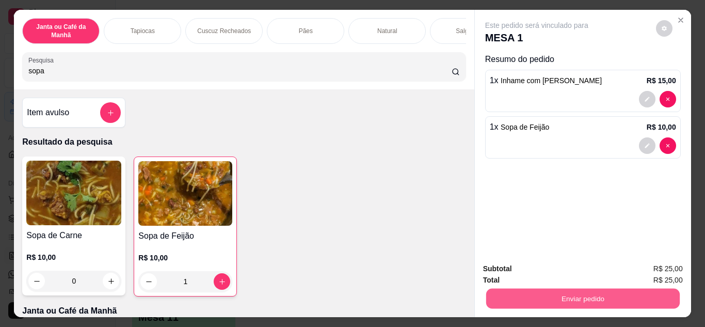
click at [532, 297] on button "Enviar pedido" at bounding box center [583, 299] width 194 height 20
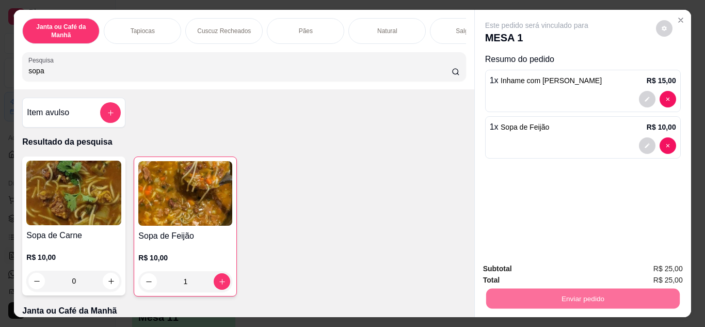
click at [517, 270] on button "Não registrar e enviar pedido" at bounding box center [549, 269] width 104 height 19
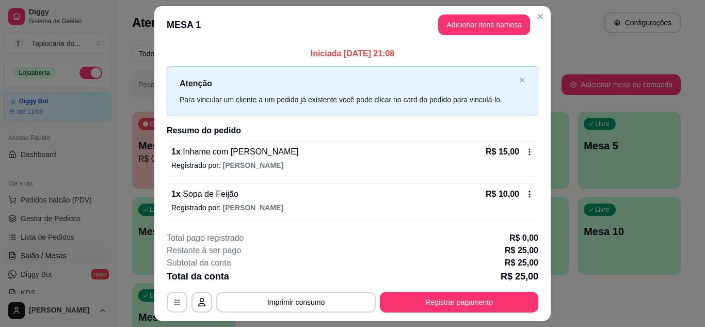
click at [528, 147] on div "R$ 15,00" at bounding box center [510, 152] width 48 height 12
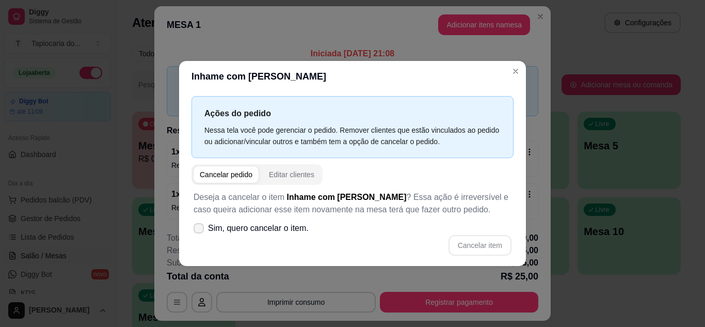
click at [198, 226] on icon at bounding box center [199, 228] width 8 height 6
click at [198, 230] on input "Sim, quero cancelar o item." at bounding box center [196, 233] width 7 height 7
checkbox input "true"
click at [470, 242] on button "Cancelar item" at bounding box center [479, 245] width 61 height 20
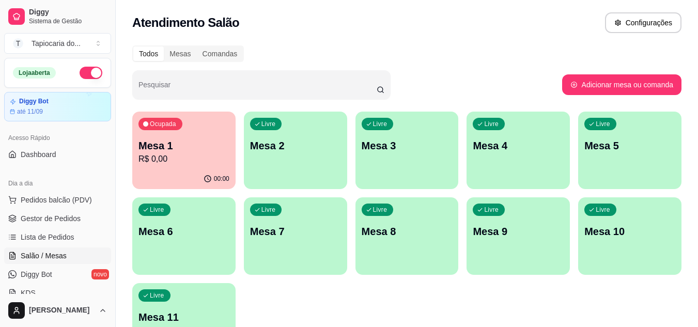
click at [200, 157] on p "R$ 0,00" at bounding box center [183, 159] width 91 height 12
click at [53, 217] on span "Gestor de Pedidos" at bounding box center [51, 218] width 60 height 10
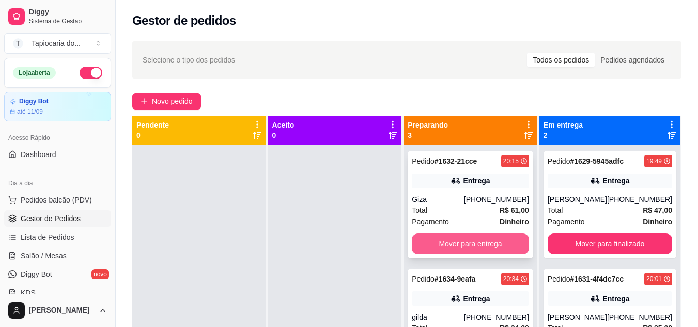
click at [460, 248] on button "Mover para entrega" at bounding box center [470, 243] width 117 height 21
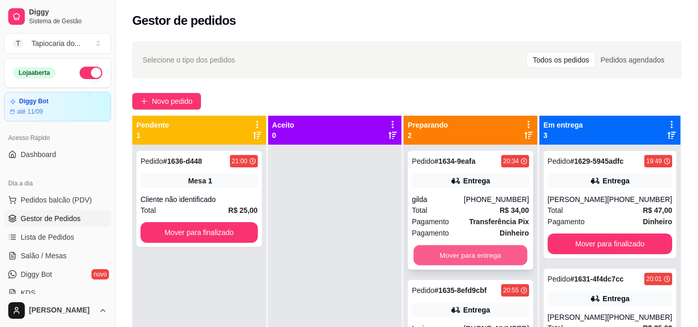
click at [461, 258] on button "Mover para entrega" at bounding box center [471, 255] width 114 height 20
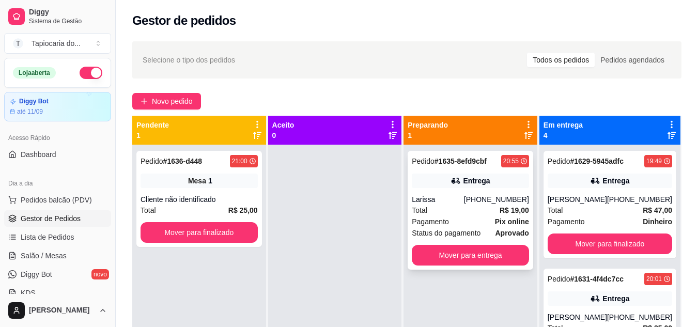
click at [456, 222] on div "Pagamento Pix online" at bounding box center [470, 221] width 117 height 11
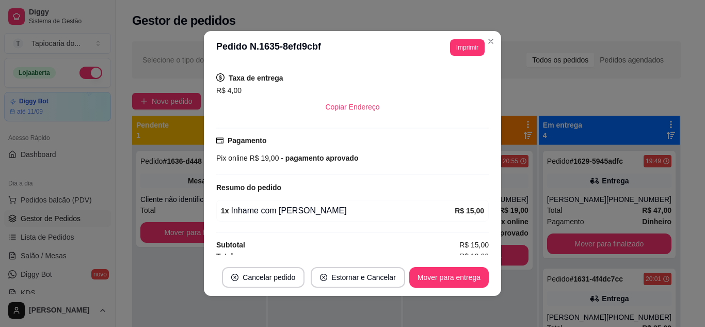
scroll to position [215, 0]
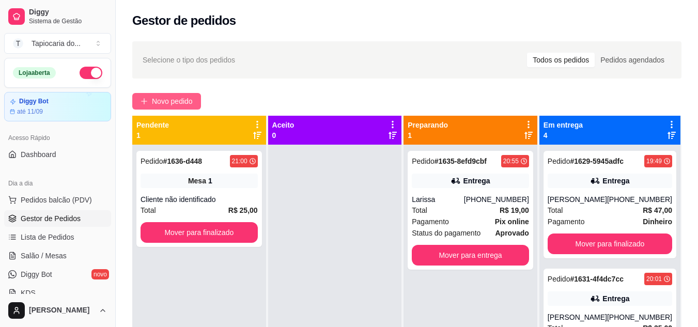
click at [143, 102] on icon "plus" at bounding box center [143, 101] width 7 height 7
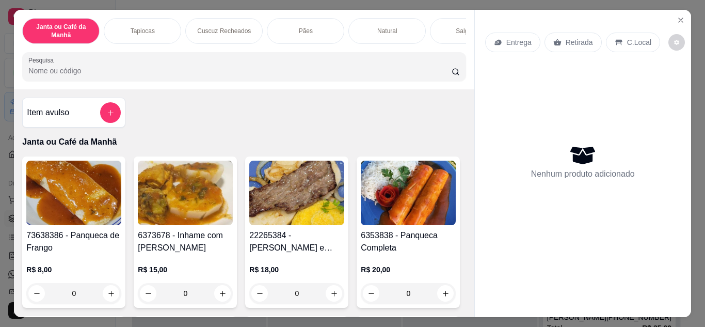
click at [182, 81] on div "Pesquisa" at bounding box center [244, 66] width 444 height 29
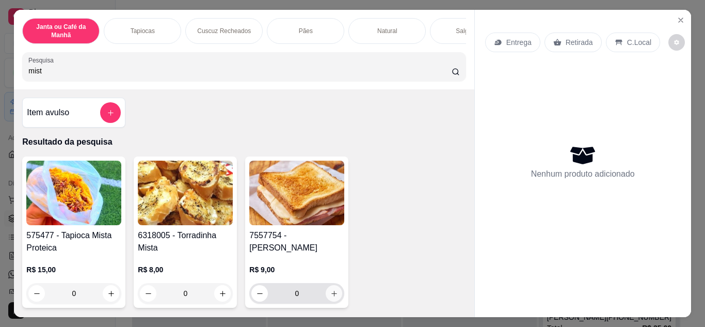
type input "mist"
click at [331, 290] on icon "increase-product-quantity" at bounding box center [334, 294] width 8 height 8
type input "1"
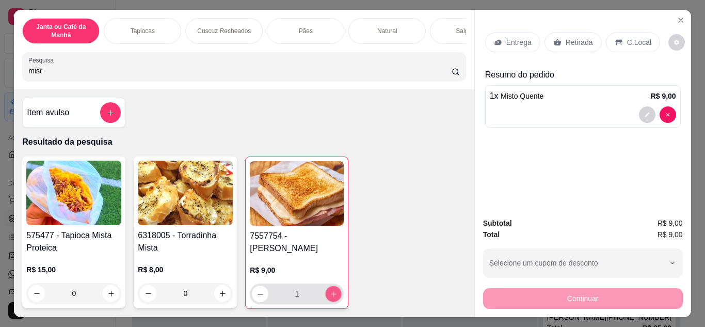
click at [331, 291] on icon "increase-product-quantity" at bounding box center [333, 293] width 5 height 5
type input "2"
click at [331, 291] on icon "increase-product-quantity" at bounding box center [334, 294] width 6 height 6
type input "3"
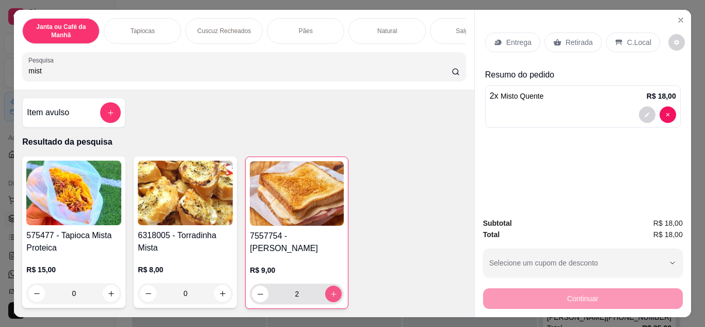
type input "3"
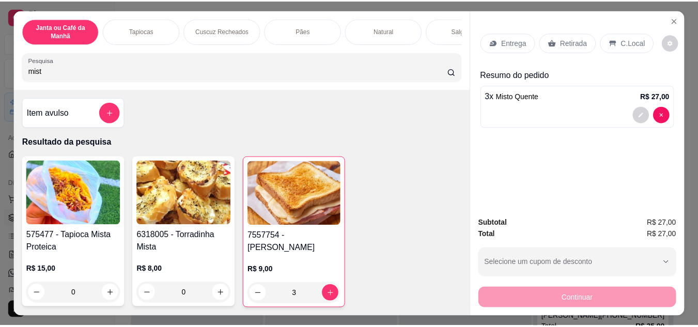
scroll to position [0, 388]
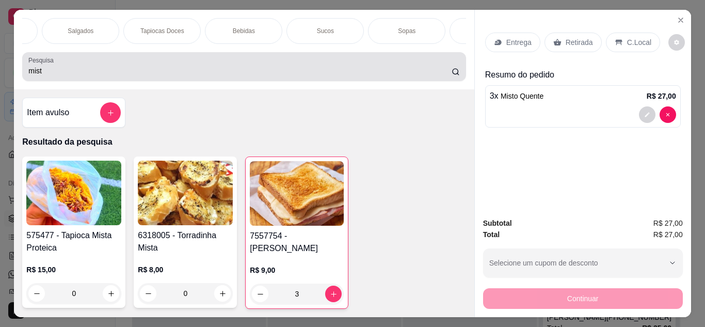
click at [265, 59] on div "Pesquisa mist" at bounding box center [244, 66] width 444 height 29
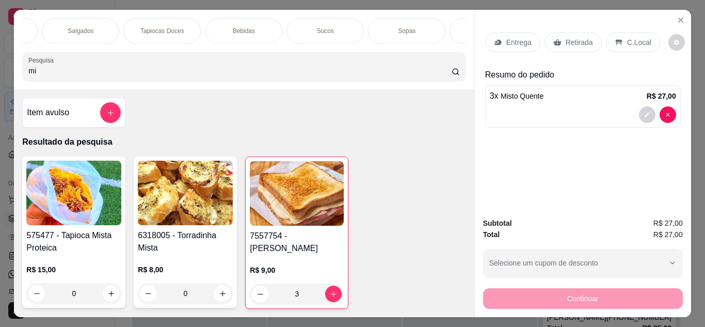
type input "m"
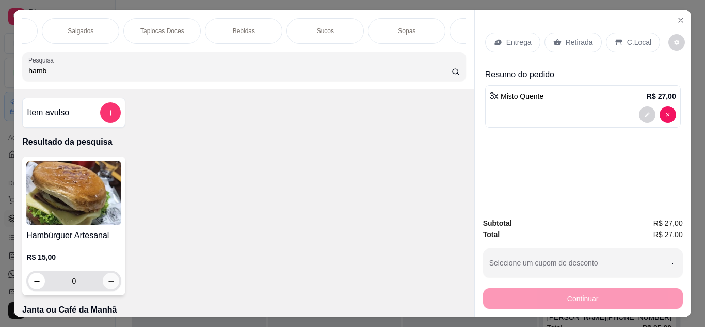
type input "hamb"
click at [103, 283] on button "increase-product-quantity" at bounding box center [111, 281] width 17 height 17
type input "1"
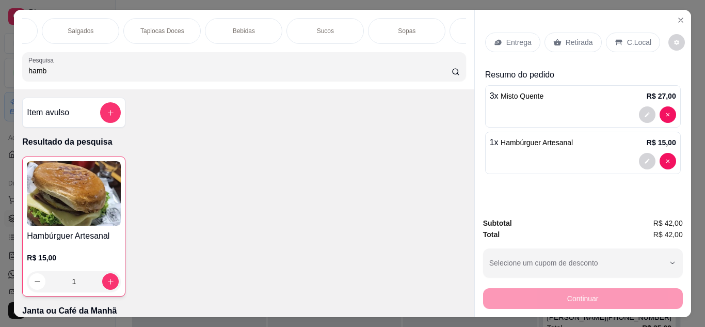
click at [164, 71] on input "hamb" at bounding box center [239, 71] width 423 height 10
type input "h"
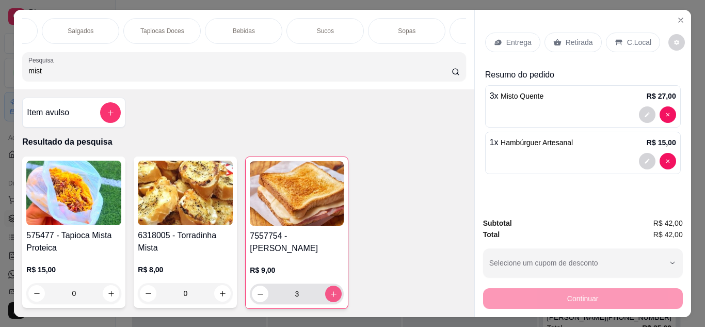
type input "mist"
click at [320, 284] on input "3" at bounding box center [296, 293] width 57 height 21
click at [325, 287] on button "increase-product-quantity" at bounding box center [333, 294] width 17 height 17
type input "4"
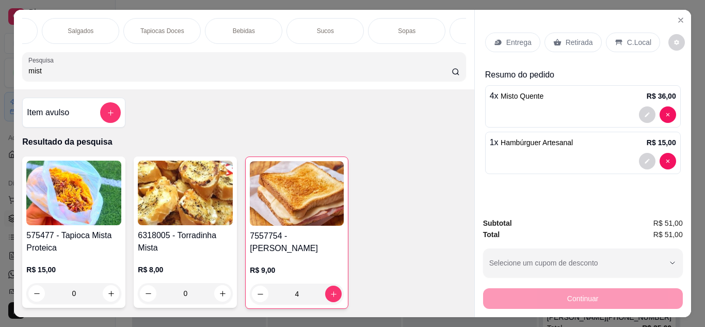
click at [557, 40] on icon at bounding box center [558, 42] width 8 height 8
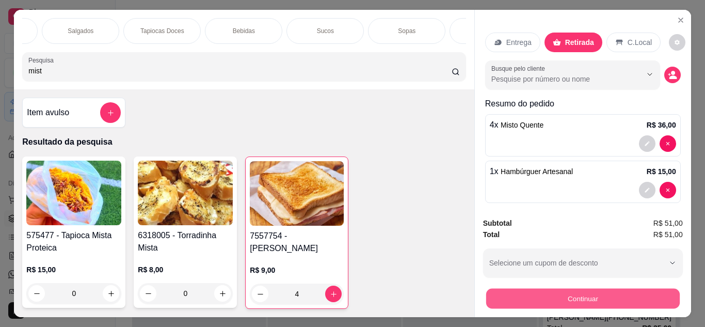
click at [535, 289] on button "Continuar" at bounding box center [583, 299] width 194 height 20
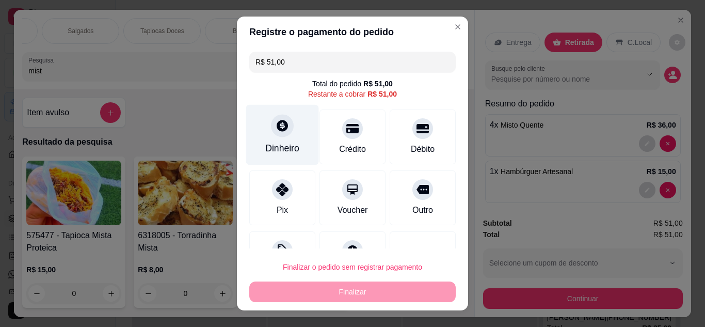
click at [284, 127] on div at bounding box center [282, 125] width 23 height 23
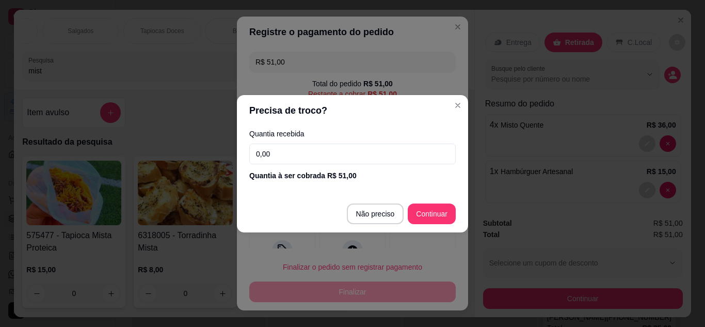
click at [349, 167] on div "Quantia recebida 0,00 Quantia à ser cobrada R$ 51,00" at bounding box center [352, 155] width 231 height 59
click at [363, 148] on input "0,00" at bounding box center [352, 154] width 207 height 21
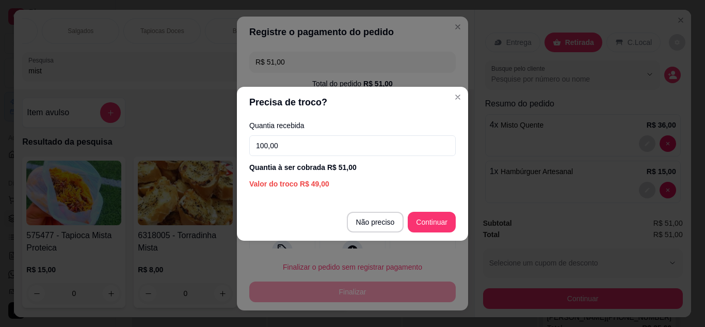
type input "100,00"
type input "R$ 0,00"
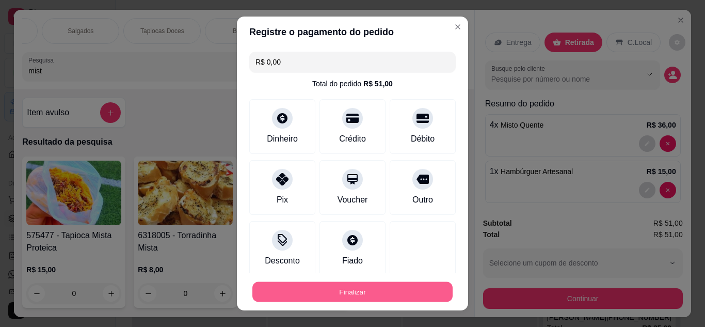
click at [385, 292] on button "Finalizar" at bounding box center [352, 292] width 200 height 20
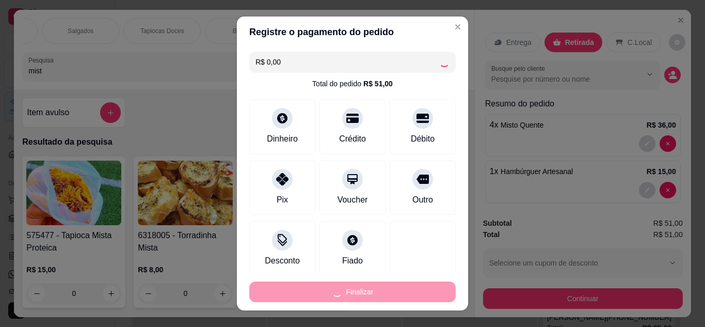
type input "0"
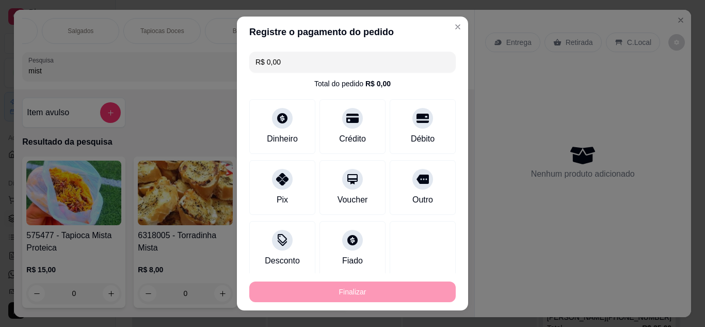
type input "-R$ 51,00"
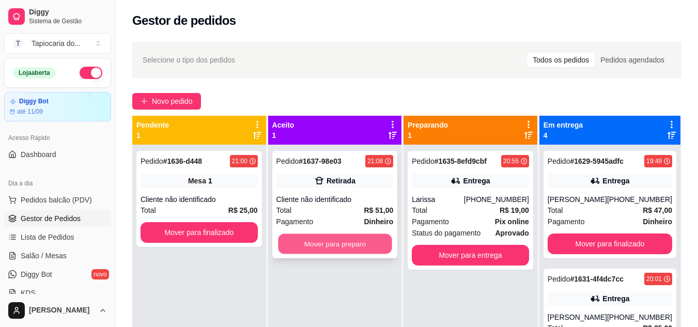
click at [373, 242] on button "Mover para preparo" at bounding box center [335, 244] width 114 height 20
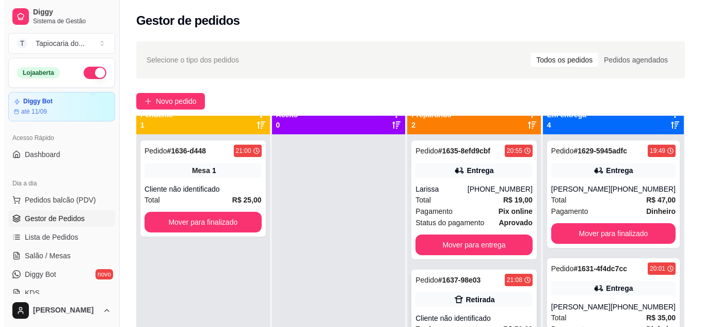
scroll to position [29, 0]
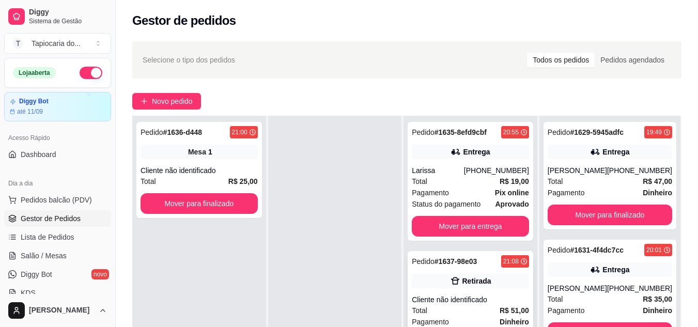
click at [476, 302] on div "Cliente não identificado" at bounding box center [470, 299] width 117 height 10
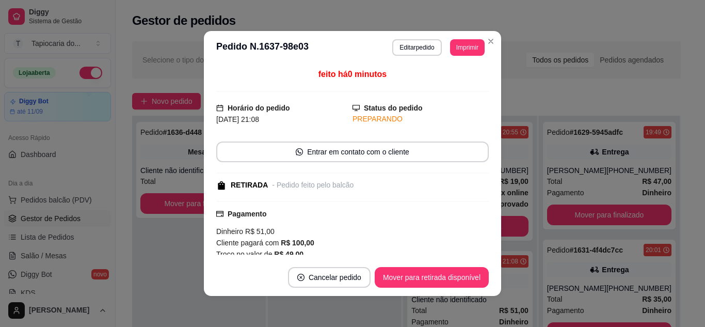
scroll to position [135, 0]
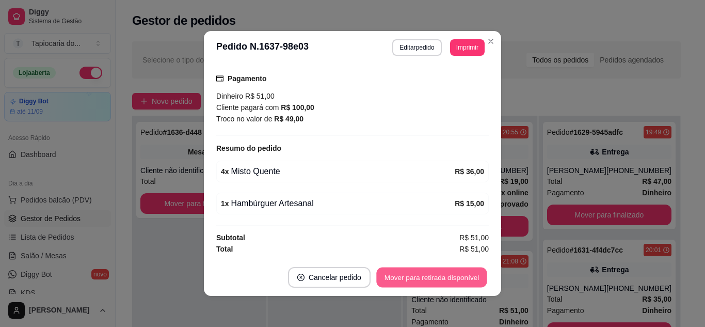
click at [444, 275] on button "Mover para retirada disponível" at bounding box center [431, 277] width 110 height 20
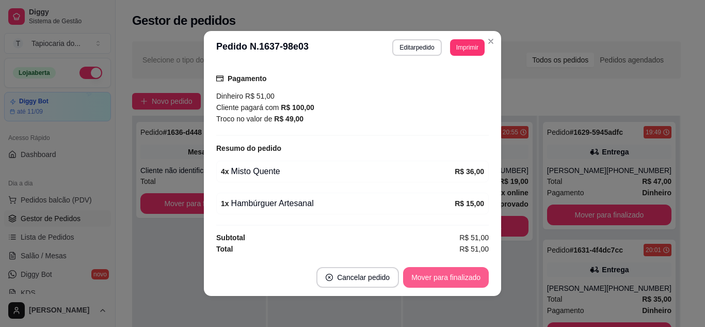
click at [444, 276] on button "Mover para finalizado" at bounding box center [446, 277] width 86 height 21
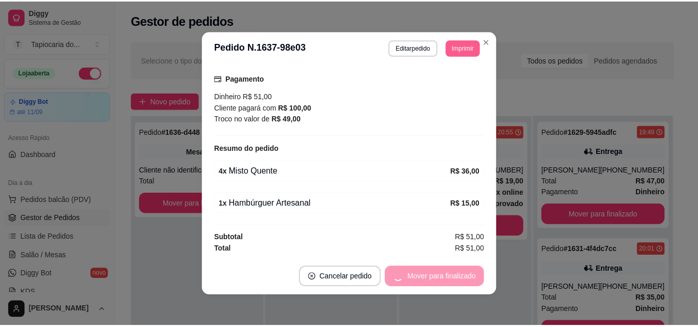
scroll to position [91, 0]
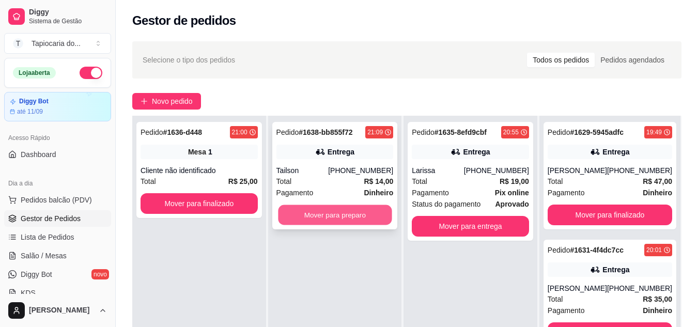
click at [351, 218] on button "Mover para preparo" at bounding box center [335, 215] width 114 height 20
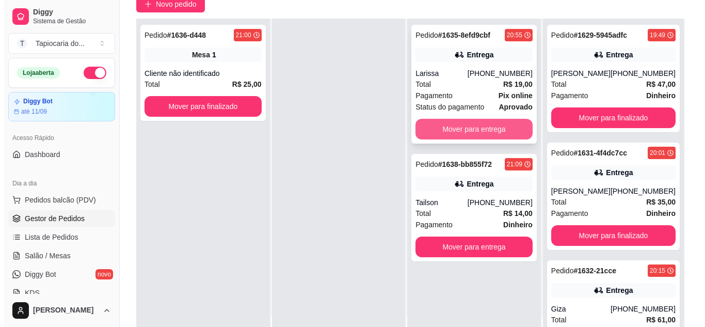
scroll to position [103, 0]
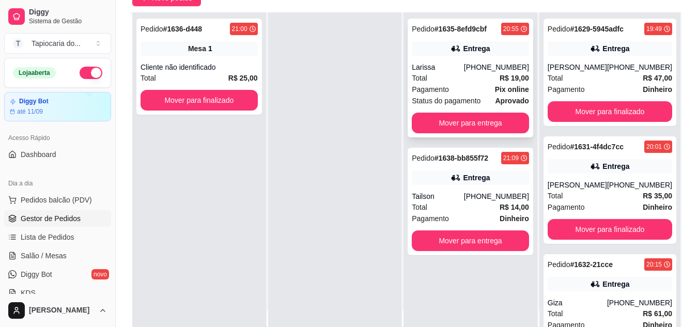
click at [433, 49] on div "Entrega" at bounding box center [470, 48] width 117 height 14
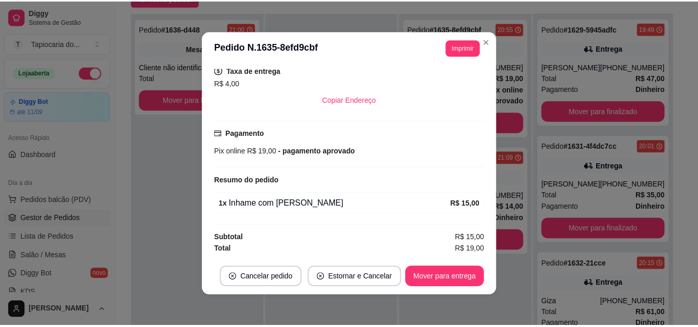
scroll to position [2, 0]
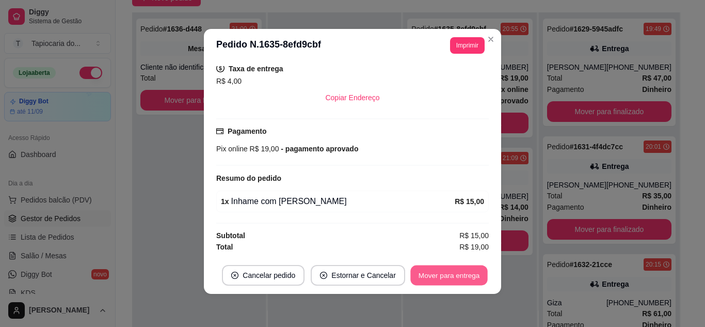
click at [449, 276] on button "Mover para entrega" at bounding box center [448, 275] width 77 height 20
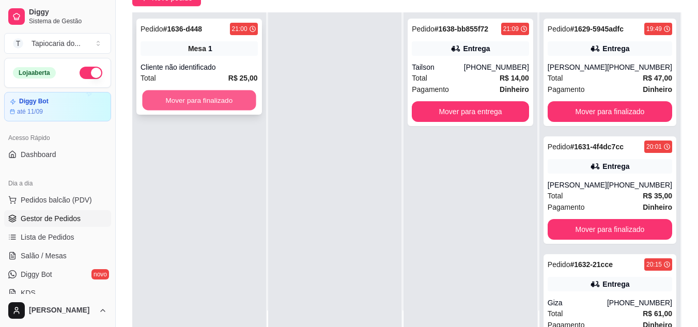
click at [212, 106] on button "Mover para finalizado" at bounding box center [199, 100] width 114 height 20
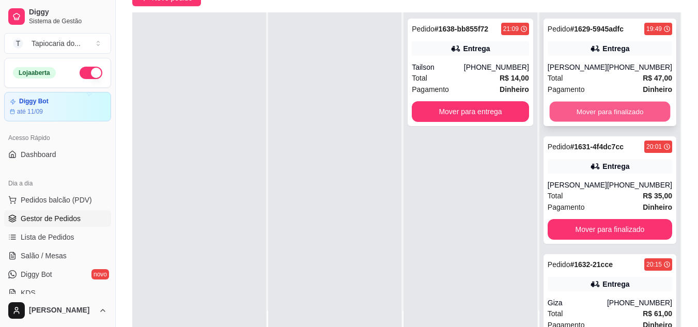
click at [612, 117] on button "Mover para finalizado" at bounding box center [609, 112] width 121 height 20
click at [586, 112] on button "Mover para finalizado" at bounding box center [609, 112] width 121 height 20
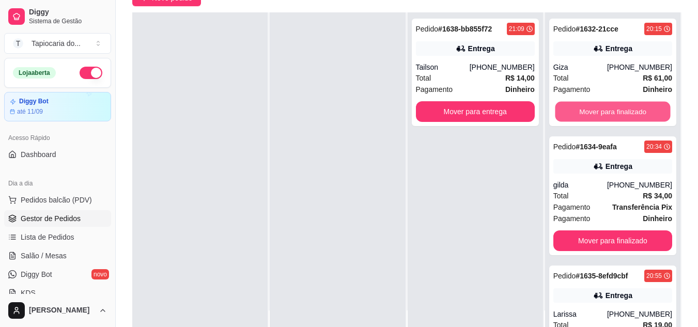
click at [586, 112] on button "Mover para finalizado" at bounding box center [612, 112] width 115 height 20
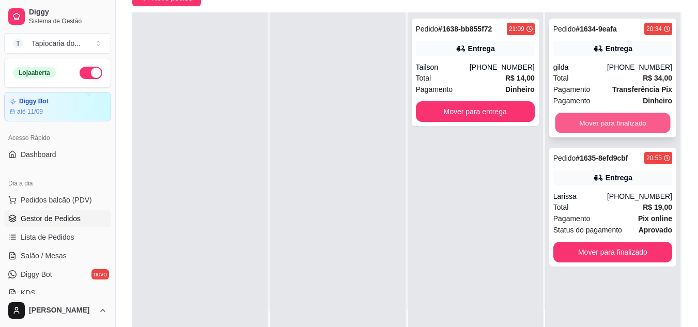
click at [586, 119] on button "Mover para finalizado" at bounding box center [612, 123] width 115 height 20
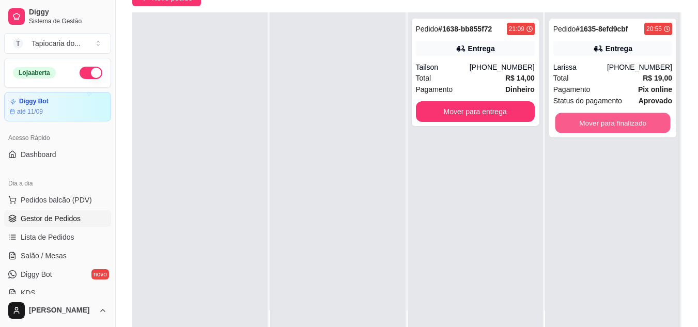
click at [584, 120] on button "Mover para finalizado" at bounding box center [612, 123] width 115 height 20
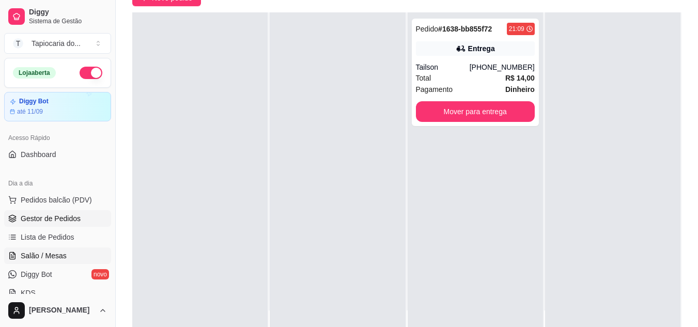
click at [68, 258] on link "Salão / Mesas" at bounding box center [57, 255] width 107 height 17
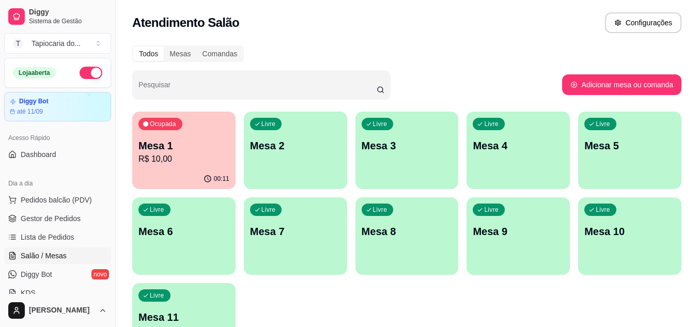
click at [388, 145] on p "Mesa 3" at bounding box center [406, 145] width 91 height 14
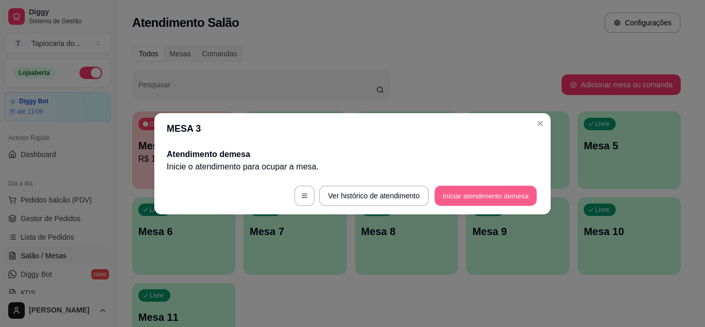
click at [471, 197] on button "Iniciar atendimento de mesa" at bounding box center [486, 195] width 102 height 20
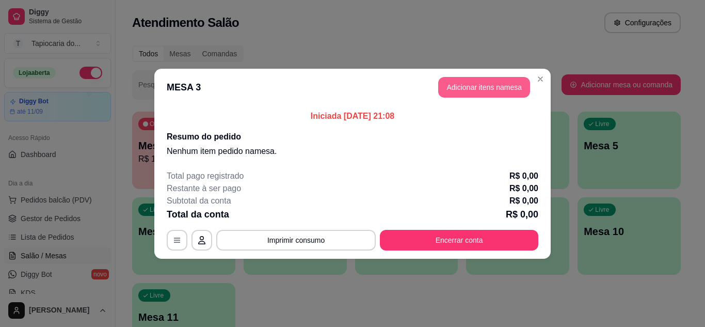
click at [488, 89] on button "Adicionar itens na mesa" at bounding box center [484, 87] width 92 height 21
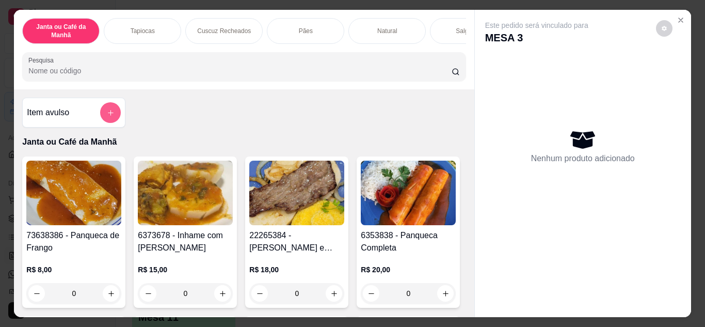
click at [111, 115] on button "add-separate-item" at bounding box center [110, 112] width 21 height 21
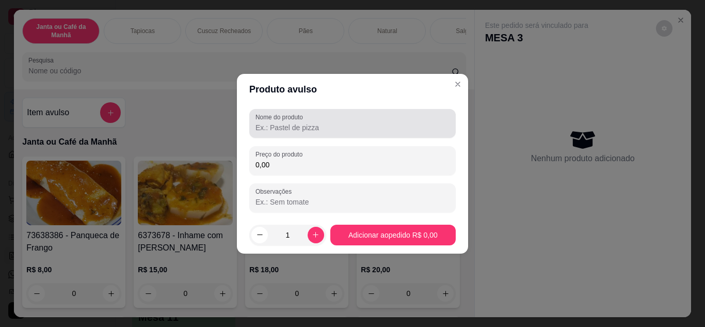
click at [253, 119] on div "Nome do produto" at bounding box center [352, 123] width 207 height 29
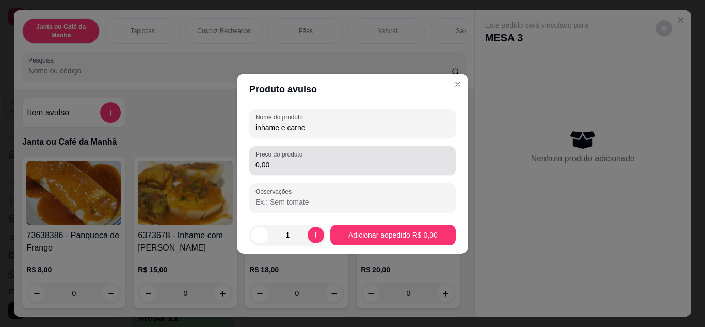
type input "inhame e carne"
click at [336, 174] on div "Preço do produto 0,00" at bounding box center [352, 160] width 207 height 29
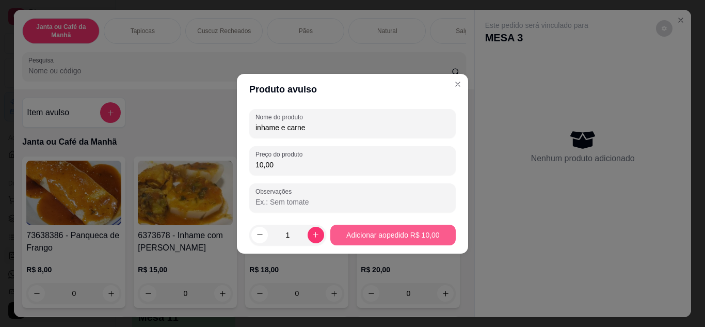
type input "10,00"
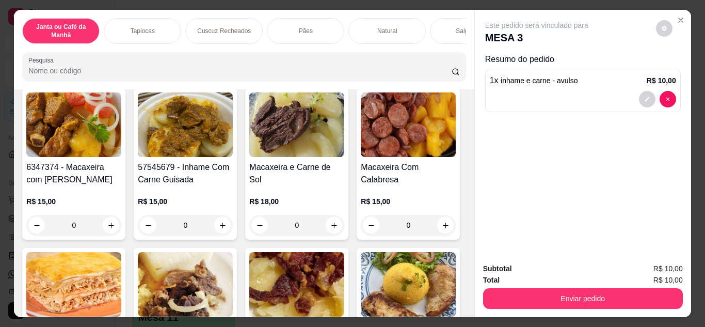
scroll to position [207, 0]
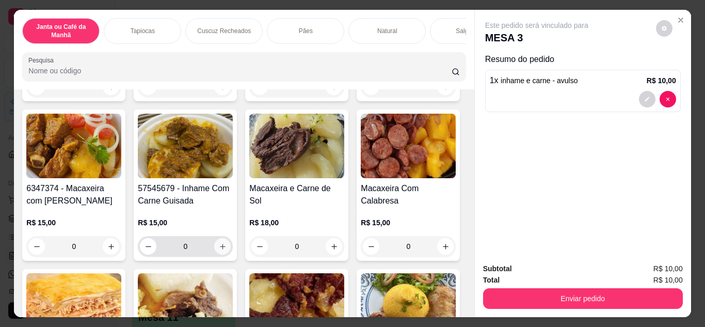
click at [227, 247] on icon "increase-product-quantity" at bounding box center [223, 247] width 8 height 8
type input "1"
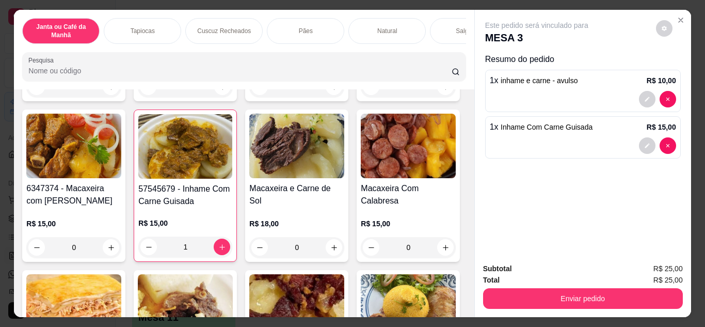
click at [324, 76] on input "Pesquisa" at bounding box center [239, 71] width 423 height 10
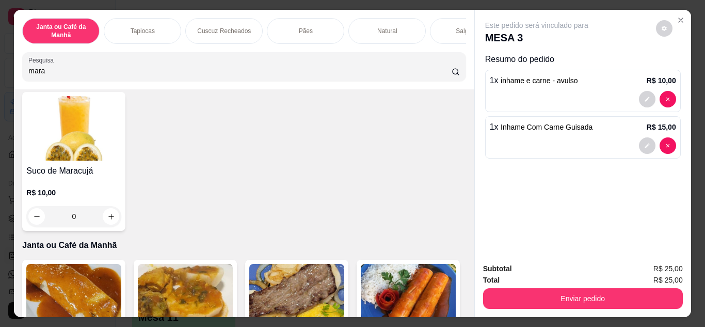
scroll to position [0, 0]
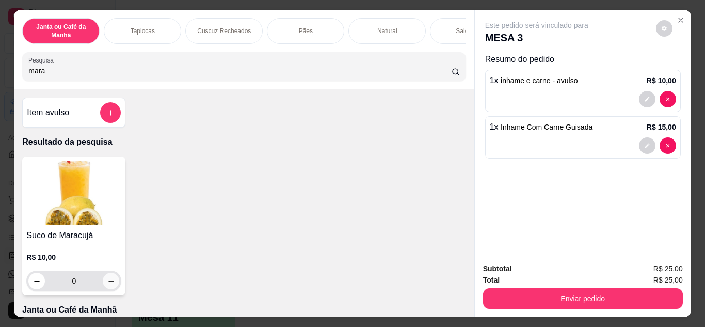
type input "mara"
click at [107, 285] on icon "increase-product-quantity" at bounding box center [111, 281] width 8 height 8
type input "1"
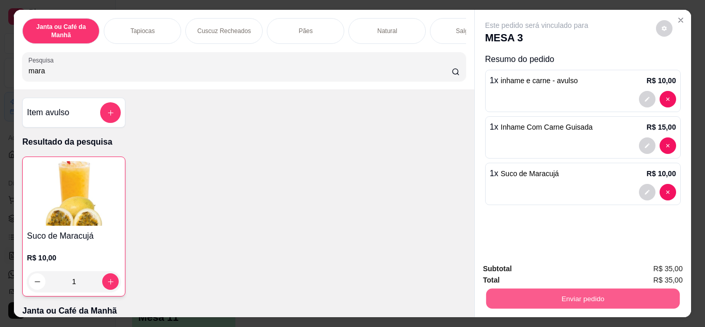
click at [537, 297] on button "Enviar pedido" at bounding box center [583, 299] width 194 height 20
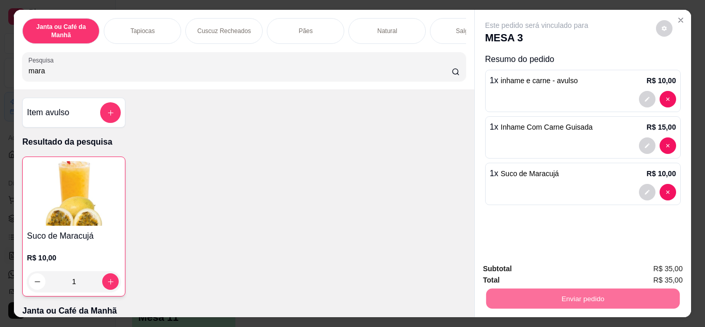
click at [595, 272] on button "Não registrar e enviar pedido" at bounding box center [548, 270] width 107 height 20
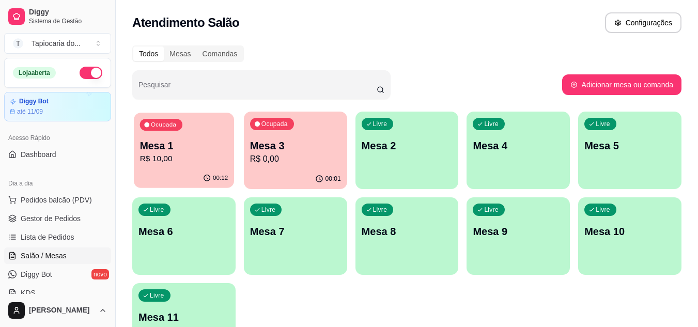
click at [218, 145] on p "Mesa 1" at bounding box center [184, 146] width 88 height 14
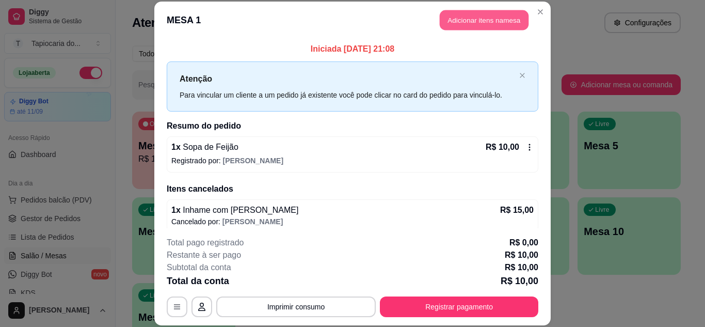
click at [454, 23] on button "Adicionar itens na mesa" at bounding box center [484, 20] width 89 height 20
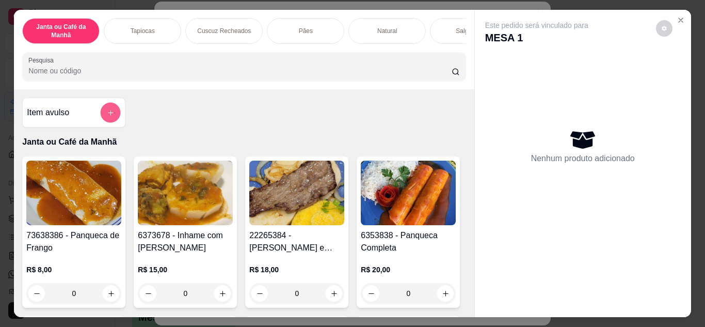
click at [104, 122] on button "add-separate-item" at bounding box center [111, 113] width 20 height 20
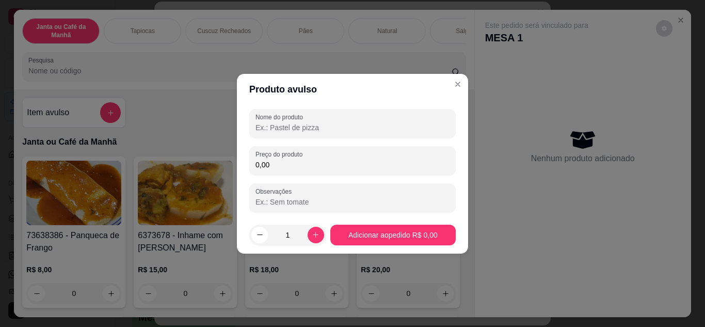
click at [303, 125] on input "Nome do produto" at bounding box center [353, 127] width 194 height 10
type input "inhame com galinha"
drag, startPoint x: 365, startPoint y: 174, endPoint x: 365, endPoint y: 164, distance: 10.3
click at [363, 172] on div "Preço do produto 0,00" at bounding box center [352, 160] width 207 height 29
click at [375, 145] on div "Nome do produto inhame com galinha Preço do produto 0,00 Observações" at bounding box center [352, 160] width 207 height 103
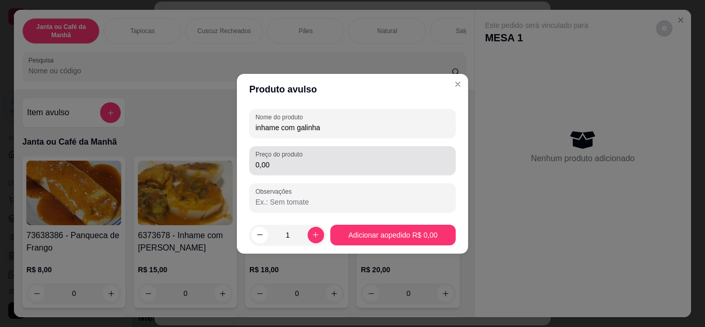
click at [374, 170] on div "0,00" at bounding box center [353, 160] width 194 height 21
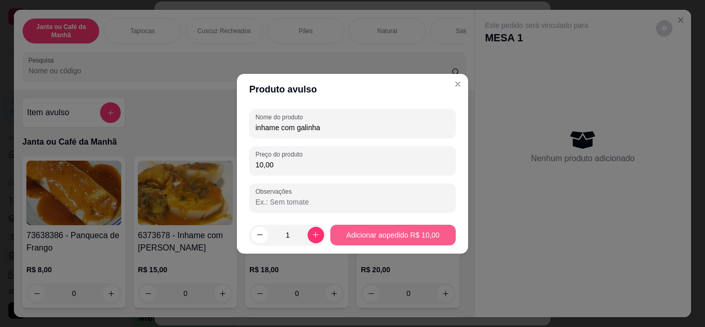
type input "10,00"
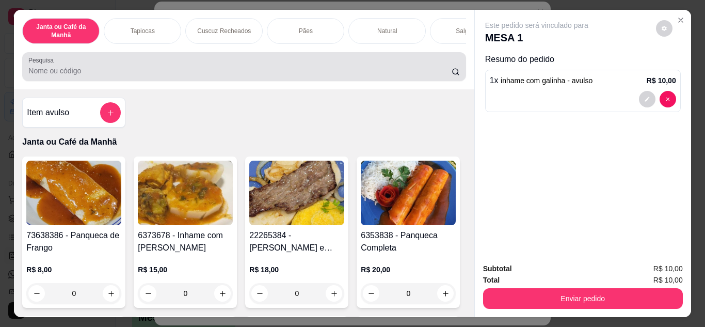
click at [402, 74] on input "Pesquisa" at bounding box center [239, 71] width 423 height 10
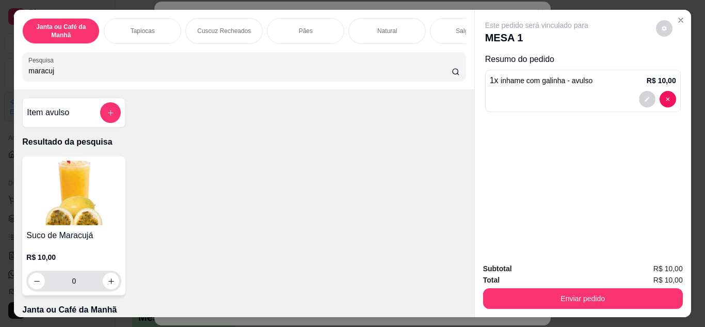
type input "maracuj"
click at [116, 284] on div "0" at bounding box center [73, 281] width 95 height 21
click at [110, 289] on button "increase-product-quantity" at bounding box center [111, 281] width 17 height 17
type input "1"
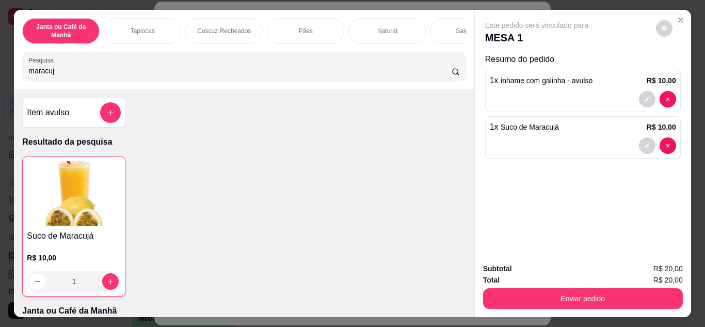
click at [554, 306] on div "Subtotal R$ 20,00 Total R$ 20,00 Enviar pedido" at bounding box center [583, 286] width 216 height 62
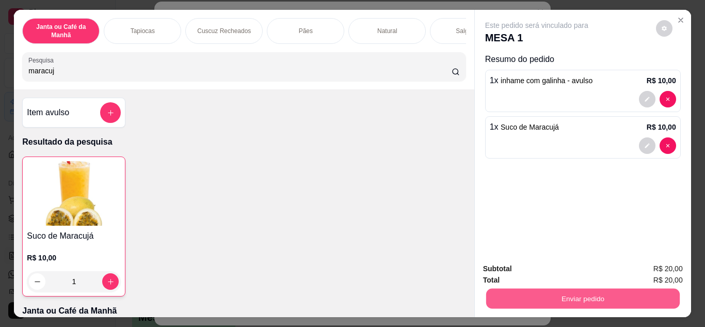
click at [543, 292] on button "Enviar pedido" at bounding box center [583, 299] width 194 height 20
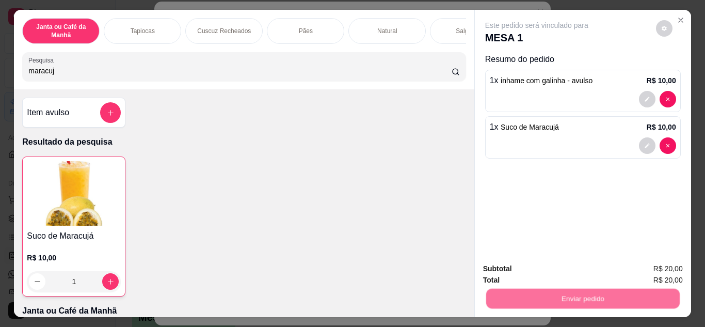
click at [530, 268] on button "Não registrar e enviar pedido" at bounding box center [549, 269] width 104 height 19
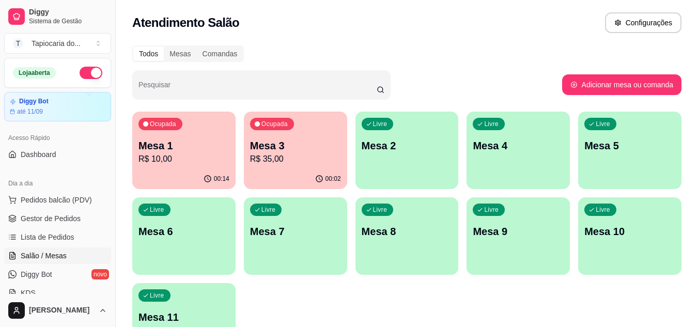
click at [282, 175] on div "00:02" at bounding box center [295, 179] width 103 height 20
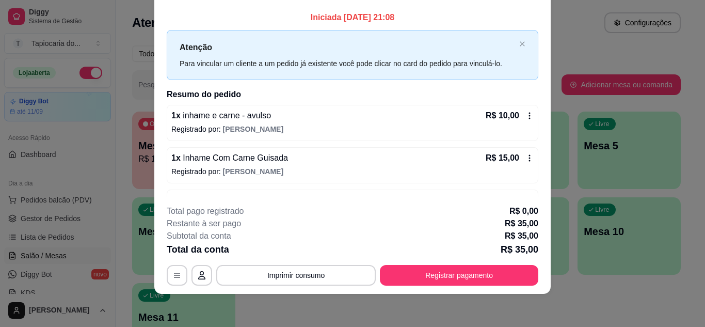
scroll to position [33, 0]
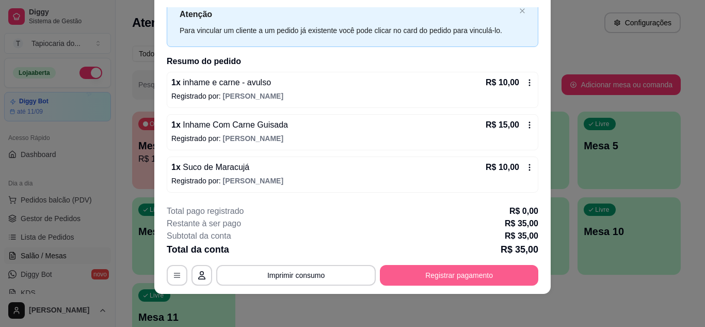
click at [445, 273] on button "Registrar pagamento" at bounding box center [459, 275] width 159 height 21
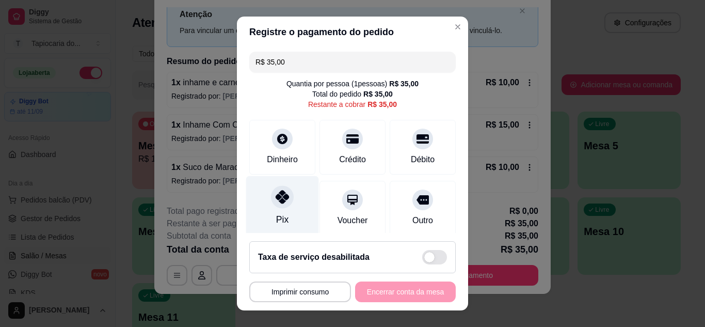
click at [286, 207] on div "Pix" at bounding box center [282, 206] width 73 height 60
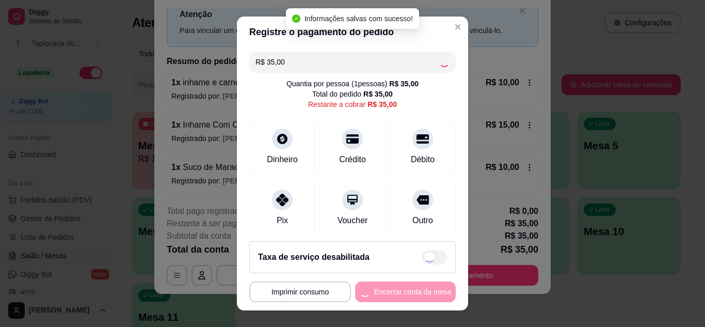
type input "R$ 0,00"
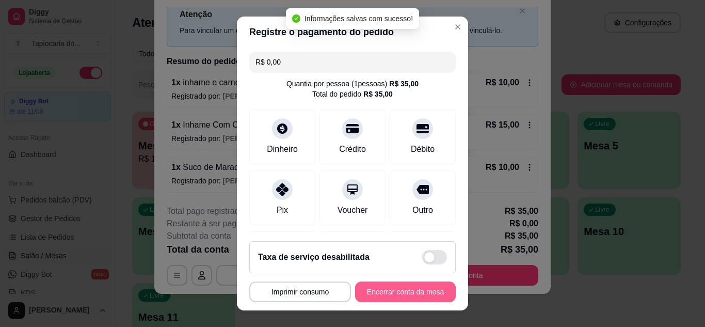
click at [405, 297] on button "Encerrar conta da mesa" at bounding box center [405, 291] width 101 height 21
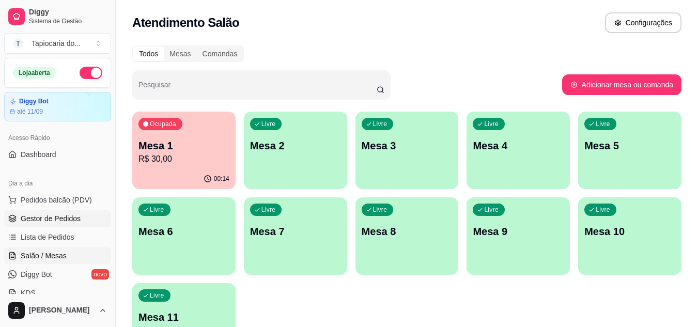
click at [42, 216] on span "Gestor de Pedidos" at bounding box center [51, 218] width 60 height 10
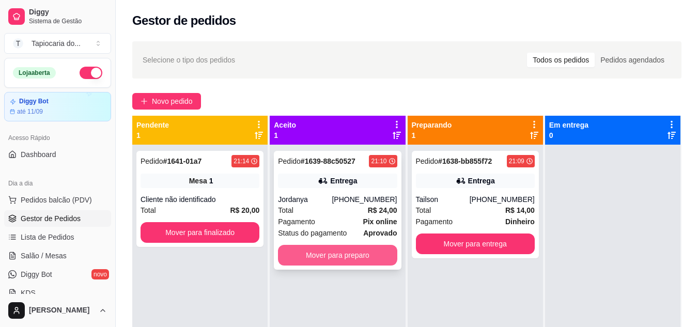
click at [356, 252] on button "Mover para preparo" at bounding box center [337, 255] width 119 height 21
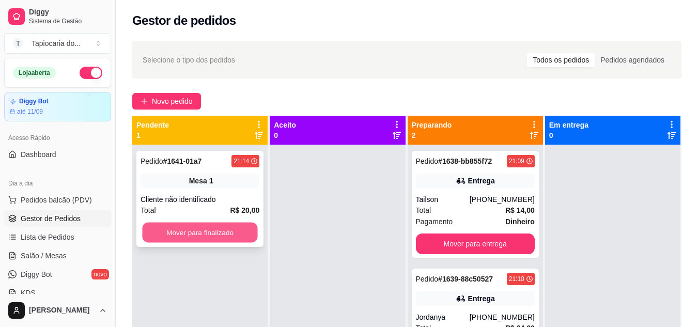
click at [215, 235] on button "Mover para finalizado" at bounding box center [199, 233] width 115 height 20
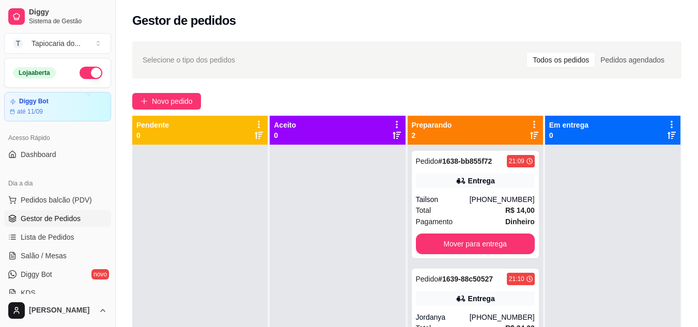
click at [36, 264] on ul "Pedidos balcão (PDV) Gestor de Pedidos Lista de Pedidos Salão / Mesas Diggy Bot…" at bounding box center [57, 246] width 107 height 109
click at [35, 257] on span "Salão / Mesas" at bounding box center [44, 255] width 46 height 10
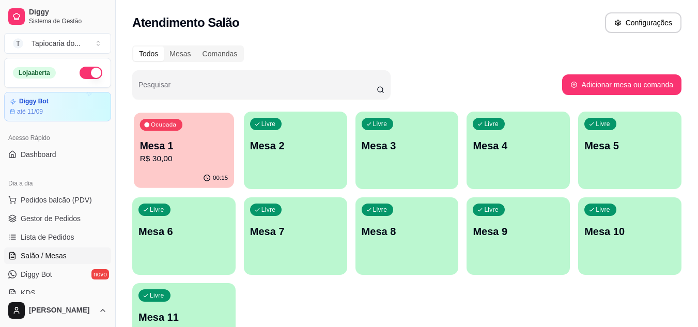
click at [159, 156] on p "R$ 30,00" at bounding box center [184, 159] width 88 height 12
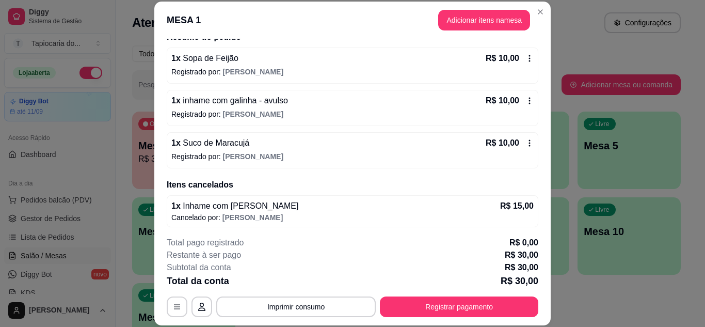
scroll to position [92, 0]
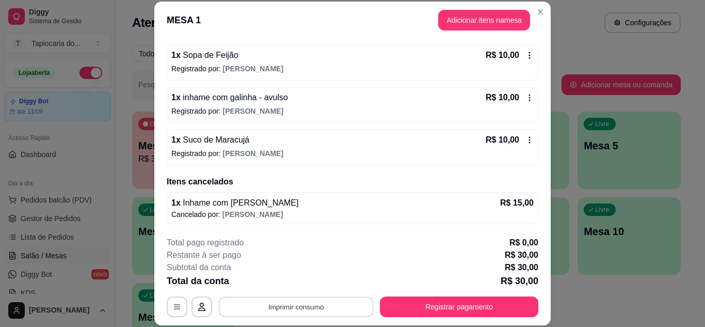
click at [323, 309] on button "Imprimir consumo" at bounding box center [296, 306] width 155 height 20
click at [302, 283] on button "Impressora" at bounding box center [295, 283] width 72 height 16
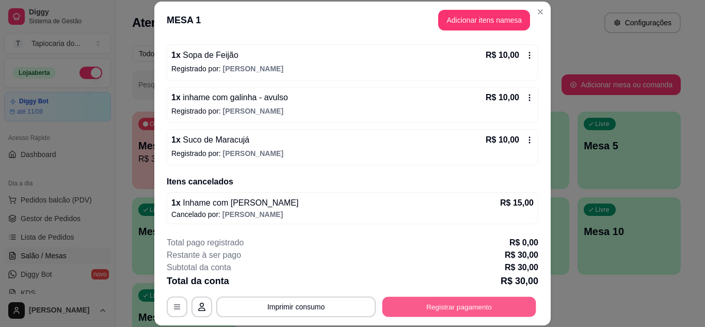
click at [436, 309] on button "Registrar pagamento" at bounding box center [460, 306] width 154 height 20
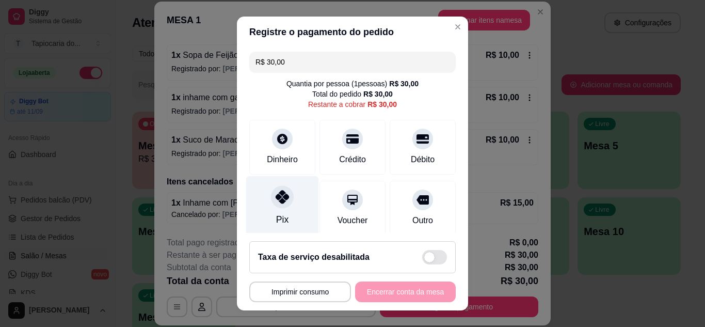
click at [282, 224] on div "Pix" at bounding box center [282, 206] width 73 height 60
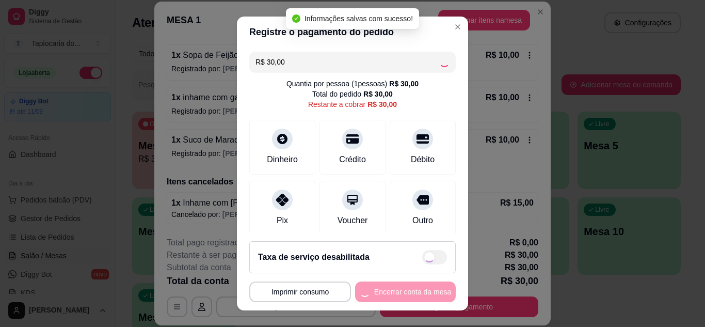
type input "R$ 0,00"
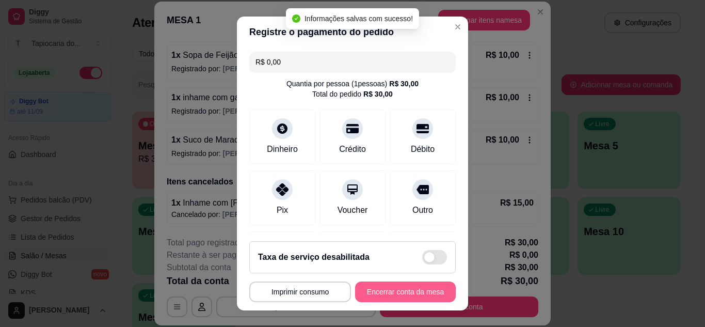
click at [416, 292] on button "Encerrar conta da mesa" at bounding box center [405, 291] width 101 height 21
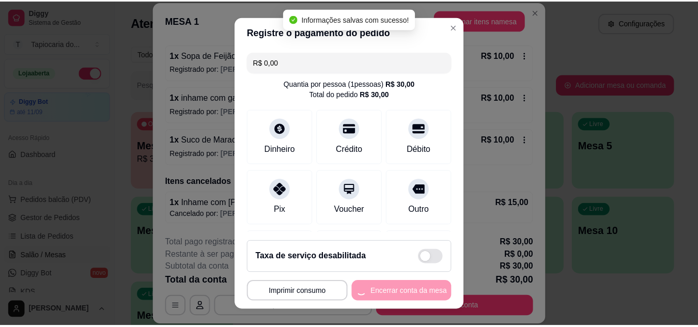
scroll to position [0, 0]
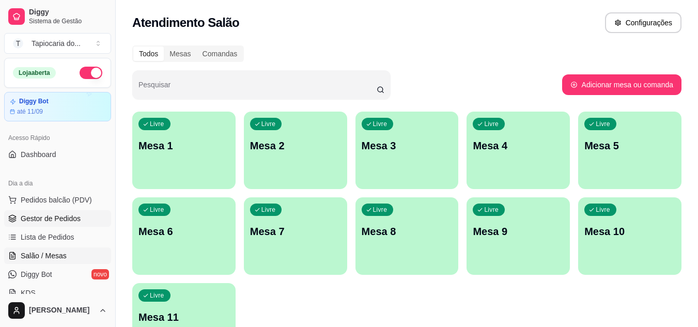
click at [88, 219] on link "Gestor de Pedidos" at bounding box center [57, 218] width 107 height 17
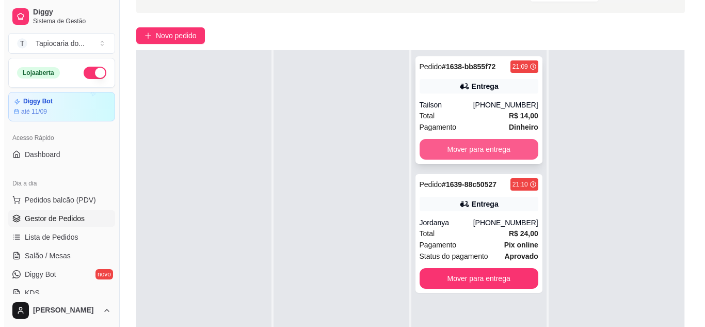
scroll to position [157, 0]
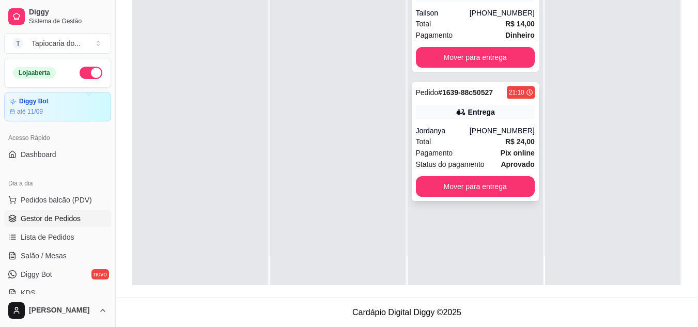
click at [456, 144] on div "Total R$ 24,00" at bounding box center [475, 141] width 119 height 11
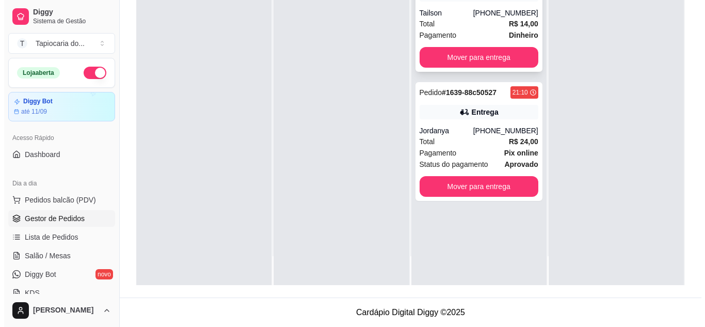
scroll to position [0, 0]
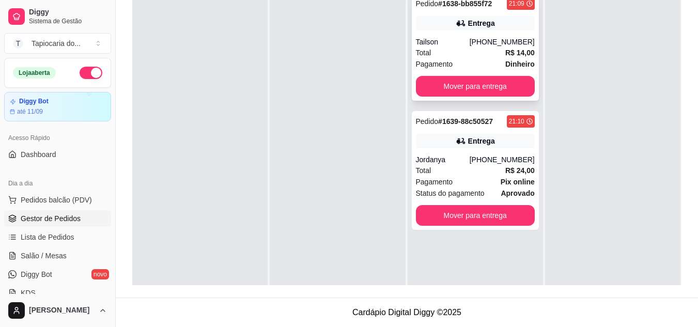
click at [489, 37] on div "[PHONE_NUMBER]" at bounding box center [501, 42] width 65 height 10
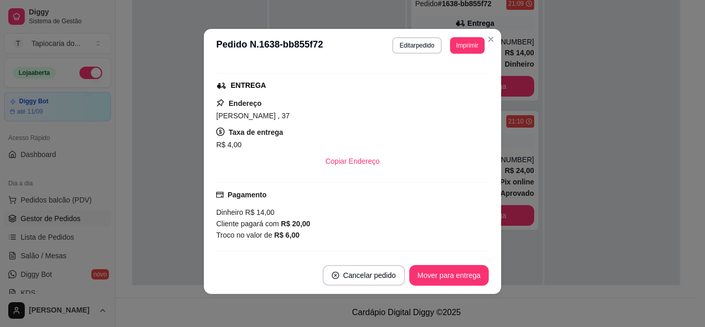
scroll to position [238, 0]
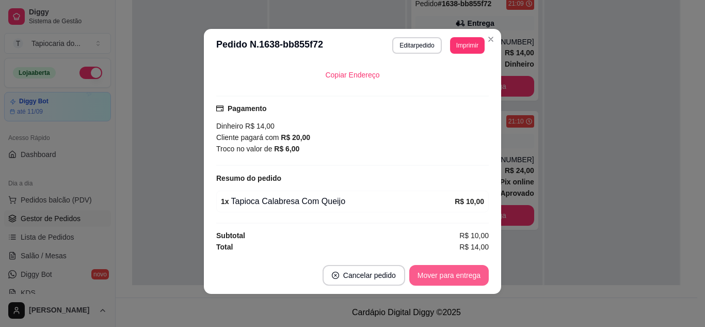
click at [477, 277] on button "Mover para entrega" at bounding box center [449, 275] width 80 height 21
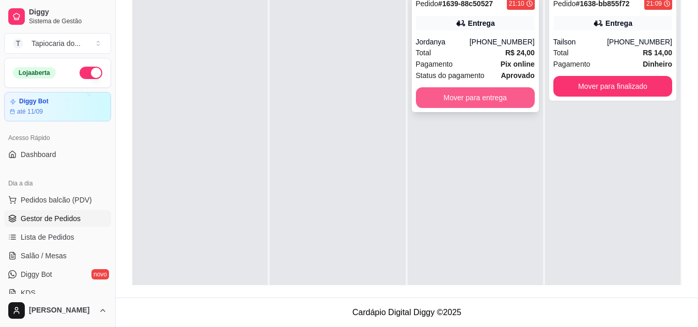
click at [495, 96] on button "Mover para entrega" at bounding box center [475, 97] width 119 height 21
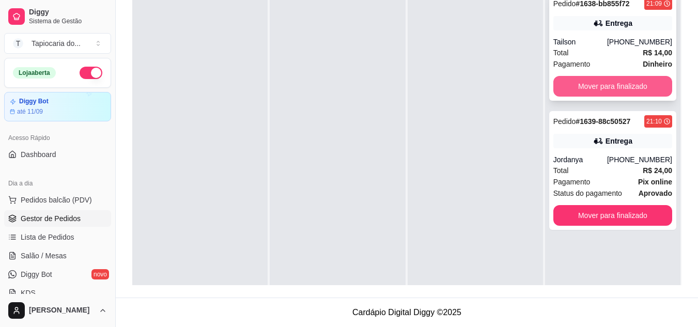
click at [655, 73] on div "Pedido # 1638-bb855f72 21:09 Entrega Tailson [PHONE_NUMBER] Total R$ 14,00 Paga…" at bounding box center [612, 46] width 127 height 107
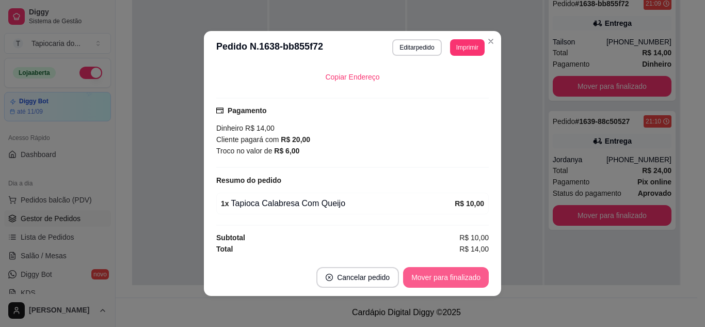
click at [449, 286] on button "Mover para finalizado" at bounding box center [446, 277] width 86 height 21
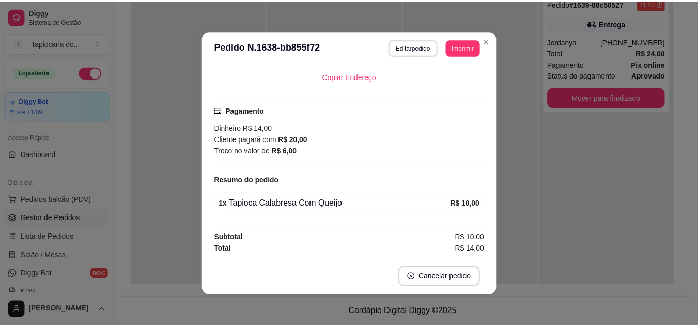
scroll to position [214, 0]
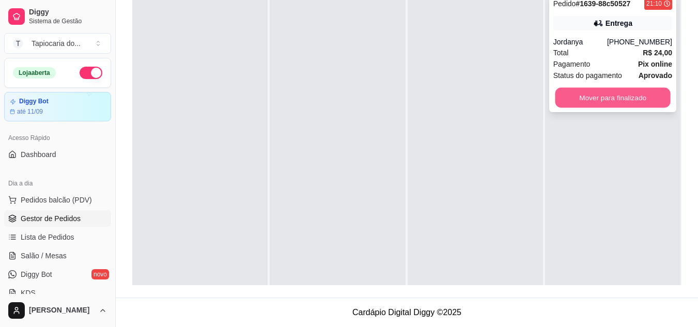
click at [597, 94] on button "Mover para finalizado" at bounding box center [612, 98] width 115 height 20
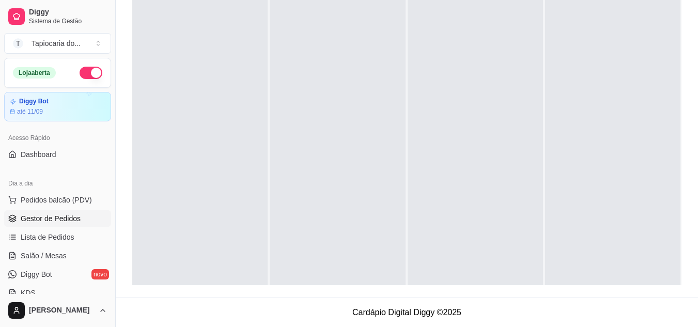
click at [80, 70] on button "button" at bounding box center [91, 73] width 23 height 12
click at [88, 76] on button "button" at bounding box center [91, 73] width 23 height 12
drag, startPoint x: 86, startPoint y: 66, endPoint x: 81, endPoint y: 68, distance: 6.0
click at [85, 67] on div "Loja aberta" at bounding box center [58, 72] width 106 height 29
click at [81, 68] on button "button" at bounding box center [91, 73] width 23 height 12
